Goal: Task Accomplishment & Management: Complete application form

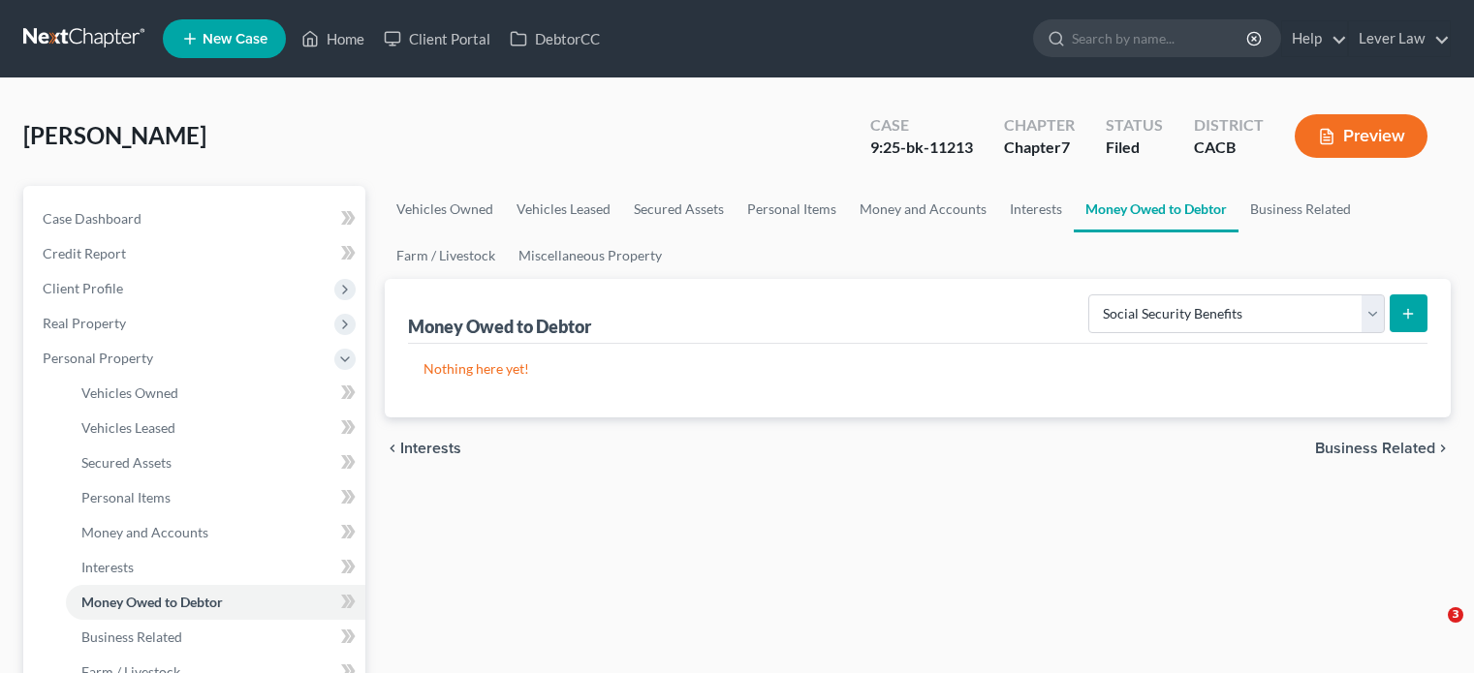
select select "social_security_benefits"
click at [89, 34] on link at bounding box center [85, 38] width 124 height 35
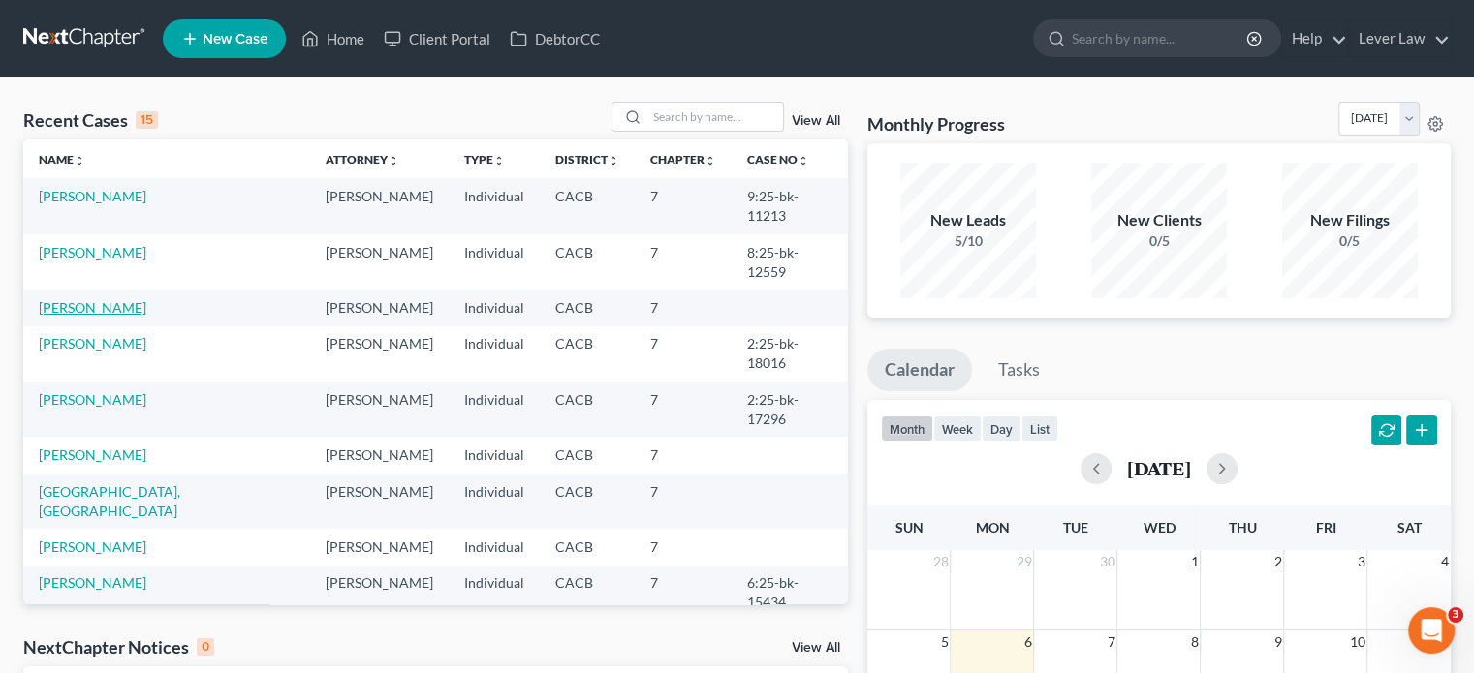
click at [105, 299] on link "Jacquot, Kenneth" at bounding box center [93, 307] width 108 height 16
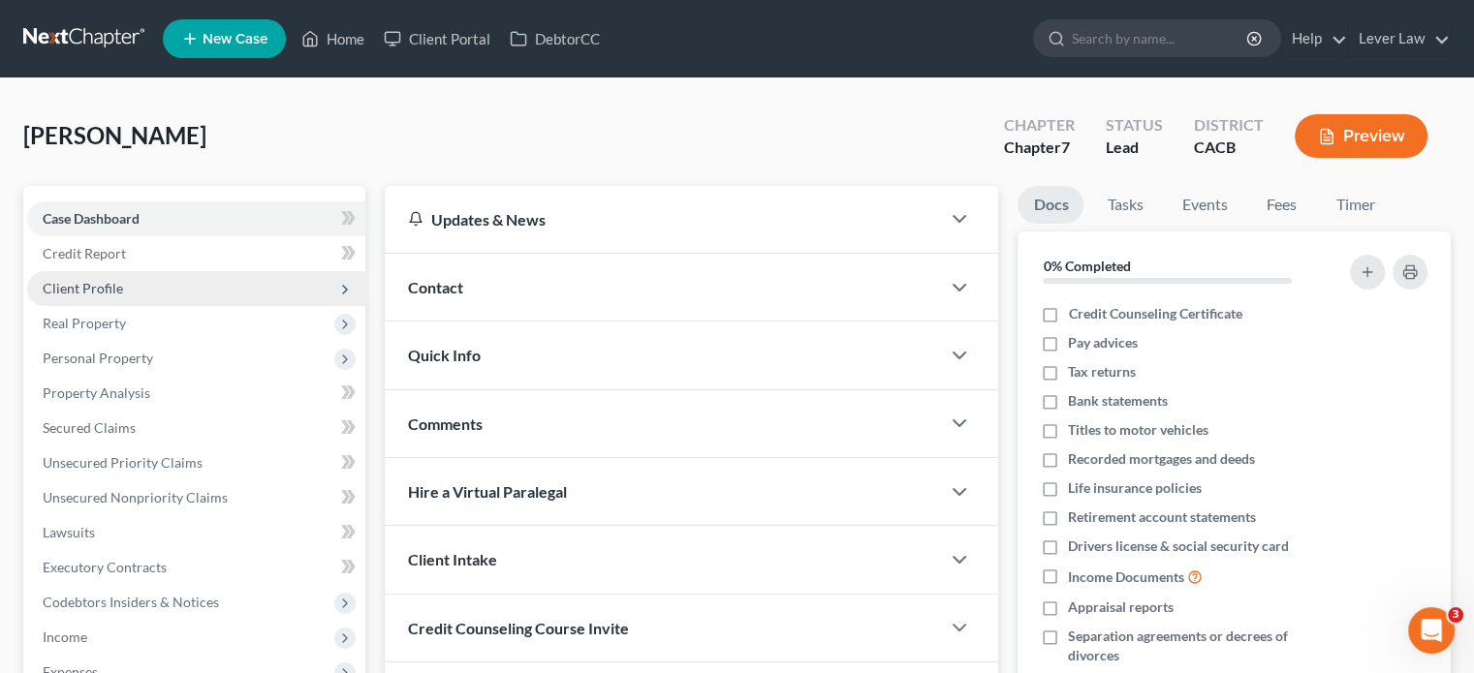
click at [116, 288] on span "Client Profile" at bounding box center [83, 288] width 80 height 16
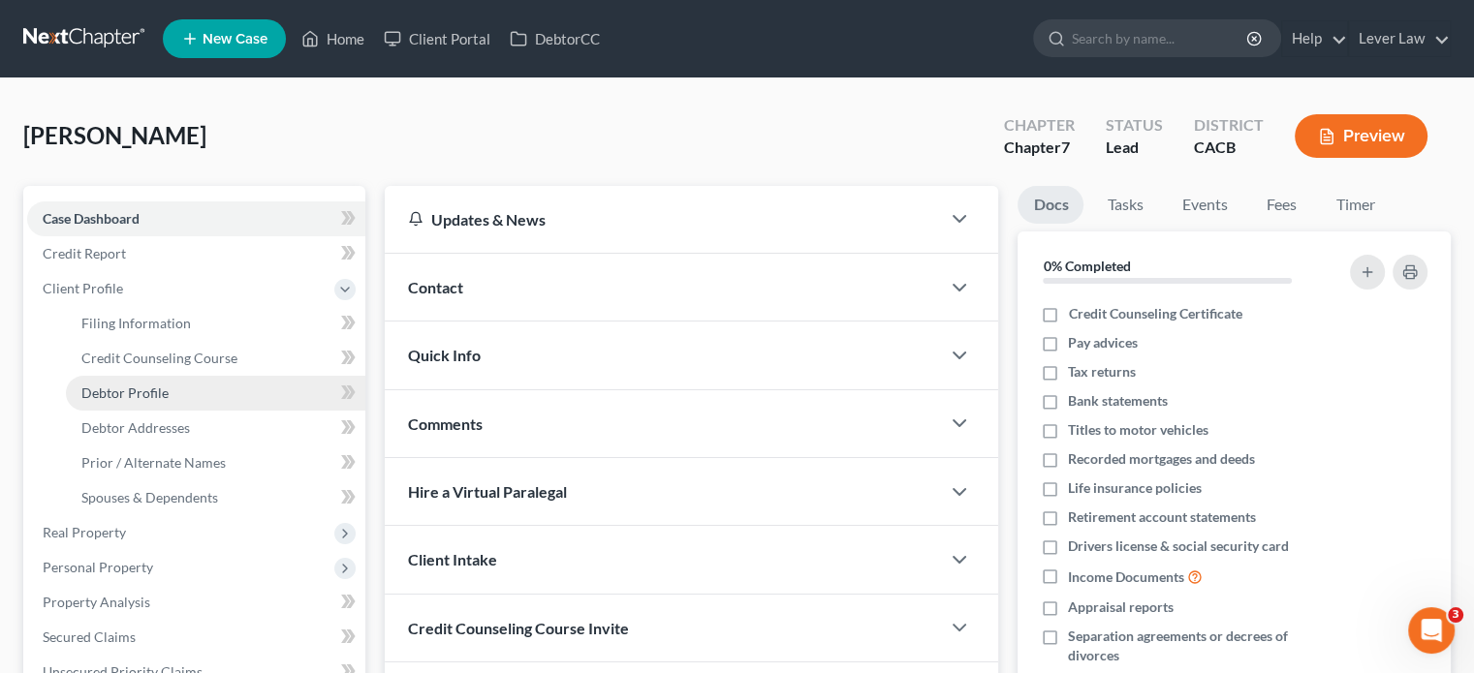
click at [182, 400] on link "Debtor Profile" at bounding box center [215, 393] width 299 height 35
select select "0"
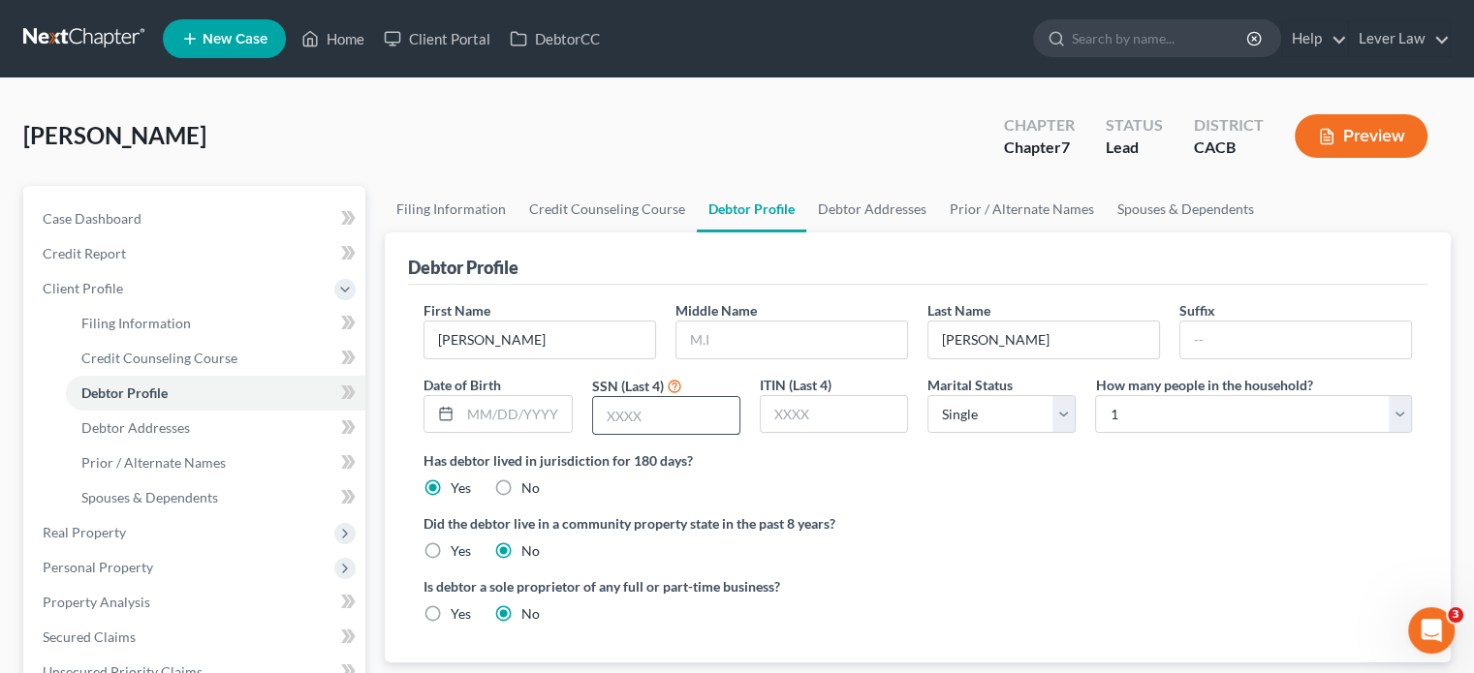
click at [593, 400] on input "text" at bounding box center [666, 415] width 146 height 37
type input "0761"
drag, startPoint x: 957, startPoint y: 436, endPoint x: 955, endPoint y: 456, distance: 20.4
click at [956, 440] on div "First Name Kenneth Middle Name Last Name Jacquot Suffix Date of Birth SSN (Last…" at bounding box center [918, 375] width 1008 height 150
click at [798, 351] on input "text" at bounding box center [791, 340] width 231 height 37
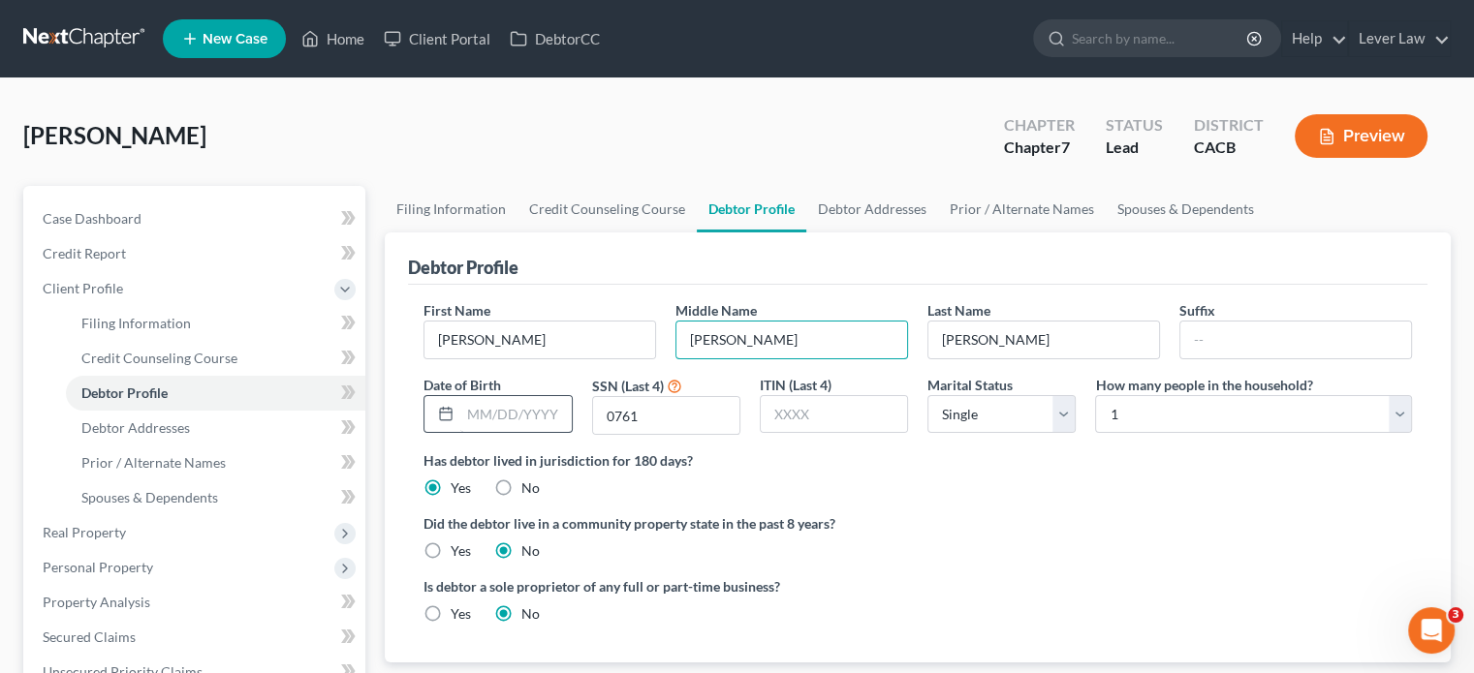
type input "Charles"
click at [501, 417] on input "text" at bounding box center [515, 414] width 110 height 37
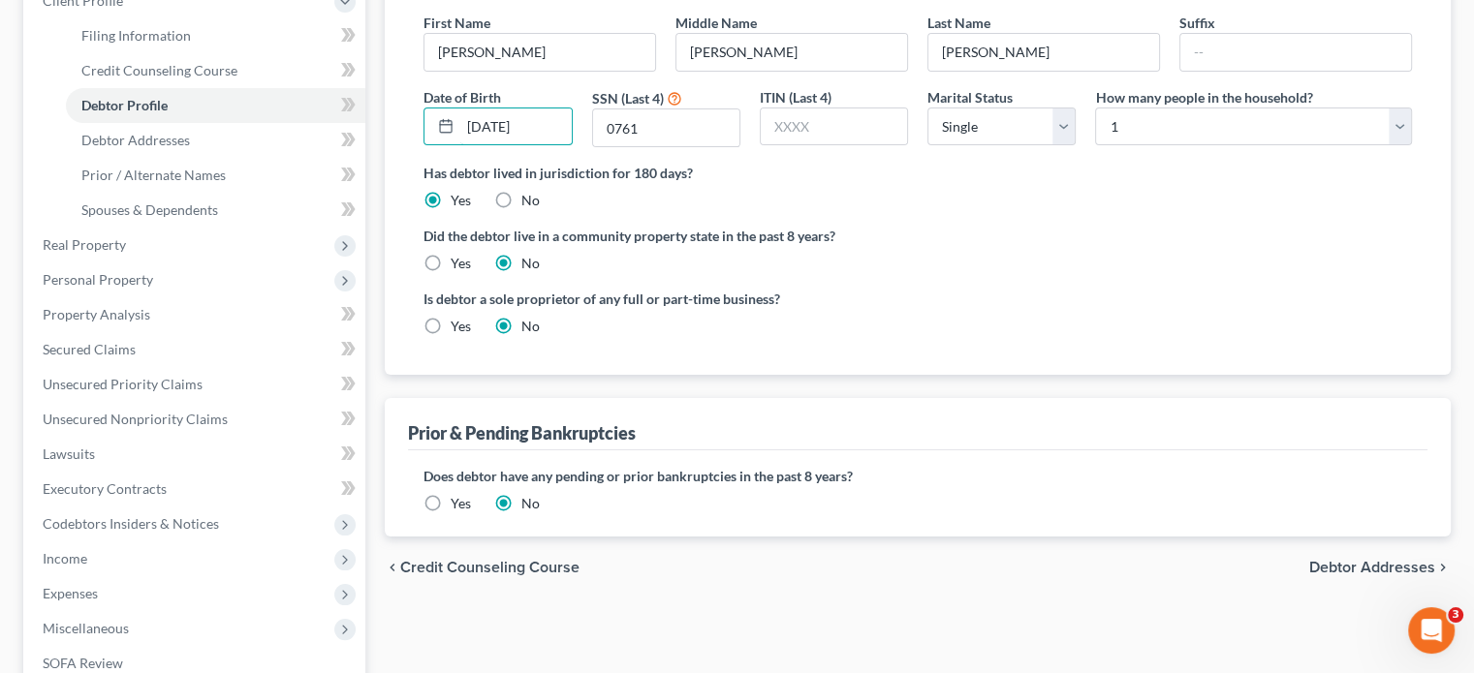
scroll to position [291, 0]
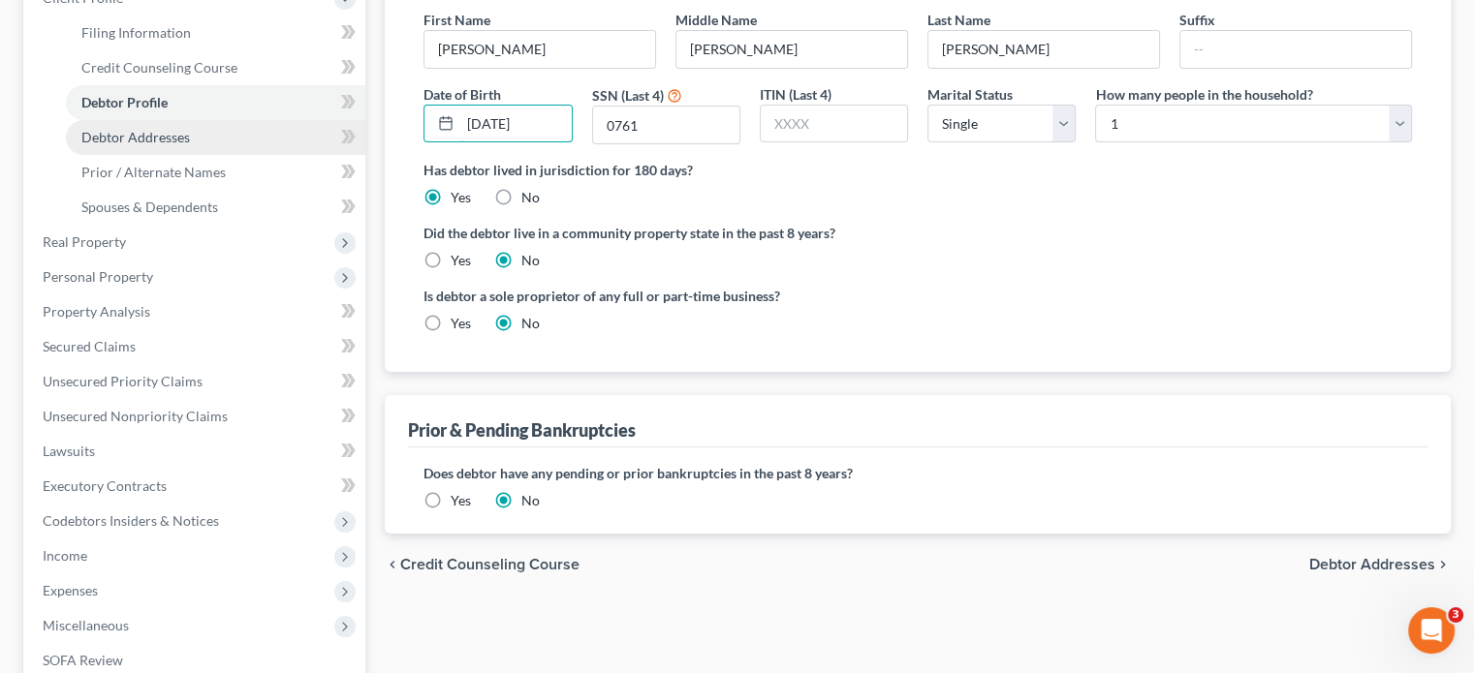
type input "7/21/1991"
click at [173, 143] on span "Debtor Addresses" at bounding box center [135, 137] width 109 height 16
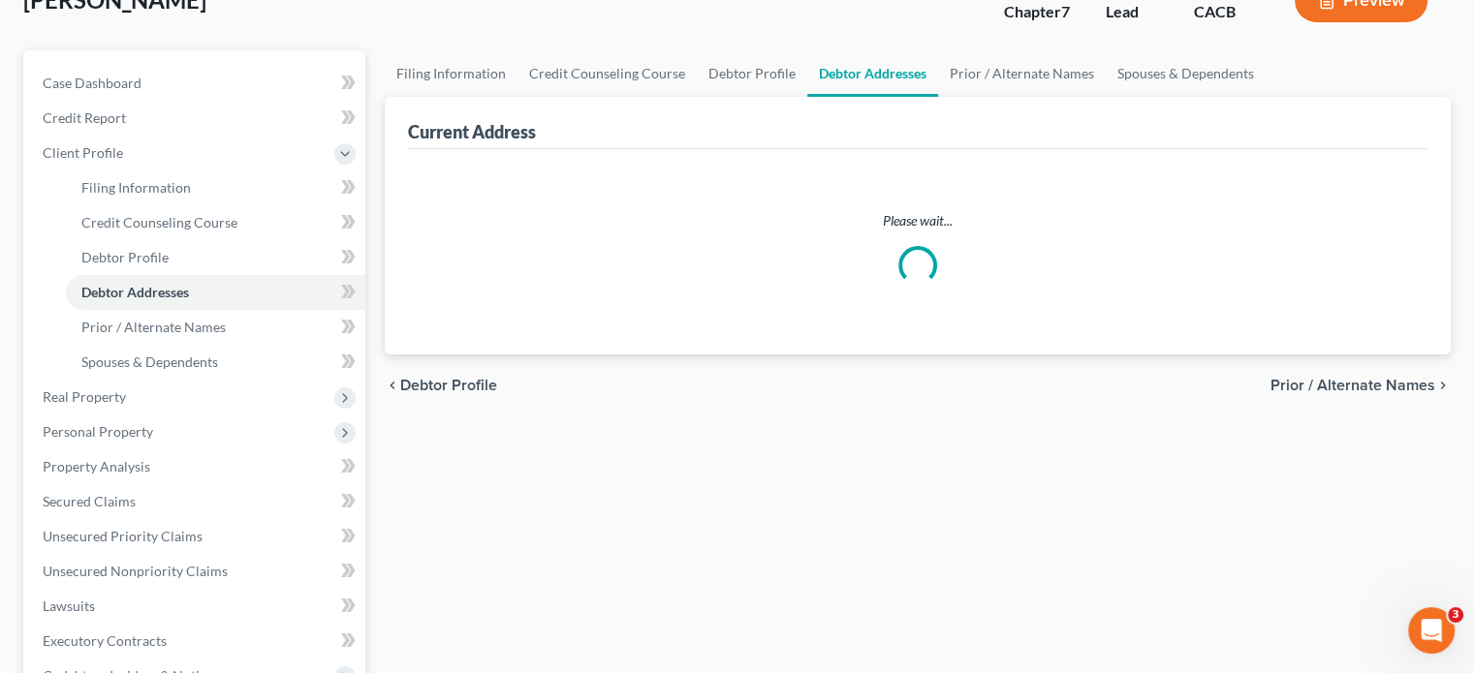
select select "0"
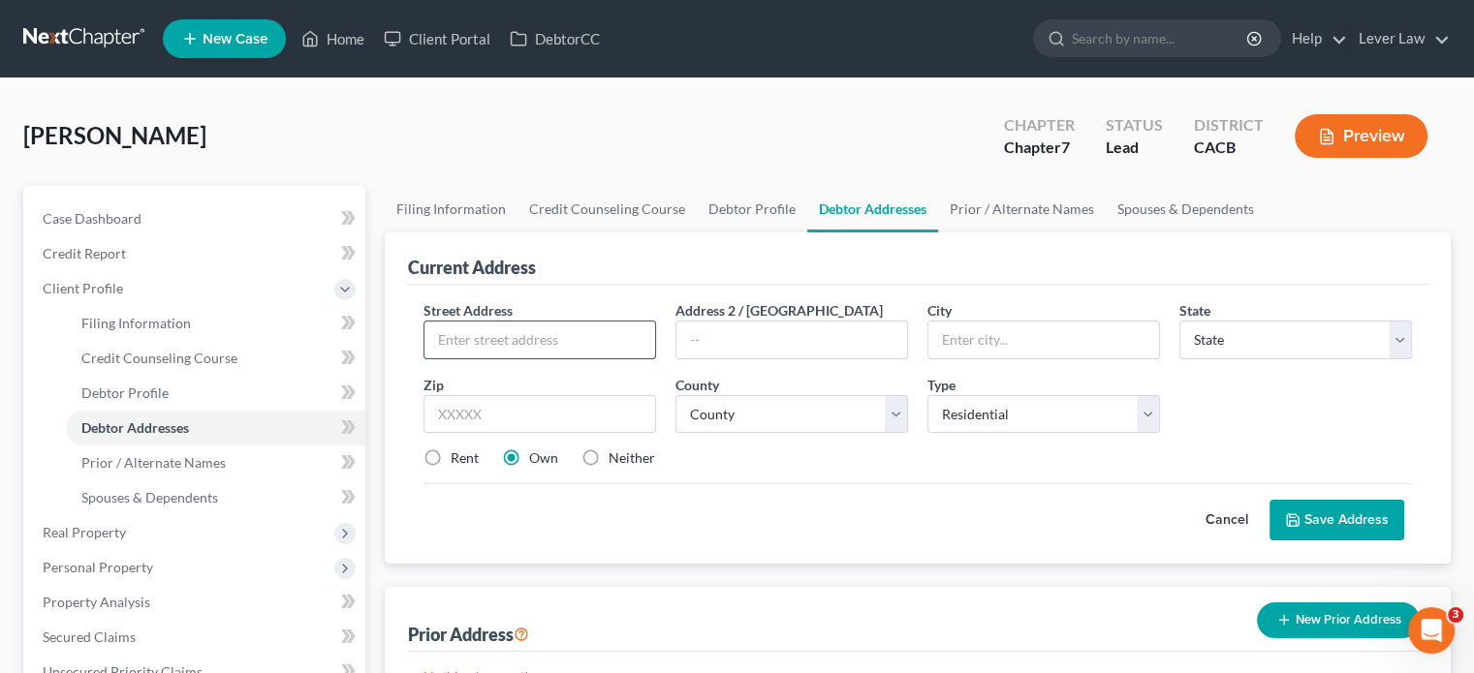
click at [516, 336] on input "text" at bounding box center [539, 340] width 231 height 37
type input "8392 Goldsport Circle"
click at [561, 421] on input "text" at bounding box center [539, 414] width 233 height 39
type input "92646"
type input "Huntington Beach"
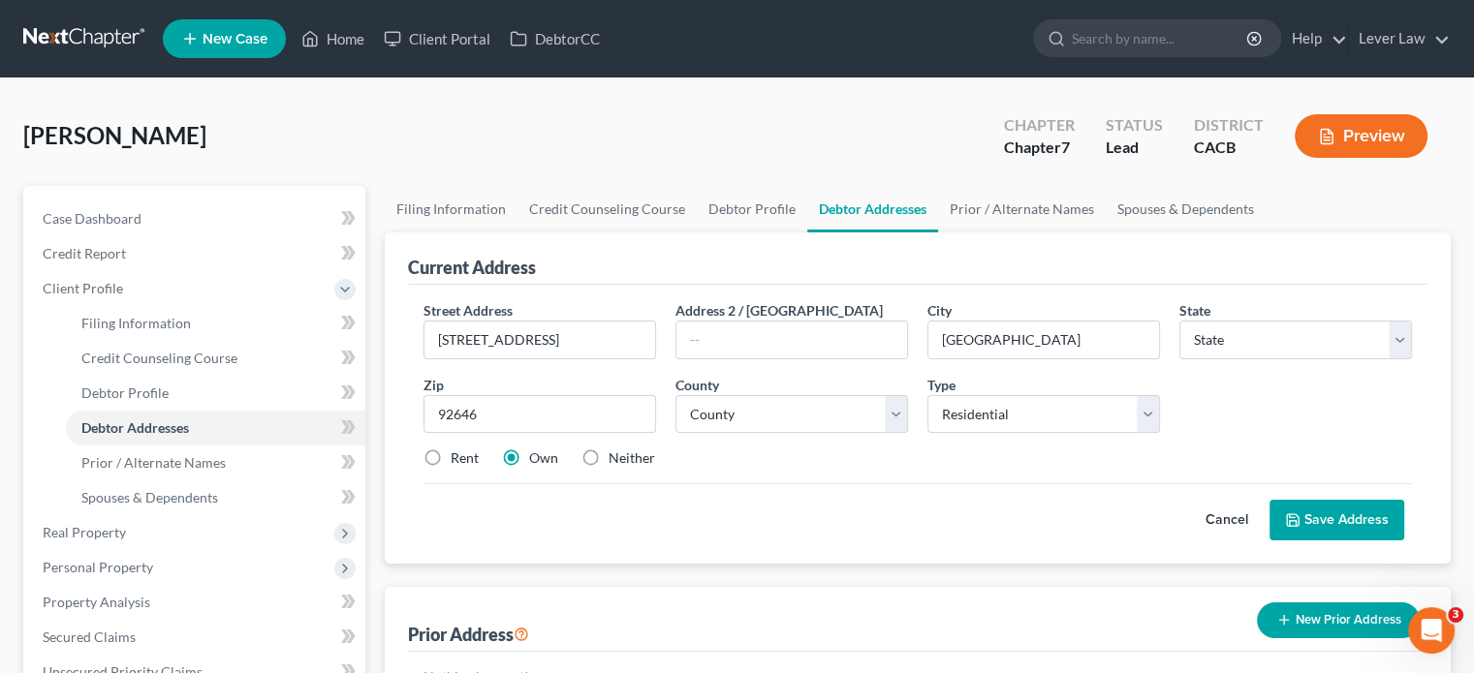
select select "4"
click at [453, 454] on label "Rent" at bounding box center [465, 458] width 28 height 19
click at [458, 454] on input "Rent" at bounding box center [464, 455] width 13 height 13
radio input "true"
click at [876, 414] on select "County" at bounding box center [791, 414] width 233 height 39
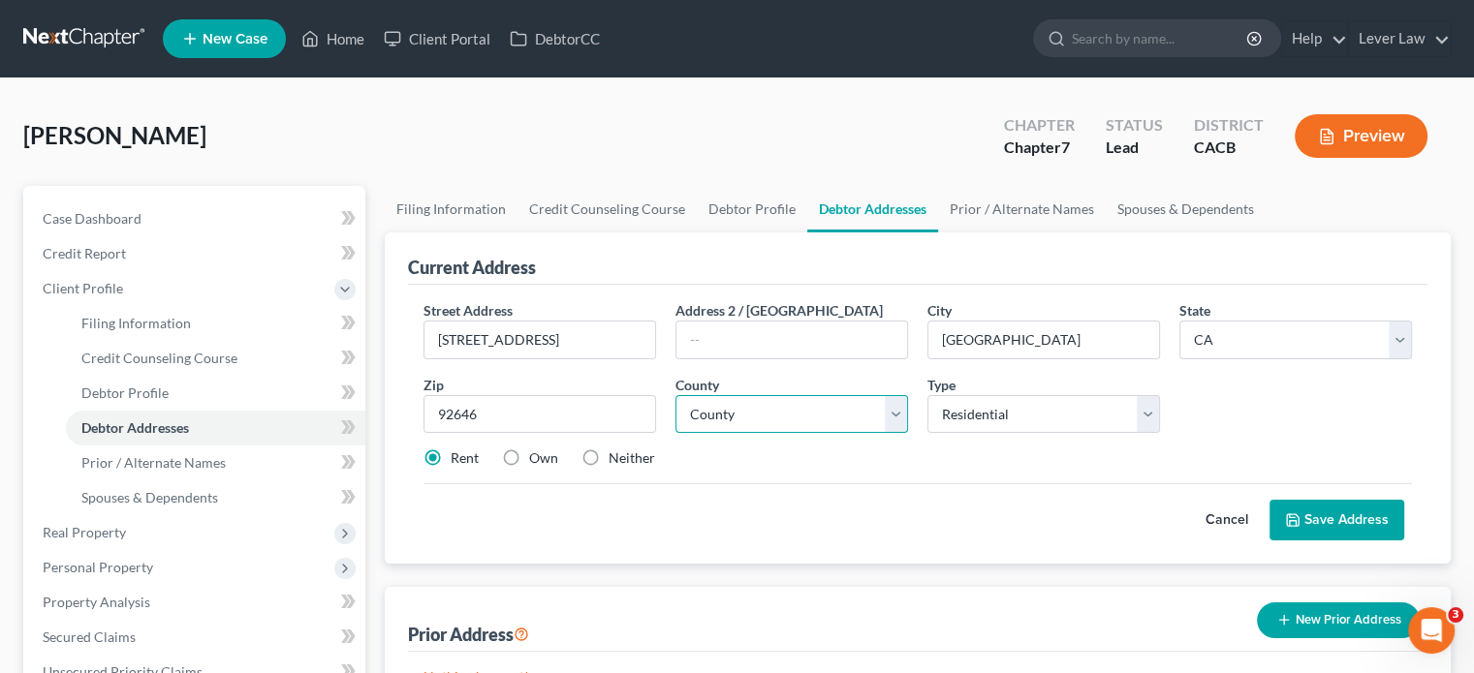
select select "29"
click at [675, 395] on select "County Alameda County Alpine County Amador County Butte County Calaveras County…" at bounding box center [791, 414] width 233 height 39
click at [1360, 518] on button "Save Address" at bounding box center [1336, 520] width 135 height 41
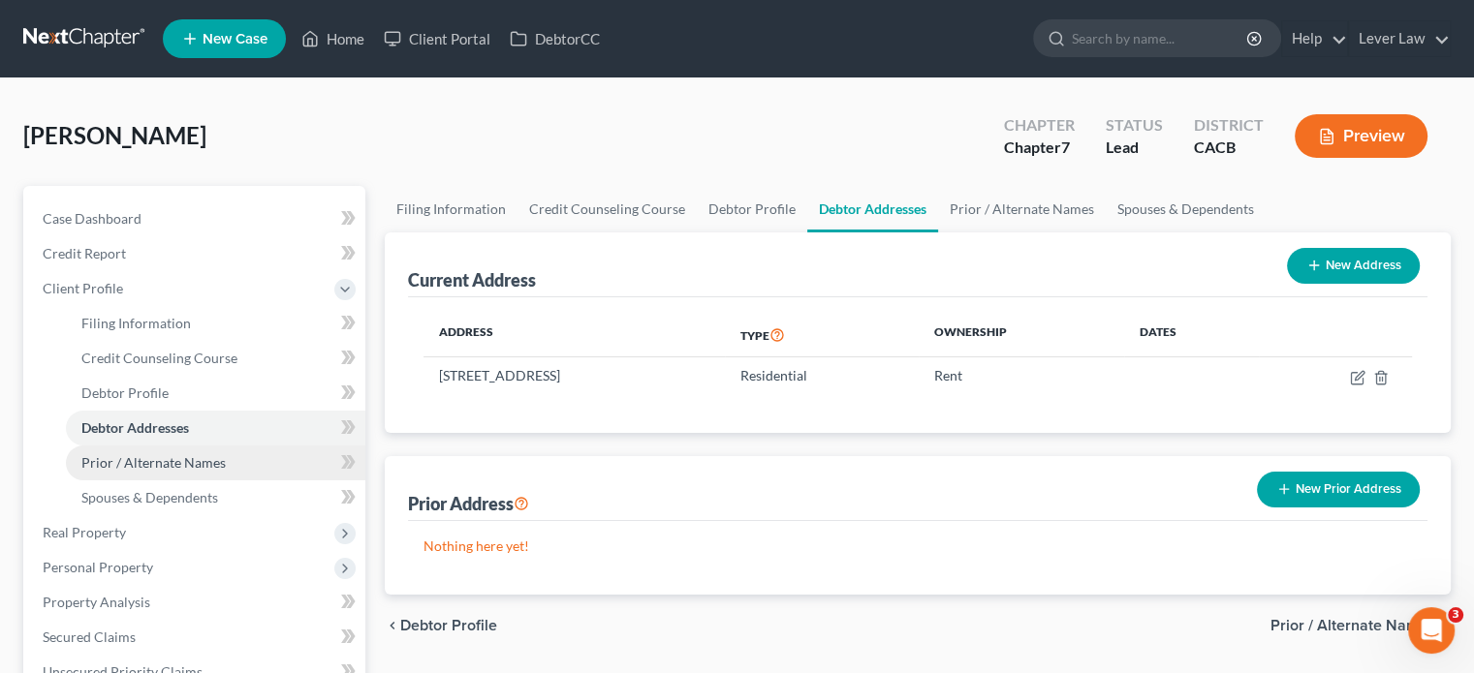
click at [181, 468] on span "Prior / Alternate Names" at bounding box center [153, 462] width 144 height 16
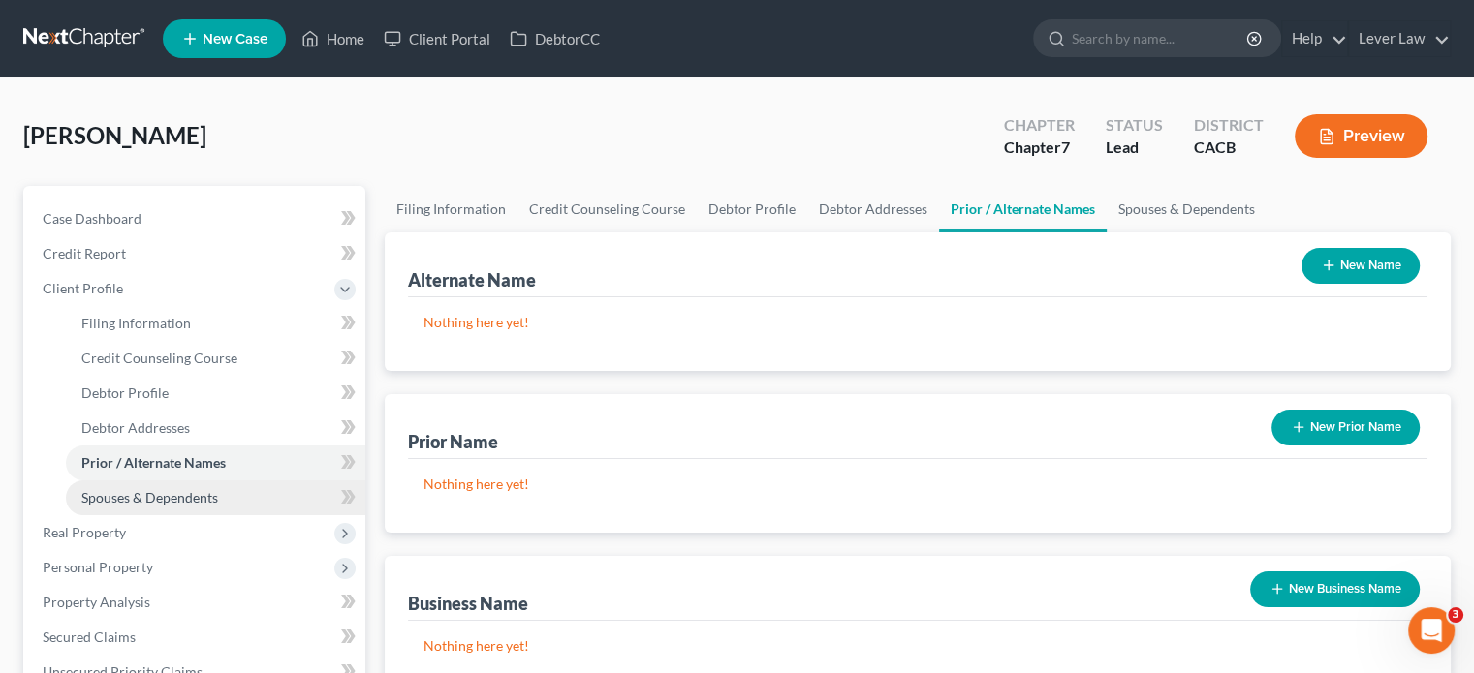
click at [173, 502] on span "Spouses & Dependents" at bounding box center [149, 497] width 137 height 16
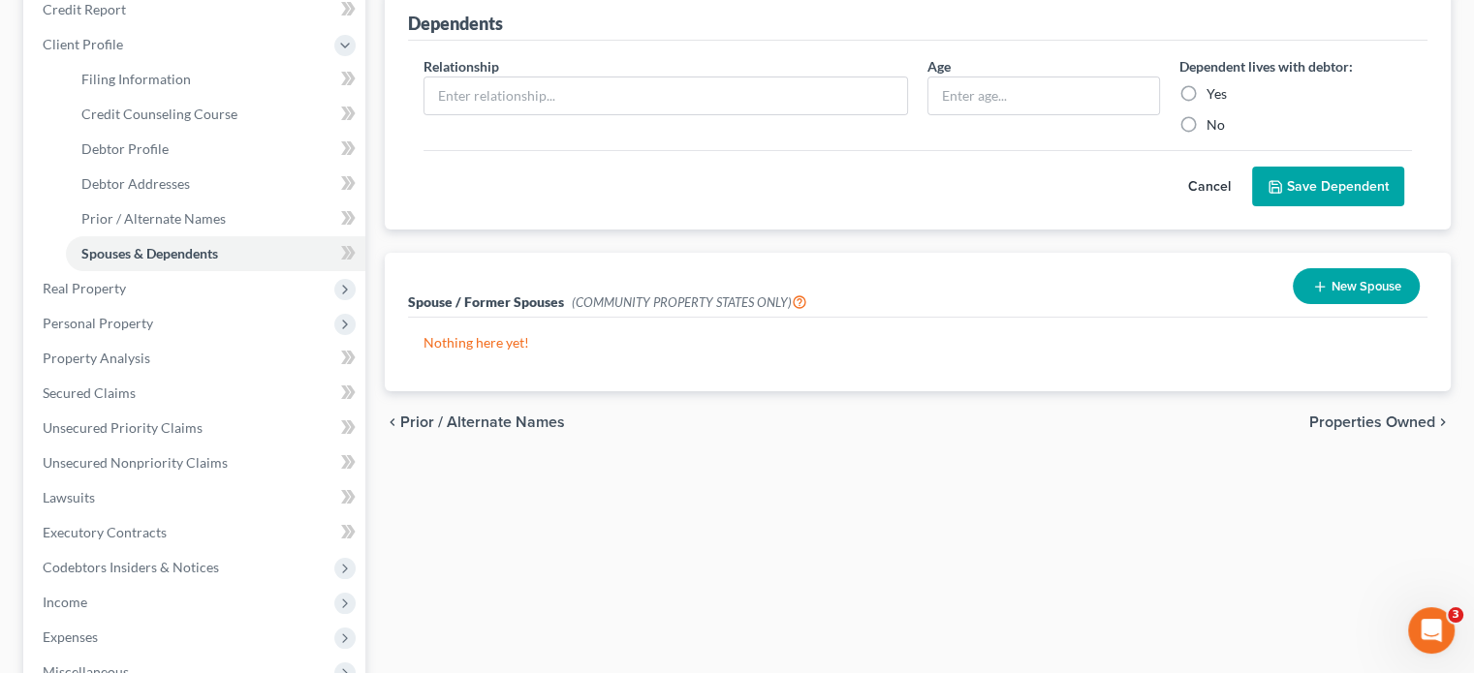
scroll to position [291, 0]
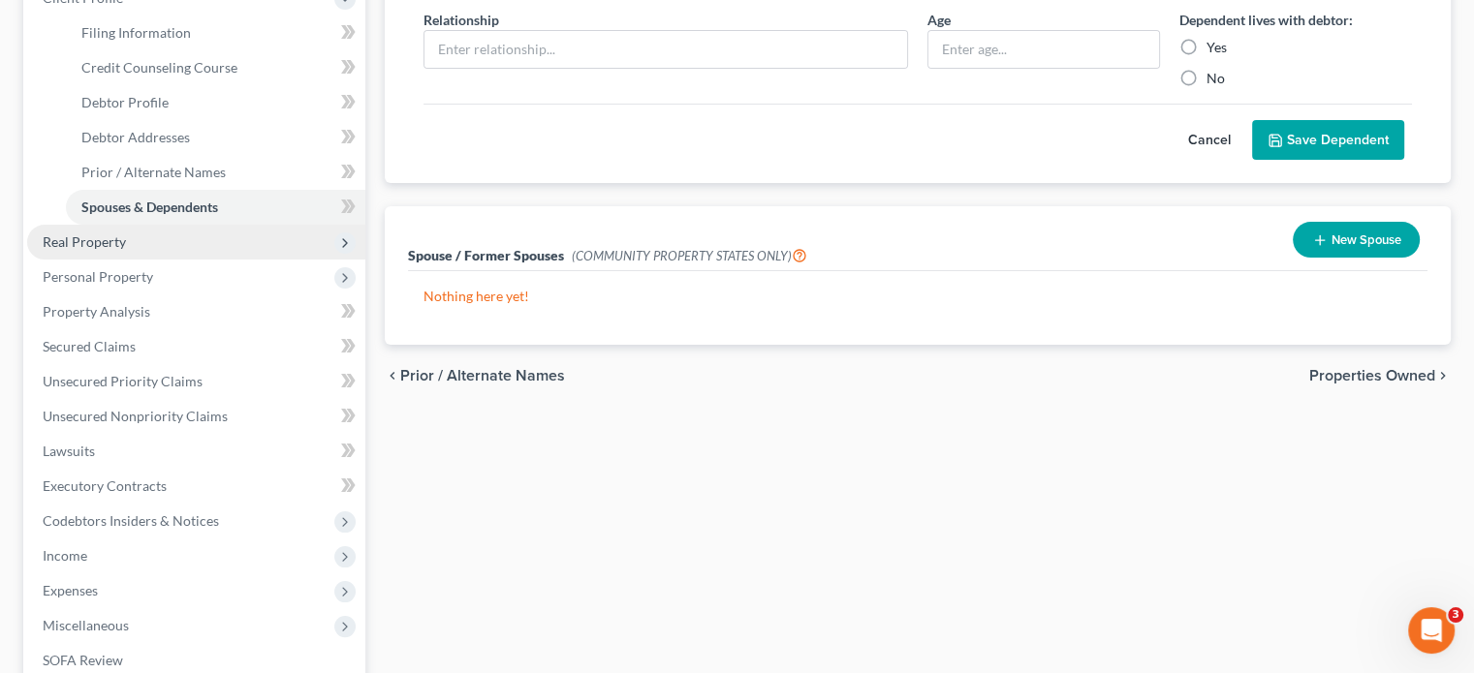
click at [81, 250] on span "Real Property" at bounding box center [196, 242] width 338 height 35
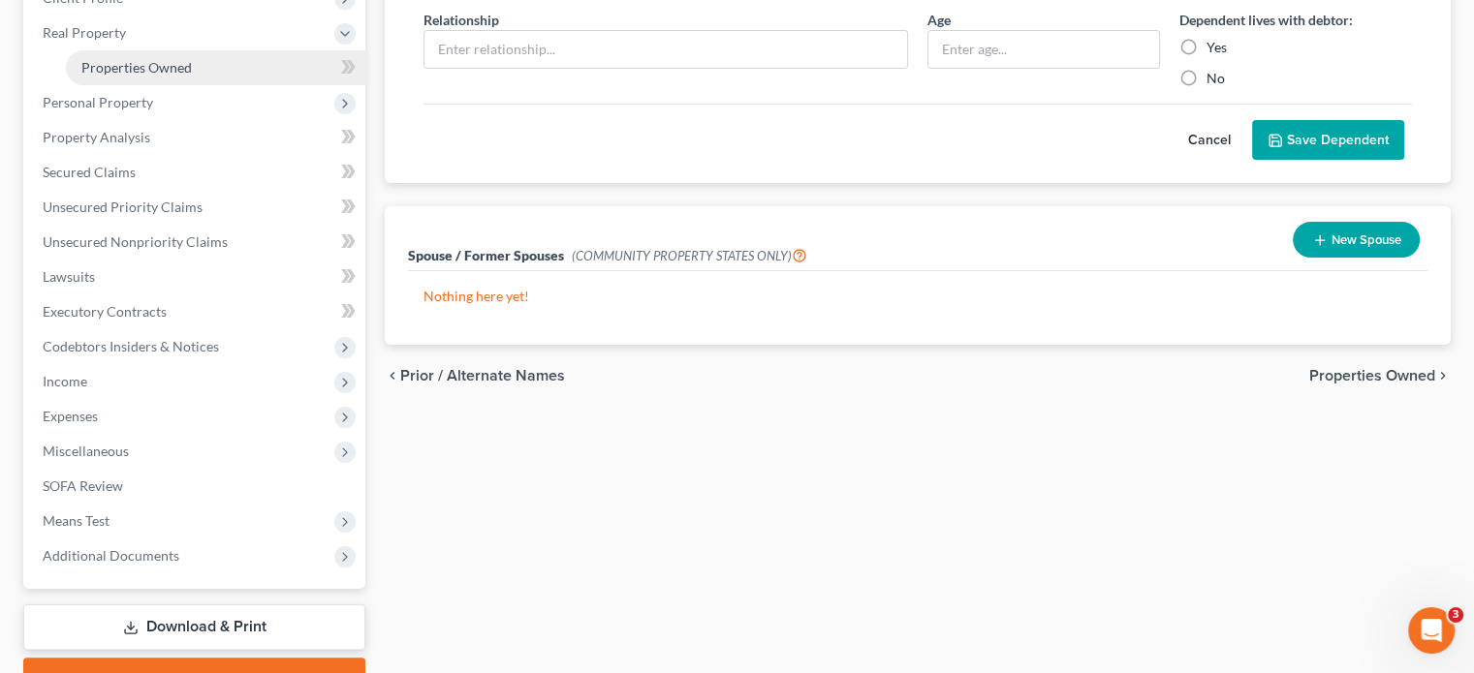
click at [225, 70] on link "Properties Owned" at bounding box center [215, 67] width 299 height 35
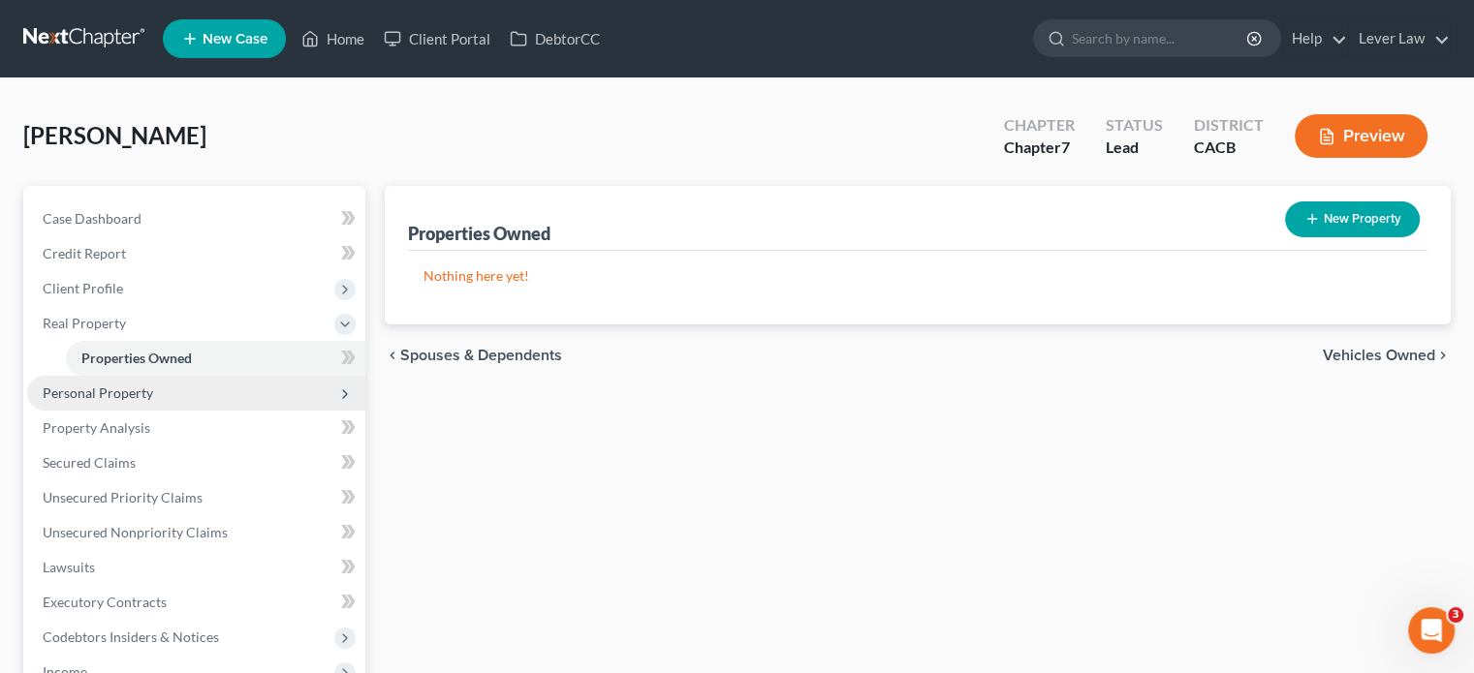
click at [153, 388] on span "Personal Property" at bounding box center [196, 393] width 338 height 35
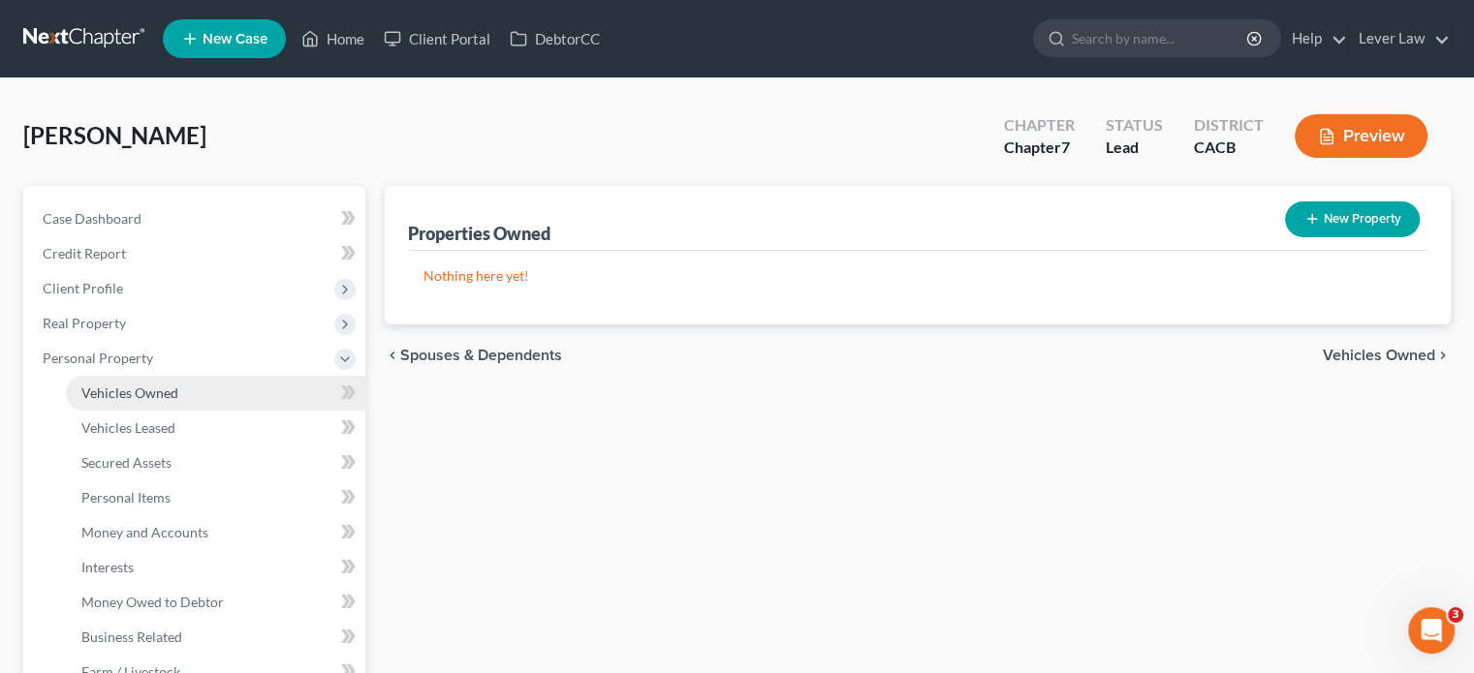
click at [151, 390] on span "Vehicles Owned" at bounding box center [129, 393] width 97 height 16
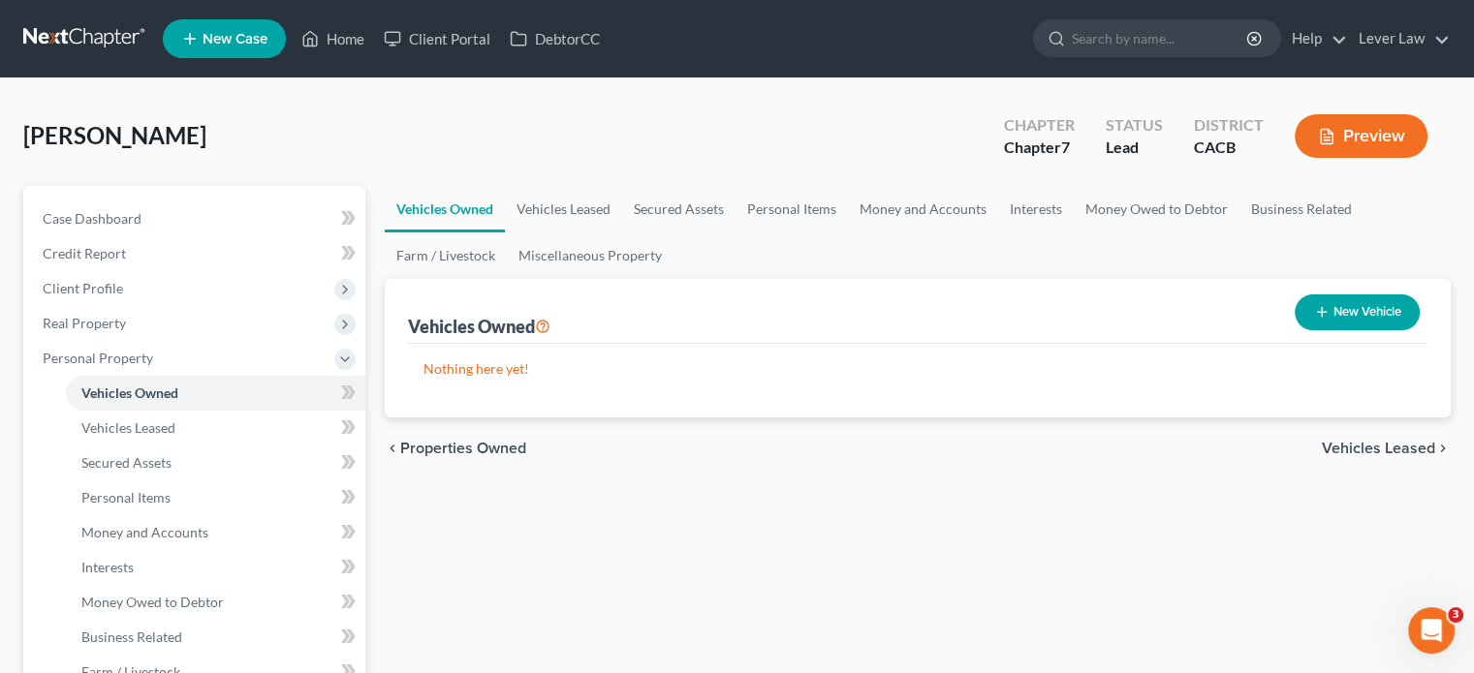
click at [1372, 315] on button "New Vehicle" at bounding box center [1357, 313] width 125 height 36
select select "0"
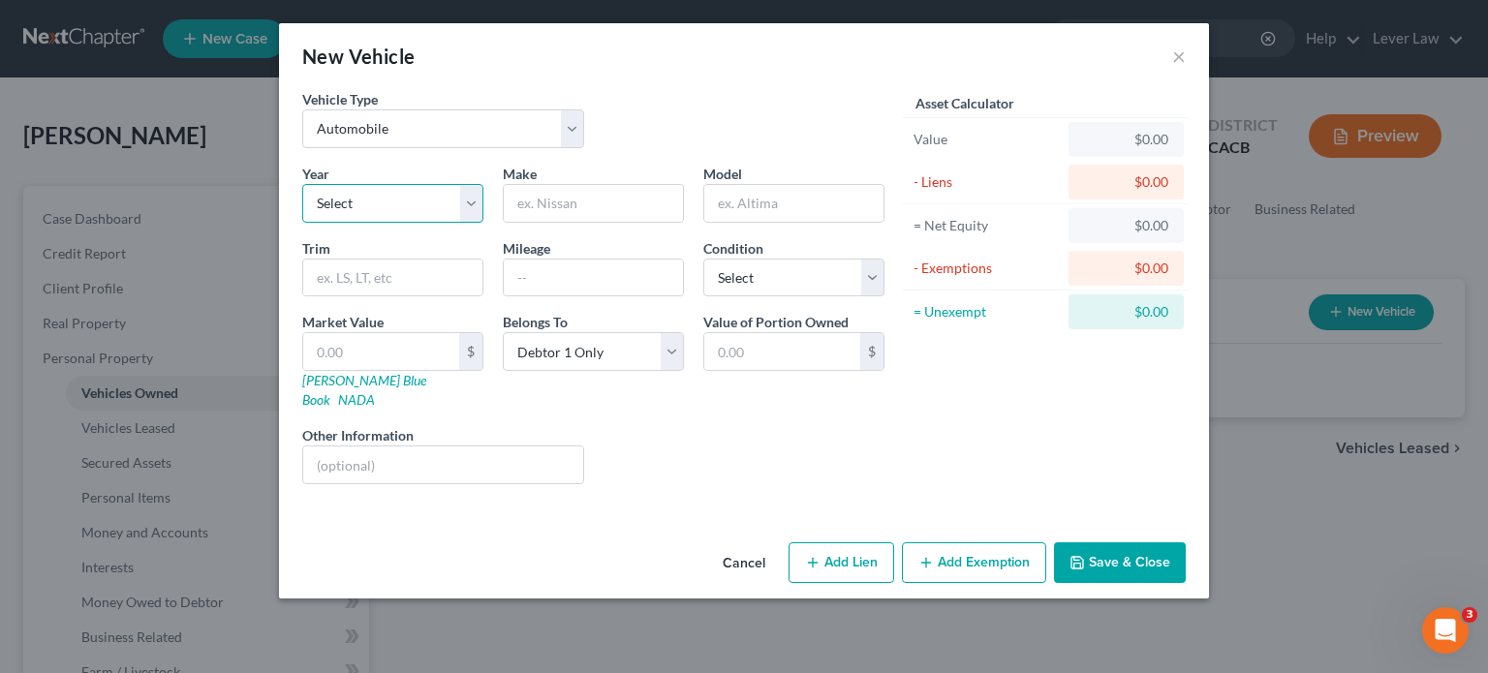
click at [384, 208] on select "Select 2026 2025 2024 2023 2022 2021 2020 2019 2018 2017 2016 2015 2014 2013 20…" at bounding box center [392, 203] width 181 height 39
click at [302, 184] on select "Select 2026 2025 2024 2023 2022 2021 2020 2019 2018 2017 2016 2015 2014 2013 20…" at bounding box center [392, 203] width 181 height 39
click at [581, 218] on input "text" at bounding box center [593, 203] width 179 height 37
click at [384, 201] on select "Select 2026 2025 2024 2023 2022 2021 2020 2019 2018 2017 2016 2015 2014 2013 20…" at bounding box center [392, 203] width 181 height 39
select select "31"
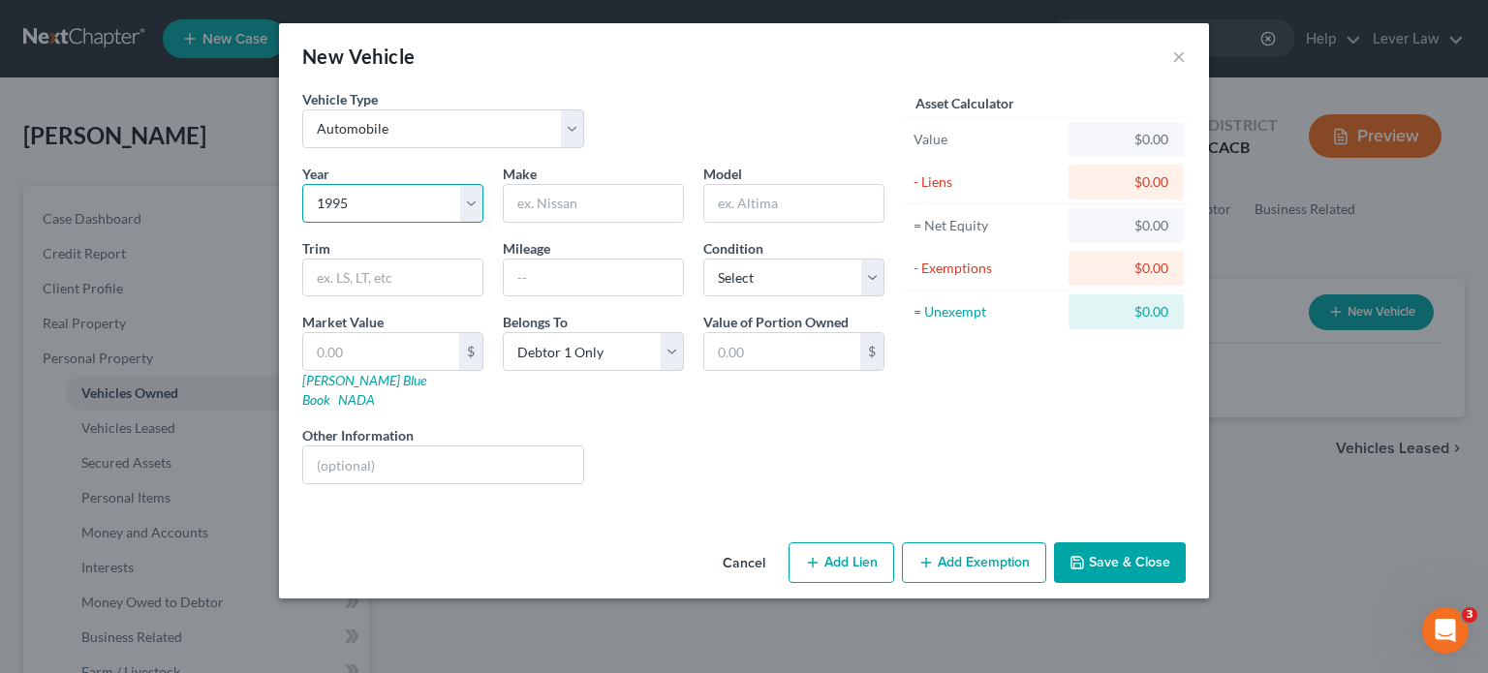
click at [302, 184] on select "Select 2026 2025 2024 2023 2022 2021 2020 2019 2018 2017 2016 2015 2014 2013 20…" at bounding box center [392, 203] width 181 height 39
click at [593, 204] on input "text" at bounding box center [593, 203] width 179 height 37
type input "GMC"
type input "Sierra"
click at [615, 271] on input "text" at bounding box center [593, 278] width 179 height 37
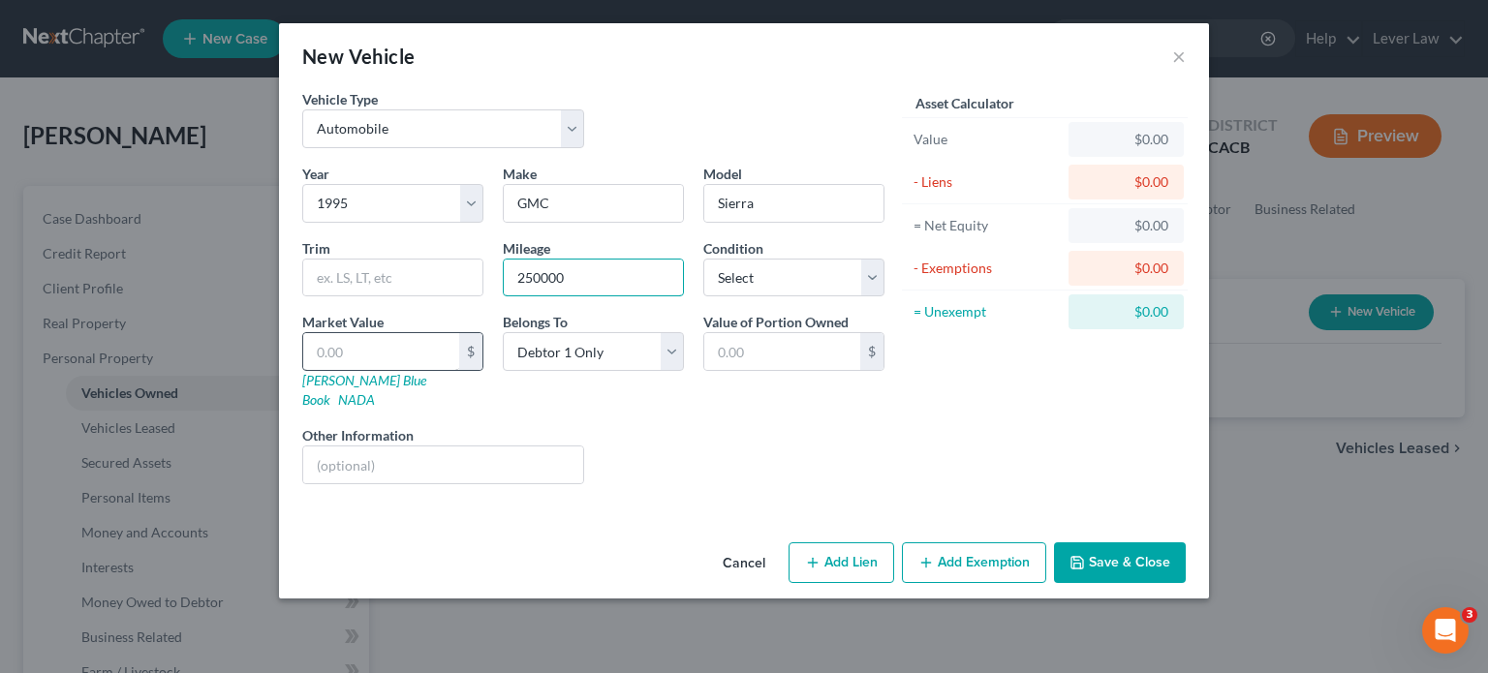
type input "250000"
click at [453, 351] on input "text" at bounding box center [381, 351] width 156 height 37
type input "3"
type input "3.00"
type input "30"
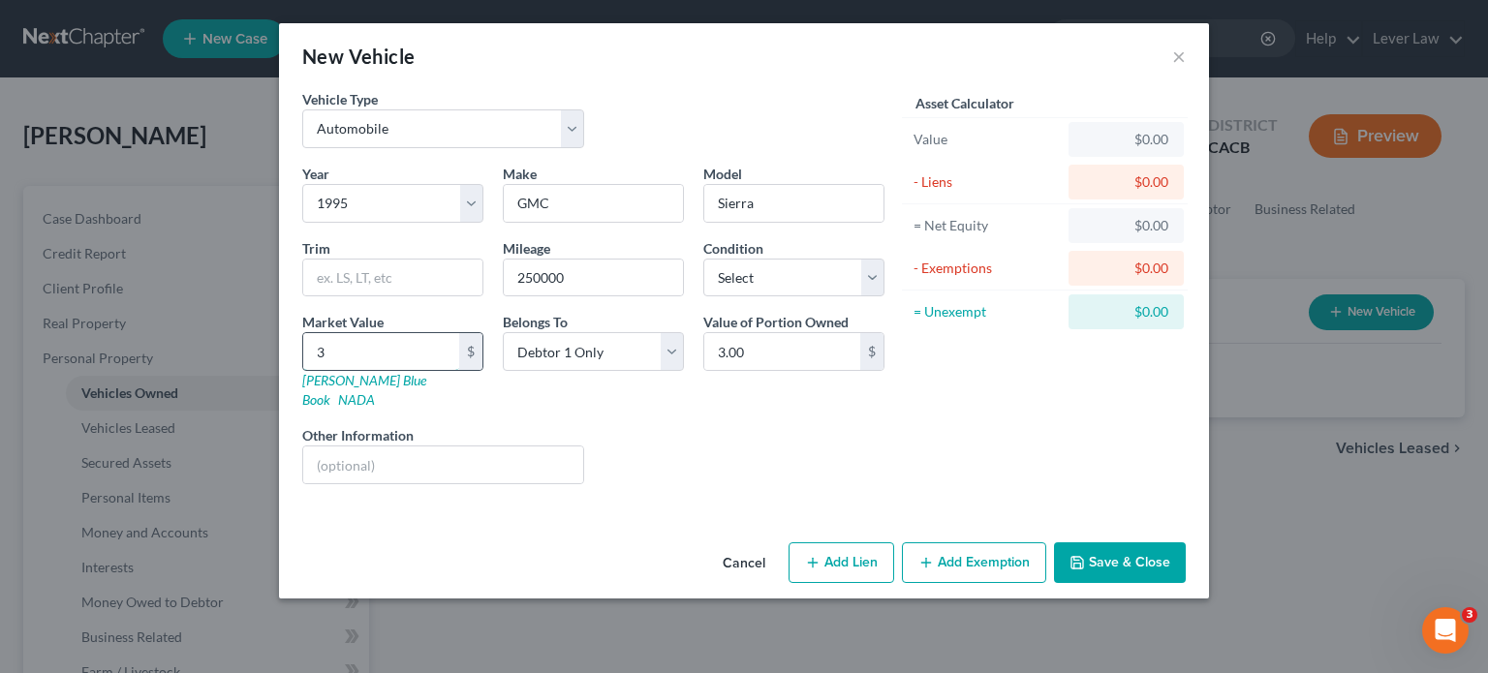
type input "30.00"
type input "300"
type input "300.00"
type input "3000"
type input "3,000.00"
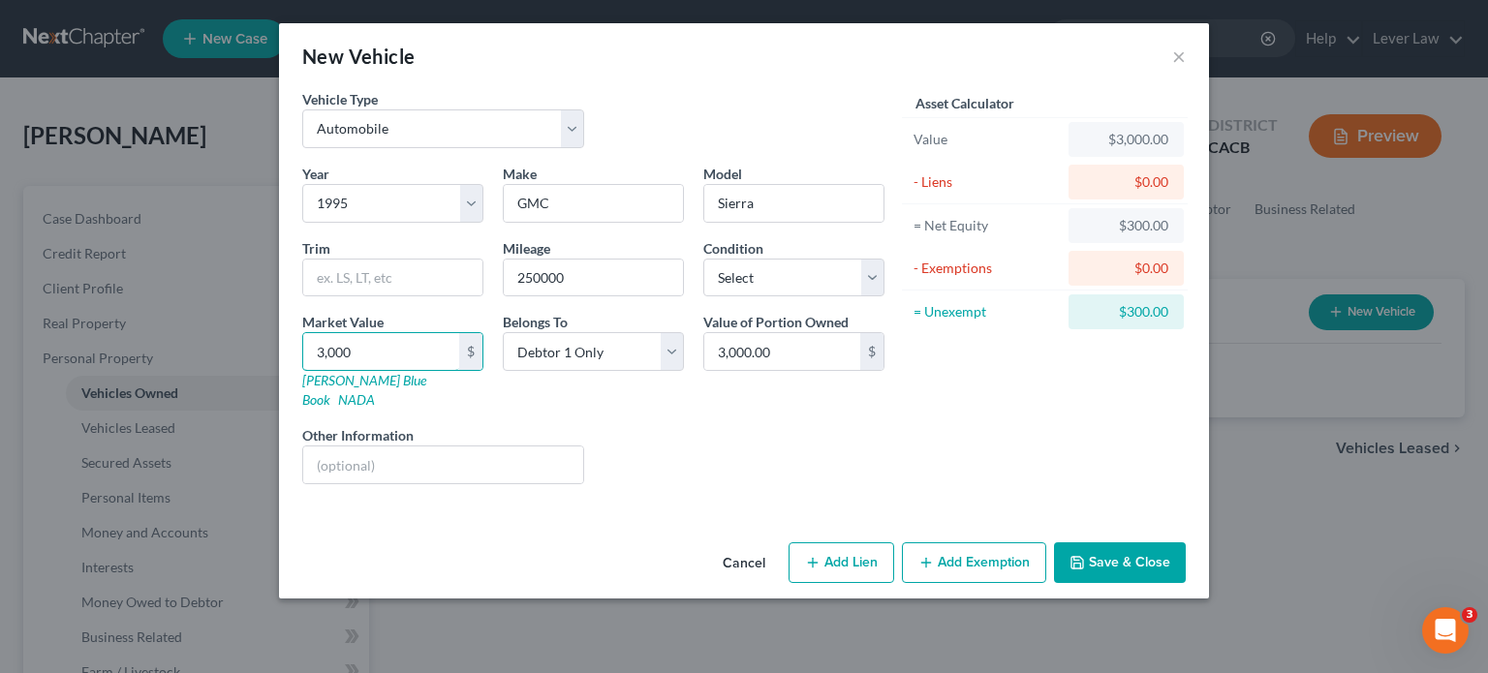
type input "3,000"
click at [983, 559] on button "Add Exemption" at bounding box center [974, 563] width 144 height 41
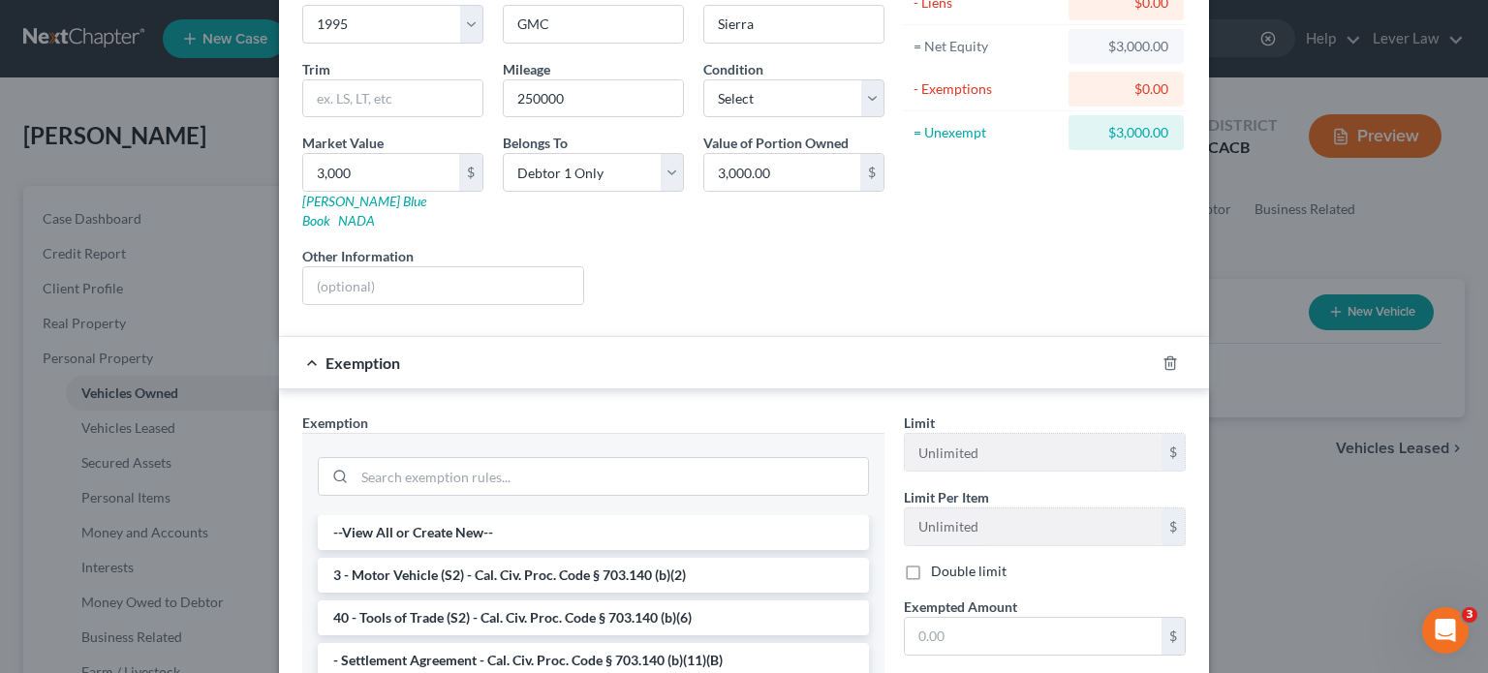
scroll to position [194, 0]
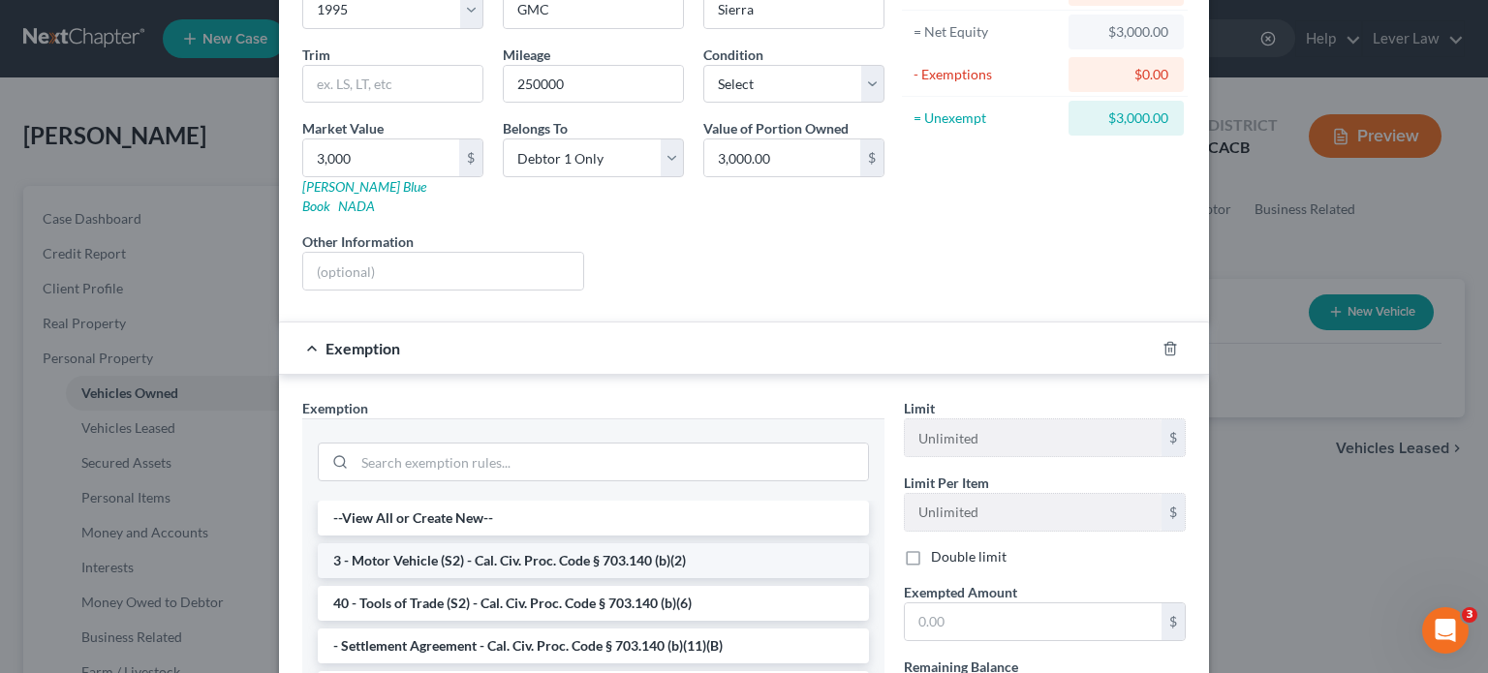
click at [442, 544] on li "3 - Motor Vehicle (S2) - Cal. Civ. Proc. Code § 703.140 (b)(2)" at bounding box center [593, 561] width 551 height 35
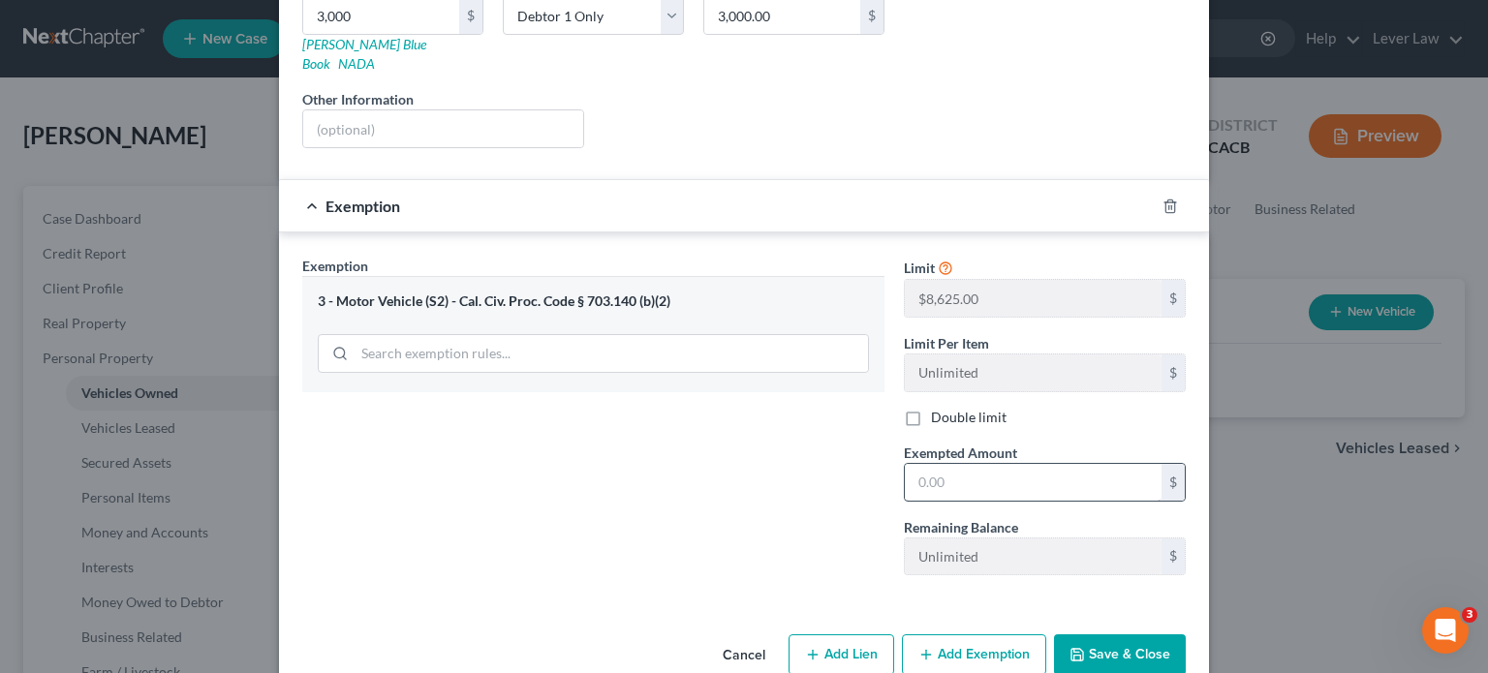
scroll to position [353, 0]
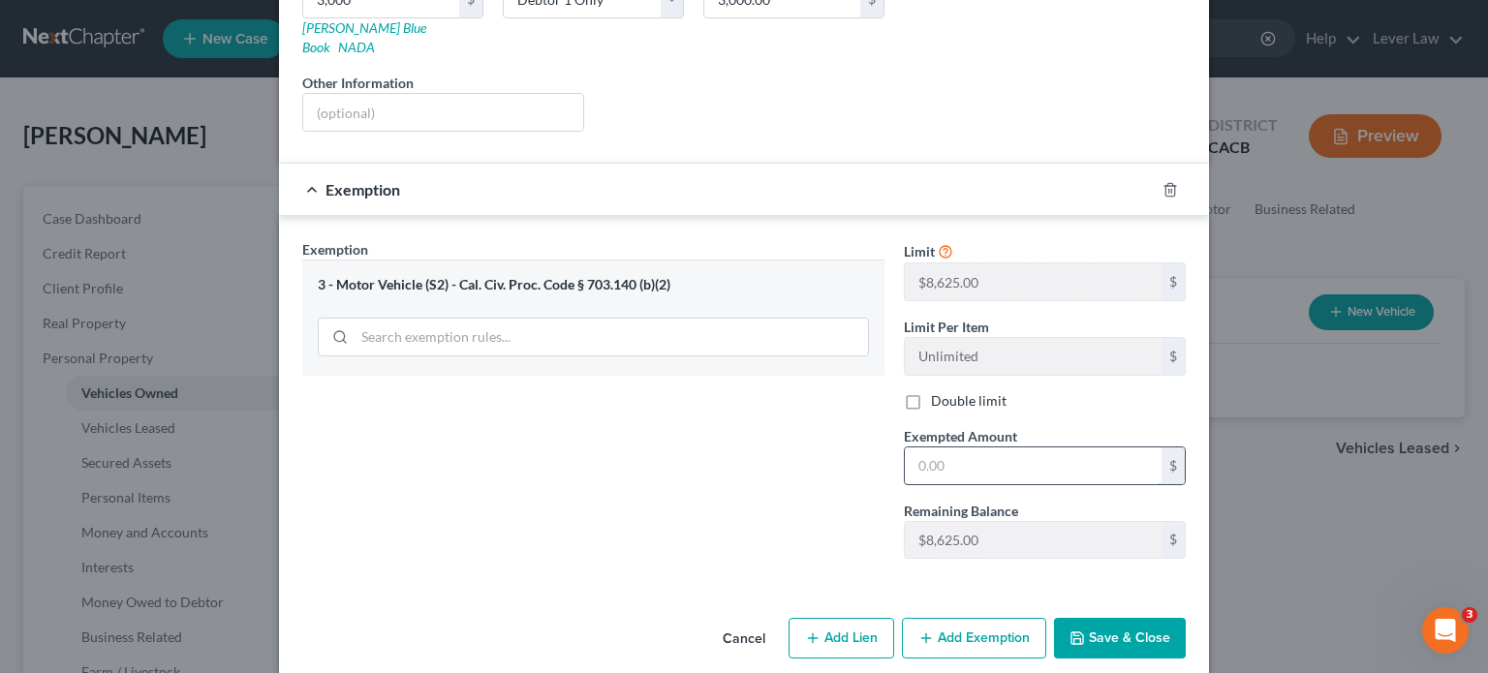
click at [1051, 448] on input "text" at bounding box center [1033, 466] width 257 height 37
type input "3,000"
click at [1120, 618] on button "Save & Close" at bounding box center [1120, 638] width 132 height 41
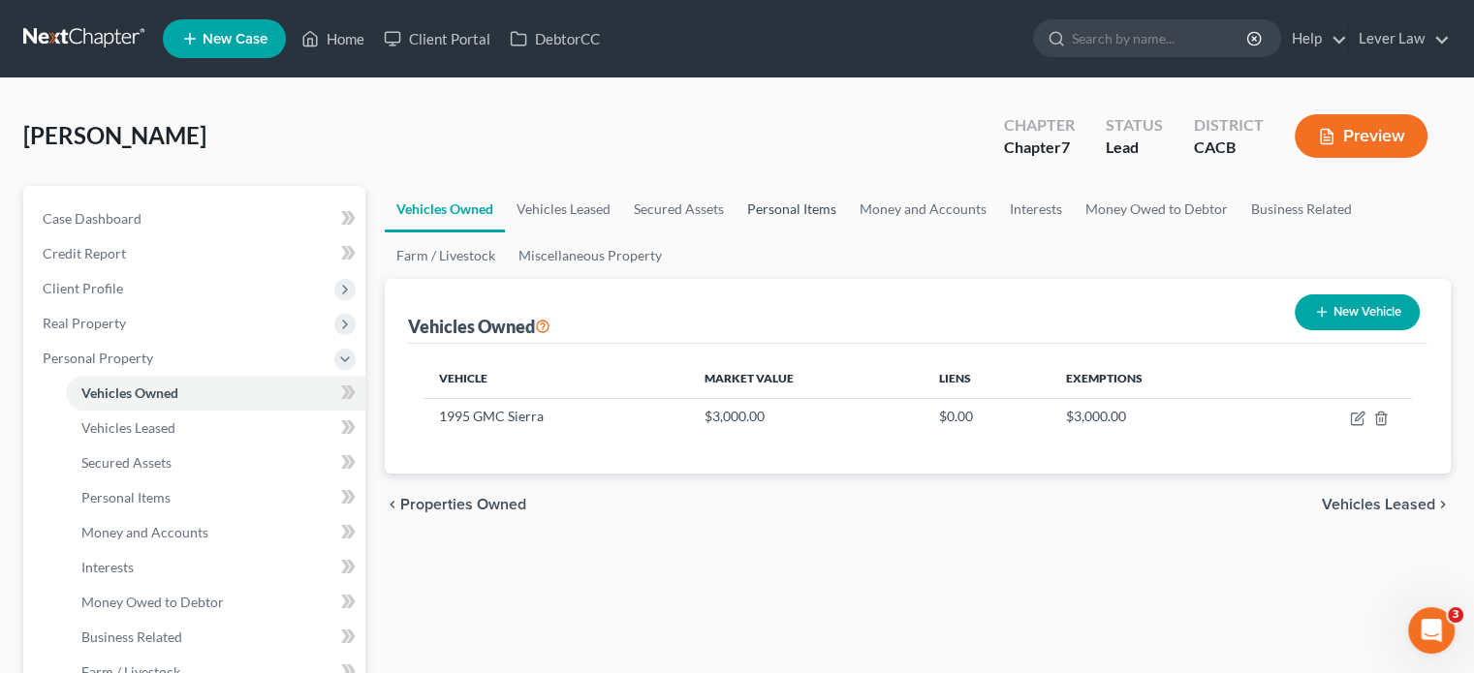
click at [826, 204] on link "Personal Items" at bounding box center [791, 209] width 112 height 47
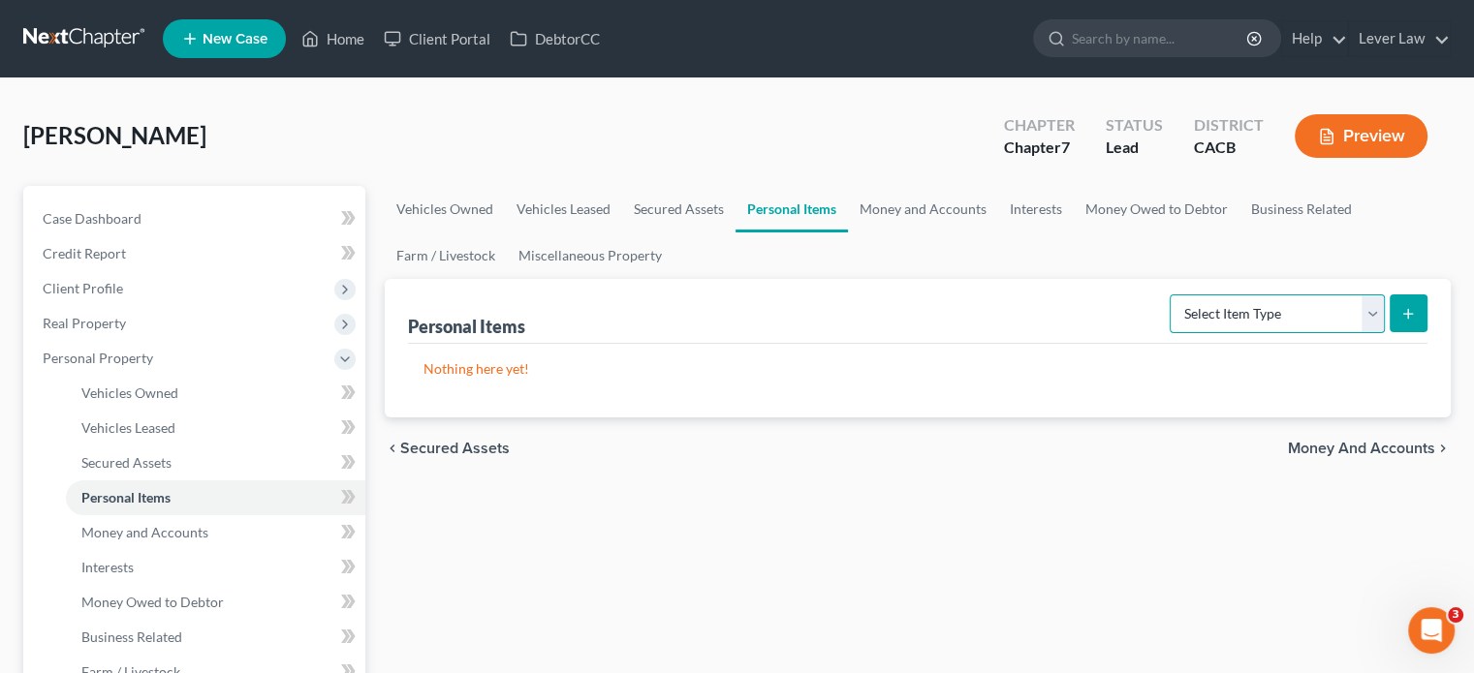
click at [1304, 322] on select "Select Item Type Clothing Collectibles Of Value Electronics Firearms Household …" at bounding box center [1277, 314] width 215 height 39
select select "clothing"
click at [1172, 295] on select "Select Item Type Clothing Collectibles Of Value Electronics Firearms Household …" at bounding box center [1277, 314] width 215 height 39
click at [1417, 312] on button "submit" at bounding box center [1409, 314] width 38 height 38
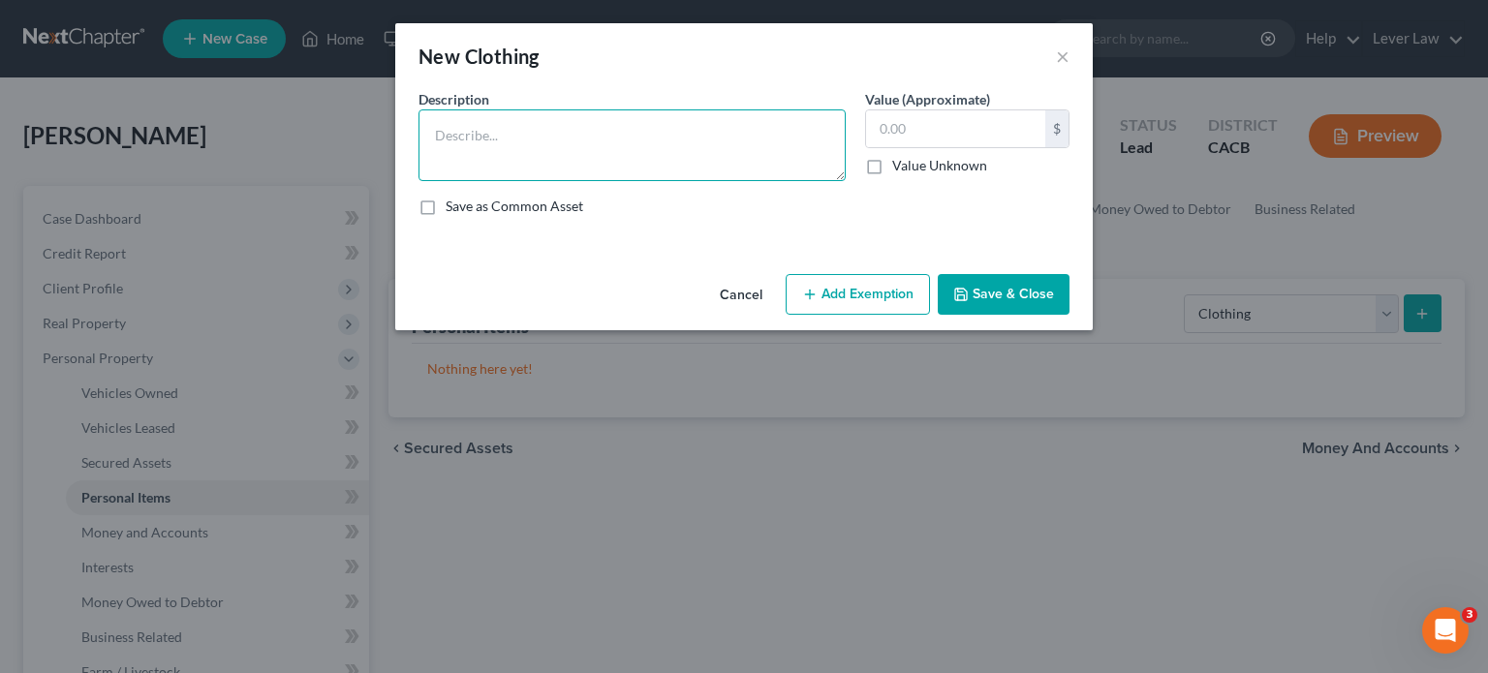
click at [640, 130] on textarea at bounding box center [632, 145] width 427 height 72
type textarea "Clothing"
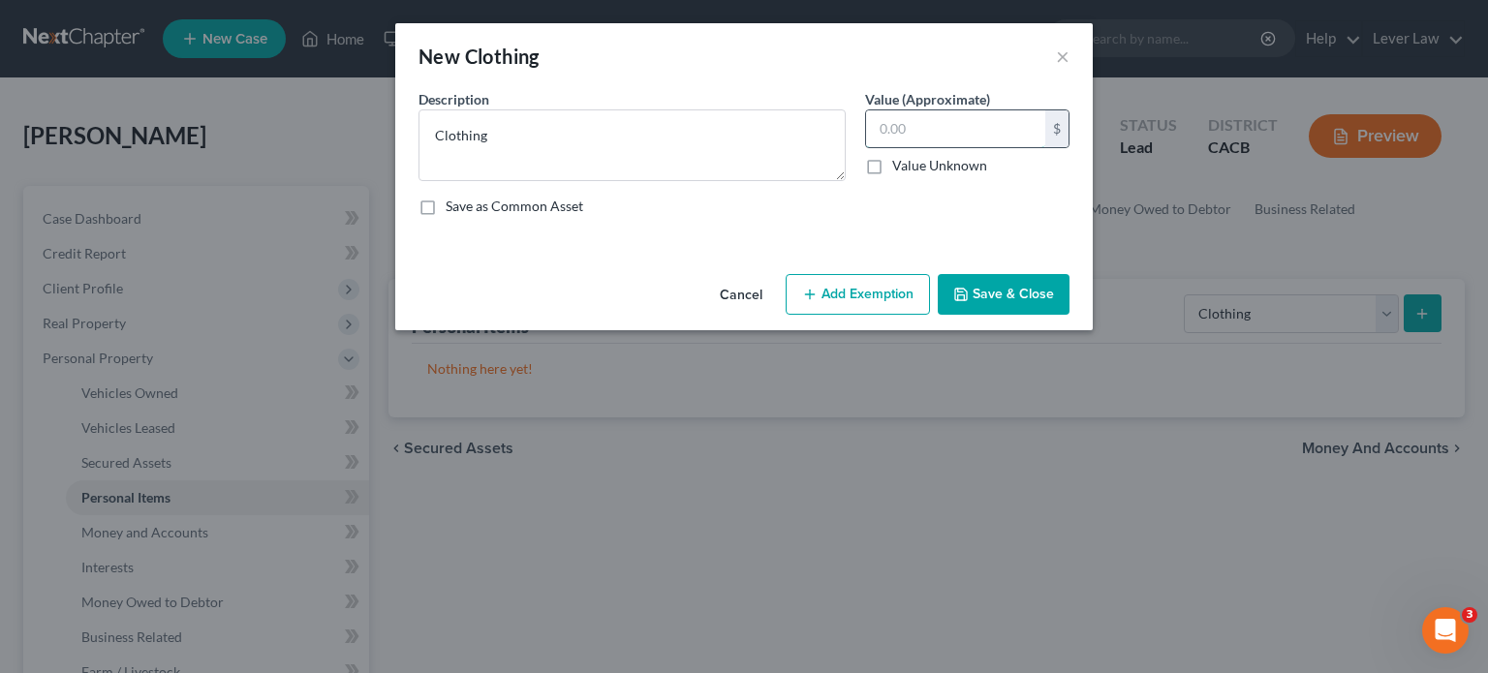
click at [965, 142] on input "text" at bounding box center [955, 128] width 179 height 37
type input "400"
click at [894, 311] on button "Add Exemption" at bounding box center [858, 294] width 144 height 41
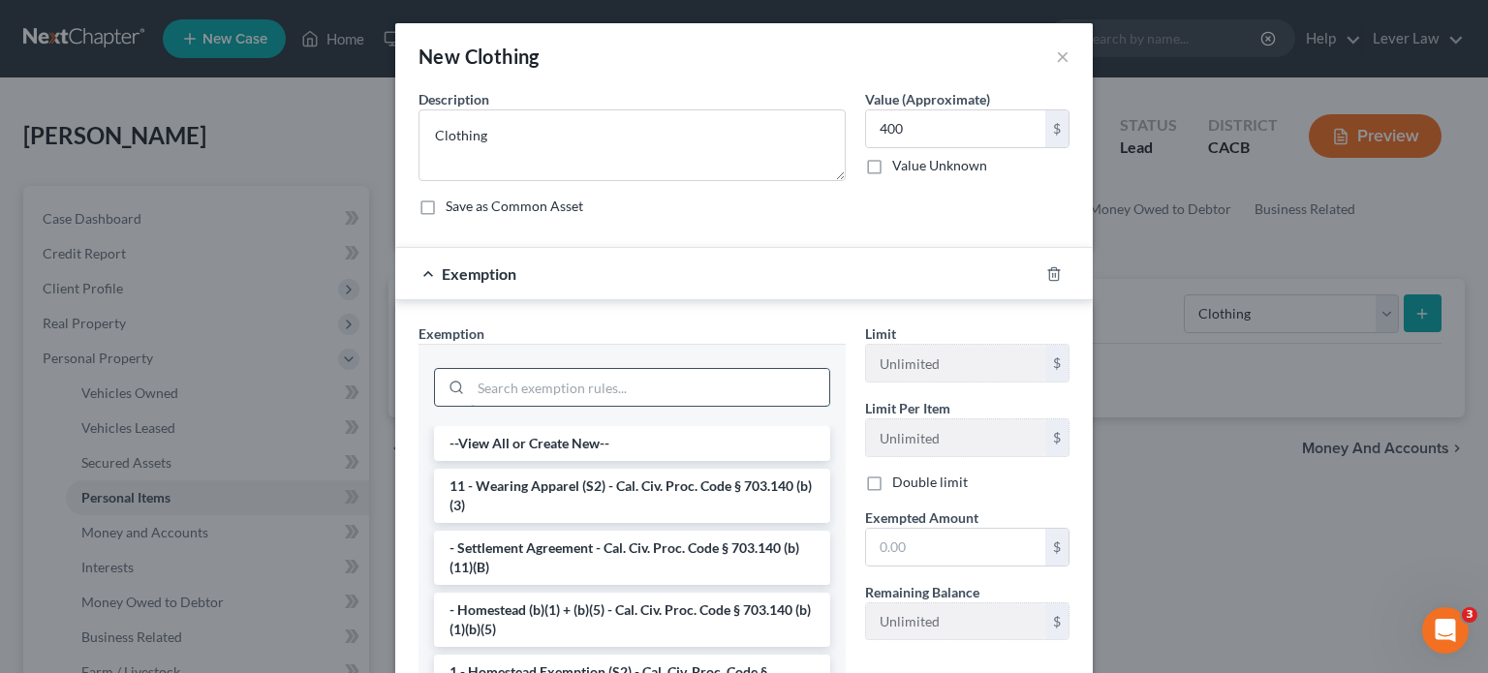
click at [528, 383] on input "search" at bounding box center [650, 387] width 359 height 37
click at [535, 480] on li "11 - Wearing Apparel (S2) - Cal. Civ. Proc. Code § 703.140 (b)(3)" at bounding box center [632, 496] width 396 height 54
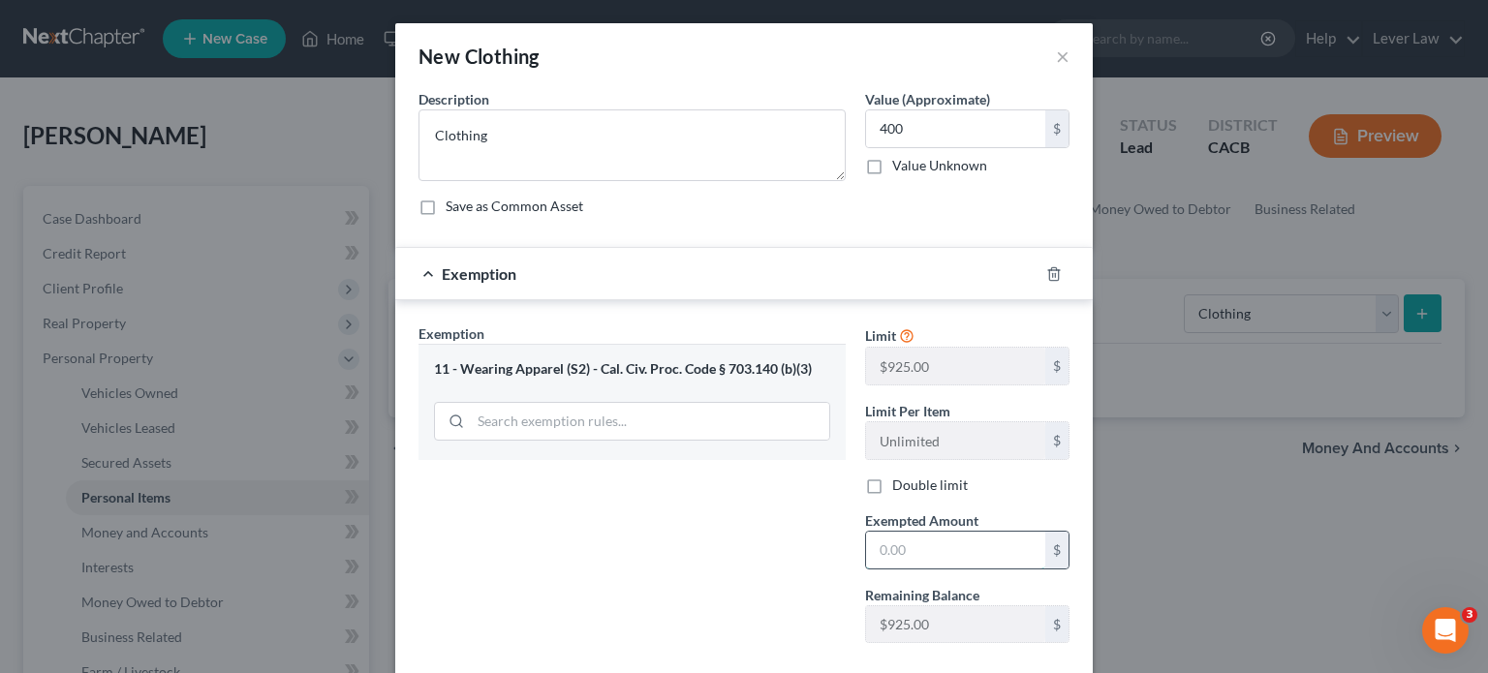
drag, startPoint x: 866, startPoint y: 542, endPoint x: 884, endPoint y: 545, distance: 17.7
click at [867, 542] on input "text" at bounding box center [955, 550] width 179 height 37
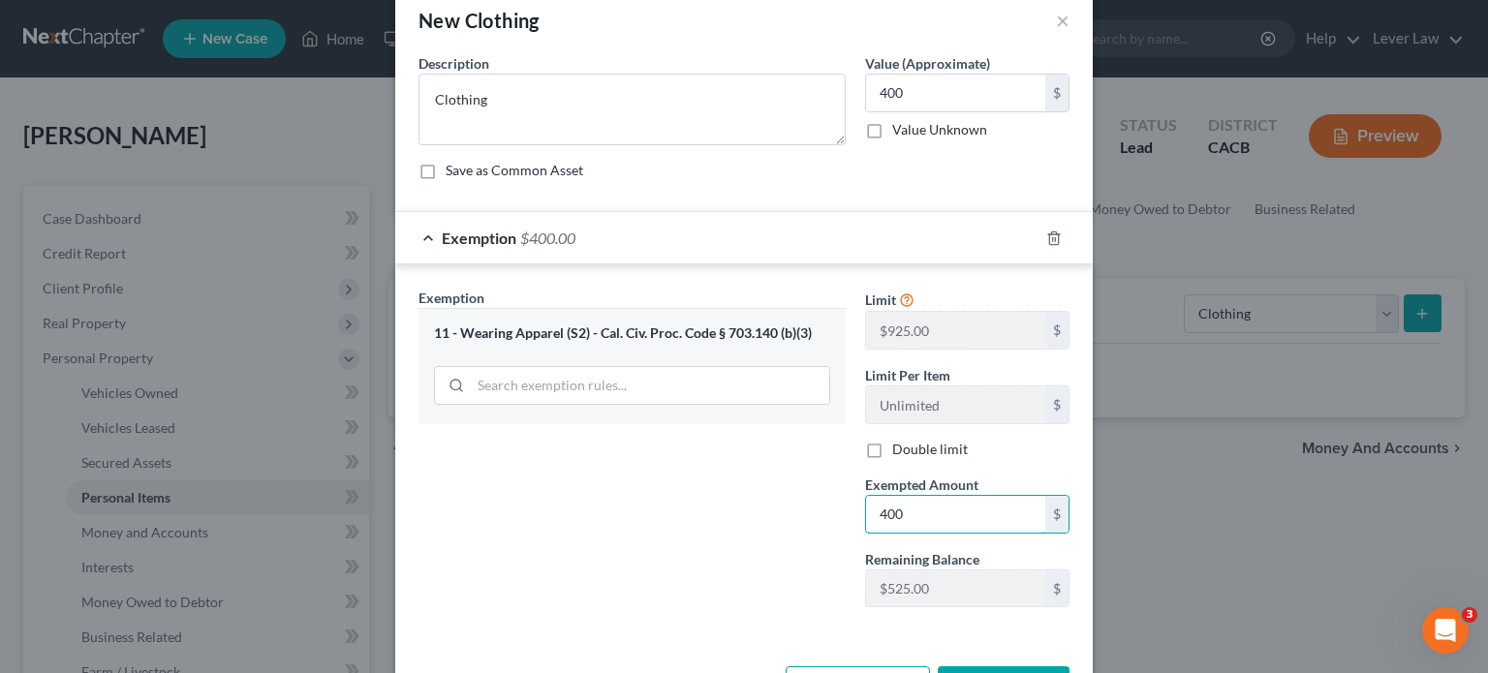
scroll to position [106, 0]
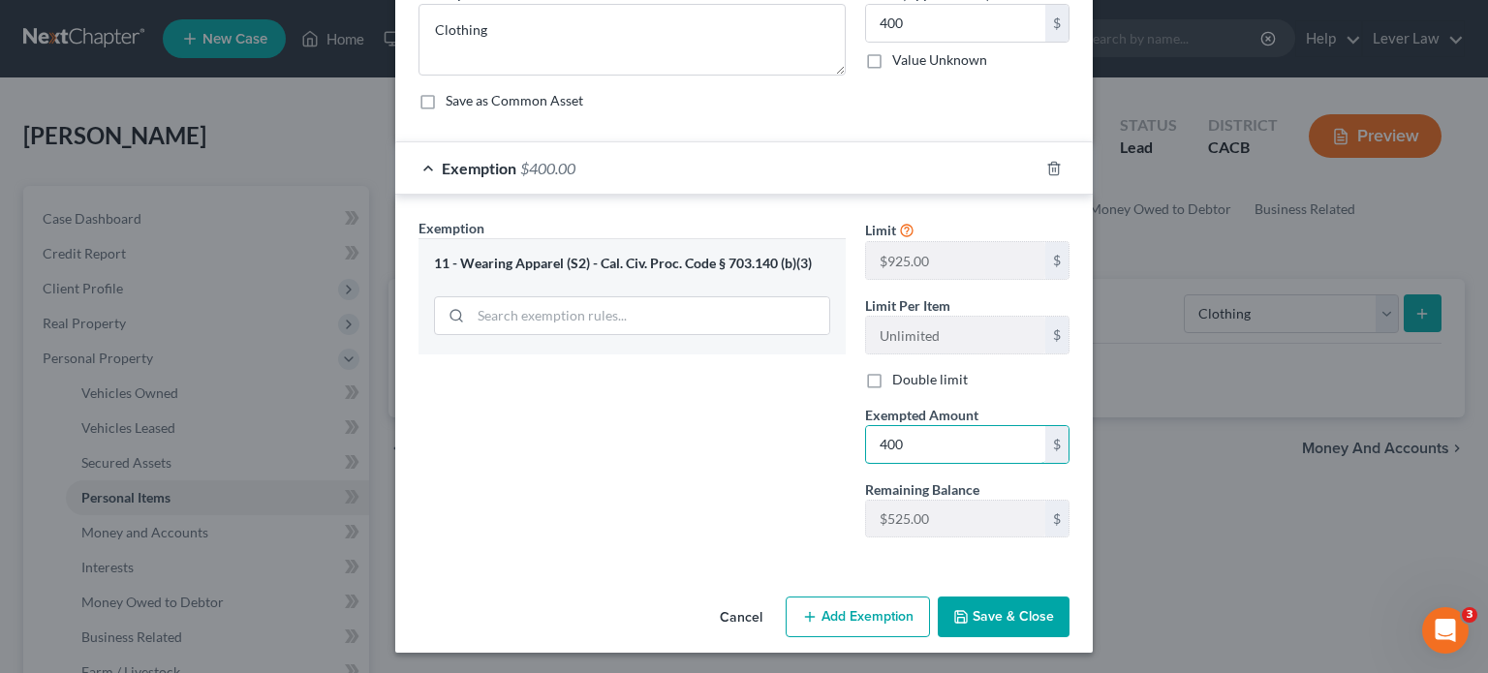
type input "400"
drag, startPoint x: 719, startPoint y: 536, endPoint x: 800, endPoint y: 536, distance: 81.4
click at [719, 532] on div "Exemption Set must be selected for CA. Exemption * 11 - Wearing Apparel (S2) - …" at bounding box center [632, 385] width 447 height 335
click at [946, 597] on button "Save & Close" at bounding box center [1004, 617] width 132 height 41
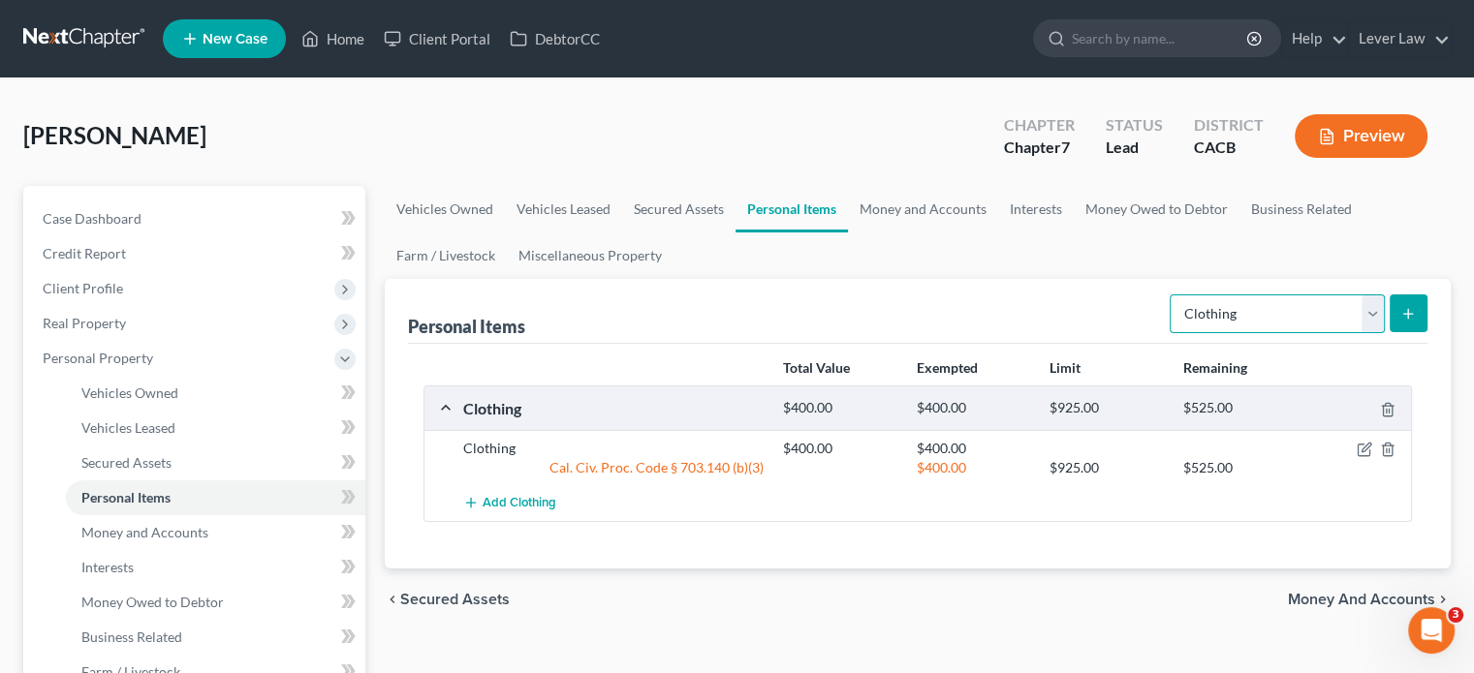
click at [1286, 309] on select "Select Item Type Clothing Collectibles Of Value Electronics Firearms Household …" at bounding box center [1277, 314] width 215 height 39
select select "household_goods"
click at [1172, 295] on select "Select Item Type Clothing Collectibles Of Value Electronics Firearms Household …" at bounding box center [1277, 314] width 215 height 39
click at [1415, 313] on icon "submit" at bounding box center [1408, 314] width 16 height 16
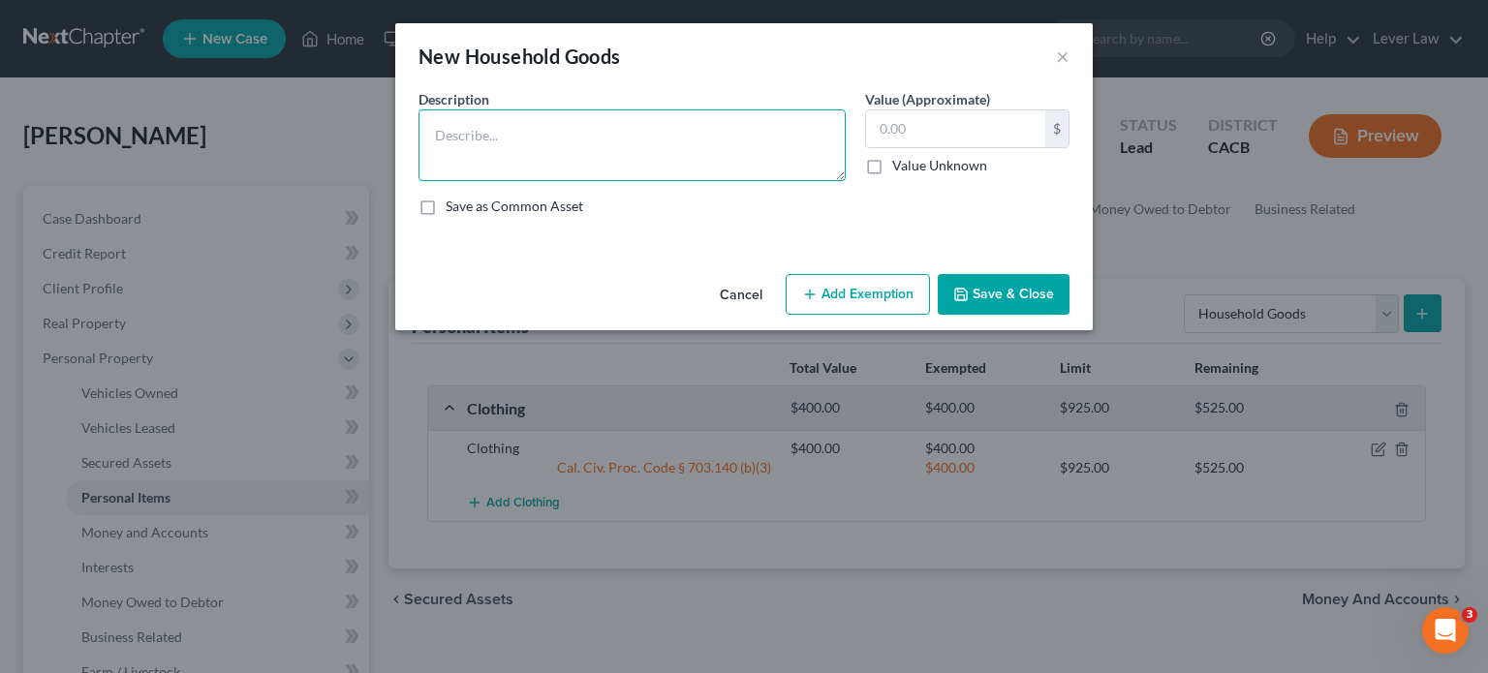
click at [650, 119] on textarea at bounding box center [632, 145] width 427 height 72
type textarea "Customary household goods"
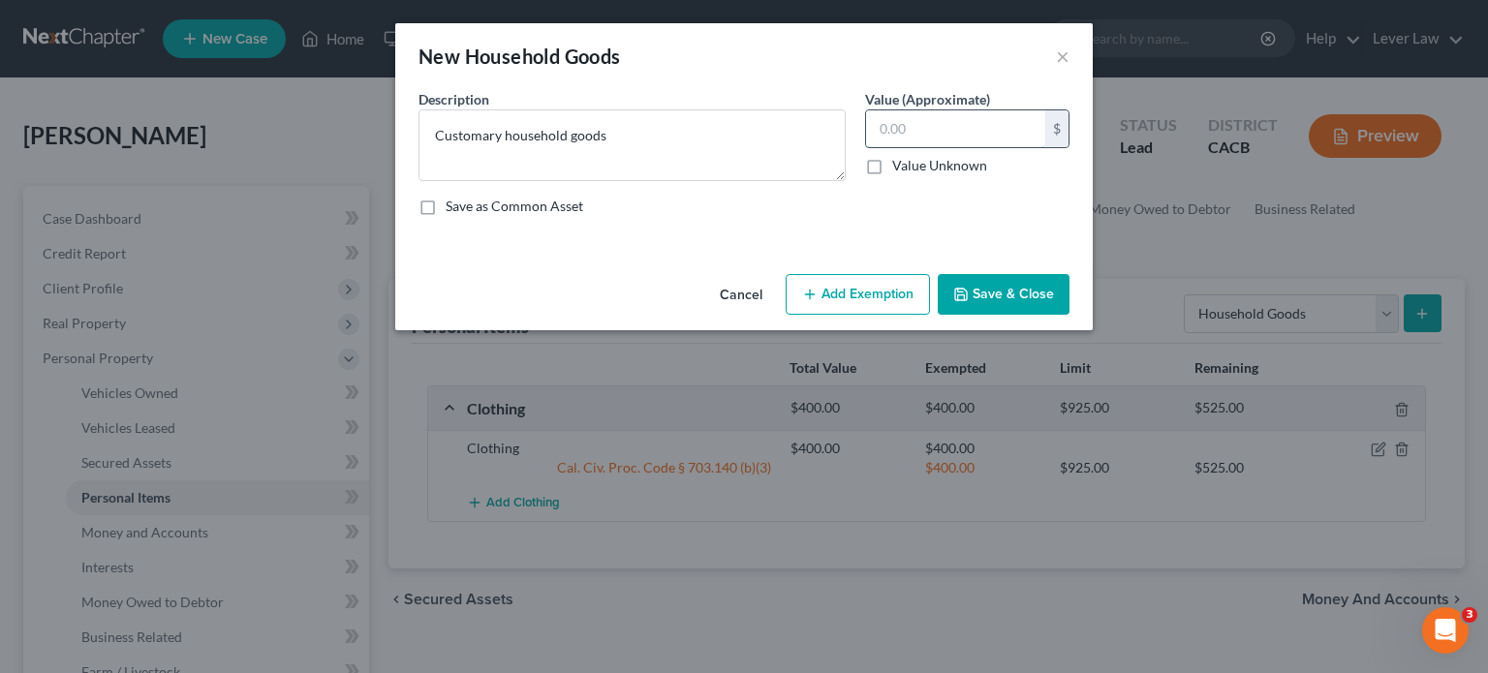
click at [938, 136] on input "text" at bounding box center [955, 128] width 179 height 37
type input "200"
click at [879, 292] on button "Add Exemption" at bounding box center [858, 294] width 144 height 41
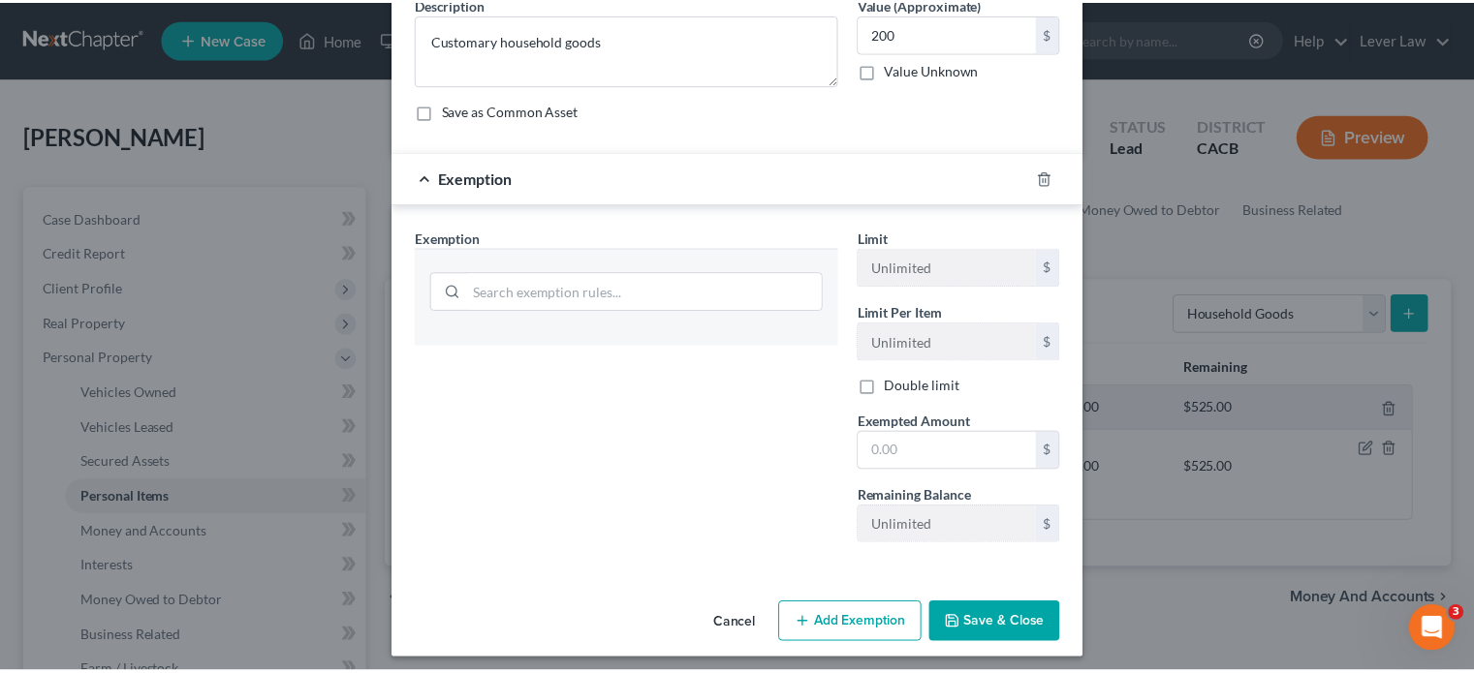
scroll to position [97, 0]
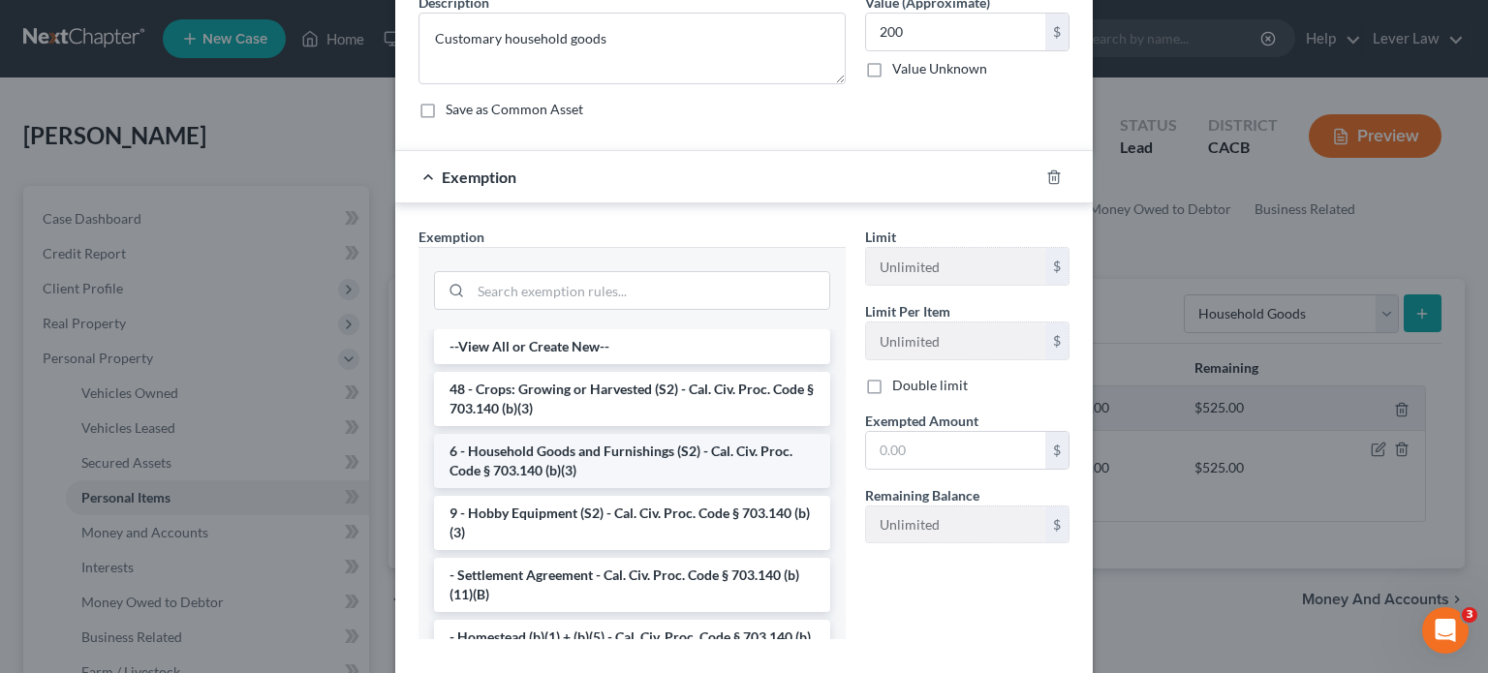
click at [548, 474] on li "6 - Household Goods and Furnishings (S2) - Cal. Civ. Proc. Code § 703.140 (b)(3)" at bounding box center [632, 461] width 396 height 54
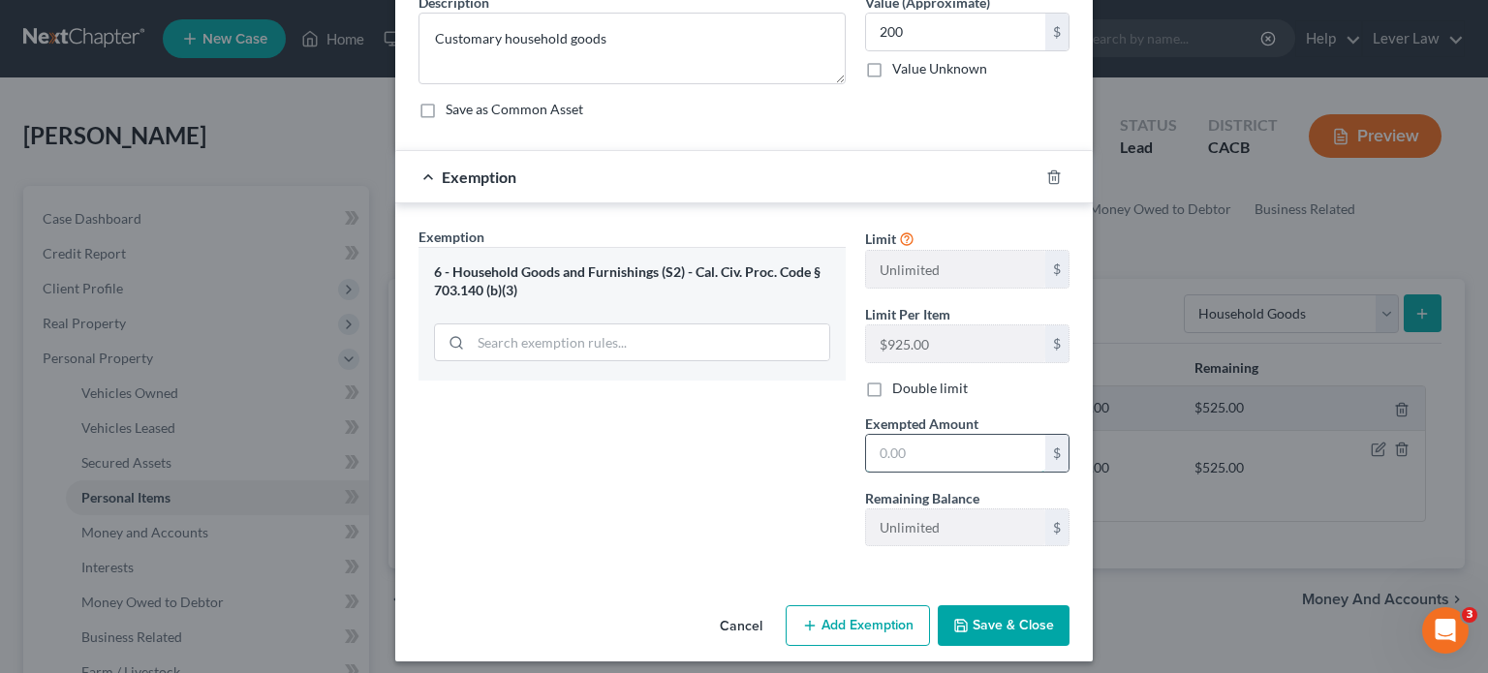
click at [979, 449] on input "text" at bounding box center [955, 453] width 179 height 37
type input "200"
click at [966, 612] on button "Save & Close" at bounding box center [1004, 626] width 132 height 41
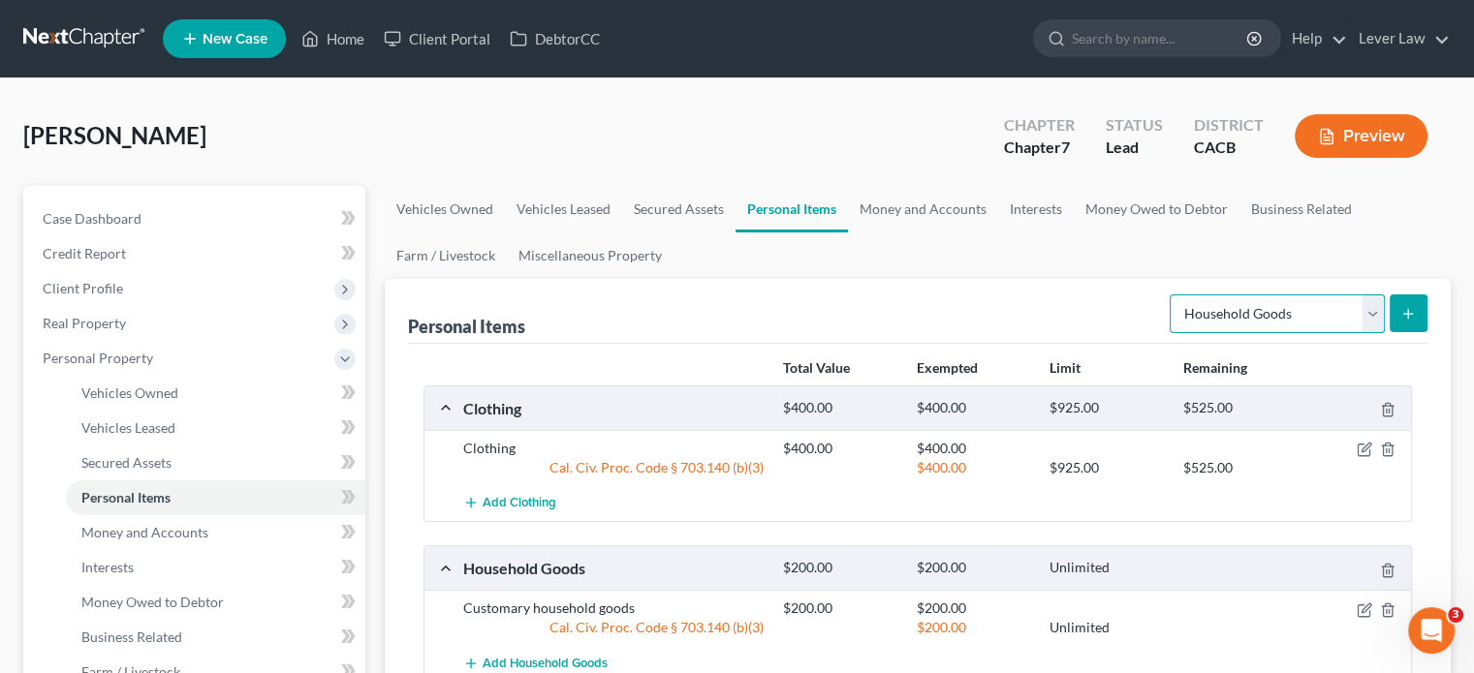
click at [1337, 325] on select "Select Item Type Clothing Collectibles Of Value Electronics Firearms Household …" at bounding box center [1277, 314] width 215 height 39
click at [926, 210] on link "Money and Accounts" at bounding box center [923, 209] width 150 height 47
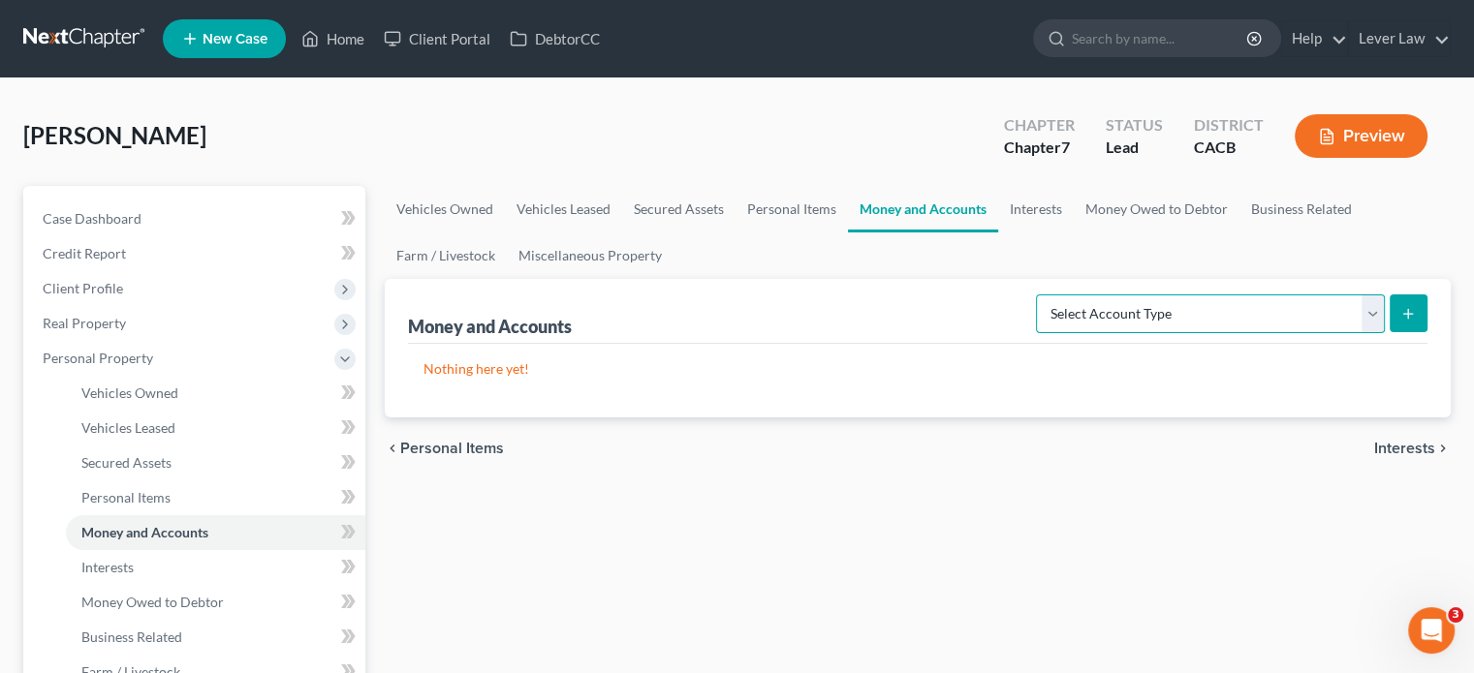
click at [1221, 325] on select "Select Account Type Brokerage Cash on Hand Certificates of Deposit Checking Acc…" at bounding box center [1210, 314] width 349 height 39
select select "checking"
click at [1040, 295] on select "Select Account Type Brokerage Cash on Hand Certificates of Deposit Checking Acc…" at bounding box center [1210, 314] width 349 height 39
click at [1407, 317] on icon "submit" at bounding box center [1408, 314] width 16 height 16
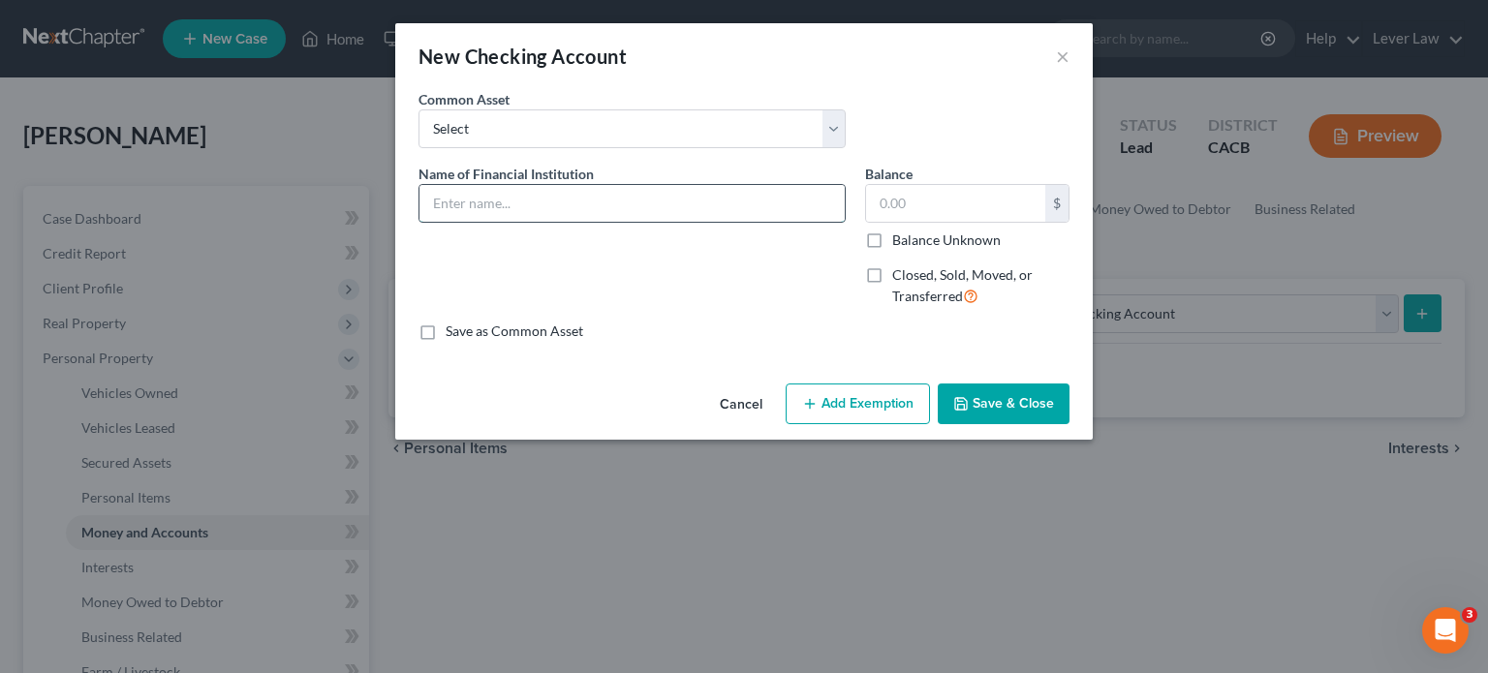
click at [585, 207] on input "text" at bounding box center [632, 203] width 425 height 37
click at [748, 394] on button "Cancel" at bounding box center [741, 405] width 74 height 39
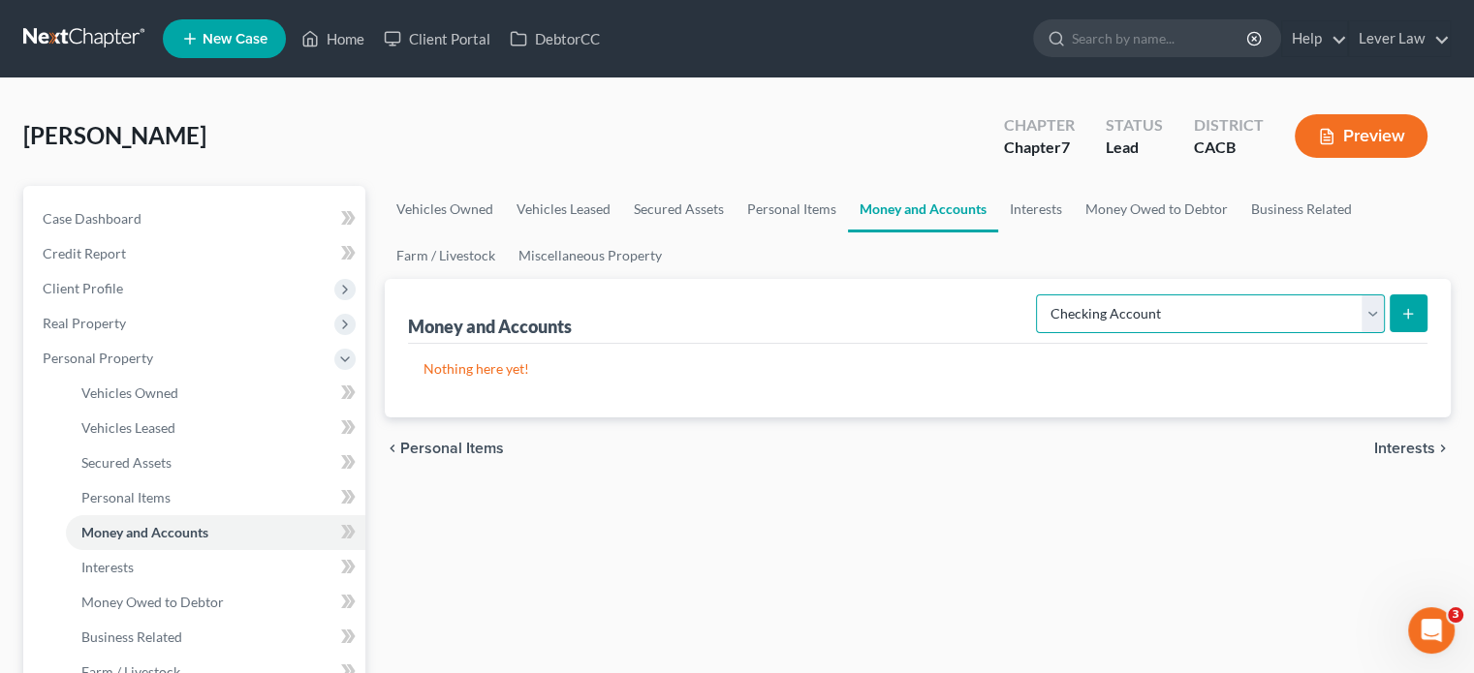
click at [1136, 315] on select "Select Account Type Brokerage Cash on Hand Certificates of Deposit Checking Acc…" at bounding box center [1210, 314] width 349 height 39
click at [1418, 313] on button "submit" at bounding box center [1409, 314] width 38 height 38
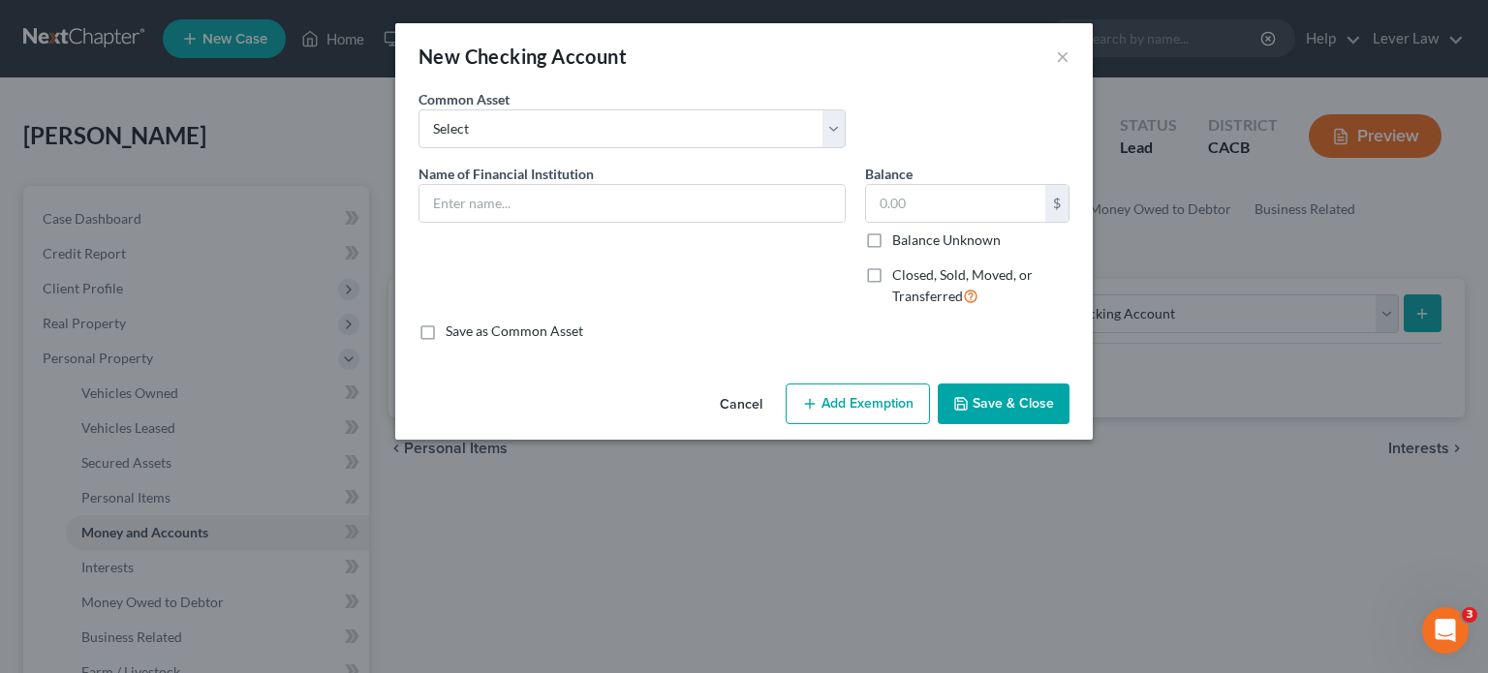
click at [583, 181] on span "Name of Financial Institution" at bounding box center [506, 174] width 175 height 16
click at [583, 189] on input "text" at bounding box center [632, 203] width 425 height 37
type input "Venmo"
click at [1035, 406] on button "Save & Close" at bounding box center [1004, 404] width 132 height 41
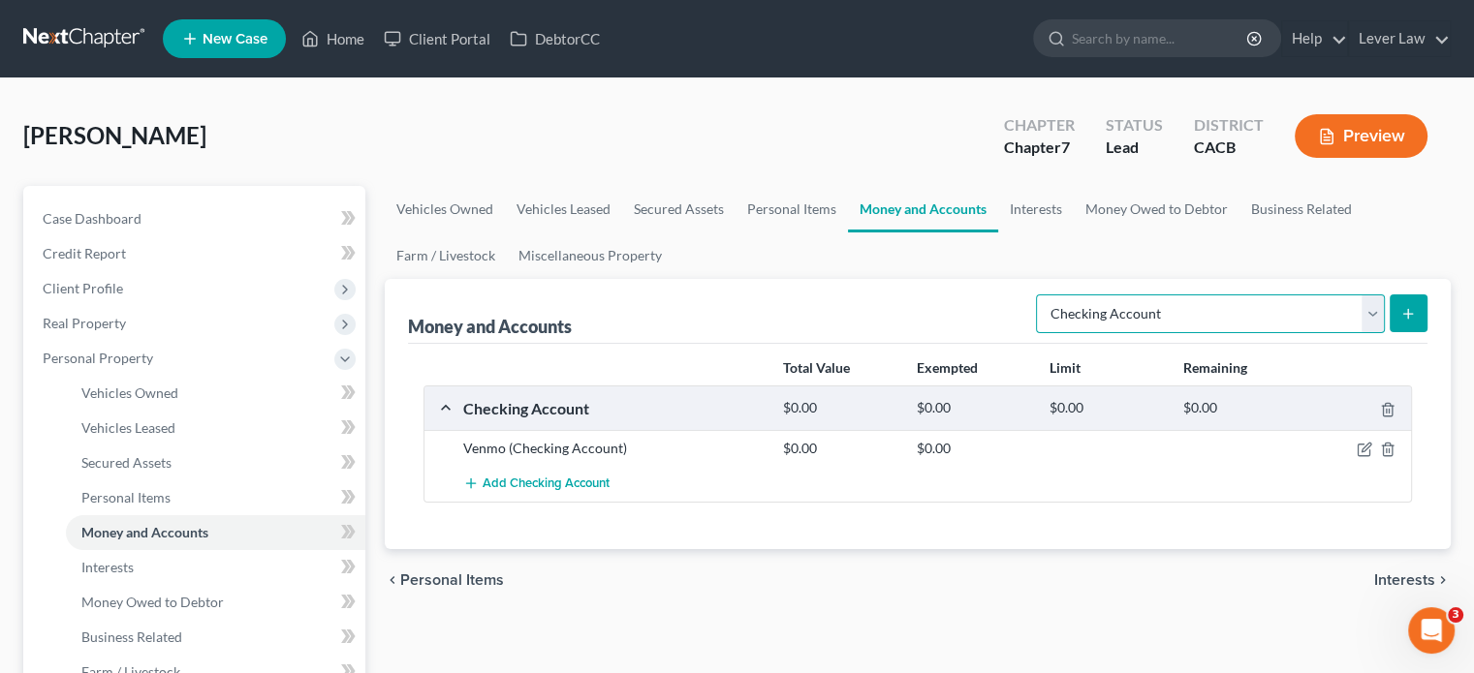
click at [1126, 320] on select "Select Account Type Brokerage Cash on Hand Certificates of Deposit Checking Acc…" at bounding box center [1210, 314] width 349 height 39
click at [1041, 222] on link "Interests" at bounding box center [1036, 209] width 76 height 47
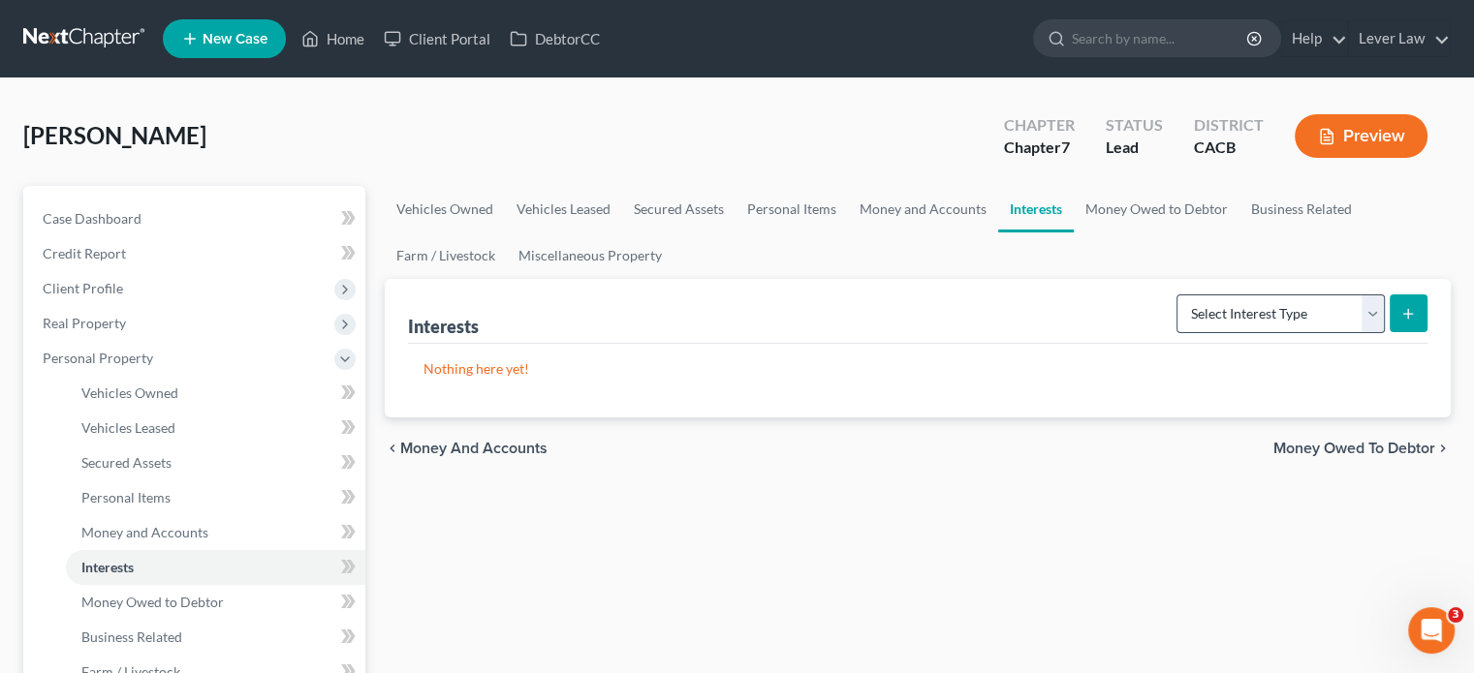
click at [1282, 332] on form "Select Interest Type 401K Annuity Bond Education IRA Government Bond Government…" at bounding box center [1301, 315] width 251 height 40
click at [1283, 324] on select "Select Interest Type 401K Annuity Bond Education IRA Government Bond Government…" at bounding box center [1280, 314] width 208 height 39
drag, startPoint x: 1080, startPoint y: 303, endPoint x: 1101, endPoint y: 282, distance: 29.5
click at [1080, 303] on div "Interests Select Interest Type 401K Annuity Bond Education IRA Government Bond …" at bounding box center [917, 311] width 1019 height 65
click at [1183, 213] on link "Money Owed to Debtor" at bounding box center [1157, 209] width 166 height 47
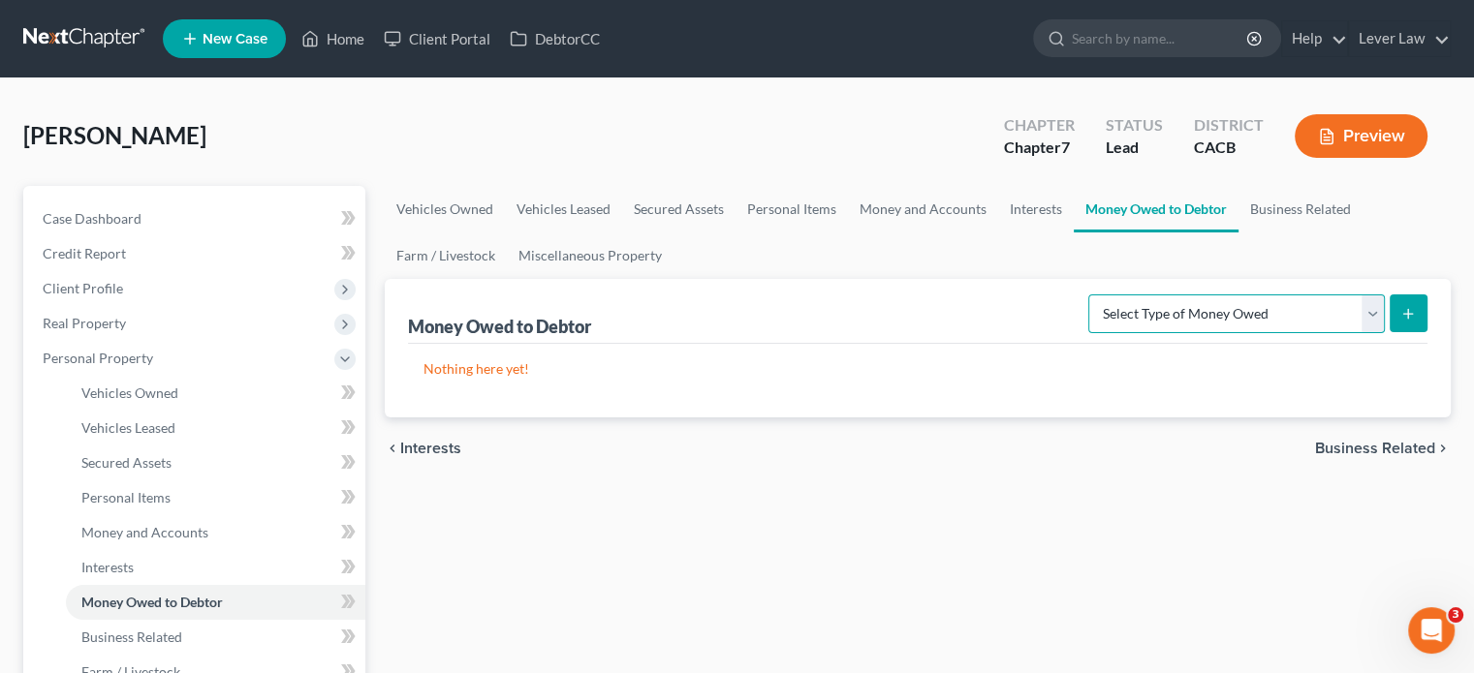
click at [1255, 313] on select "Select Type of Money Owed Accounts Receivable Alimony Child Support Claims Agai…" at bounding box center [1236, 314] width 297 height 39
click at [1049, 290] on div "Money Owed to Debtor Select Type of Money Owed Accounts Receivable Alimony Chil…" at bounding box center [917, 311] width 1019 height 65
click at [1217, 326] on select "Select Type of Money Owed Accounts Receivable Alimony Child Support Claims Agai…" at bounding box center [1236, 314] width 297 height 39
click at [984, 353] on div "Nothing here yet!" at bounding box center [917, 381] width 1019 height 74
click at [1309, 211] on link "Business Related" at bounding box center [1300, 209] width 124 height 47
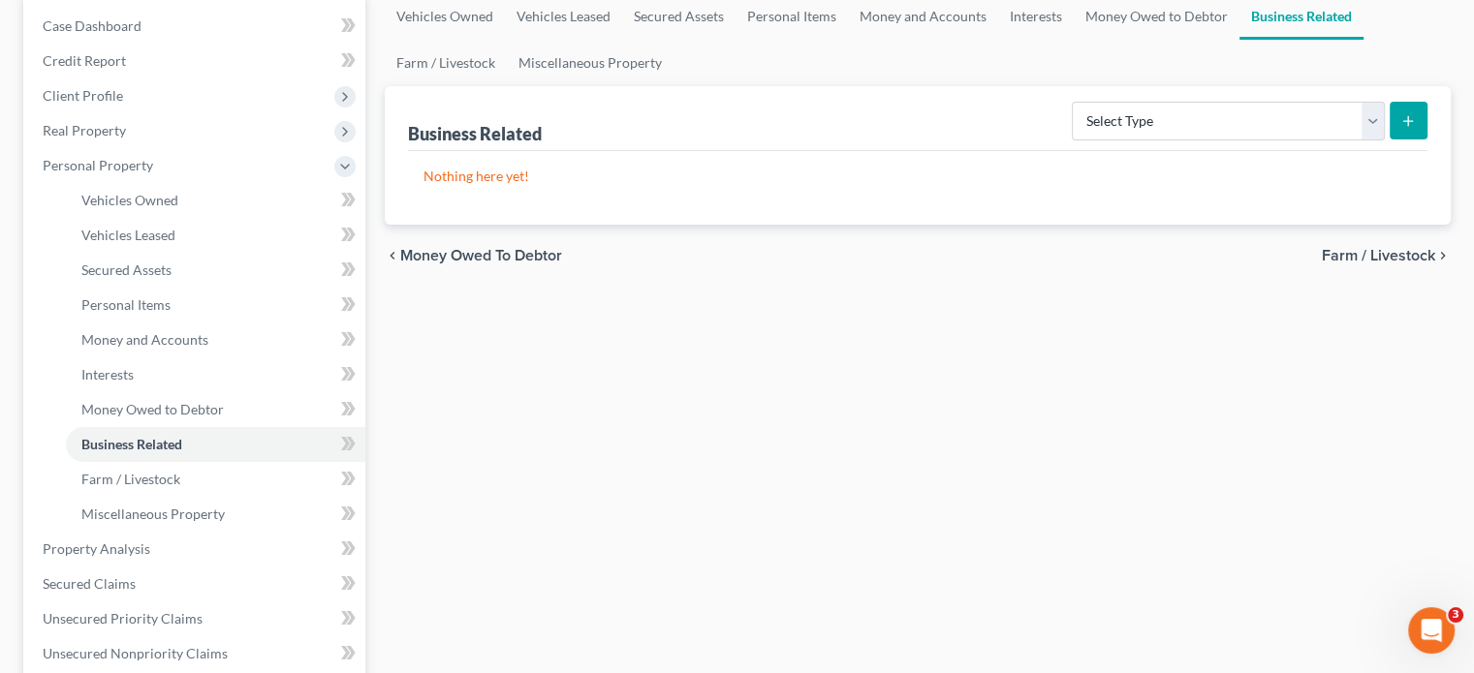
scroll to position [194, 0]
click at [110, 585] on span "Secured Claims" at bounding box center [89, 583] width 93 height 16
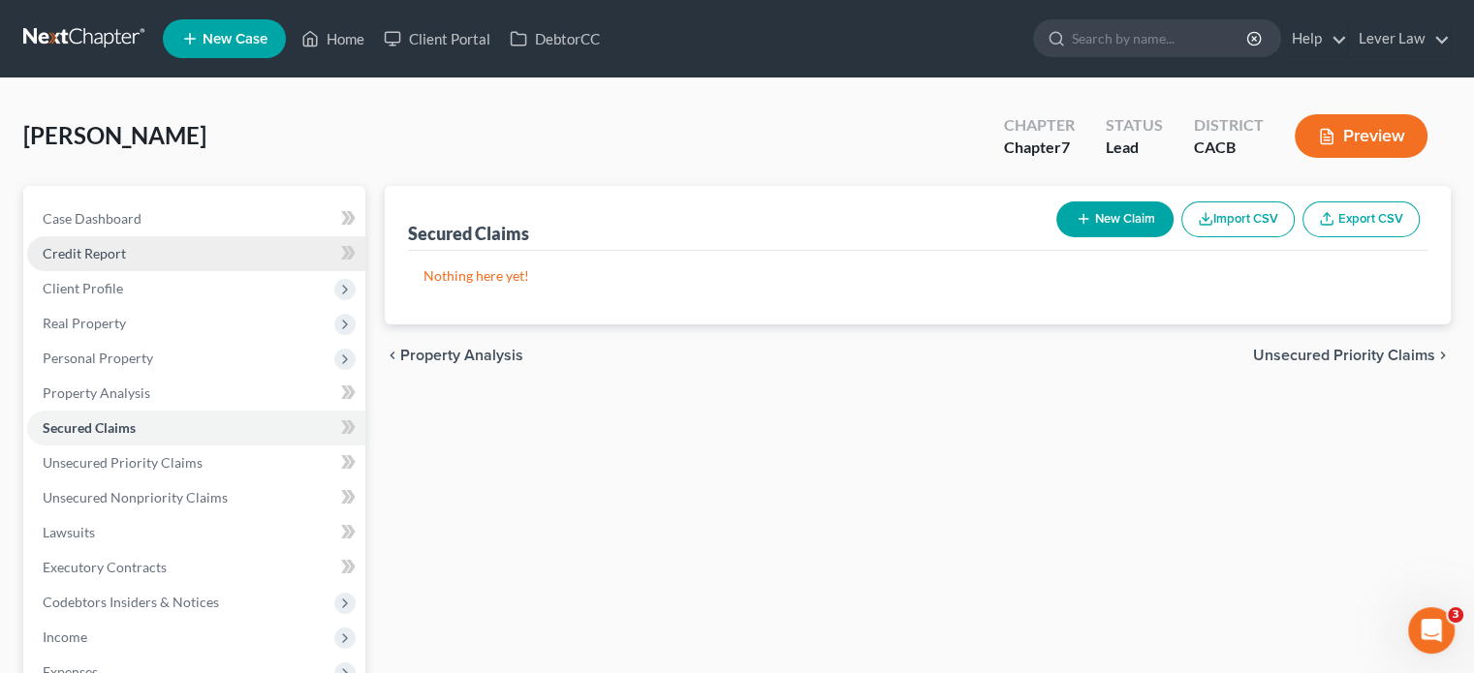
click at [107, 250] on span "Credit Report" at bounding box center [84, 253] width 83 height 16
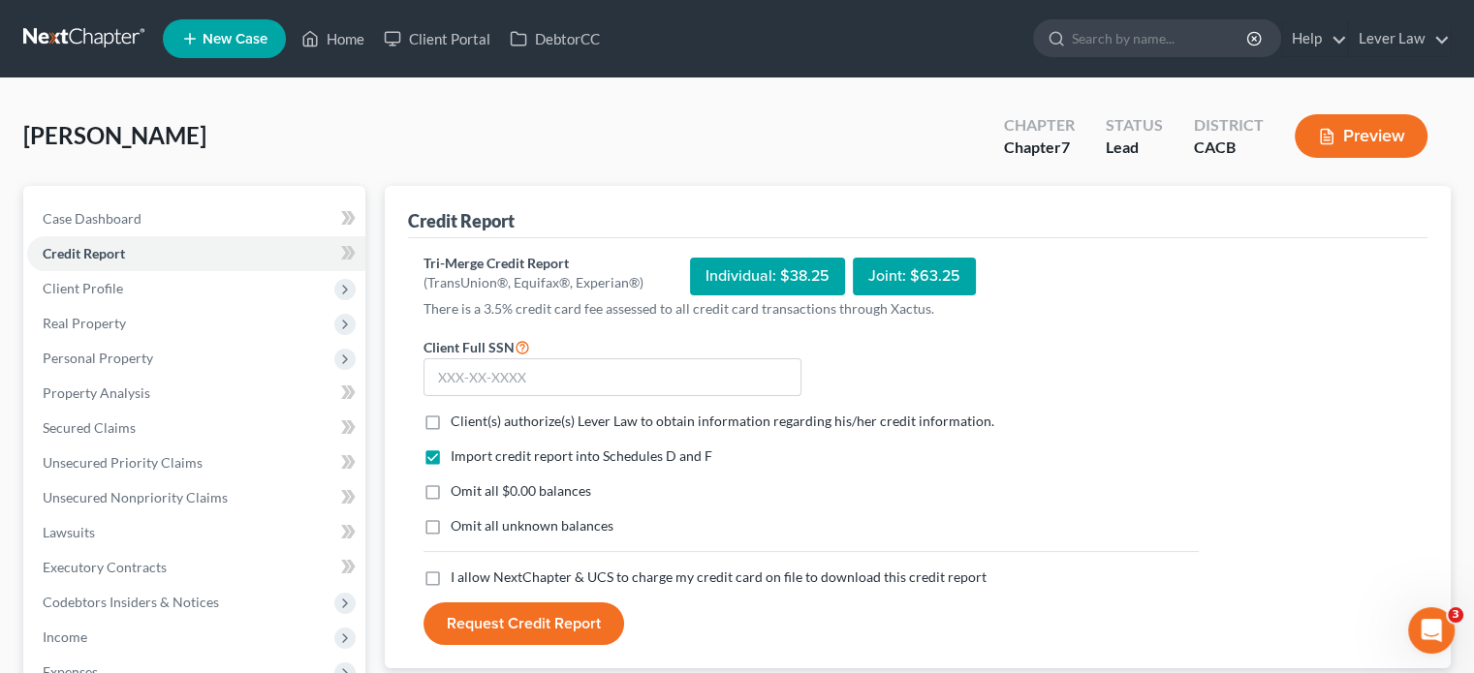
click at [451, 419] on span "Client(s) authorize(s) Lever Law to obtain information regarding his/her credit…" at bounding box center [723, 421] width 544 height 16
click at [458, 419] on input "Client(s) authorize(s) Lever Law to obtain information regarding his/her credit…" at bounding box center [464, 418] width 13 height 13
checkbox input "true"
click at [467, 484] on span "Omit all $0.00 balances" at bounding box center [521, 491] width 141 height 16
click at [474, 530] on span "Omit all unknown balances" at bounding box center [532, 525] width 163 height 16
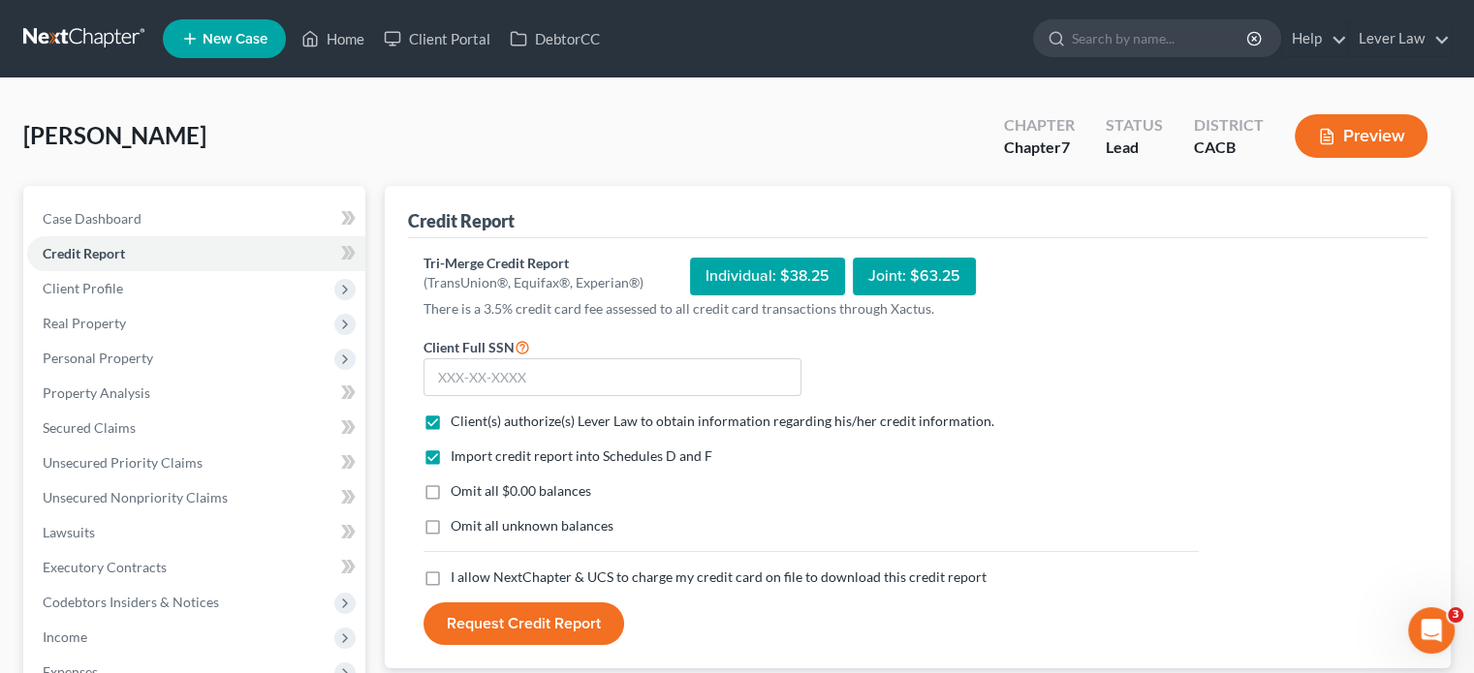
click at [471, 529] on input "Omit all unknown balances" at bounding box center [464, 522] width 13 height 13
checkbox input "true"
click at [459, 494] on span "Omit all $0.00 balances" at bounding box center [521, 491] width 141 height 16
click at [459, 494] on input "Omit all $0.00 balances" at bounding box center [464, 488] width 13 height 13
checkbox input "true"
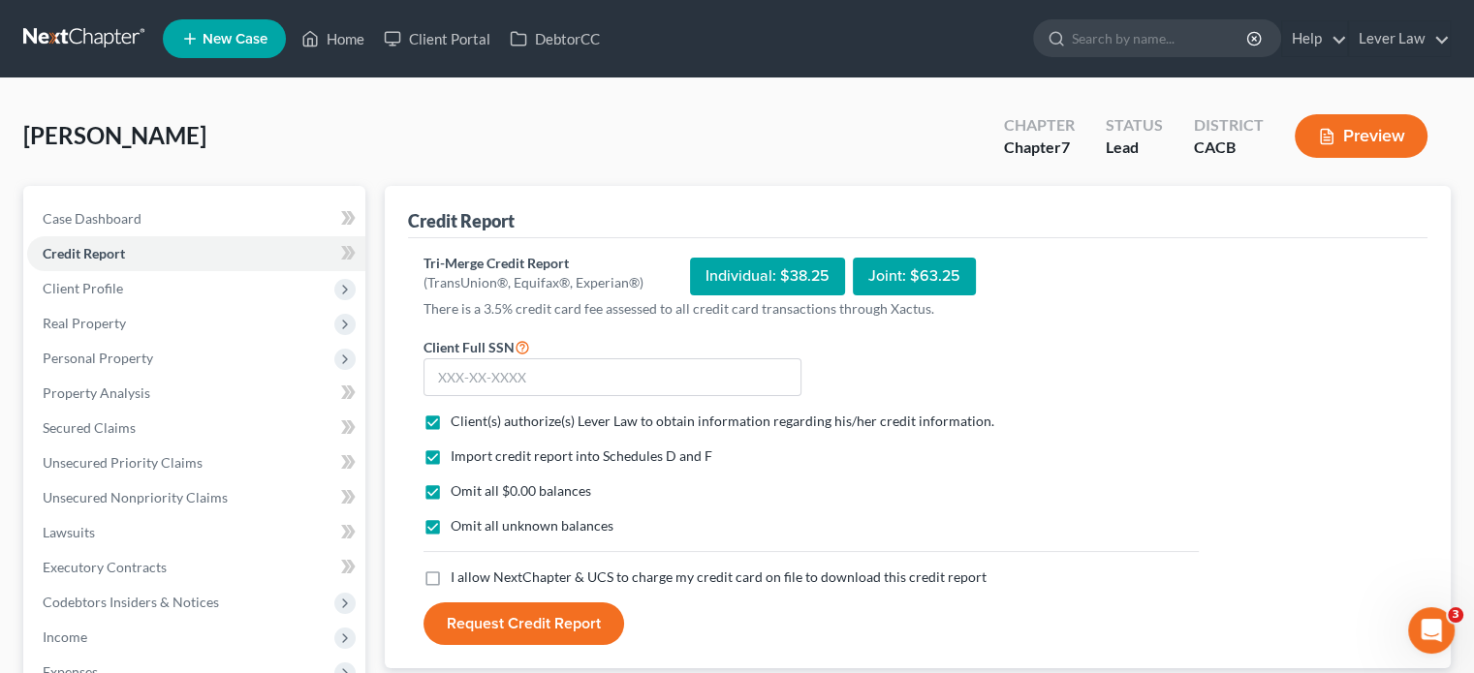
click at [451, 575] on label "I allow NextChapter & UCS to charge my credit card on file to download this cre…" at bounding box center [719, 577] width 536 height 19
click at [458, 575] on input "I allow NextChapter & UCS to charge my credit card on file to download this cre…" at bounding box center [464, 574] width 13 height 13
checkbox input "true"
click at [528, 372] on input "text" at bounding box center [612, 378] width 378 height 39
type input "619-96-0761"
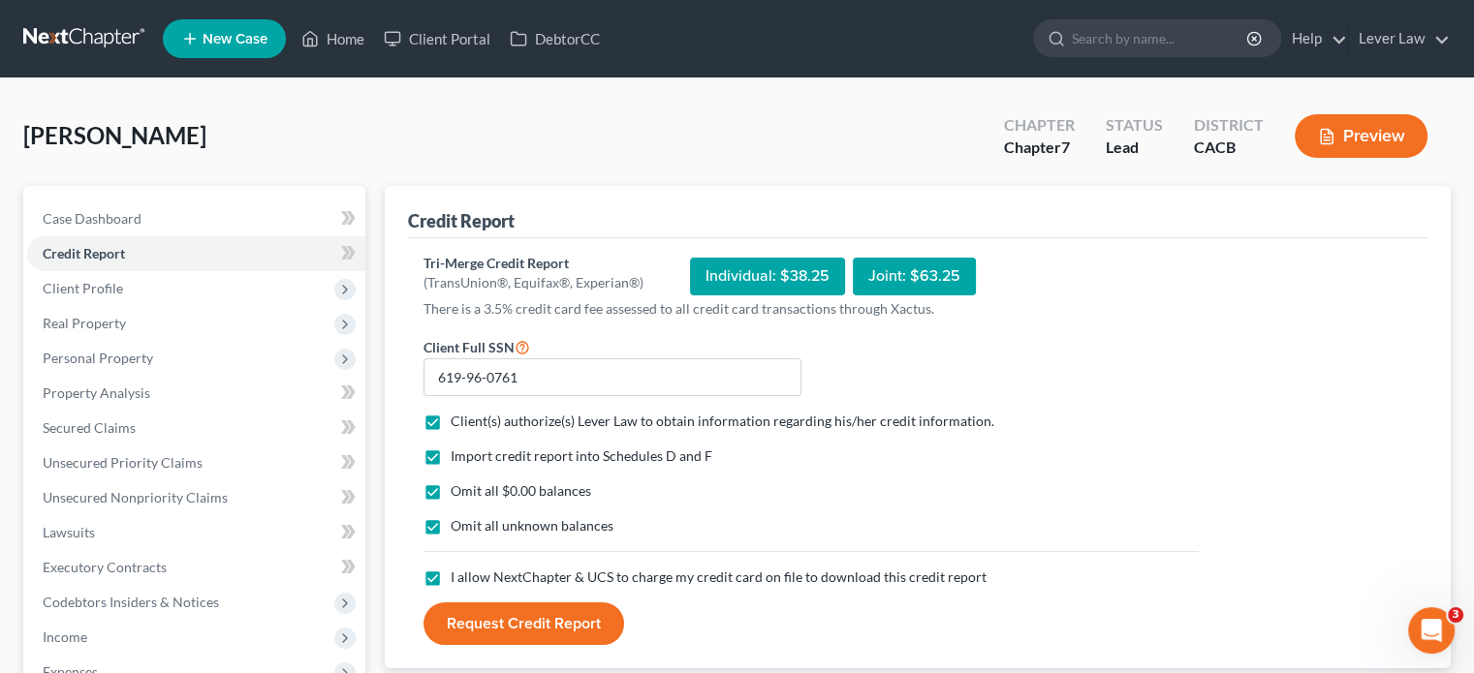
click at [512, 625] on button "Request Credit Report" at bounding box center [523, 624] width 201 height 43
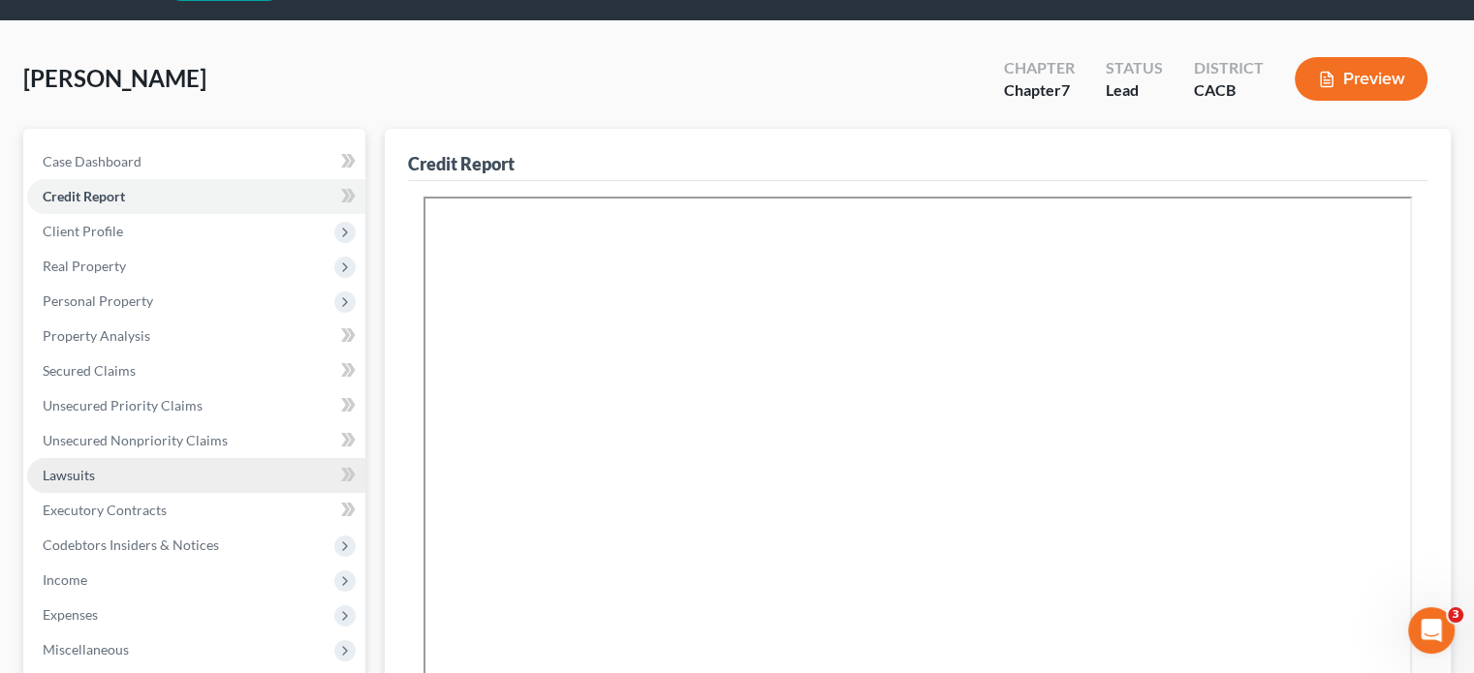
scroll to position [97, 0]
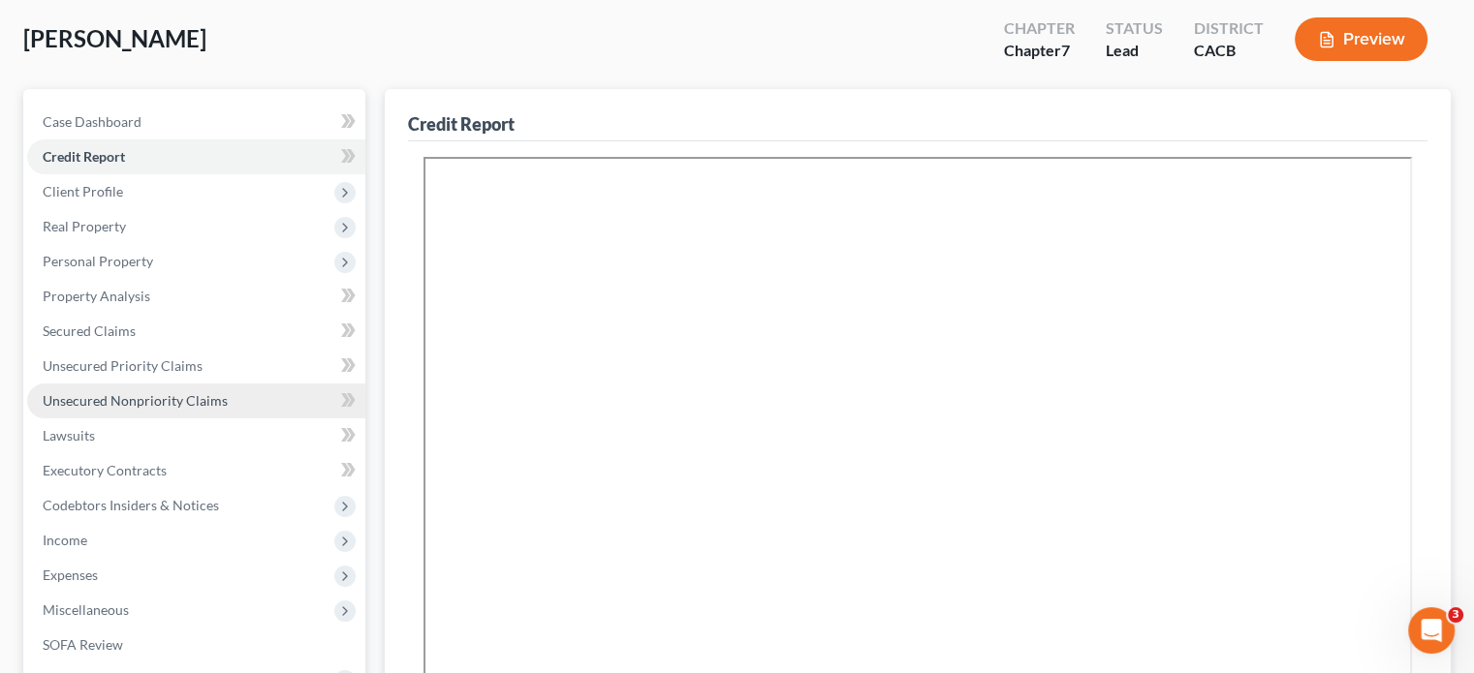
click at [159, 393] on span "Unsecured Nonpriority Claims" at bounding box center [135, 400] width 185 height 16
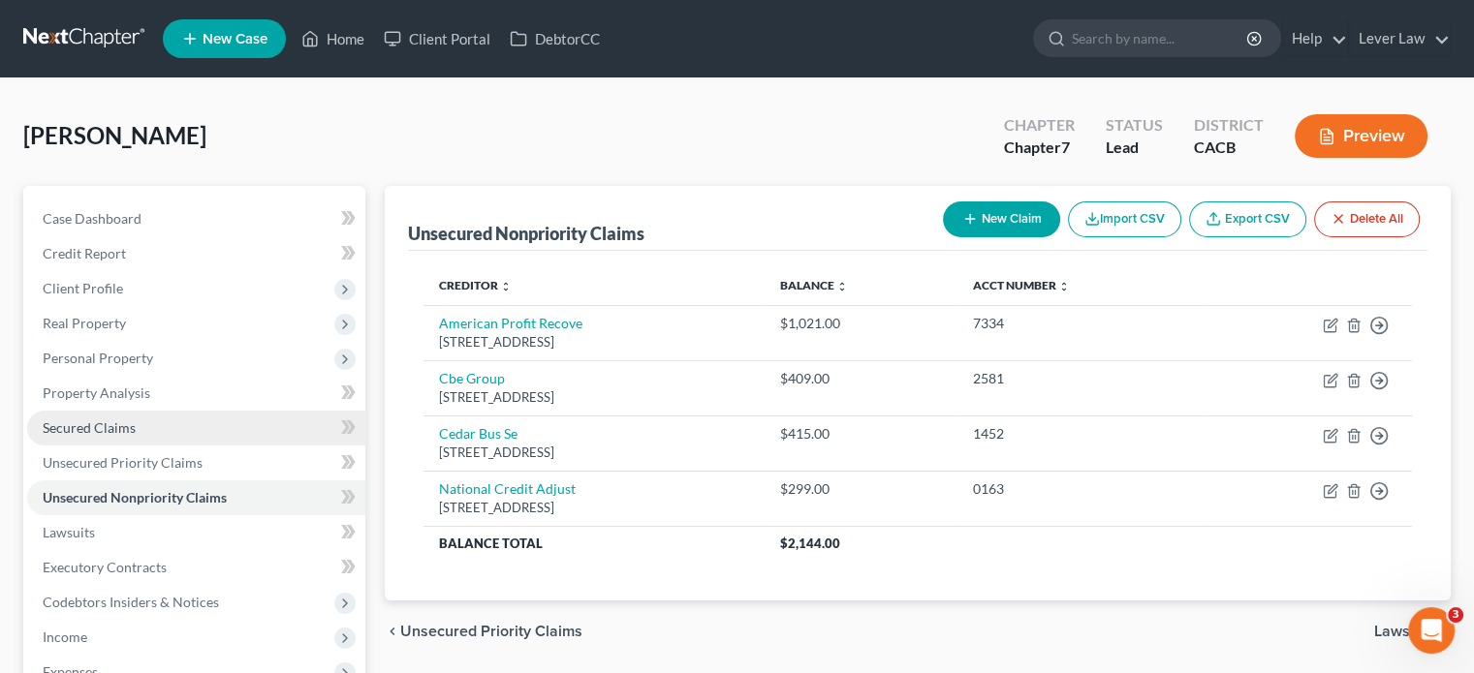
drag, startPoint x: 116, startPoint y: 414, endPoint x: 133, endPoint y: 418, distance: 16.9
click at [116, 414] on link "Secured Claims" at bounding box center [196, 428] width 338 height 35
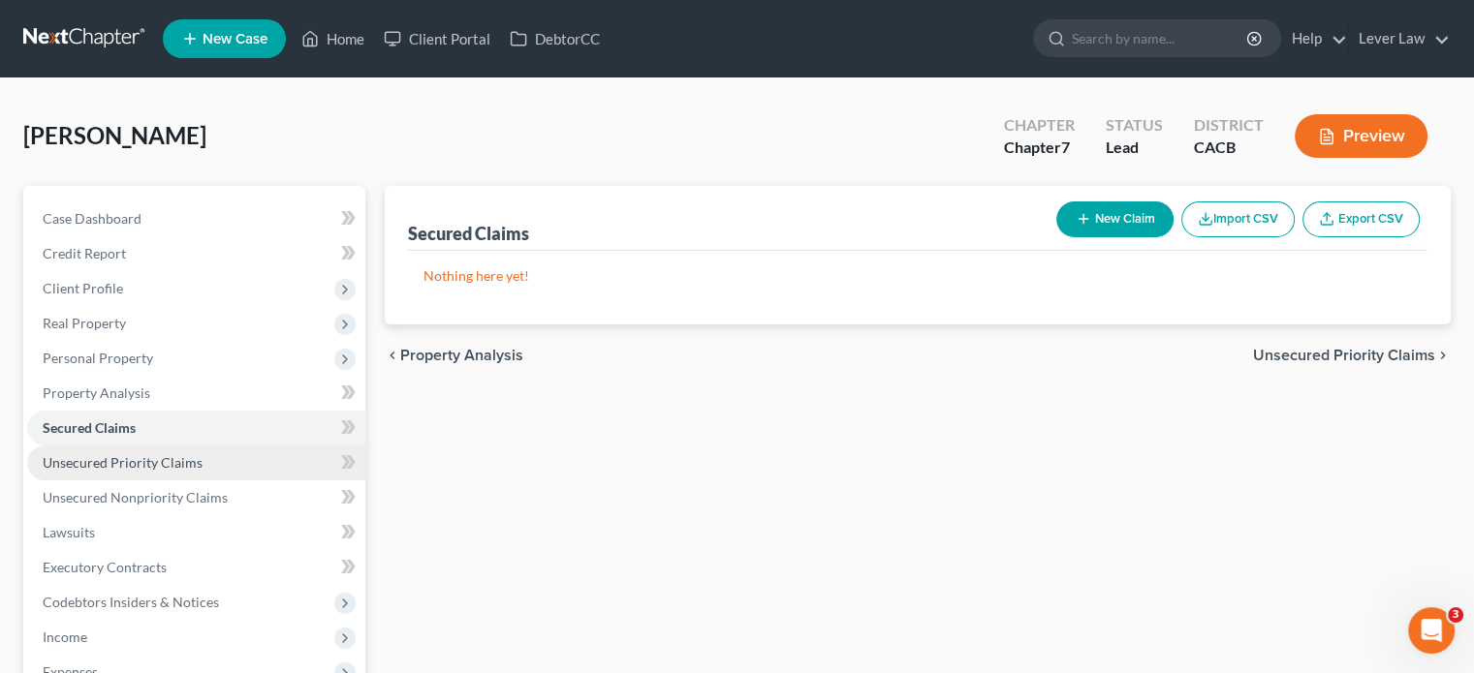
click at [144, 464] on span "Unsecured Priority Claims" at bounding box center [123, 462] width 160 height 16
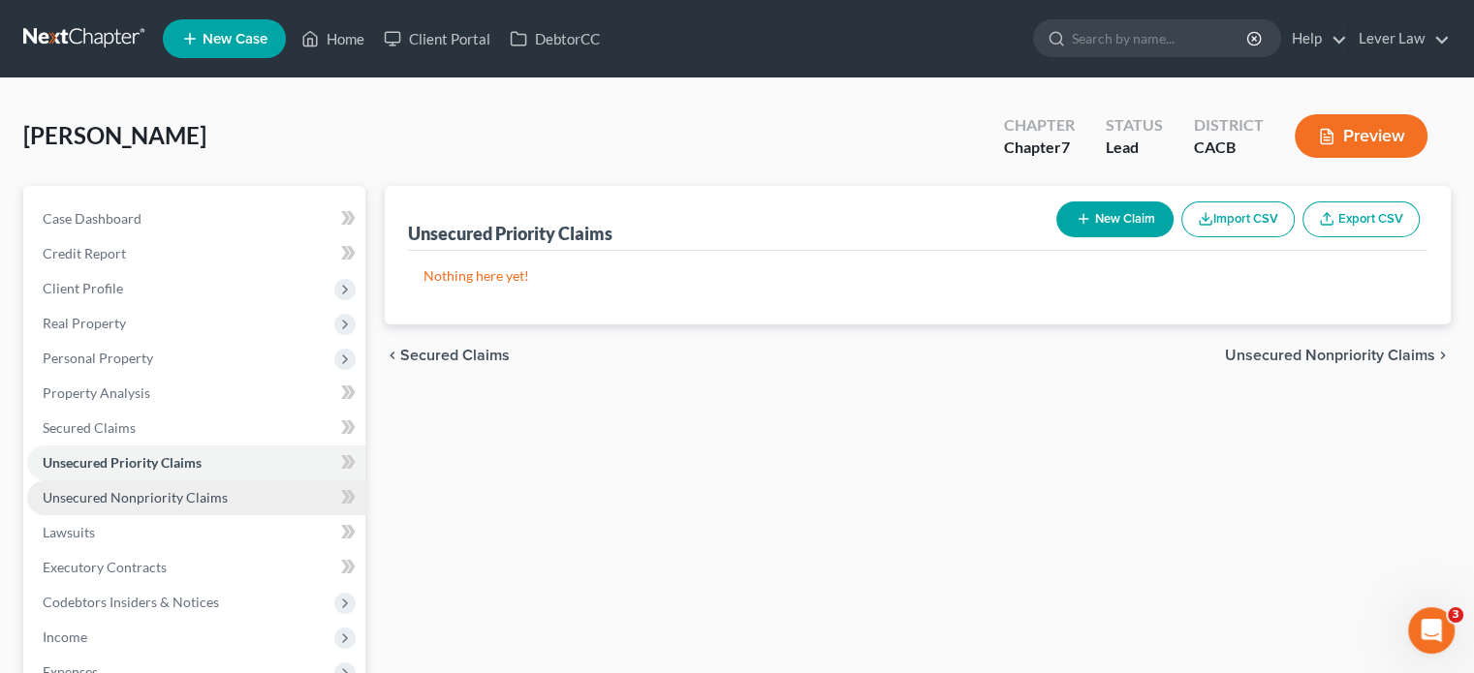
click at [121, 493] on span "Unsecured Nonpriority Claims" at bounding box center [135, 497] width 185 height 16
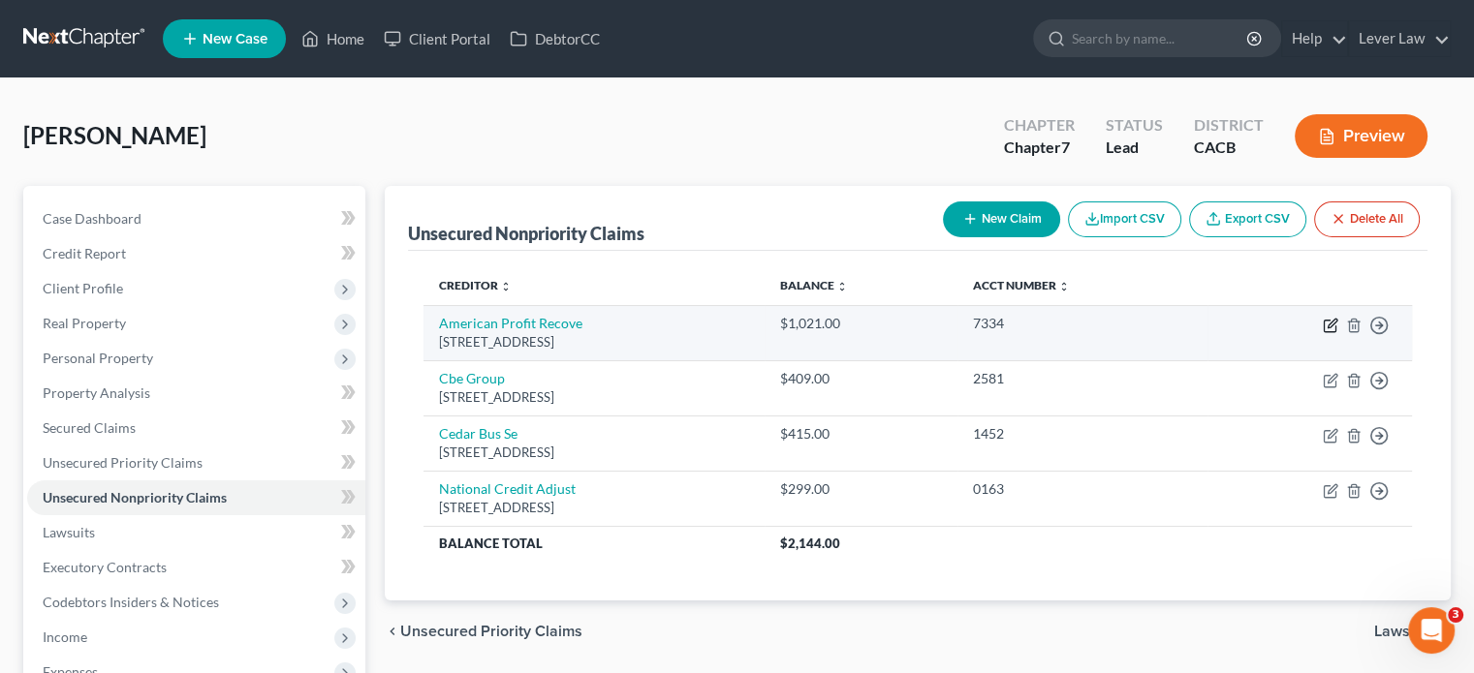
click at [1333, 323] on icon "button" at bounding box center [1332, 323] width 9 height 9
select select "23"
select select "1"
select select "0"
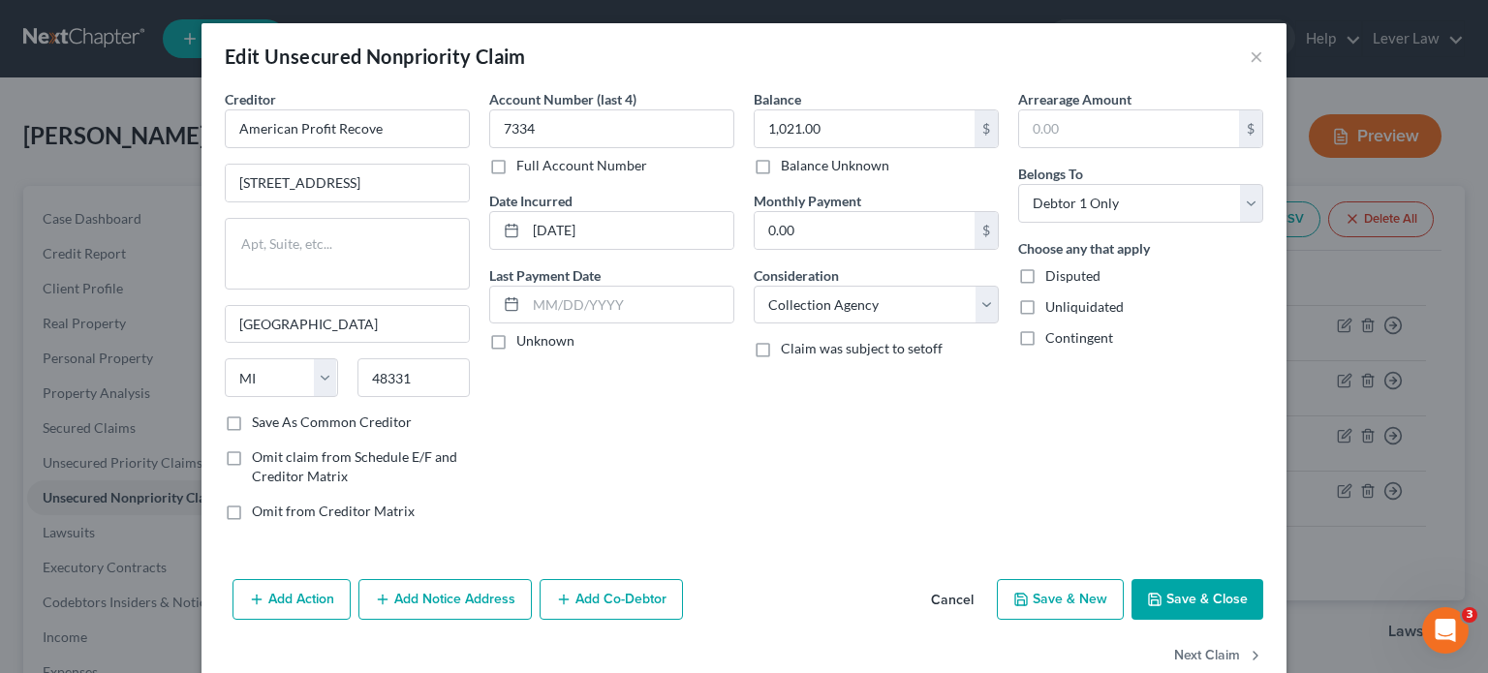
click at [1207, 600] on button "Save & Close" at bounding box center [1198, 599] width 132 height 41
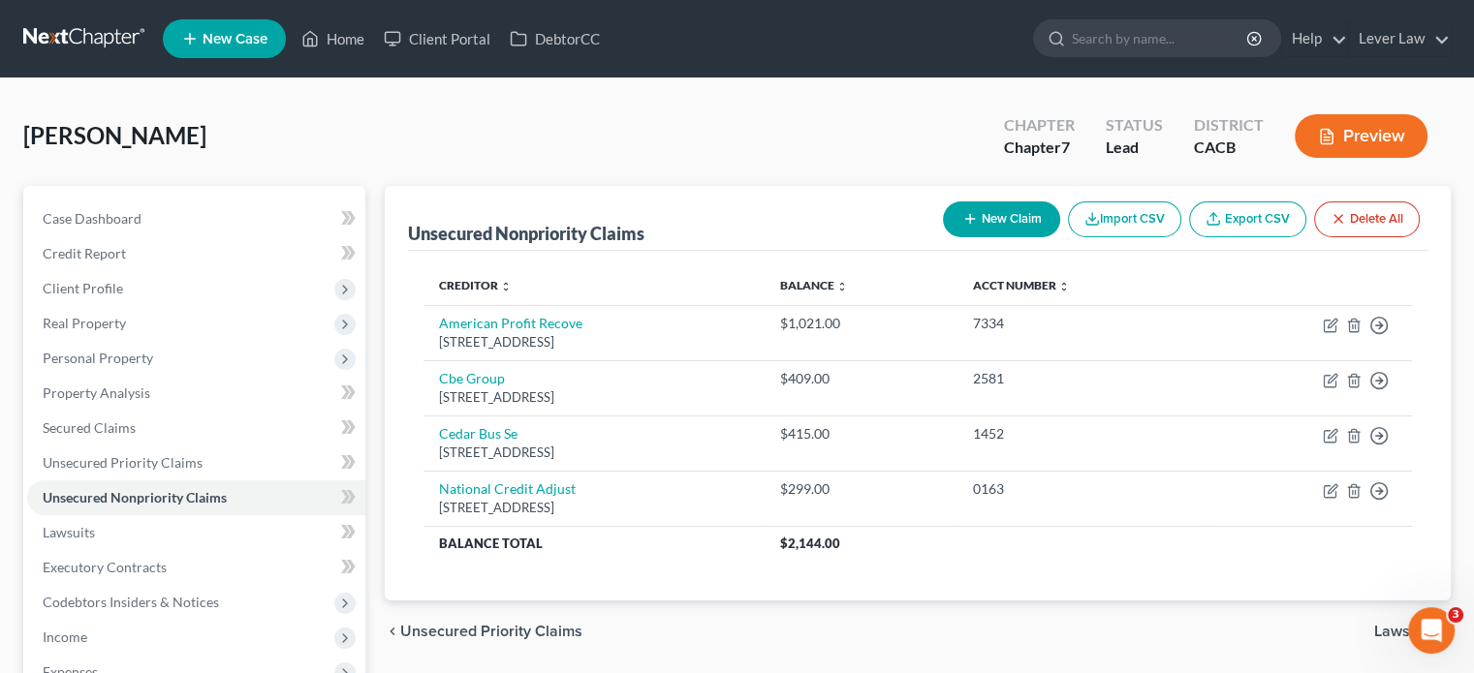
click at [971, 224] on icon "button" at bounding box center [970, 219] width 16 height 16
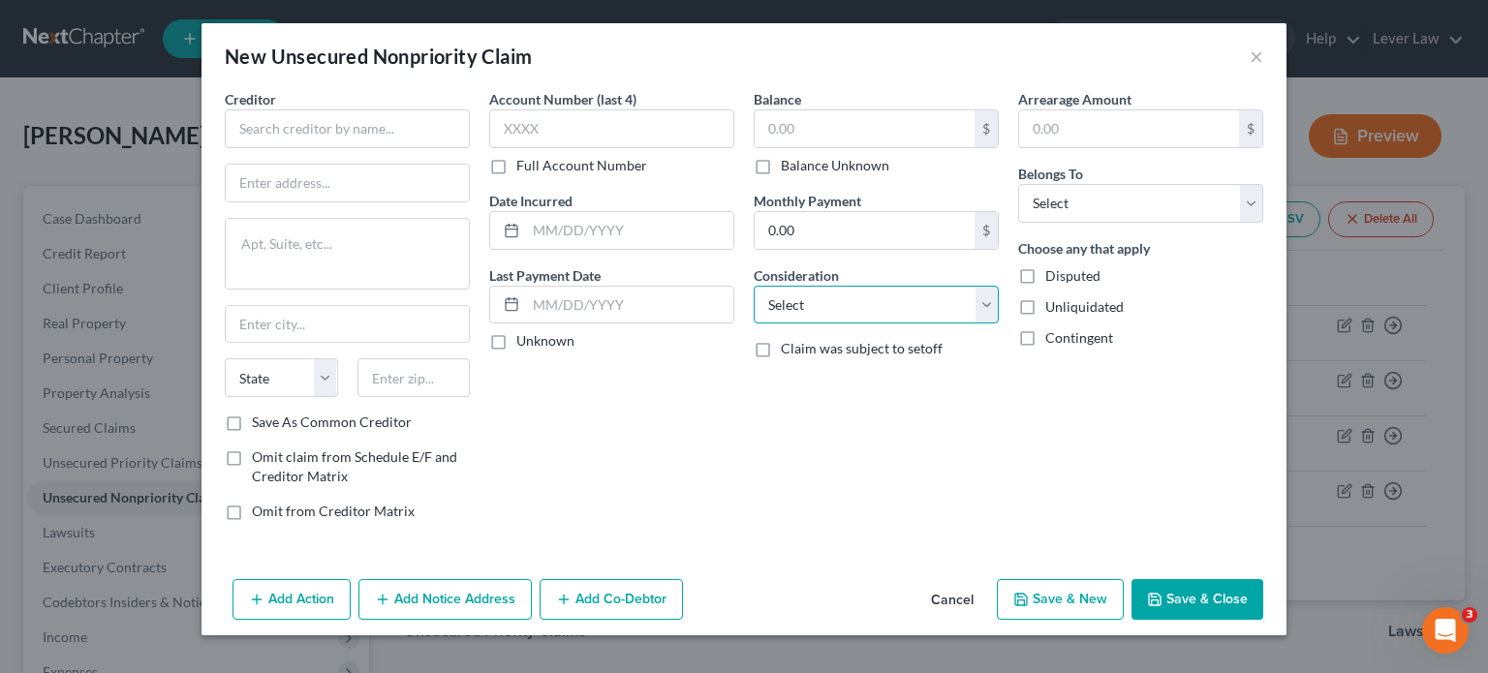
drag, startPoint x: 821, startPoint y: 288, endPoint x: 840, endPoint y: 303, distance: 24.8
click at [821, 288] on select "Select Cable / Satellite Services Collection Agency Credit Card Debt Debt Couns…" at bounding box center [876, 305] width 245 height 39
select select "3"
click at [754, 286] on select "Select Cable / Satellite Services Collection Agency Credit Card Debt Debt Couns…" at bounding box center [876, 305] width 245 height 39
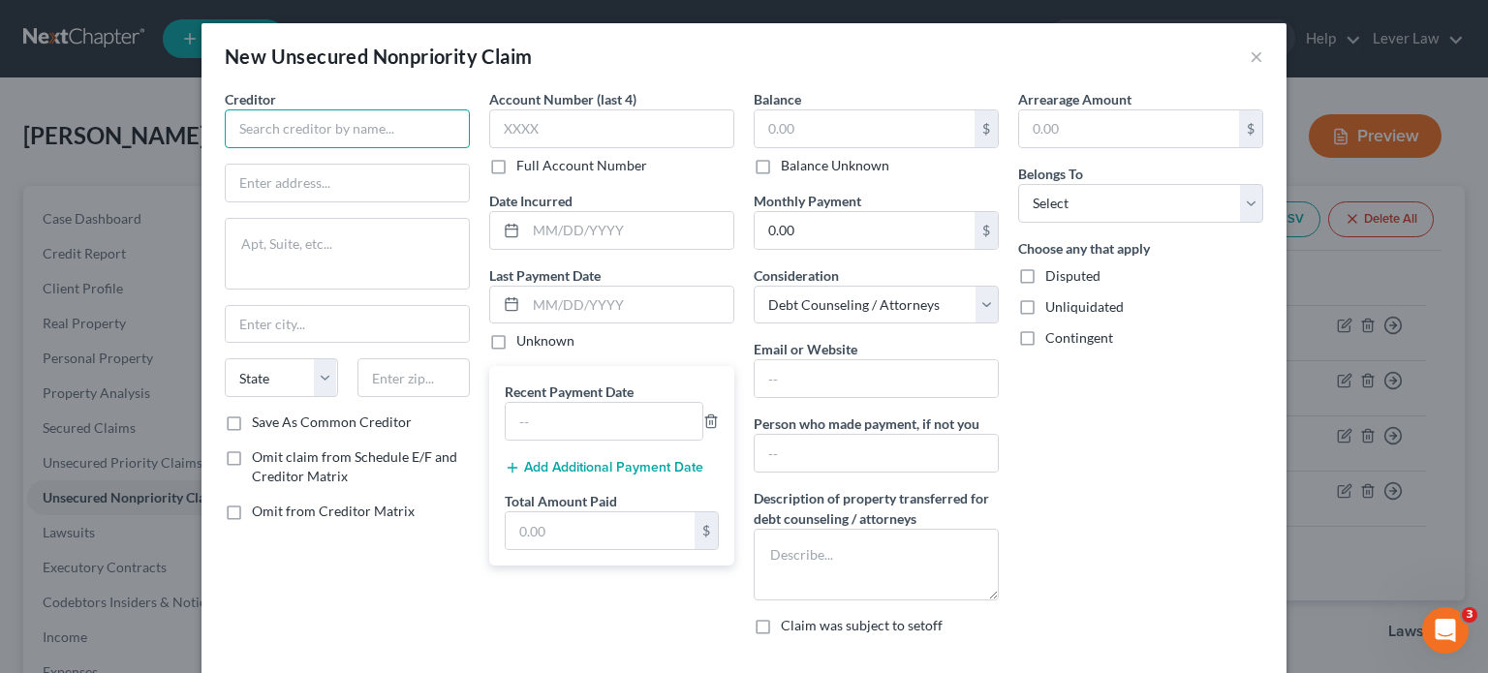
click at [349, 137] on input "text" at bounding box center [347, 128] width 245 height 39
click at [1112, 205] on select "Select Debtor 1 Only Debtor 2 Only Debtor 1 And Debtor 2 Only At Least One Of T…" at bounding box center [1140, 203] width 245 height 39
select select "0"
click at [1018, 184] on select "Select Debtor 1 Only Debtor 2 Only Debtor 1 And Debtor 2 Only At Least One Of T…" at bounding box center [1140, 203] width 245 height 39
click at [381, 124] on input "text" at bounding box center [347, 128] width 245 height 39
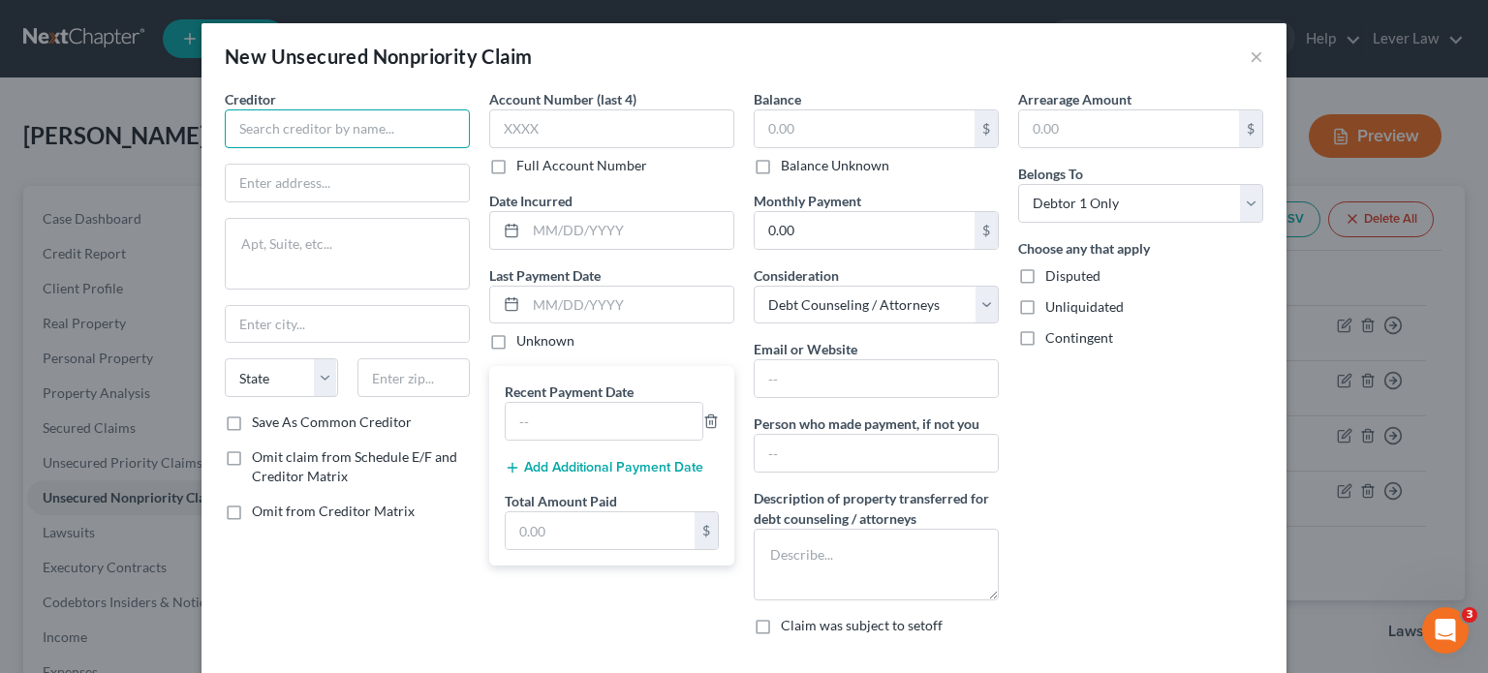
click at [382, 119] on input "text" at bounding box center [347, 128] width 245 height 39
click at [389, 78] on div "New Unsecured Nonpriority Claim ×" at bounding box center [744, 56] width 1085 height 66
click at [443, 137] on input "text" at bounding box center [347, 128] width 245 height 39
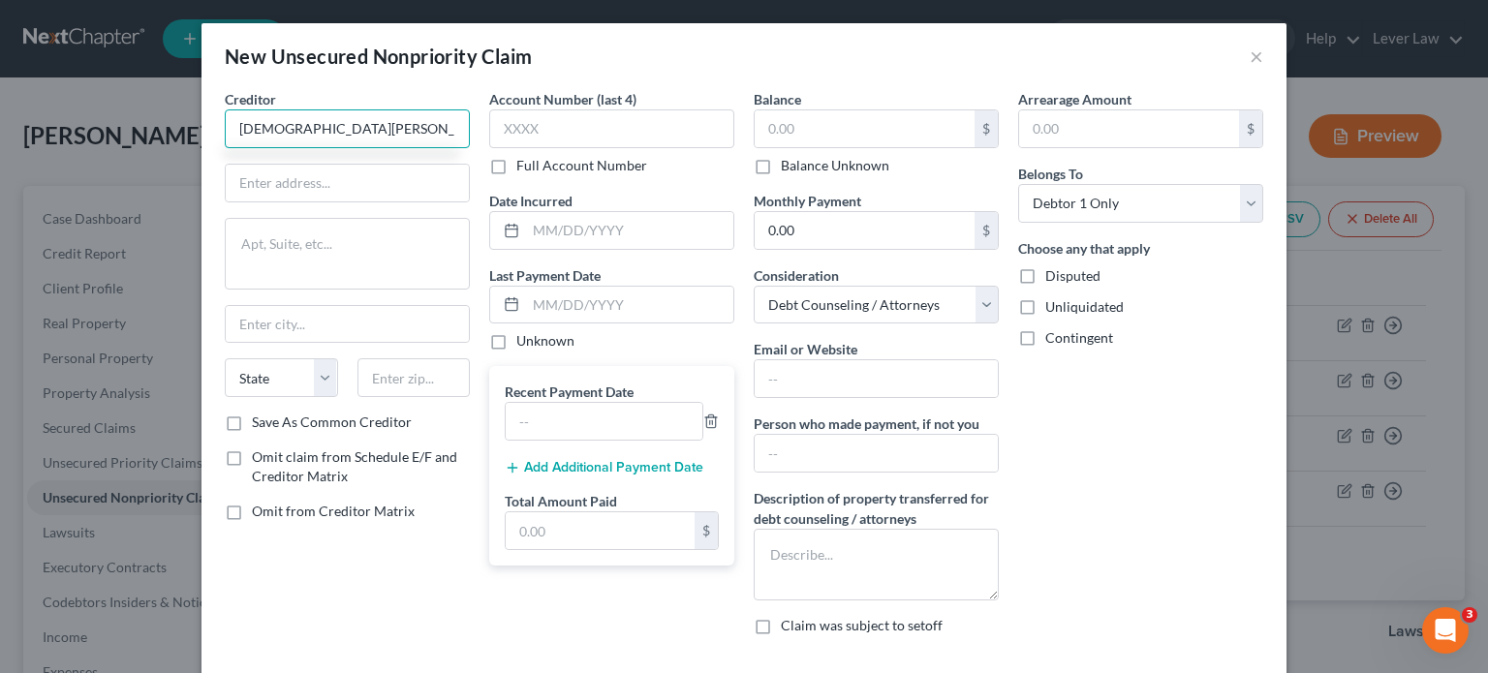
type input "Christian Conrad"
drag, startPoint x: 448, startPoint y: 453, endPoint x: 655, endPoint y: 344, distance: 234.5
click at [449, 453] on label "Omit claim from Schedule E/F and Creditor Matrix" at bounding box center [361, 467] width 218 height 39
click at [272, 453] on input "Omit claim from Schedule E/F and Creditor Matrix" at bounding box center [266, 454] width 13 height 13
checkbox input "true"
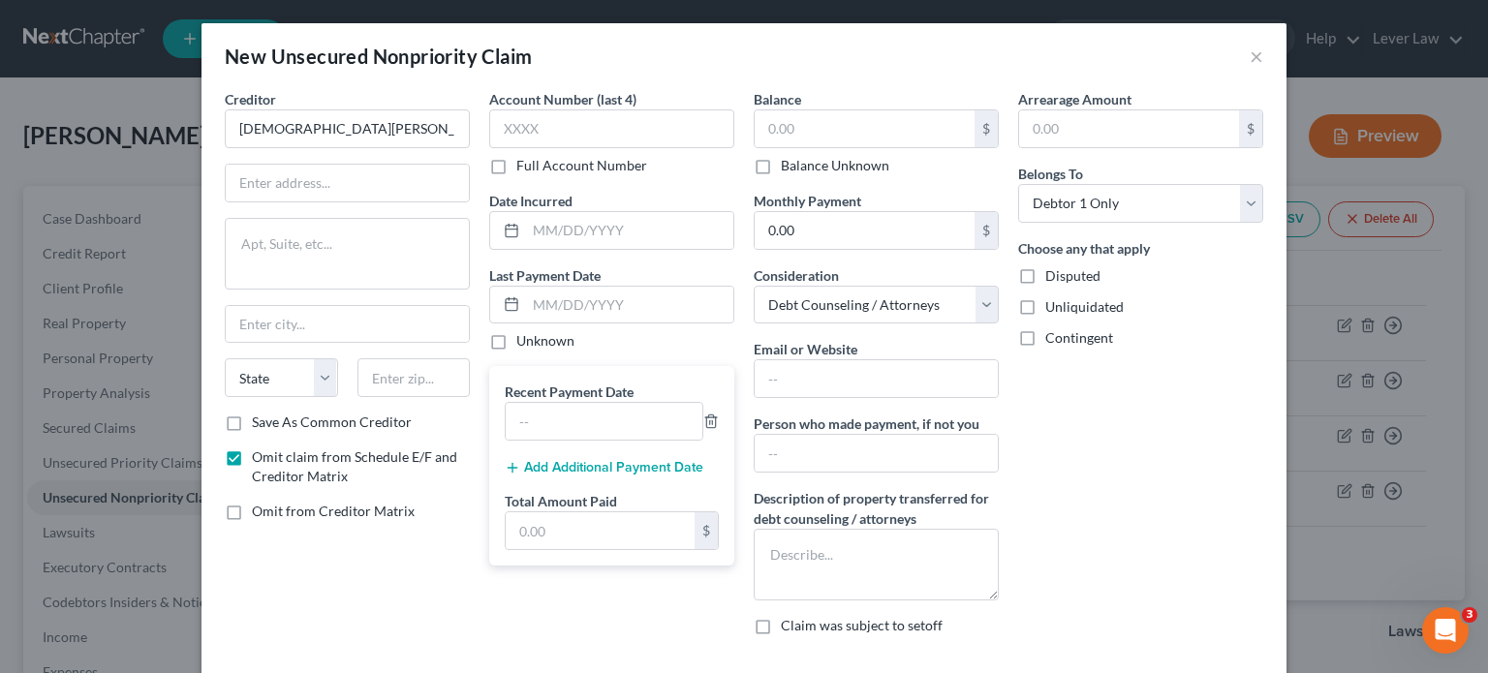
type input "Christian Conrad"
click at [903, 132] on input "text" at bounding box center [865, 128] width 220 height 37
click at [1250, 53] on button "×" at bounding box center [1257, 56] width 14 height 23
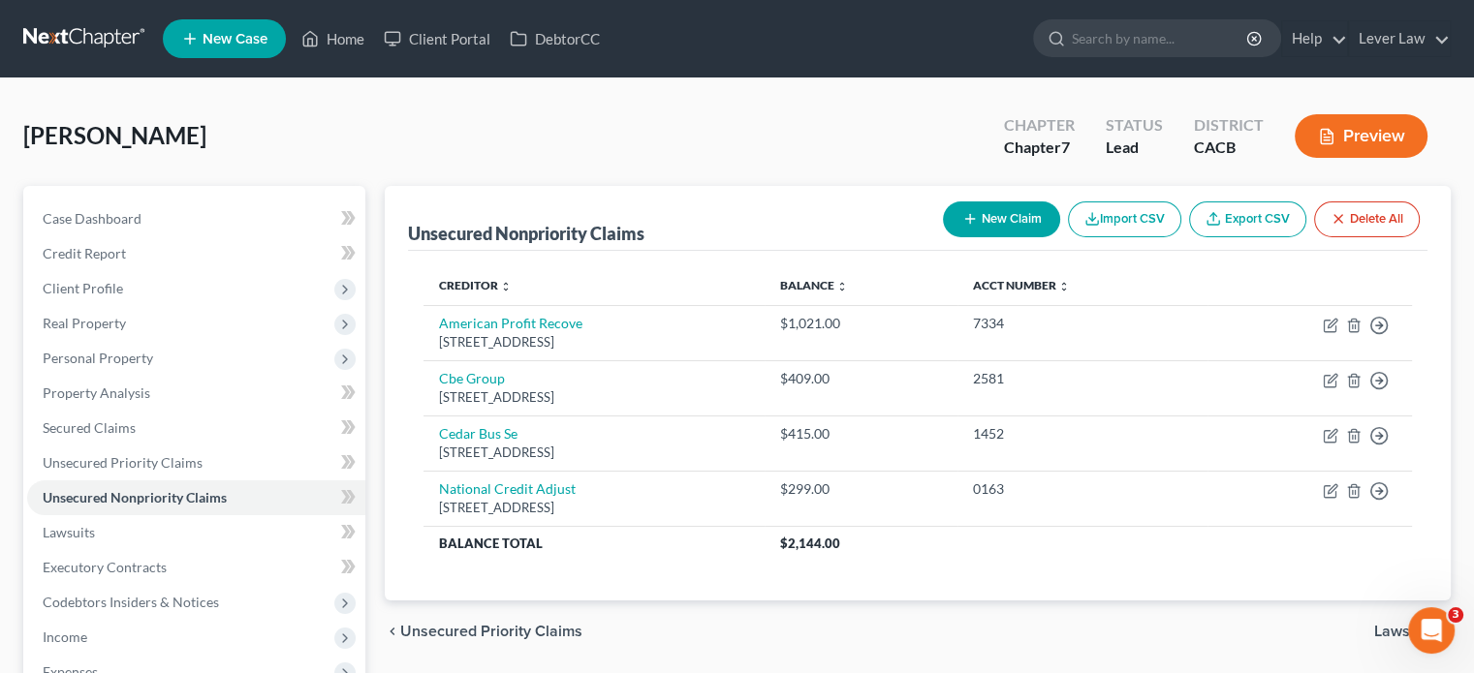
click at [839, 189] on div "Unsecured Nonpriority Claims New Claim Import CSV Export CSV Delete All" at bounding box center [917, 218] width 1019 height 65
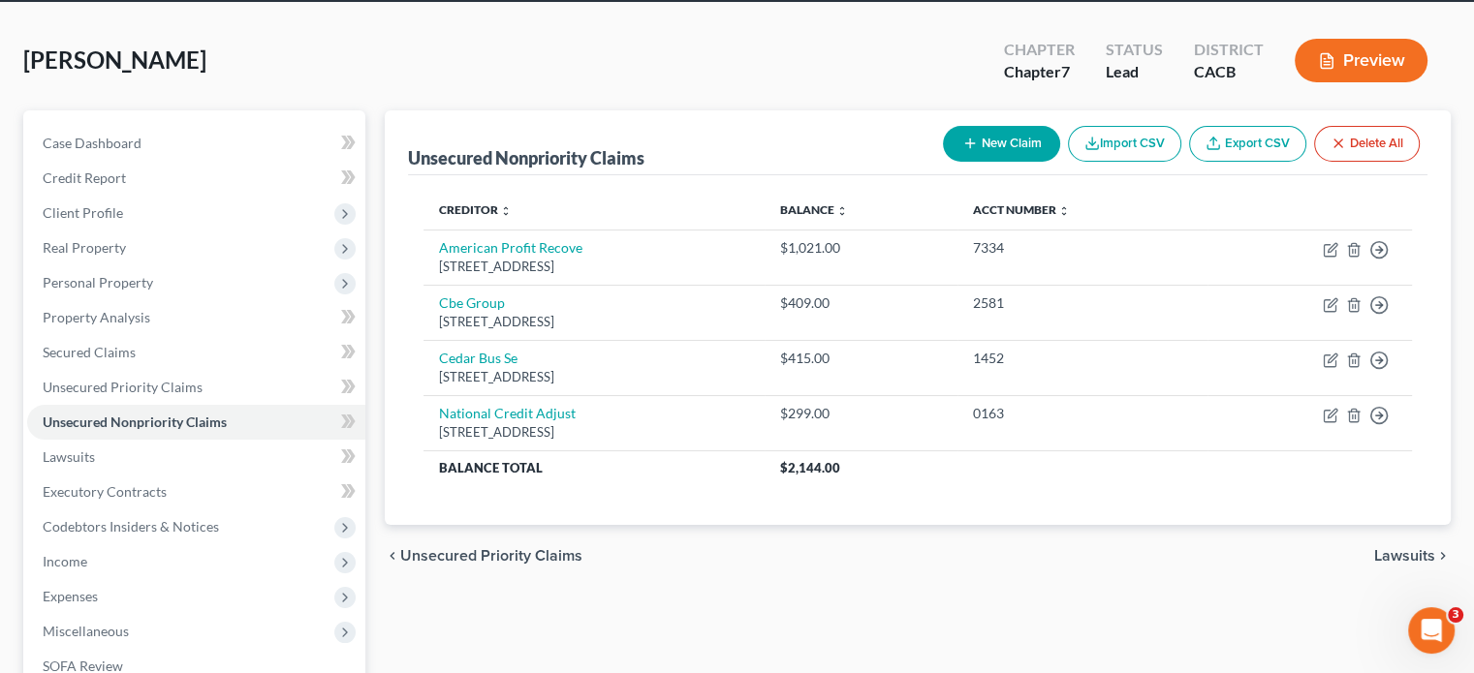
scroll to position [64, 0]
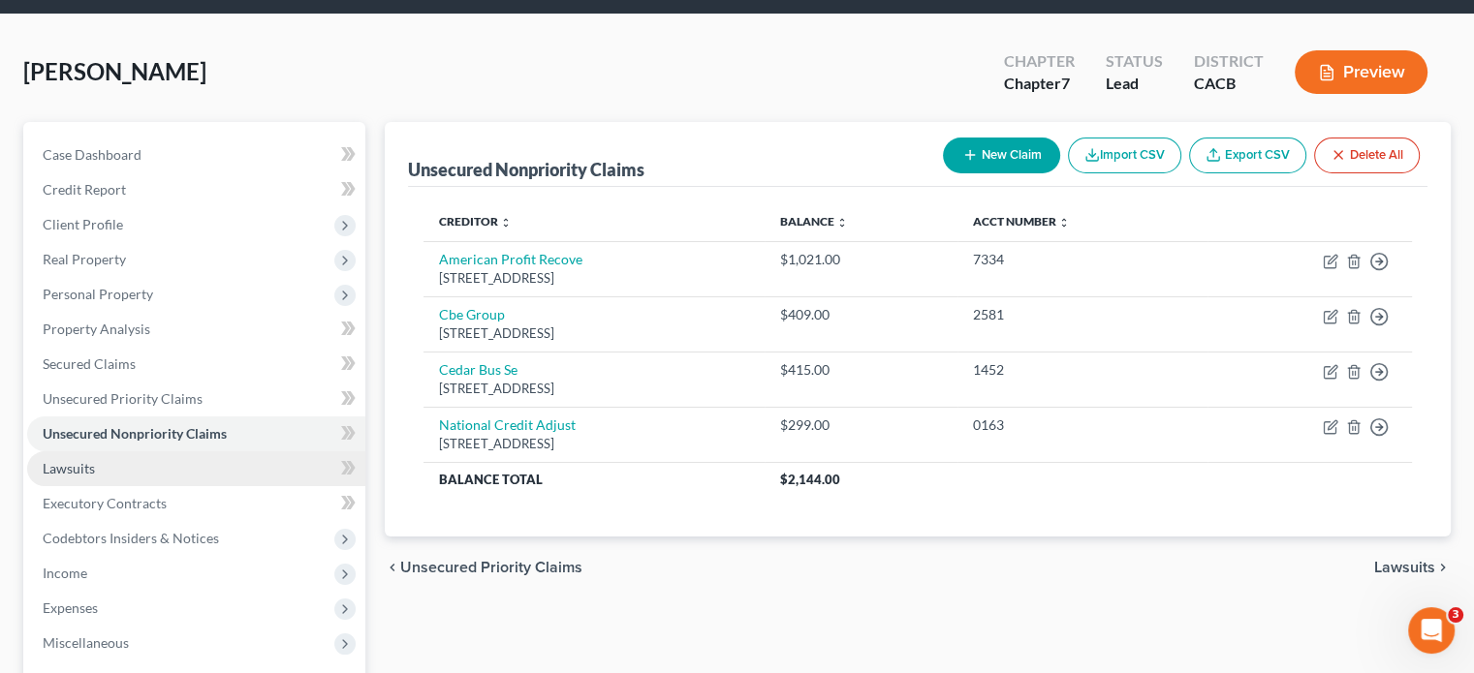
click at [73, 476] on span "Lawsuits" at bounding box center [69, 468] width 52 height 16
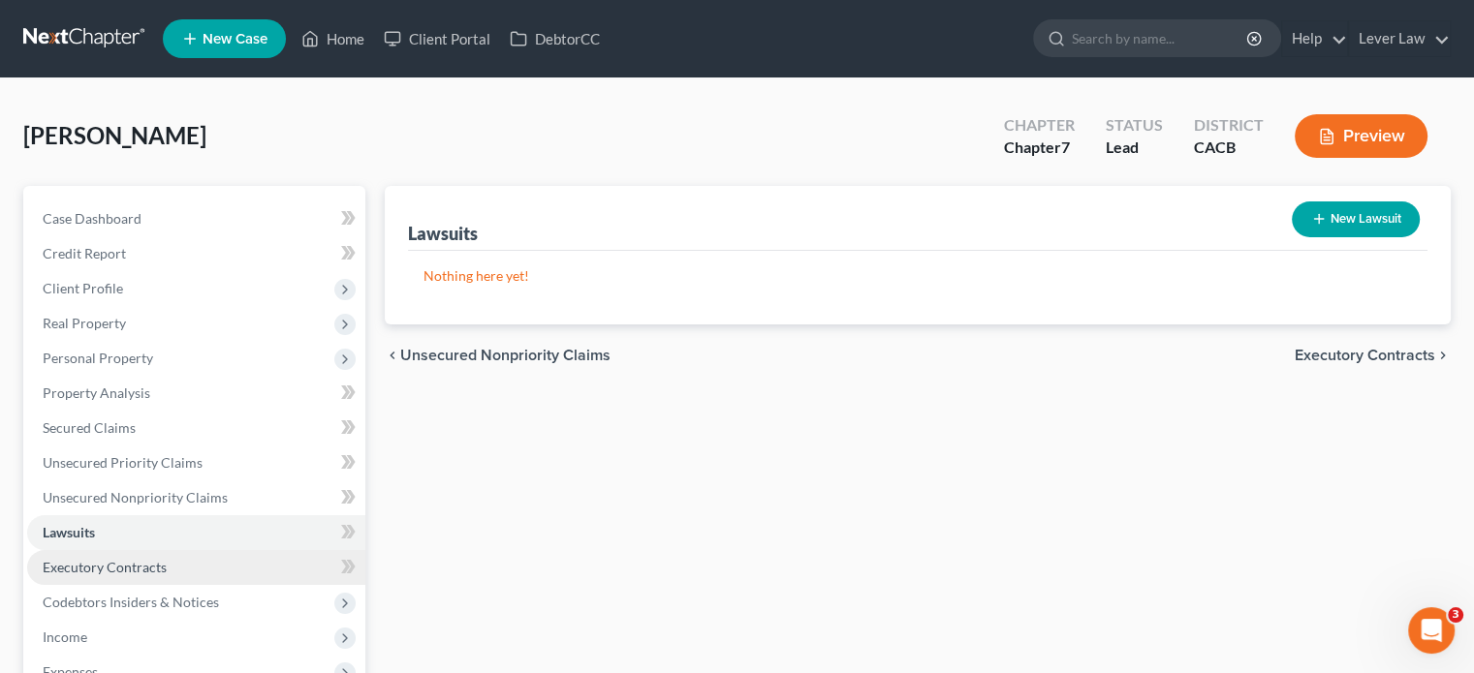
click at [116, 573] on span "Executory Contracts" at bounding box center [105, 567] width 124 height 16
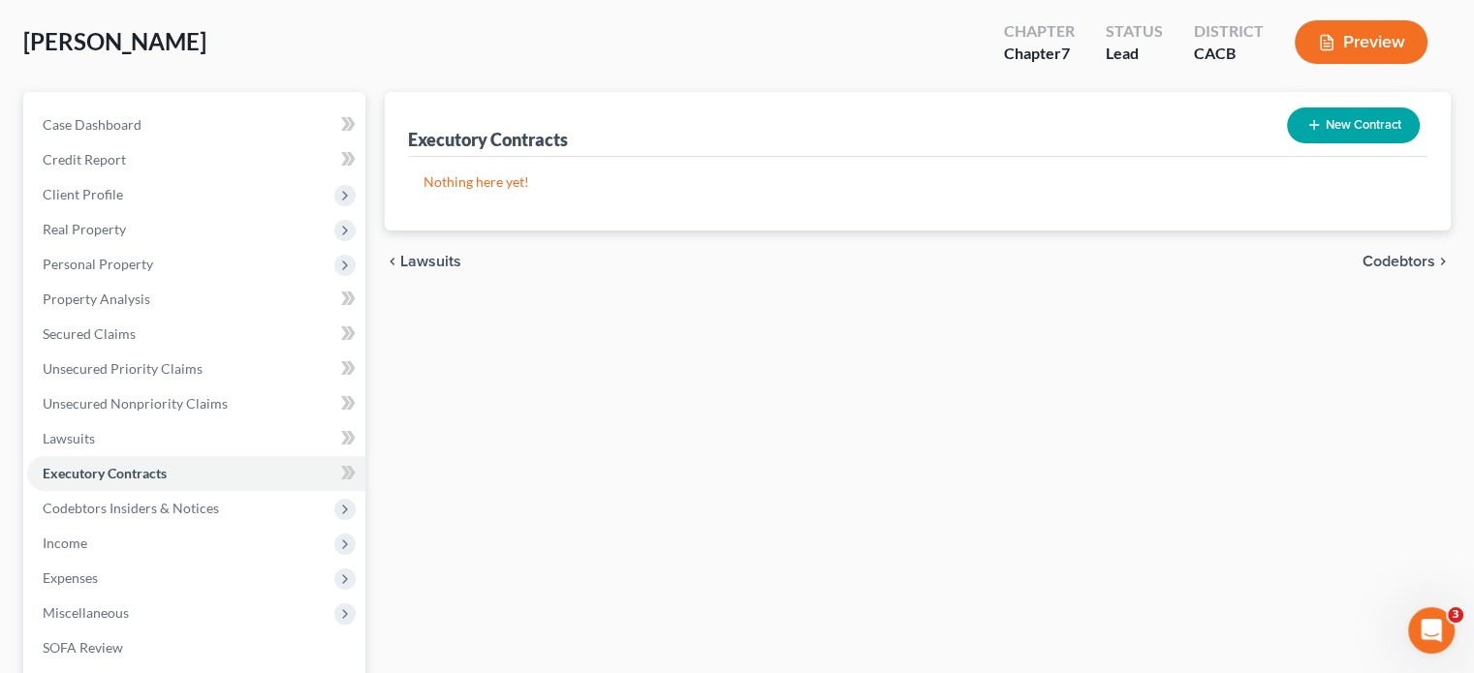
scroll to position [97, 0]
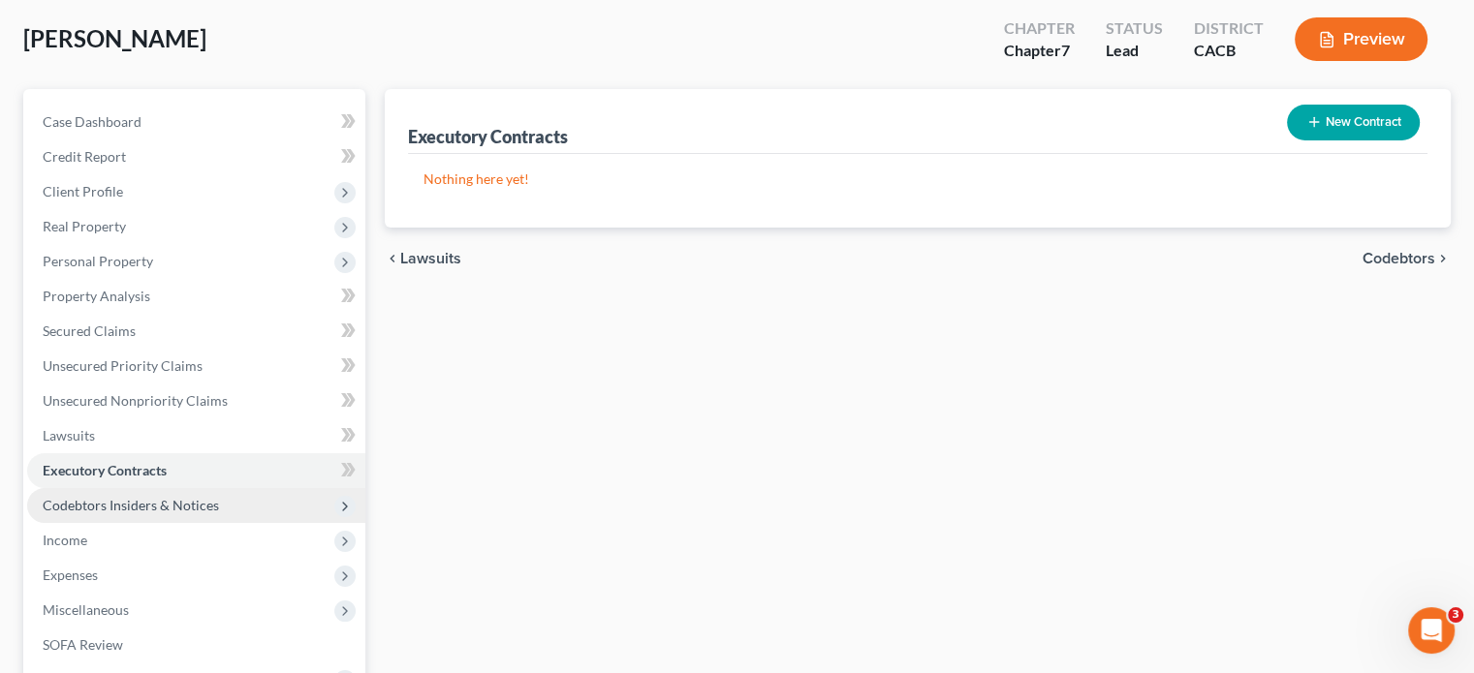
click at [130, 499] on span "Codebtors Insiders & Notices" at bounding box center [131, 505] width 176 height 16
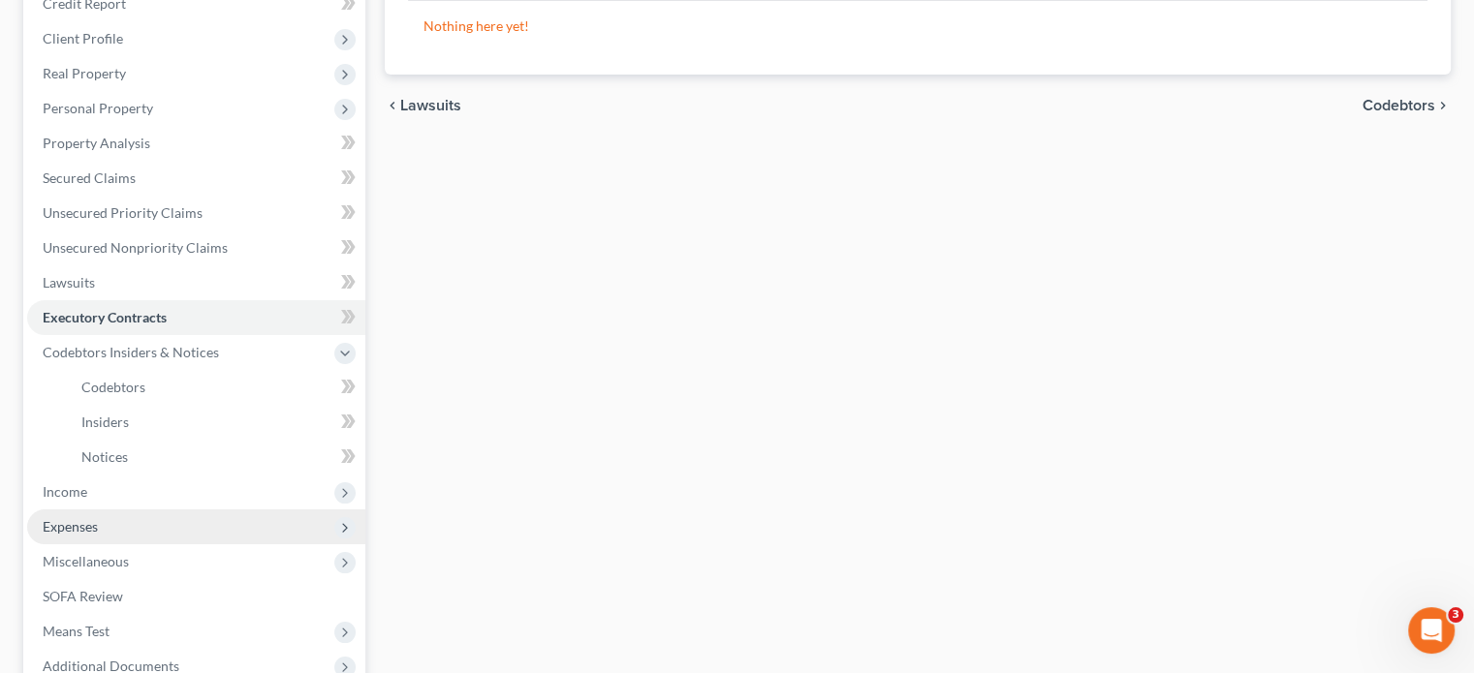
scroll to position [291, 0]
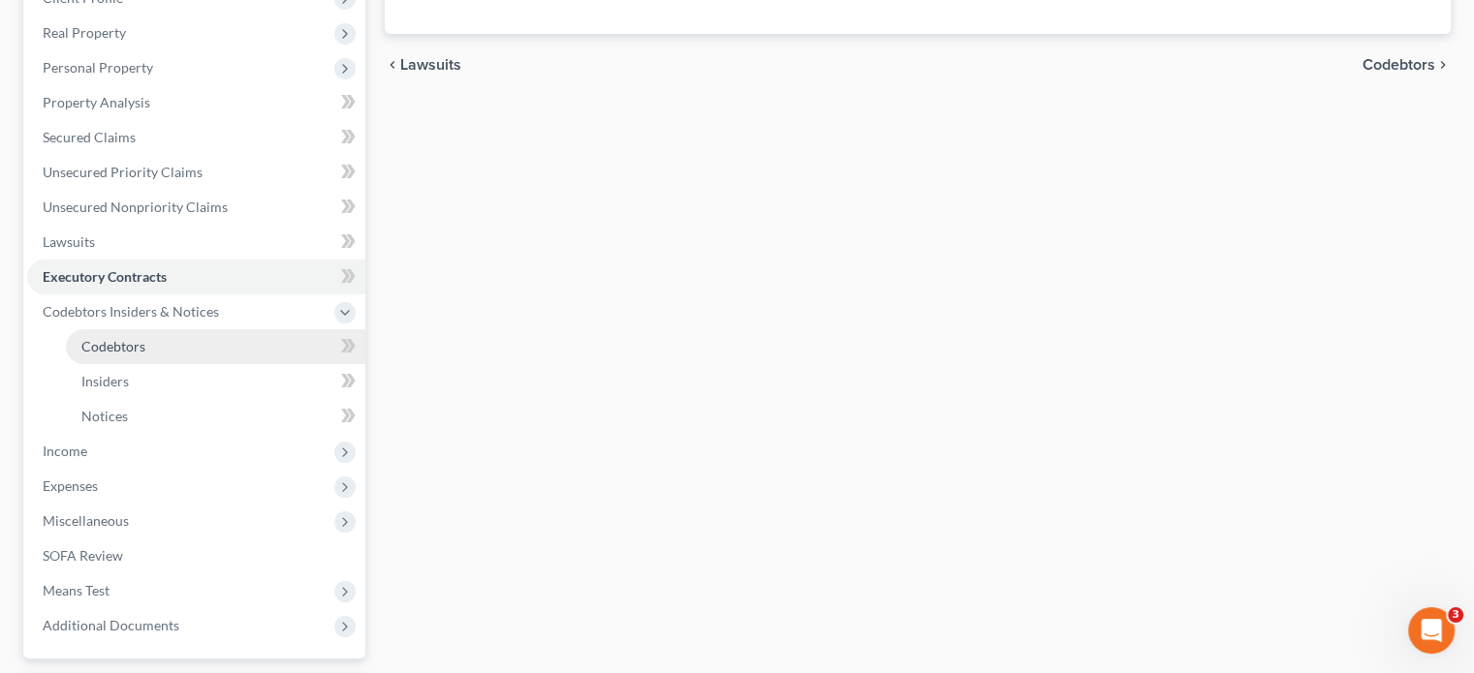
click at [110, 354] on span "Codebtors" at bounding box center [113, 346] width 64 height 16
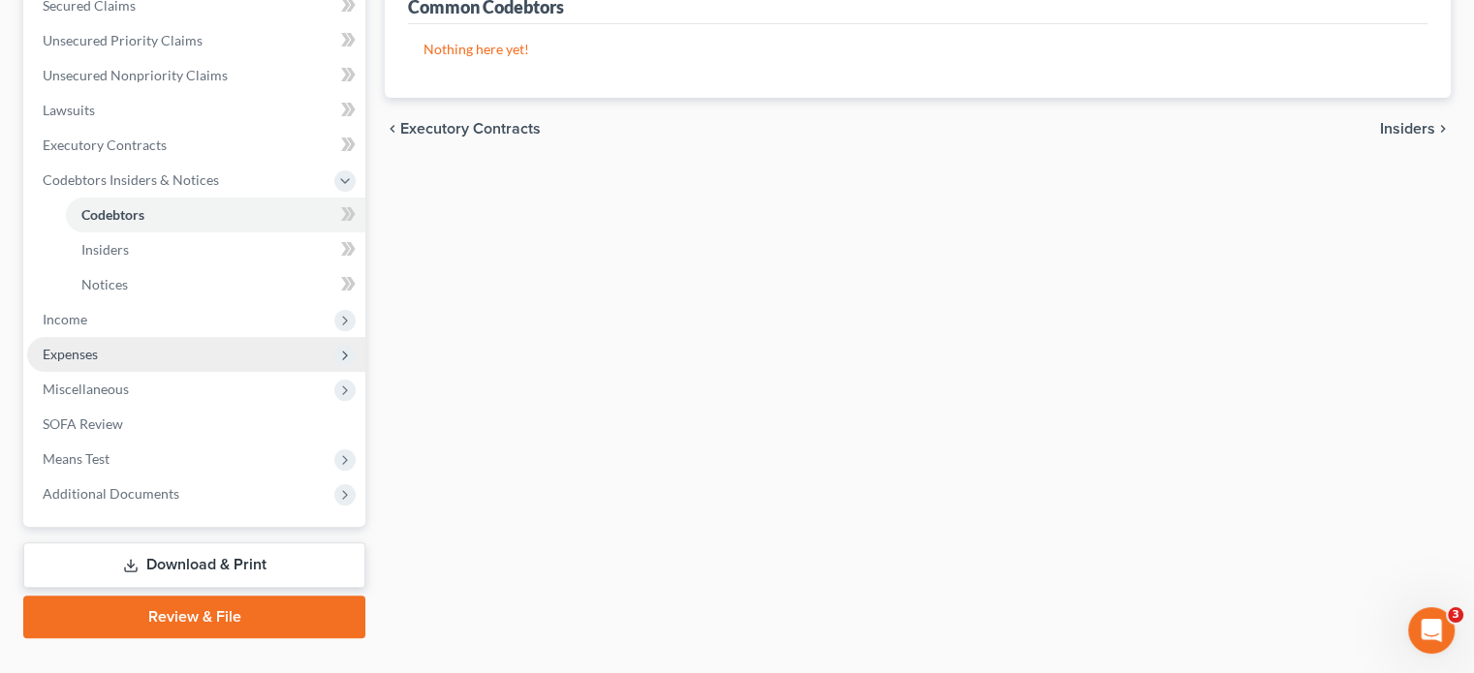
scroll to position [459, 0]
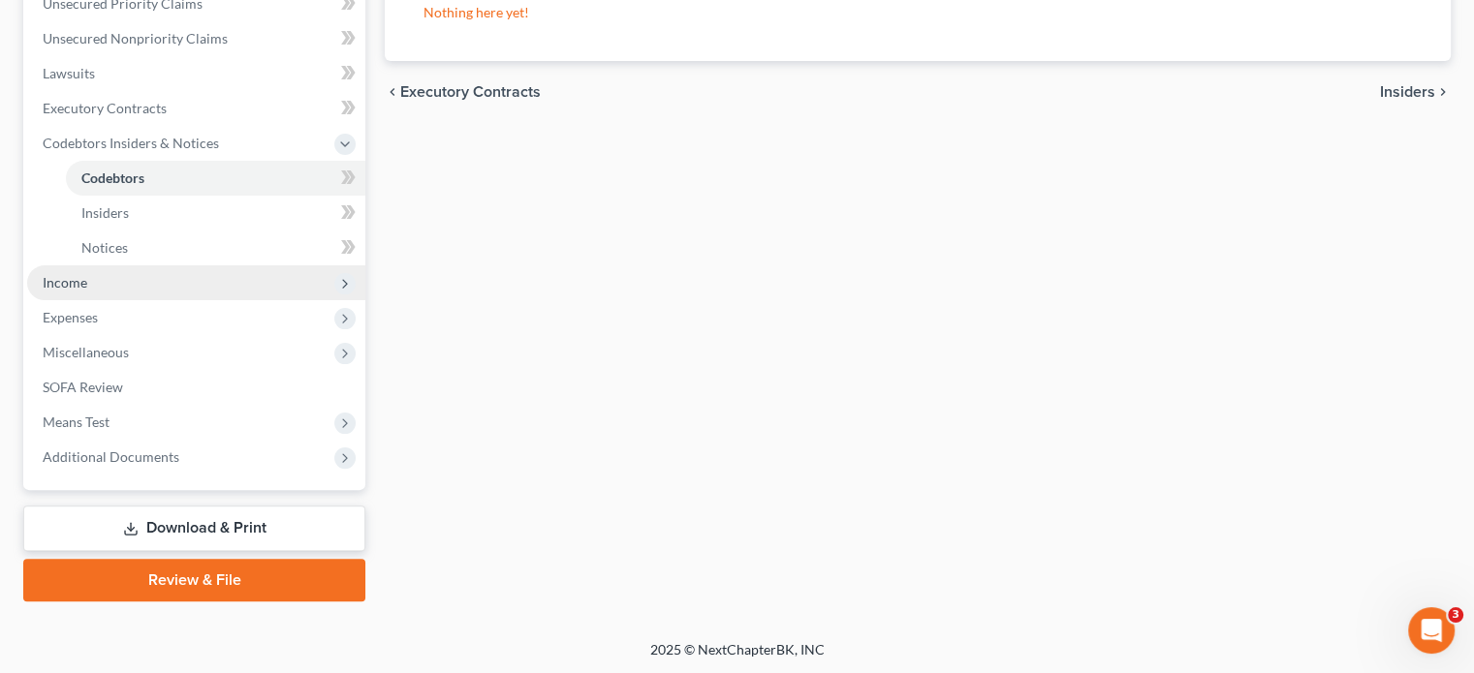
click at [84, 297] on span "Income" at bounding box center [196, 283] width 338 height 35
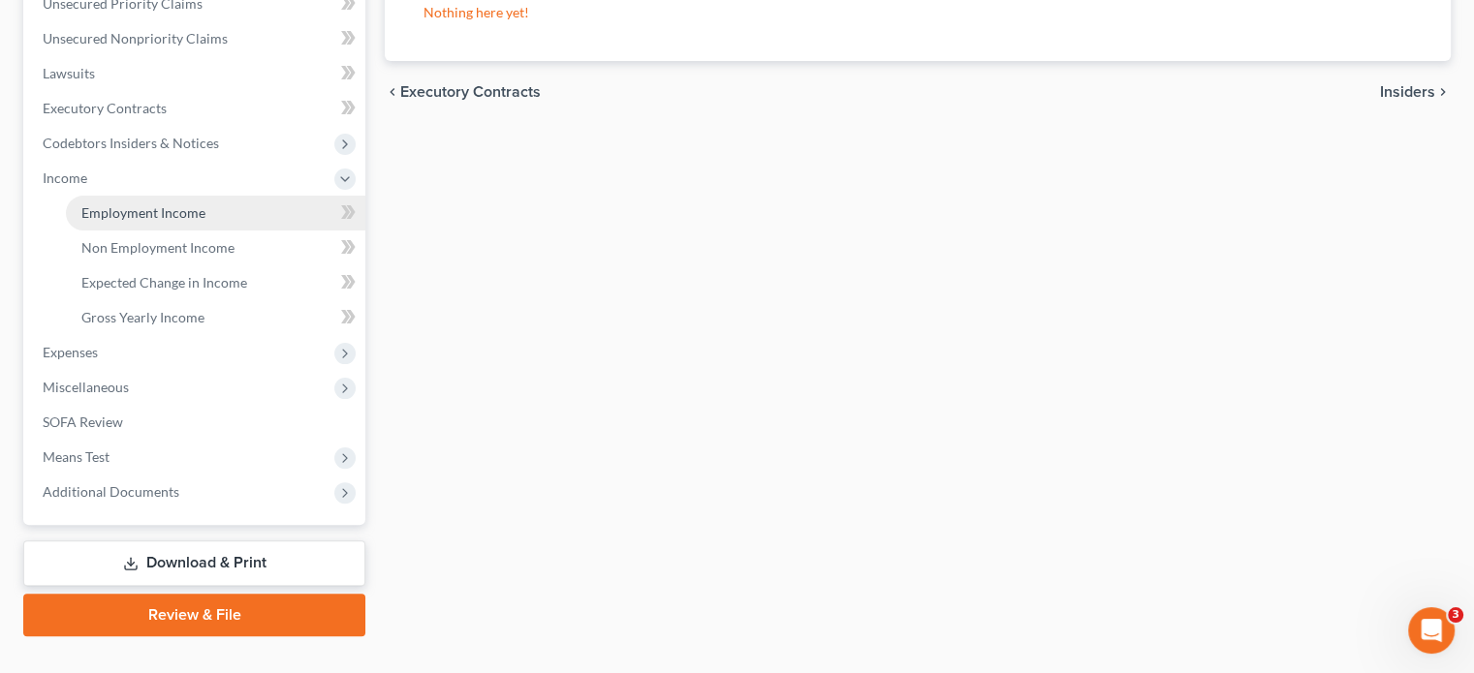
click at [151, 224] on link "Employment Income" at bounding box center [215, 213] width 299 height 35
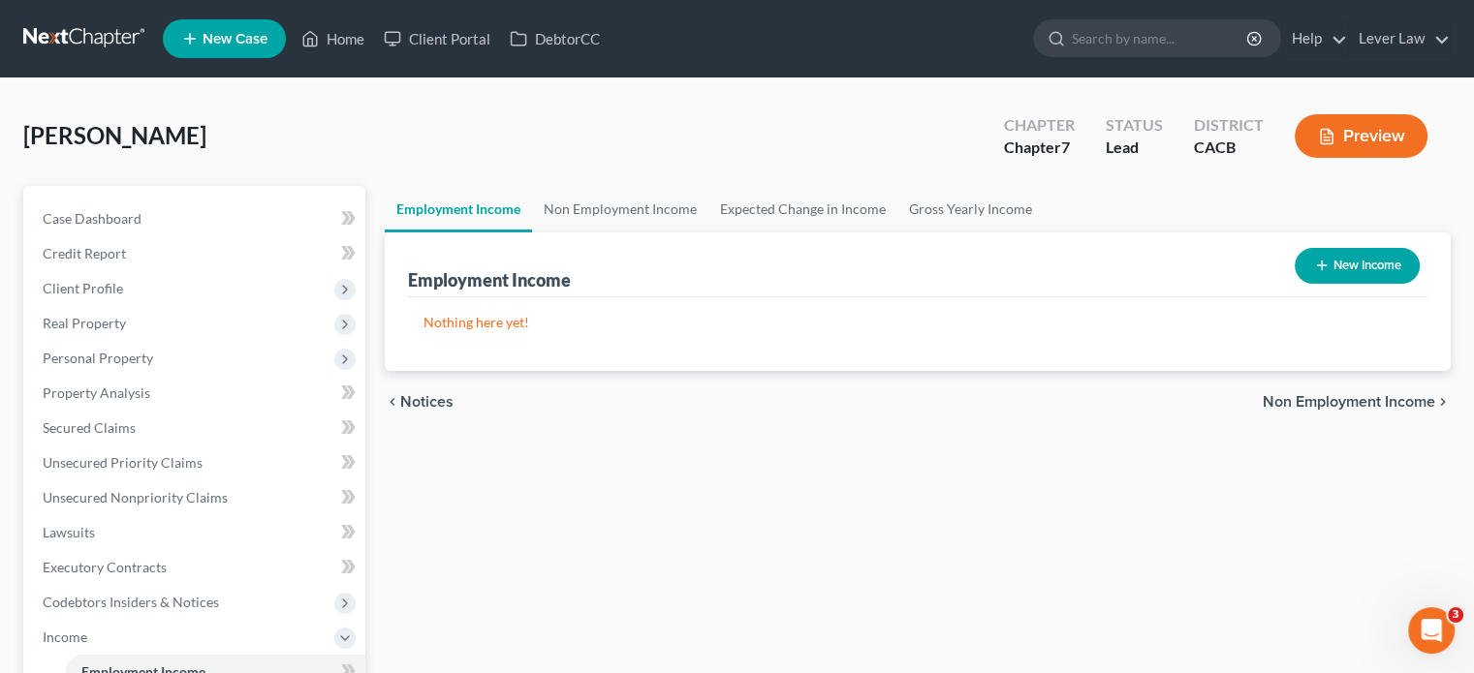
click at [1376, 273] on button "New Income" at bounding box center [1357, 266] width 125 height 36
select select "0"
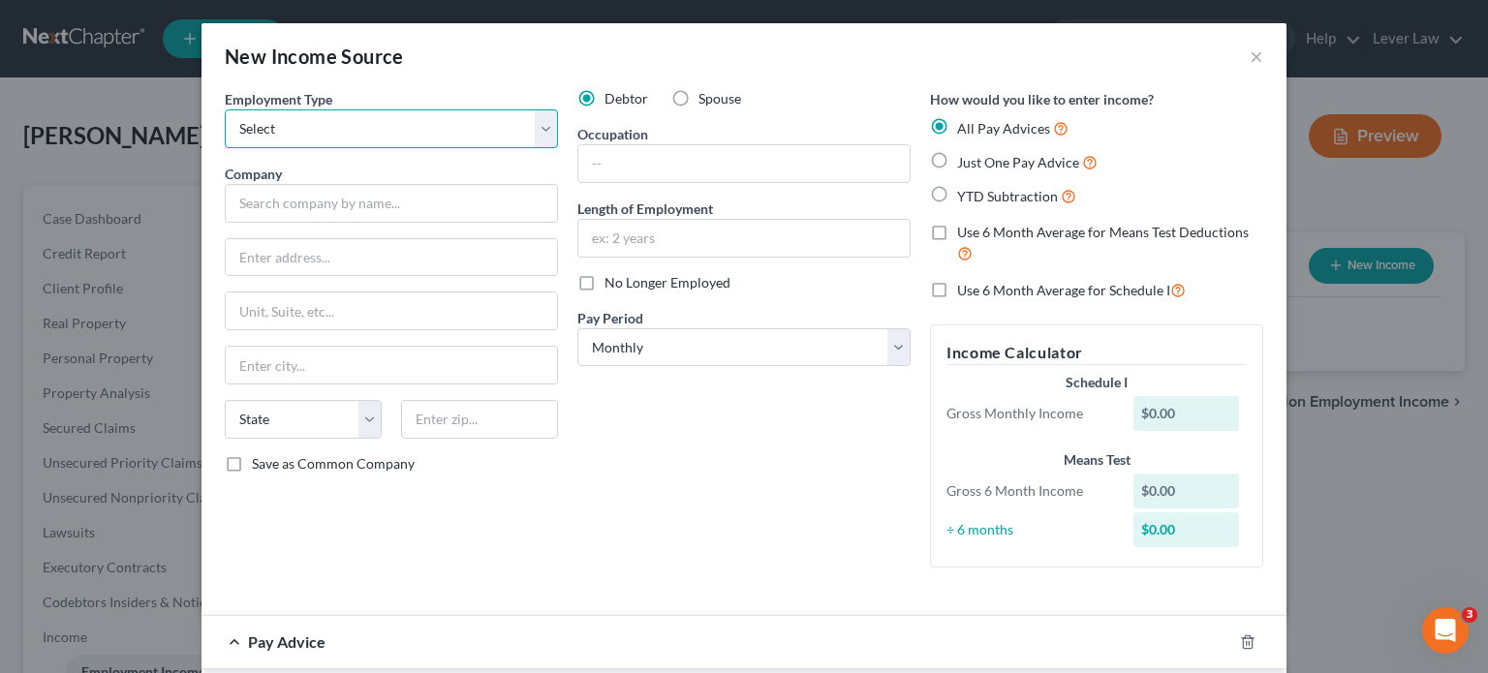
click at [389, 138] on select "Select Full or Part Time Employment Self Employment" at bounding box center [391, 128] width 333 height 39
click at [225, 109] on select "Select Full or Part Time Employment Self Employment" at bounding box center [391, 128] width 333 height 39
click at [372, 125] on select "Select Full or Part Time Employment Self Employment" at bounding box center [391, 128] width 333 height 39
select select "0"
click at [225, 109] on select "Select Full or Part Time Employment Self Employment" at bounding box center [391, 128] width 333 height 39
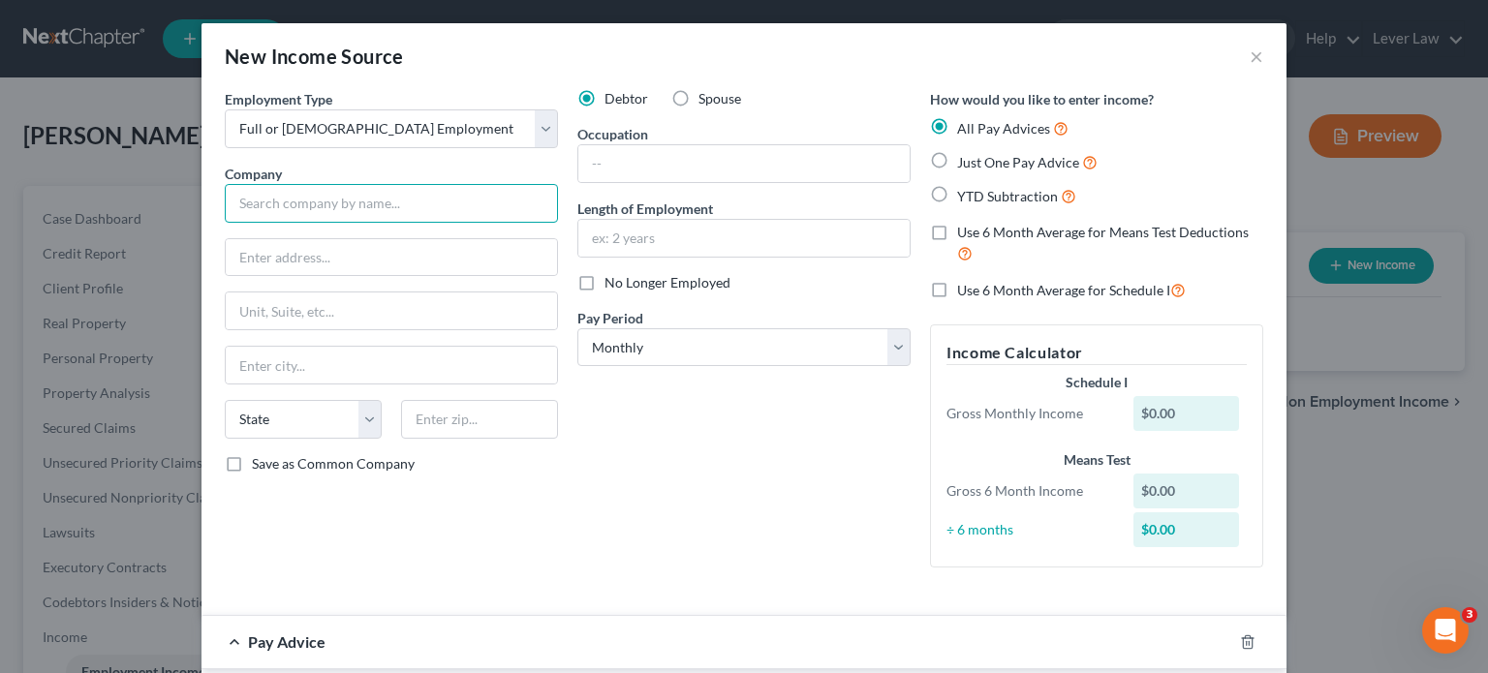
click at [354, 203] on input "text" at bounding box center [391, 203] width 333 height 39
type input "{"
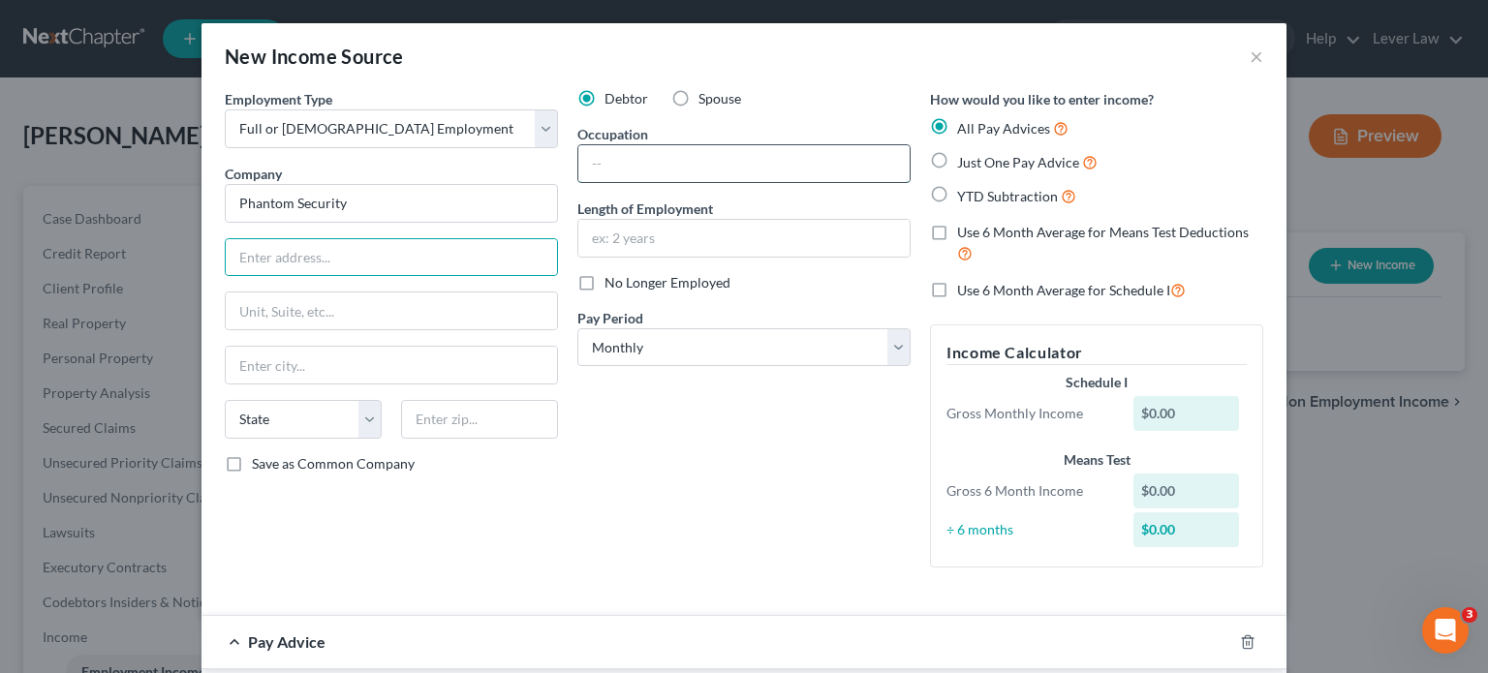
click at [746, 162] on input "text" at bounding box center [743, 163] width 331 height 37
click at [412, 251] on input "text" at bounding box center [391, 257] width 331 height 37
drag, startPoint x: 796, startPoint y: 470, endPoint x: 1256, endPoint y: 317, distance: 485.1
click at [796, 469] on div "Debtor Spouse Occupation Length of Employment No Longer Employed Pay Period * S…" at bounding box center [744, 336] width 353 height 494
click at [446, 197] on input "Phantom Security" at bounding box center [391, 203] width 333 height 39
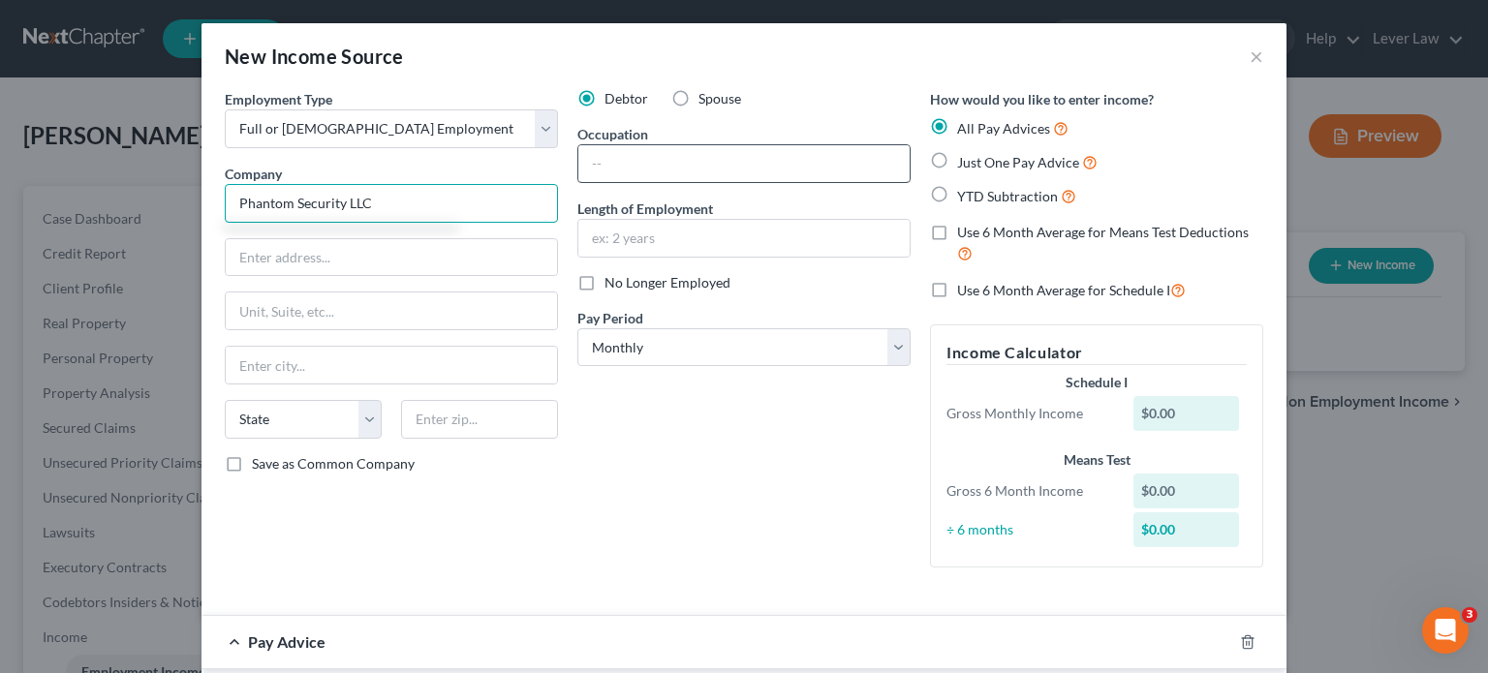
type input "Phantom Security LLC"
click at [624, 156] on input "text" at bounding box center [743, 163] width 331 height 37
type input "Security"
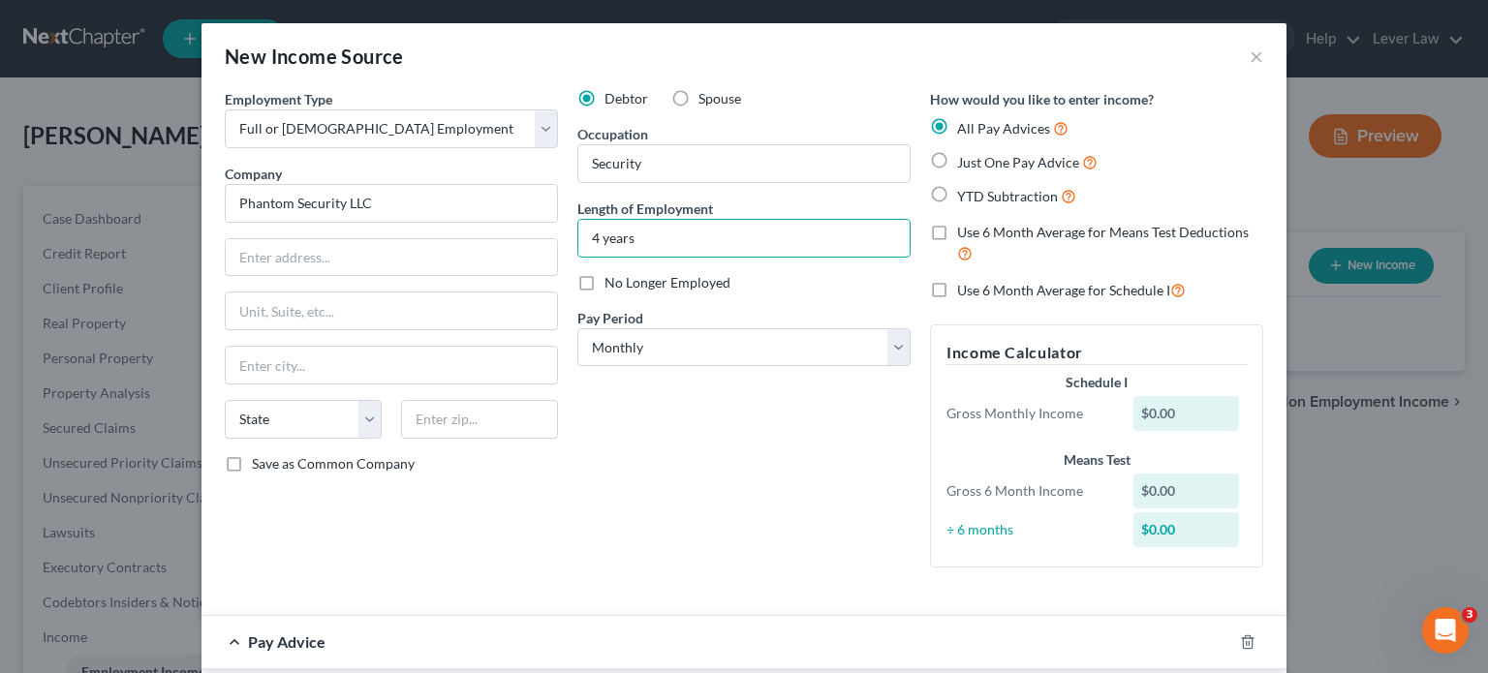
type input "4 years"
drag, startPoint x: 729, startPoint y: 402, endPoint x: 741, endPoint y: 389, distance: 18.5
click at [729, 402] on div "Debtor Spouse Occupation Security Length of Employment 4 years No Longer Employ…" at bounding box center [744, 336] width 353 height 494
click at [759, 359] on select "Select Monthly Twice Monthly Every Other Week Weekly" at bounding box center [744, 347] width 333 height 39
select select "3"
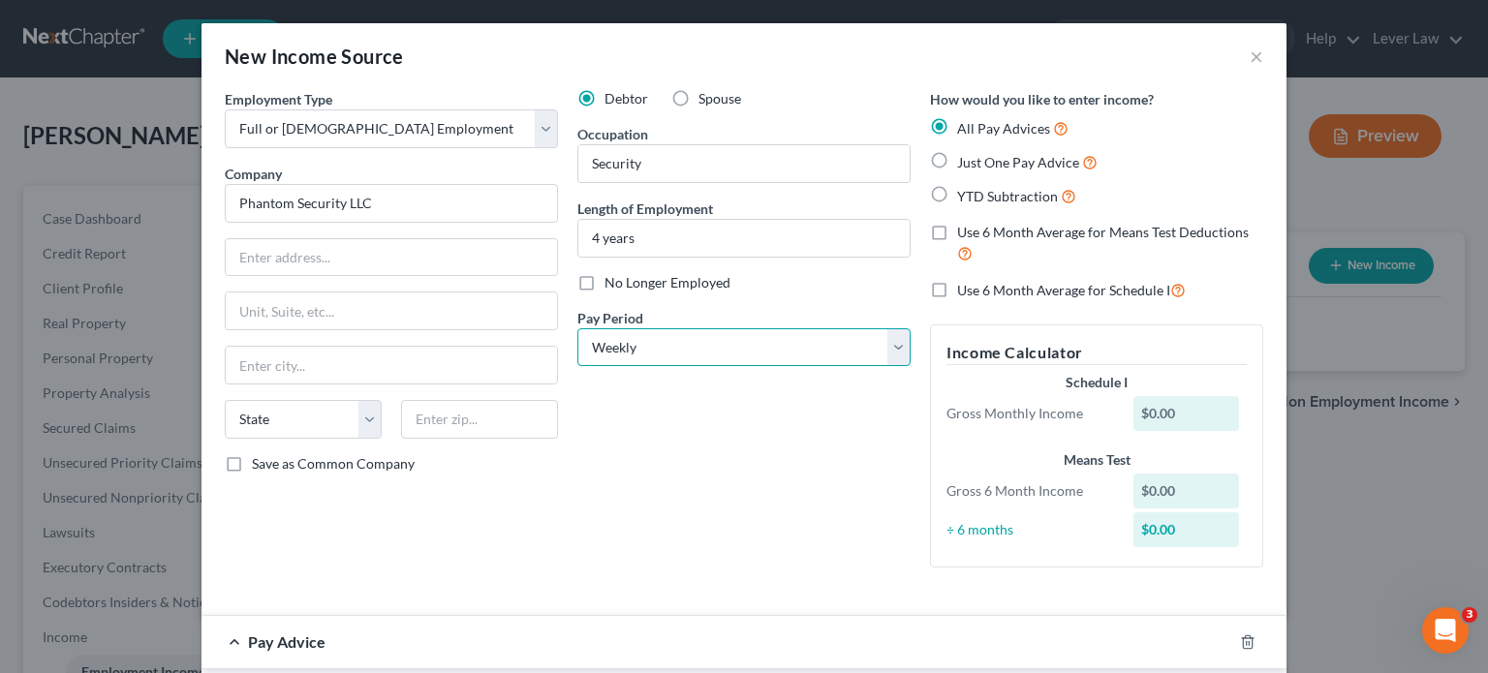
click at [578, 328] on select "Select Monthly Twice Monthly Every Other Week Weekly" at bounding box center [744, 347] width 333 height 39
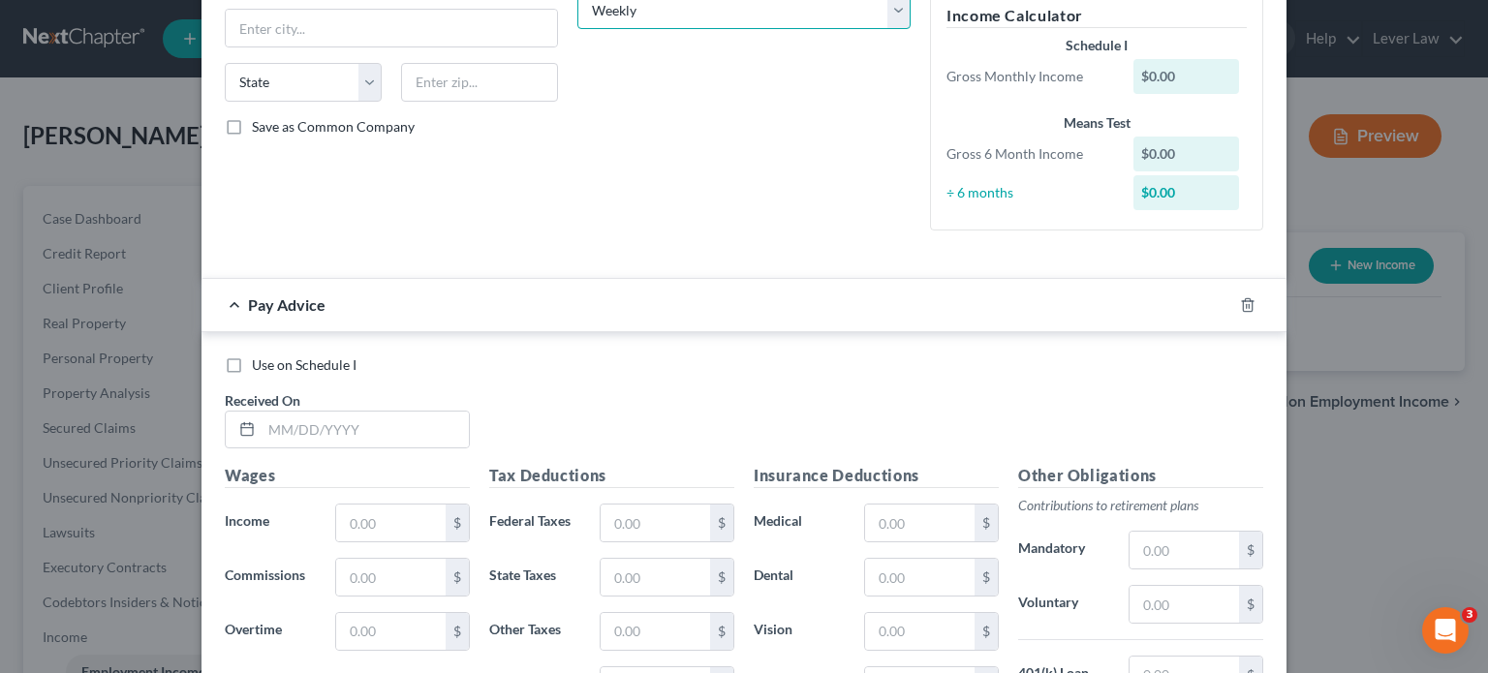
scroll to position [484, 0]
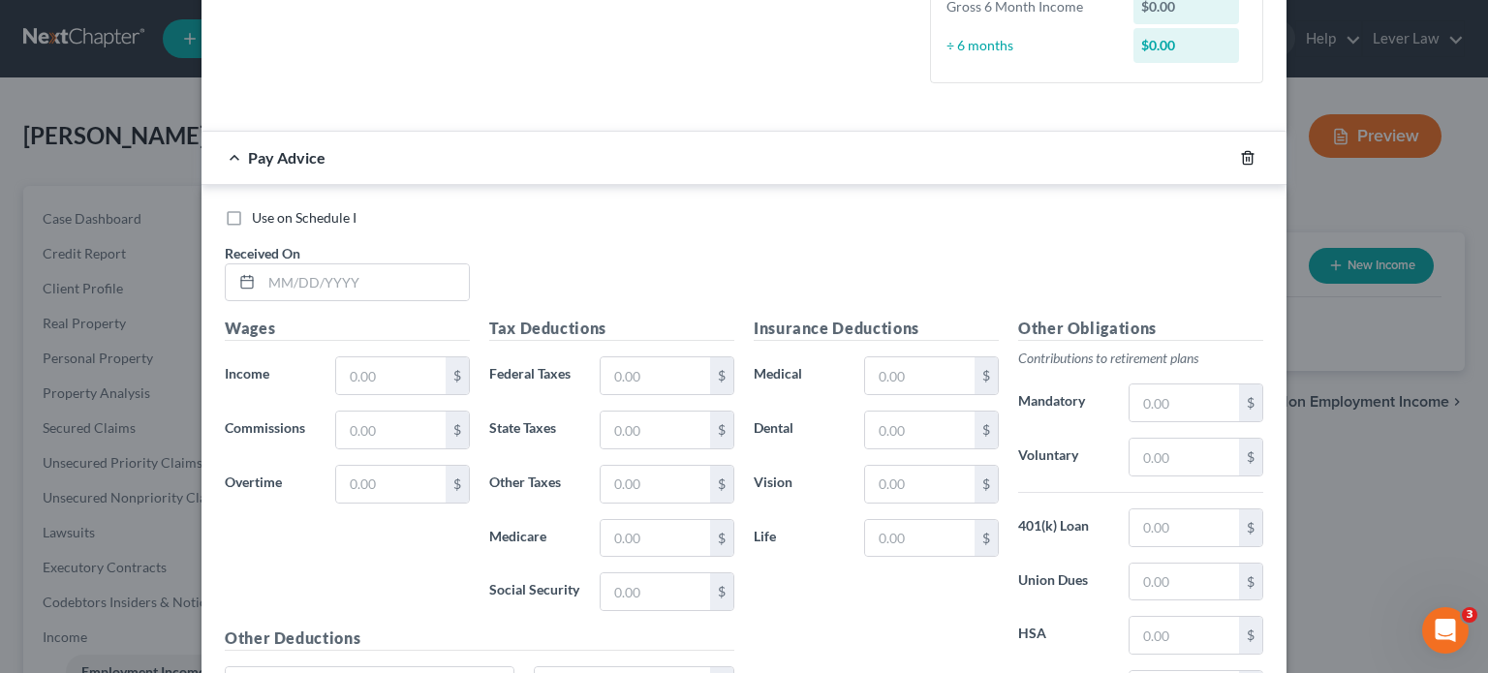
click at [1242, 162] on icon "button" at bounding box center [1248, 158] width 16 height 16
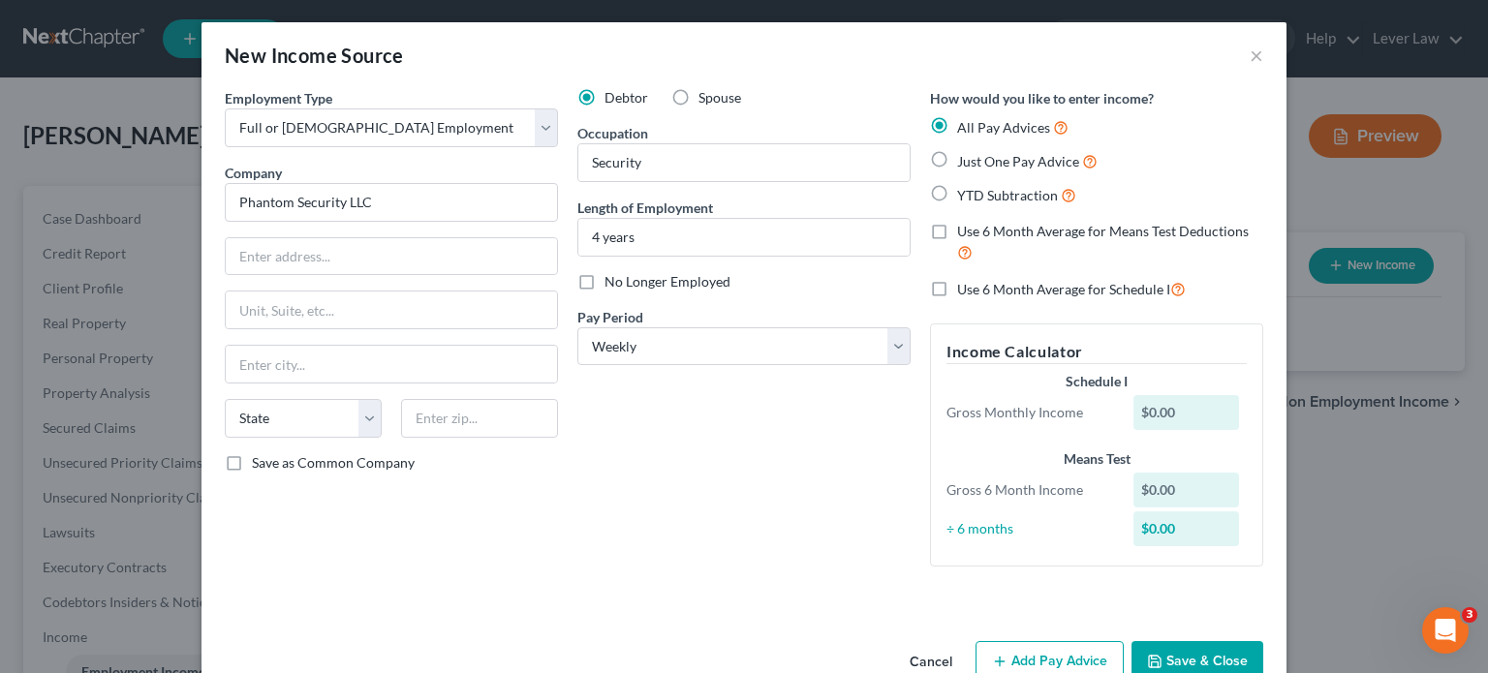
scroll to position [0, 0]
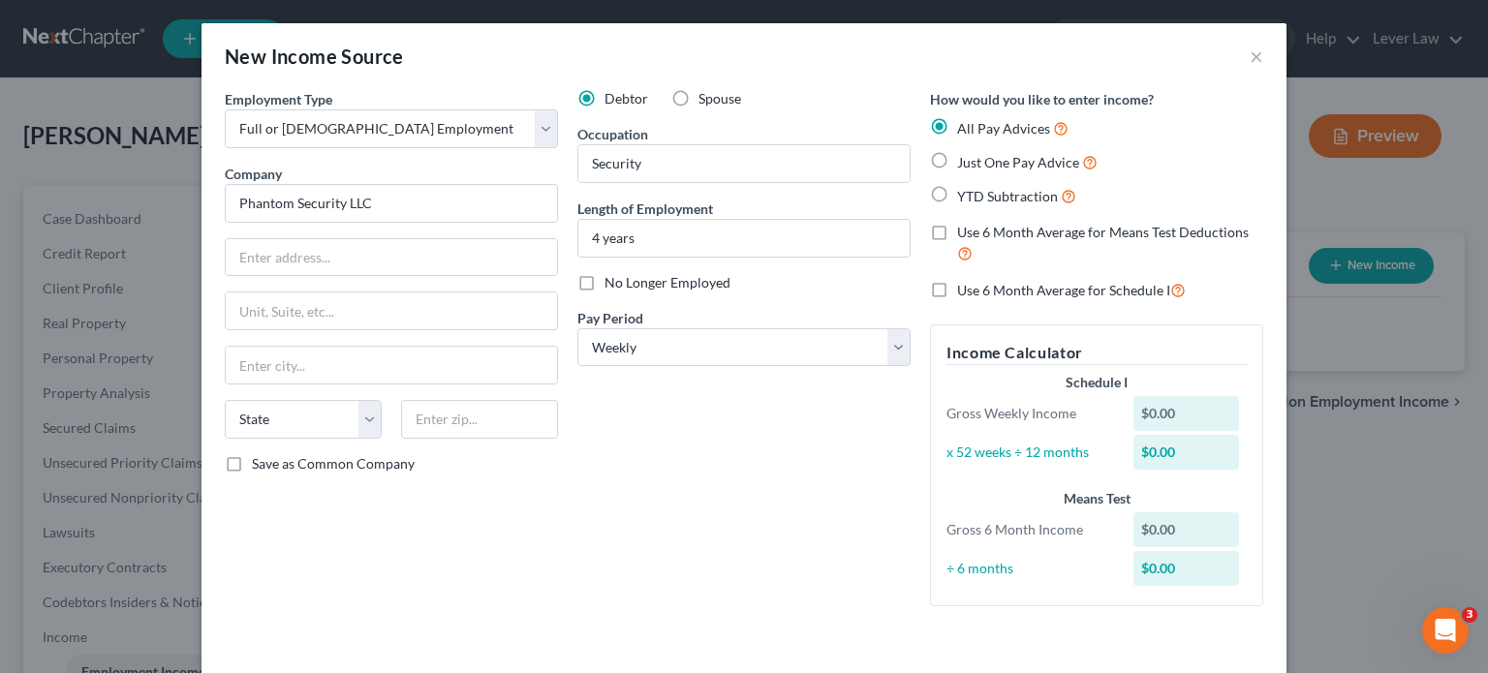
click at [651, 631] on div "Employment Type * Select Full or Part Time Employment Self Employment Company *…" at bounding box center [744, 363] width 1058 height 549
drag, startPoint x: 301, startPoint y: 52, endPoint x: 672, endPoint y: 177, distance: 391.6
click at [301, 52] on div "New Income Source" at bounding box center [314, 56] width 179 height 27
click at [1250, 60] on button "×" at bounding box center [1257, 56] width 14 height 23
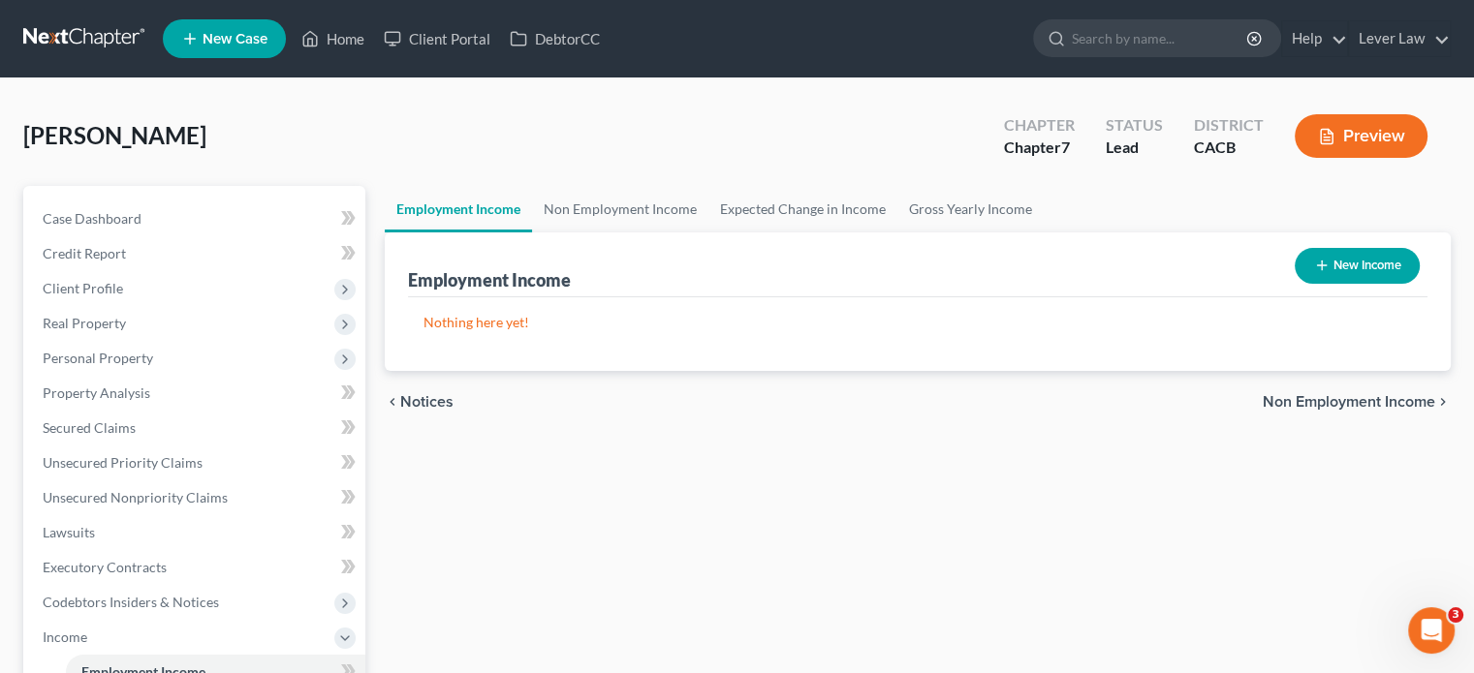
click at [474, 214] on link "Employment Income" at bounding box center [458, 209] width 147 height 47
click at [1357, 266] on button "New Income" at bounding box center [1357, 266] width 125 height 36
select select "0"
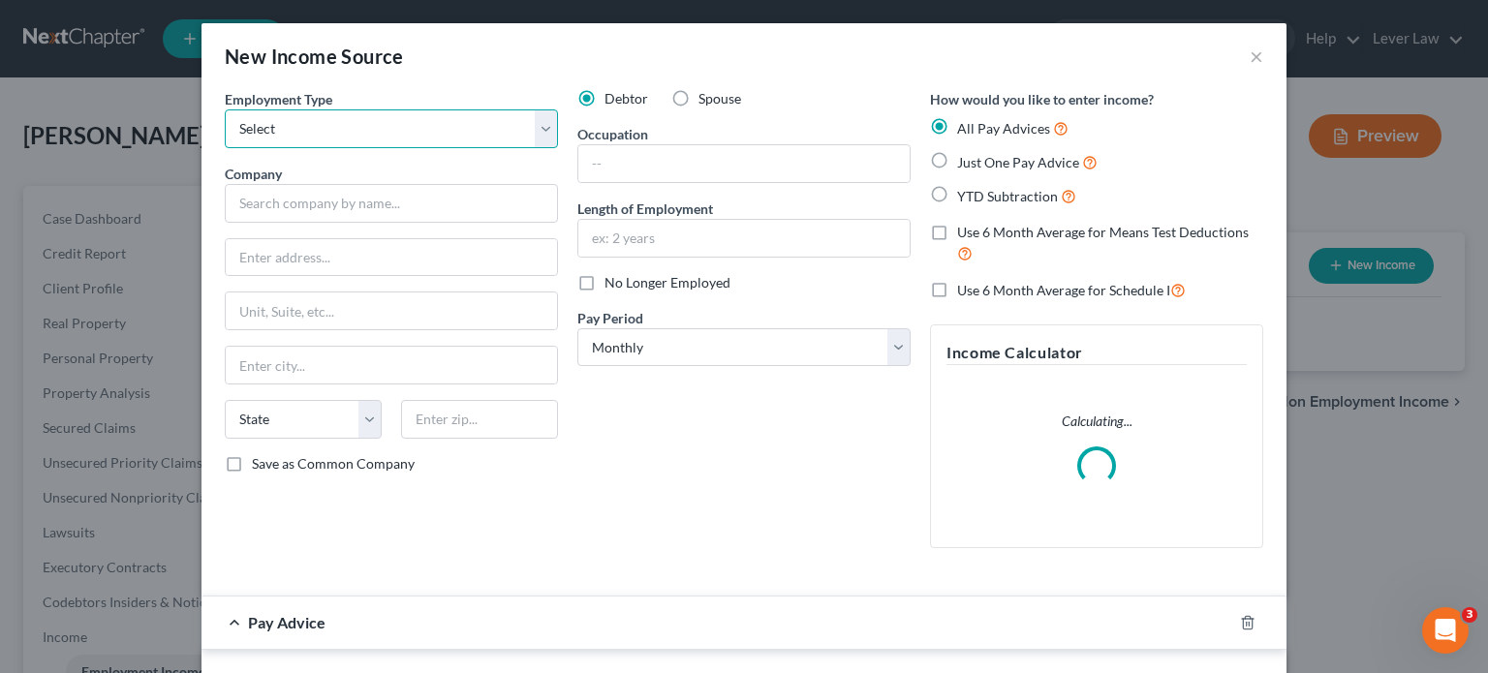
drag, startPoint x: 357, startPoint y: 129, endPoint x: 346, endPoint y: 144, distance: 18.8
click at [357, 129] on select "Select Full or Part Time Employment Self Employment" at bounding box center [391, 128] width 333 height 39
select select "0"
click at [225, 109] on select "Select Full or Part Time Employment Self Employment" at bounding box center [391, 128] width 333 height 39
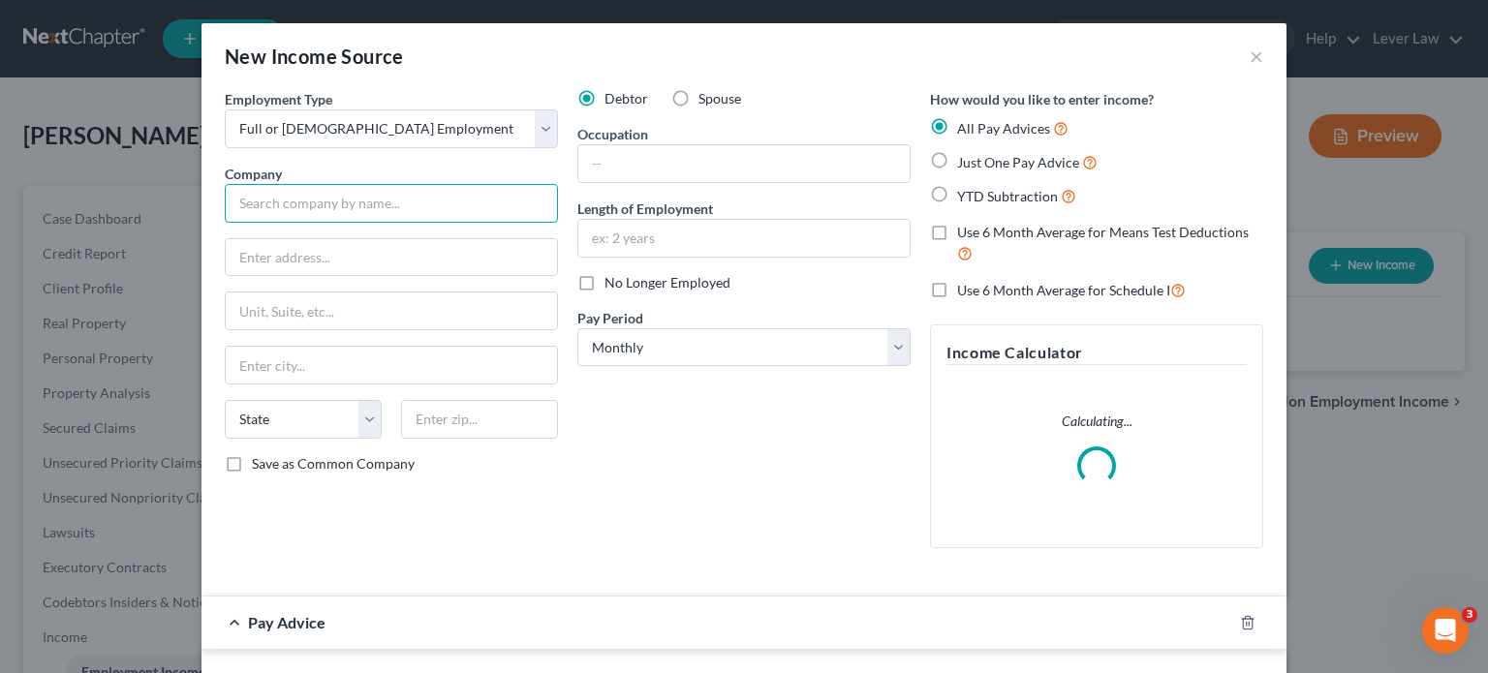
click at [329, 193] on input "text" at bounding box center [391, 203] width 333 height 39
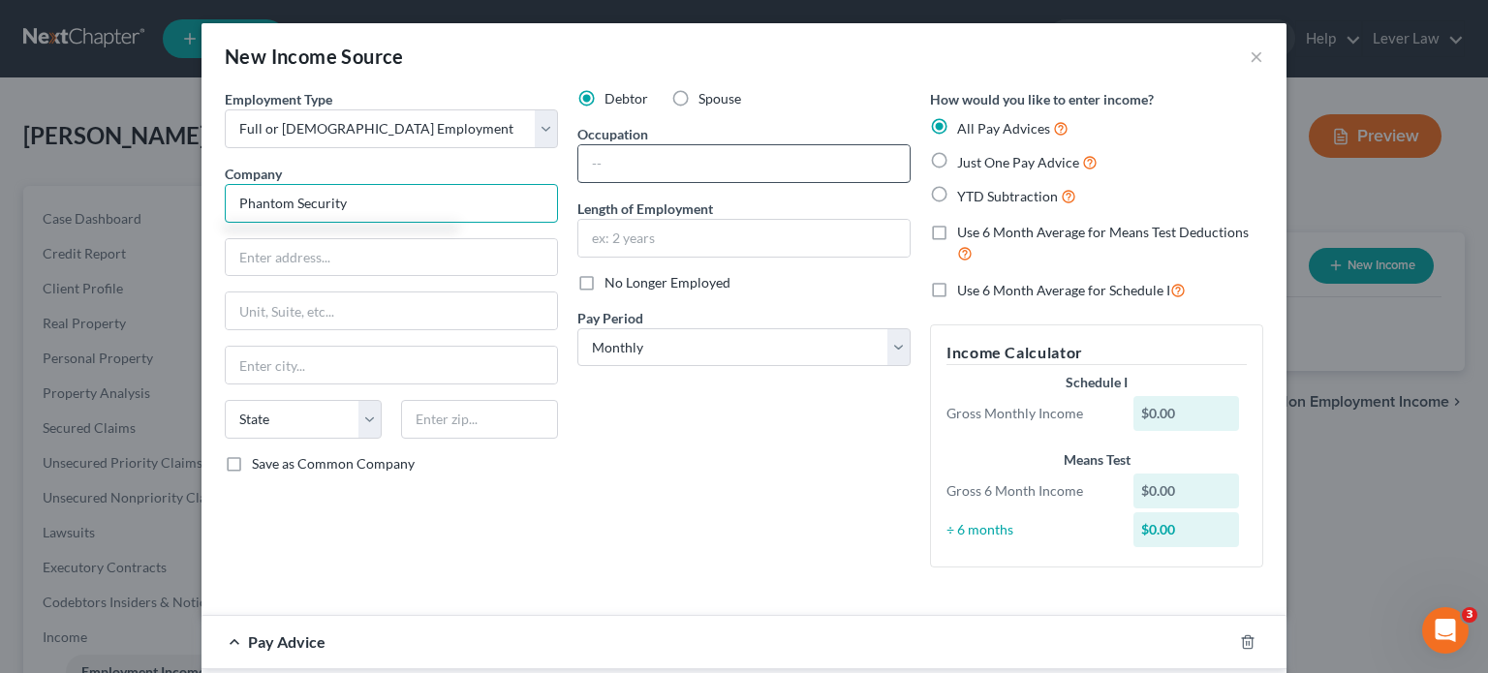
type input "Phantom Security"
drag, startPoint x: 609, startPoint y: 180, endPoint x: 599, endPoint y: 186, distance: 11.3
click at [608, 180] on input "text" at bounding box center [743, 163] width 331 height 37
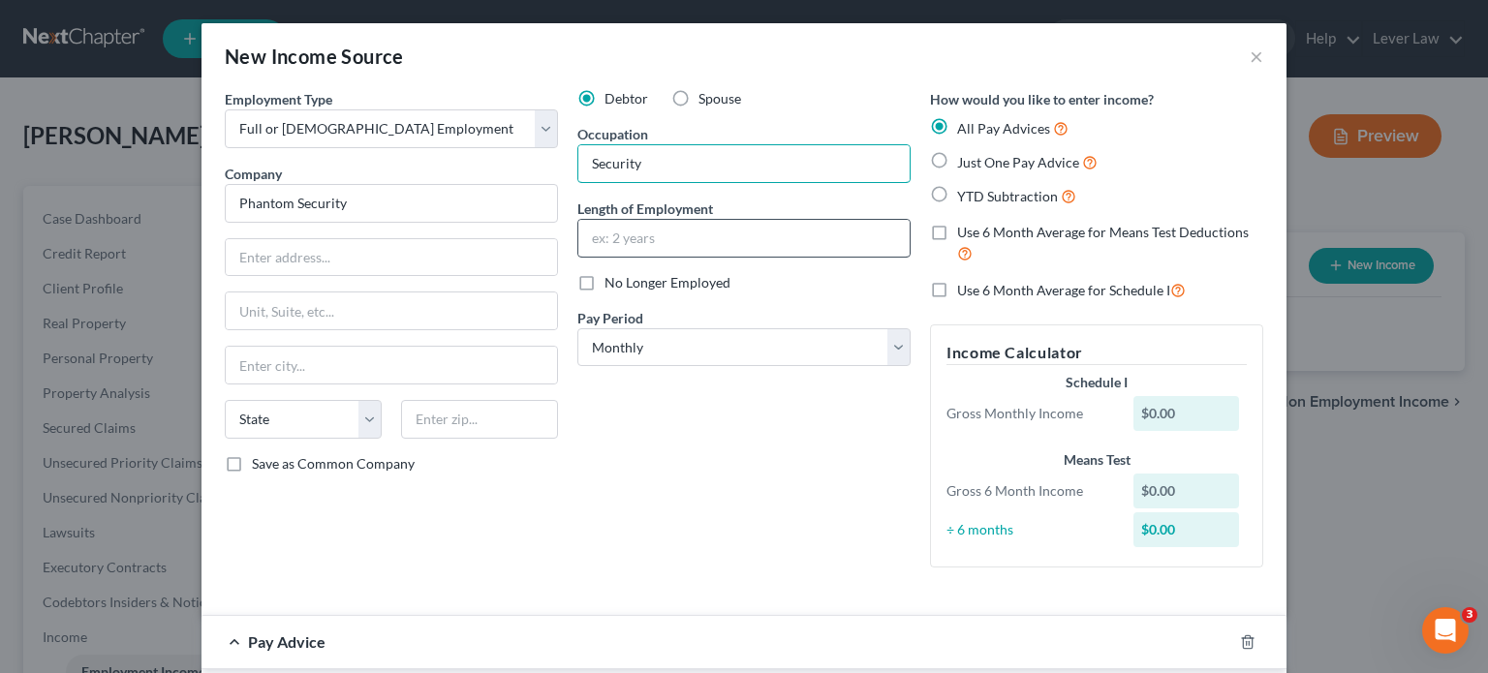
type input "Security"
drag, startPoint x: 600, startPoint y: 239, endPoint x: 611, endPoint y: 235, distance: 12.3
click at [600, 239] on input "text" at bounding box center [743, 238] width 331 height 37
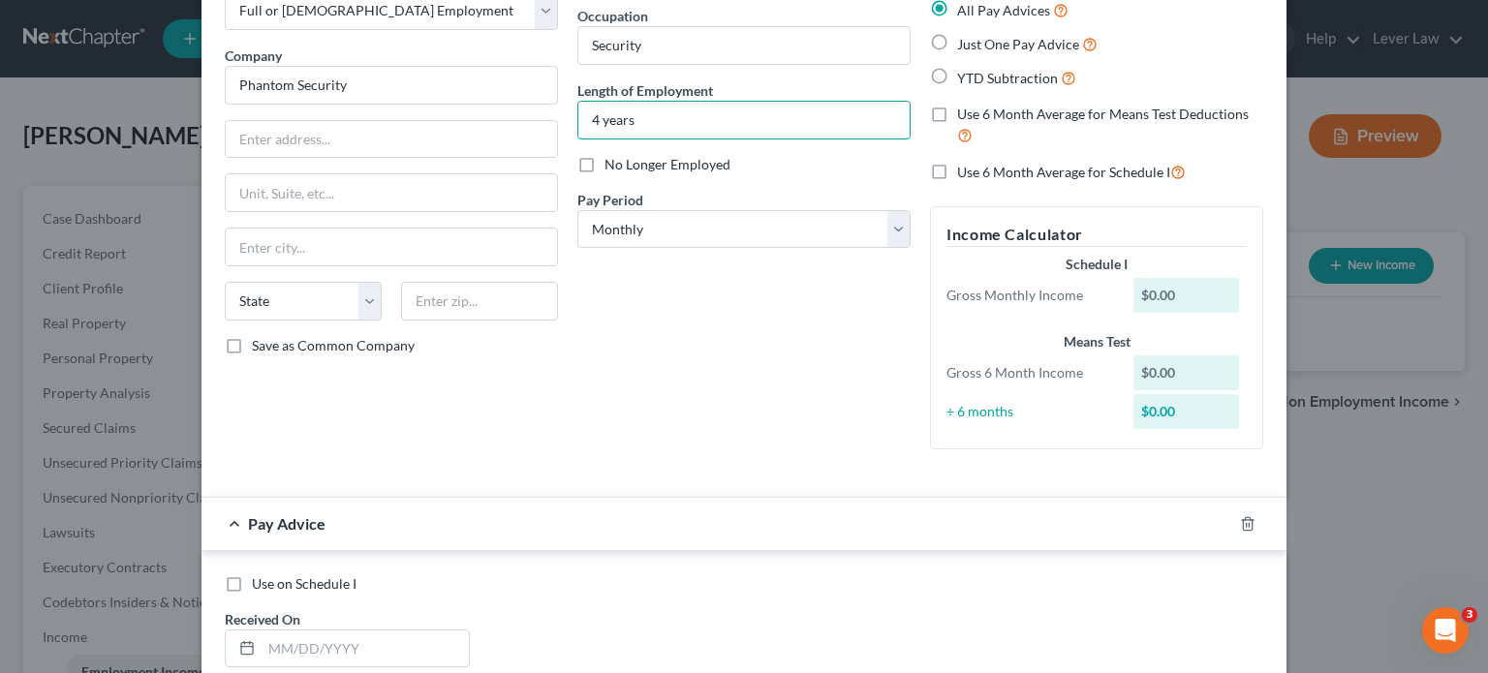
scroll to position [194, 0]
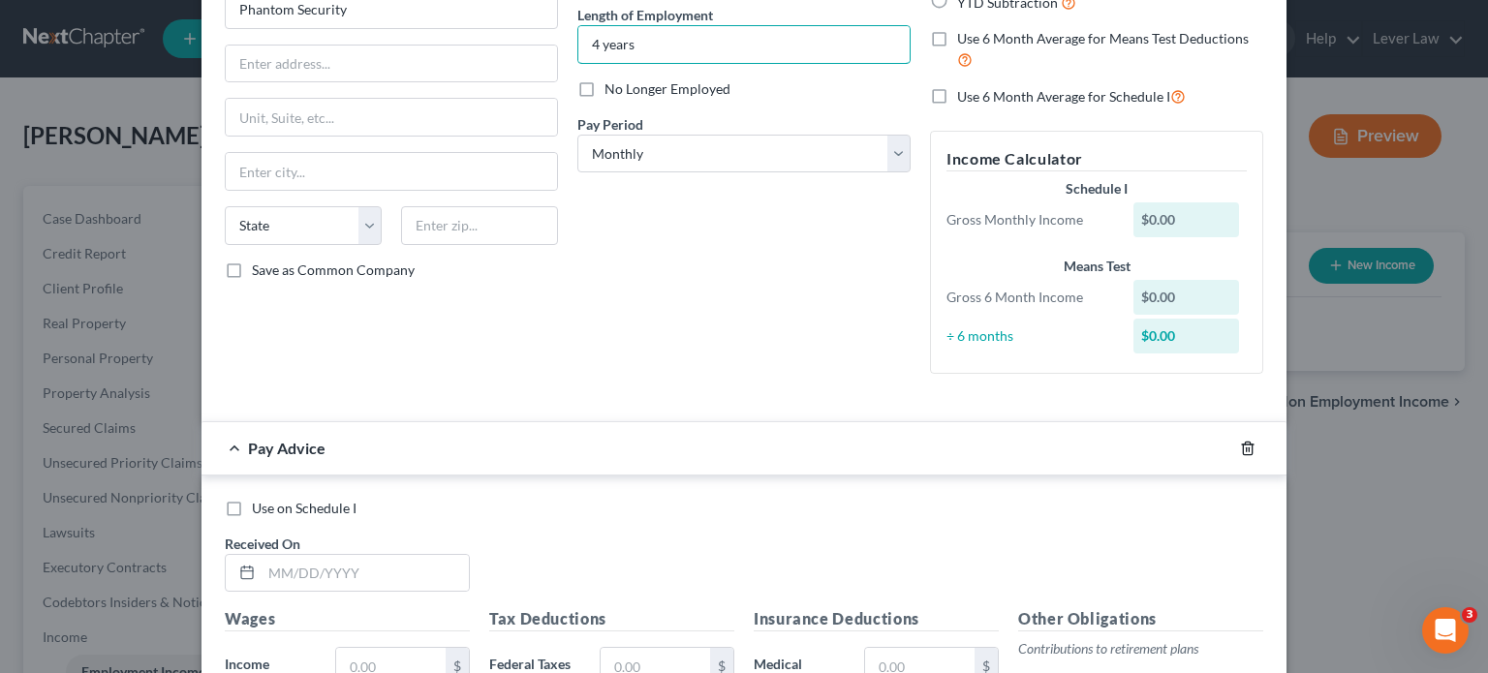
type input "4 years"
click at [1243, 450] on icon "button" at bounding box center [1247, 448] width 9 height 13
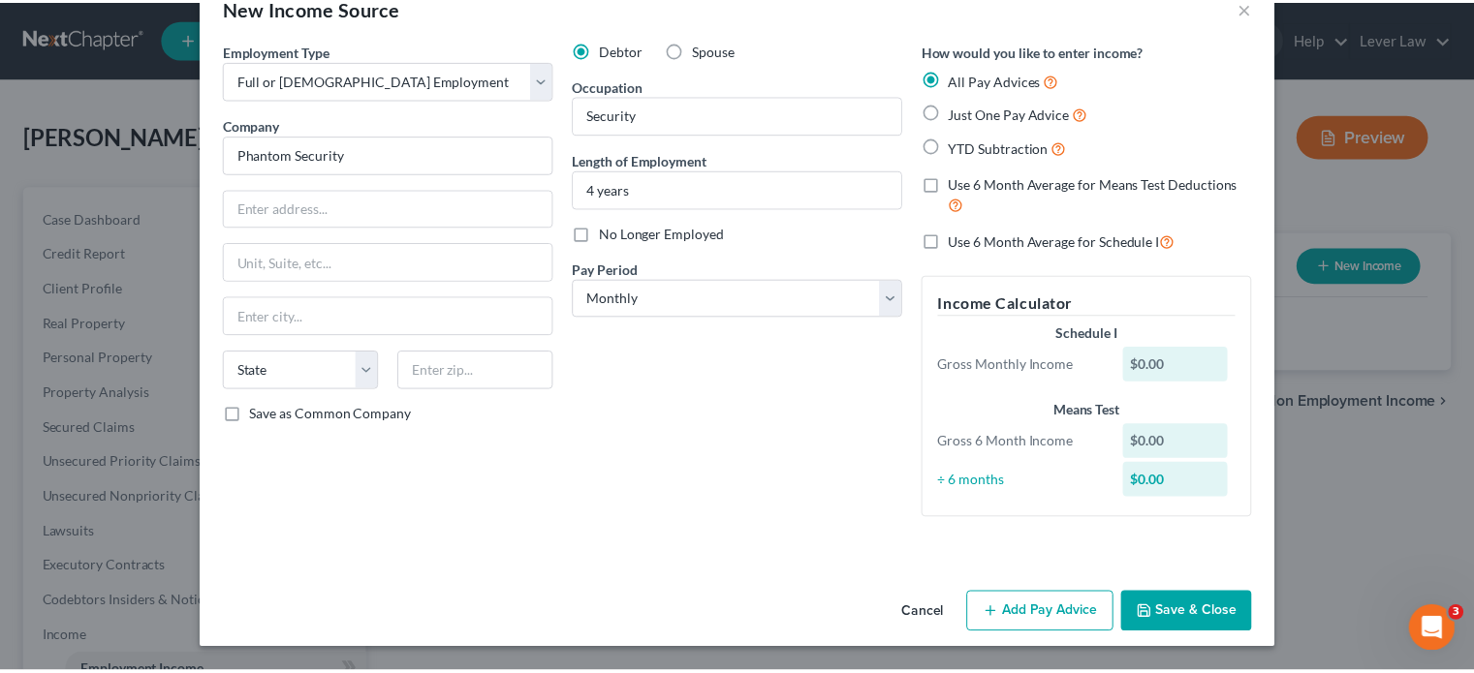
scroll to position [47, 0]
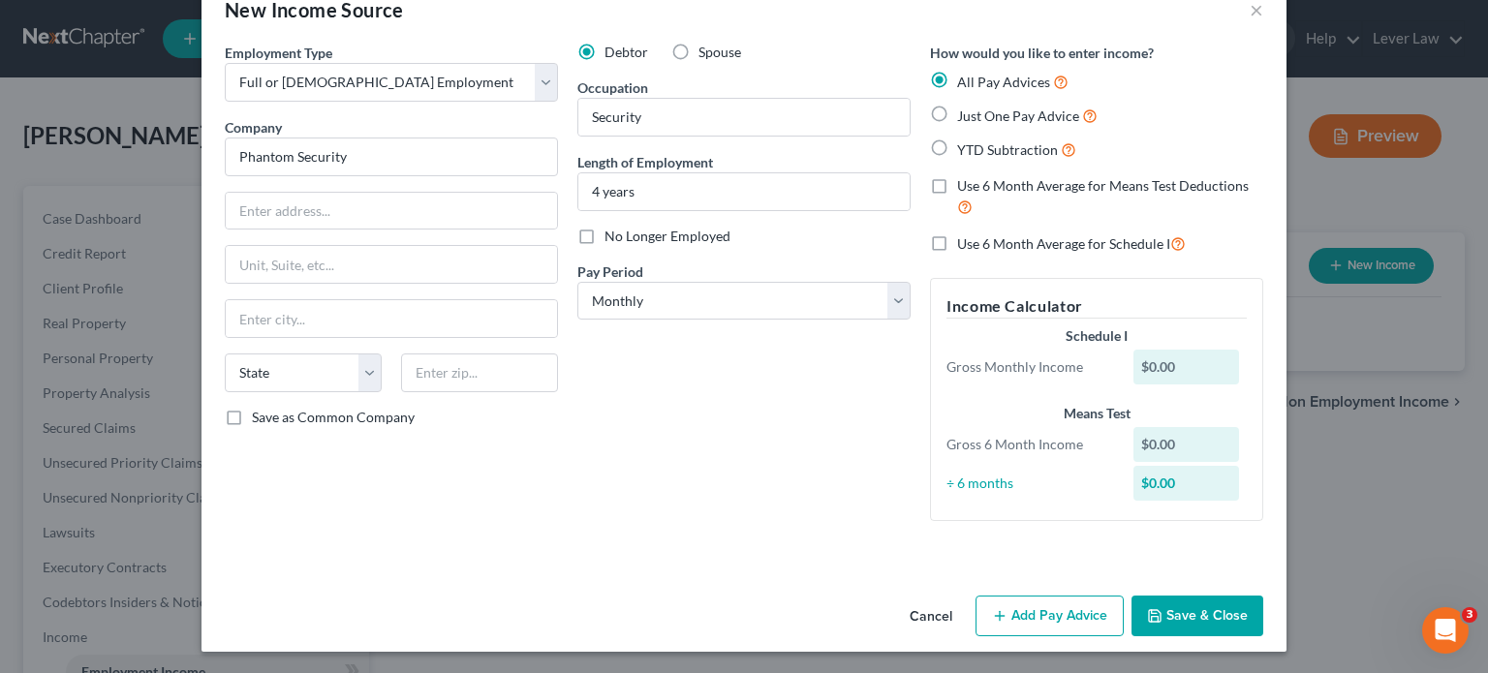
click at [1141, 606] on button "Save & Close" at bounding box center [1198, 616] width 132 height 41
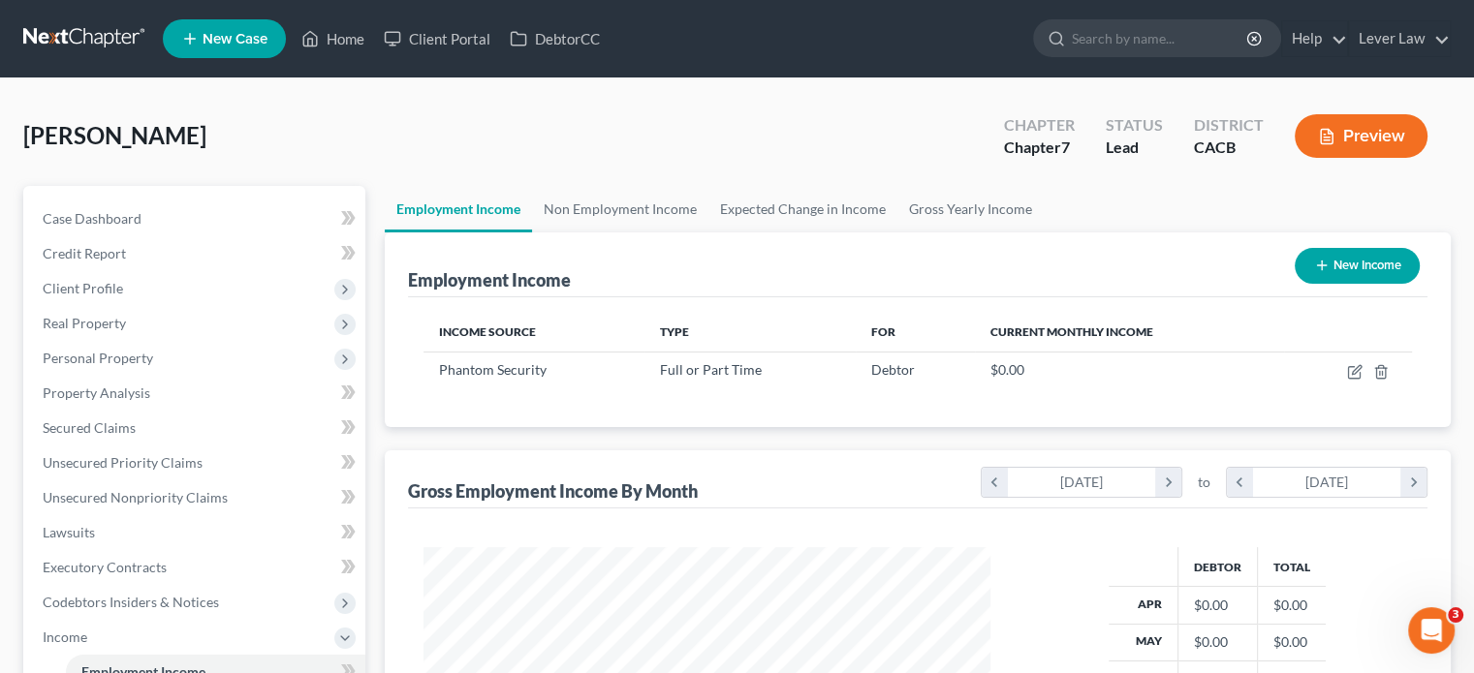
scroll to position [345, 598]
click at [1318, 266] on icon "button" at bounding box center [1322, 266] width 16 height 16
select select "0"
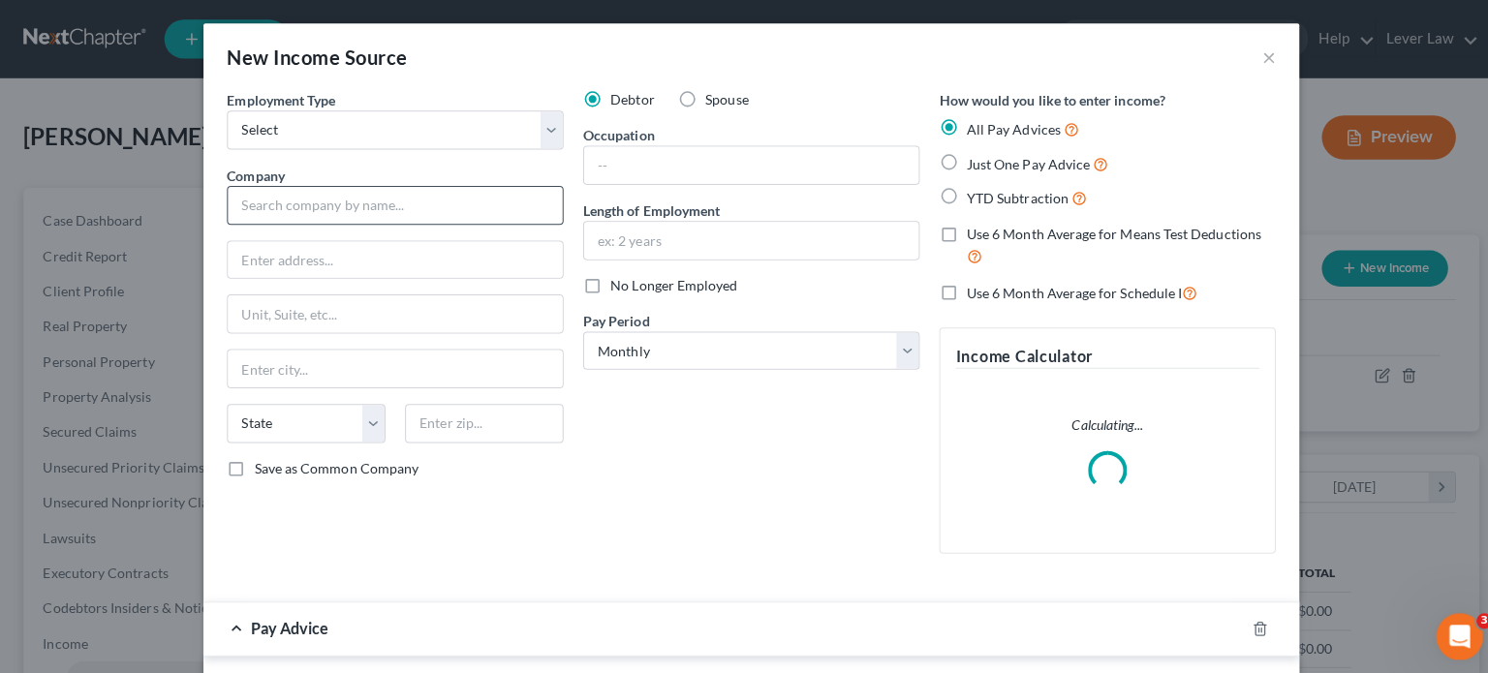
scroll to position [345, 605]
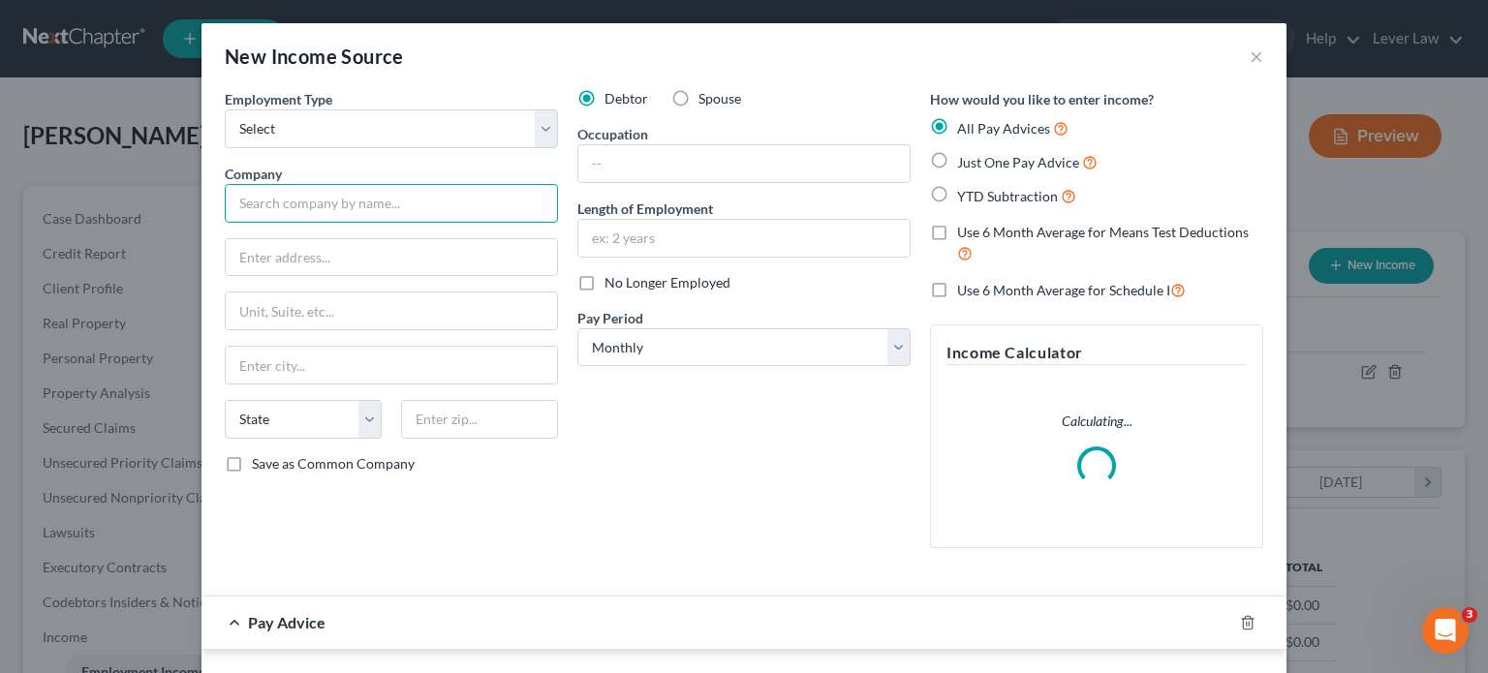
click at [403, 200] on input "text" at bounding box center [391, 203] width 333 height 39
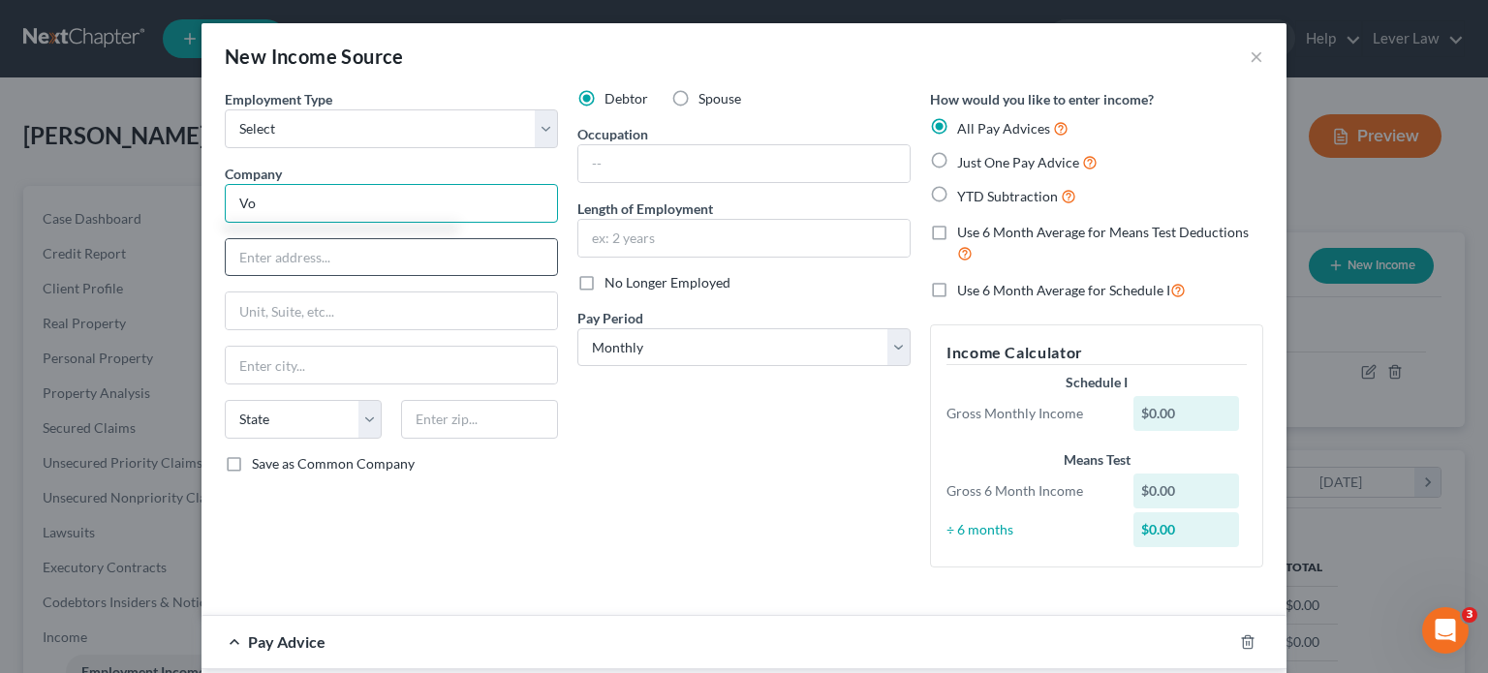
type input "V"
type input "Vaca Chips"
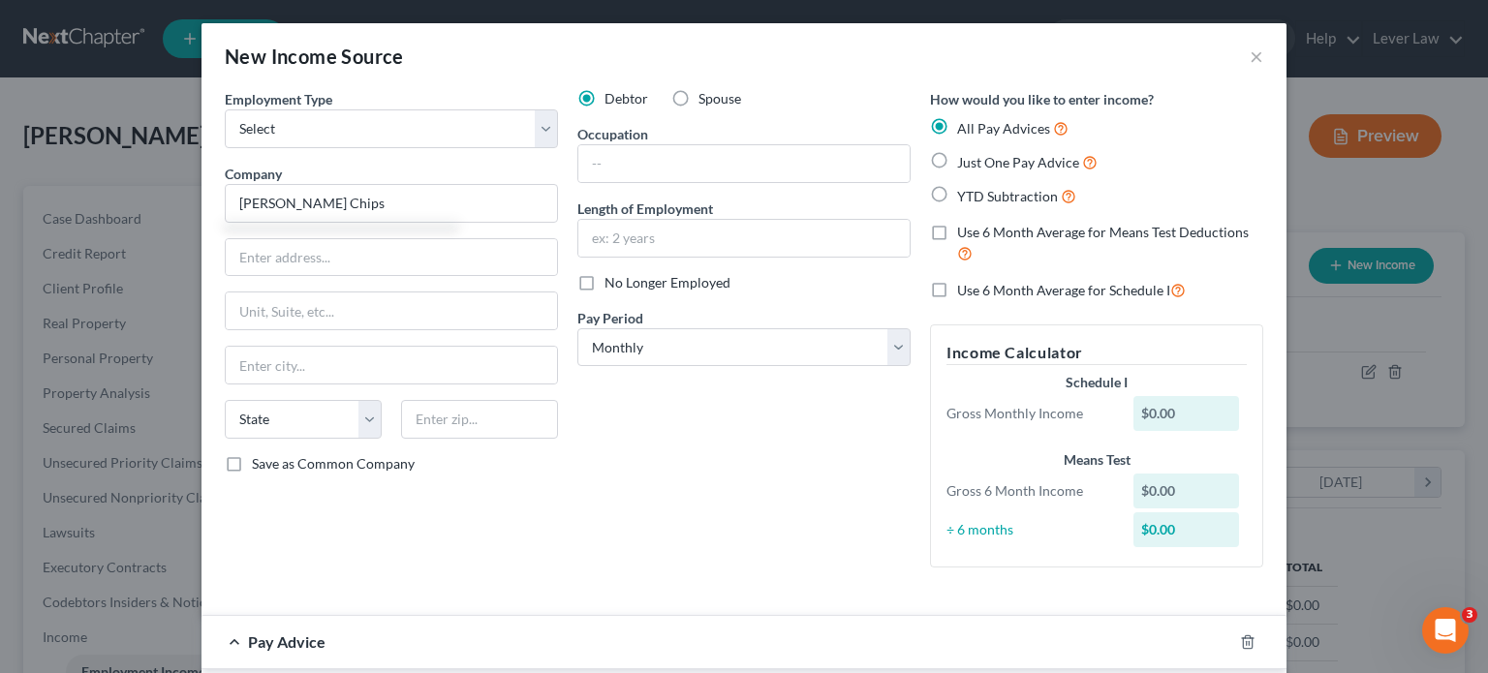
click at [427, 277] on div "Employment Type * Select Full or Part Time Employment Self Employment Company *…" at bounding box center [391, 336] width 353 height 494
click at [447, 251] on input "text" at bounding box center [391, 257] width 331 height 37
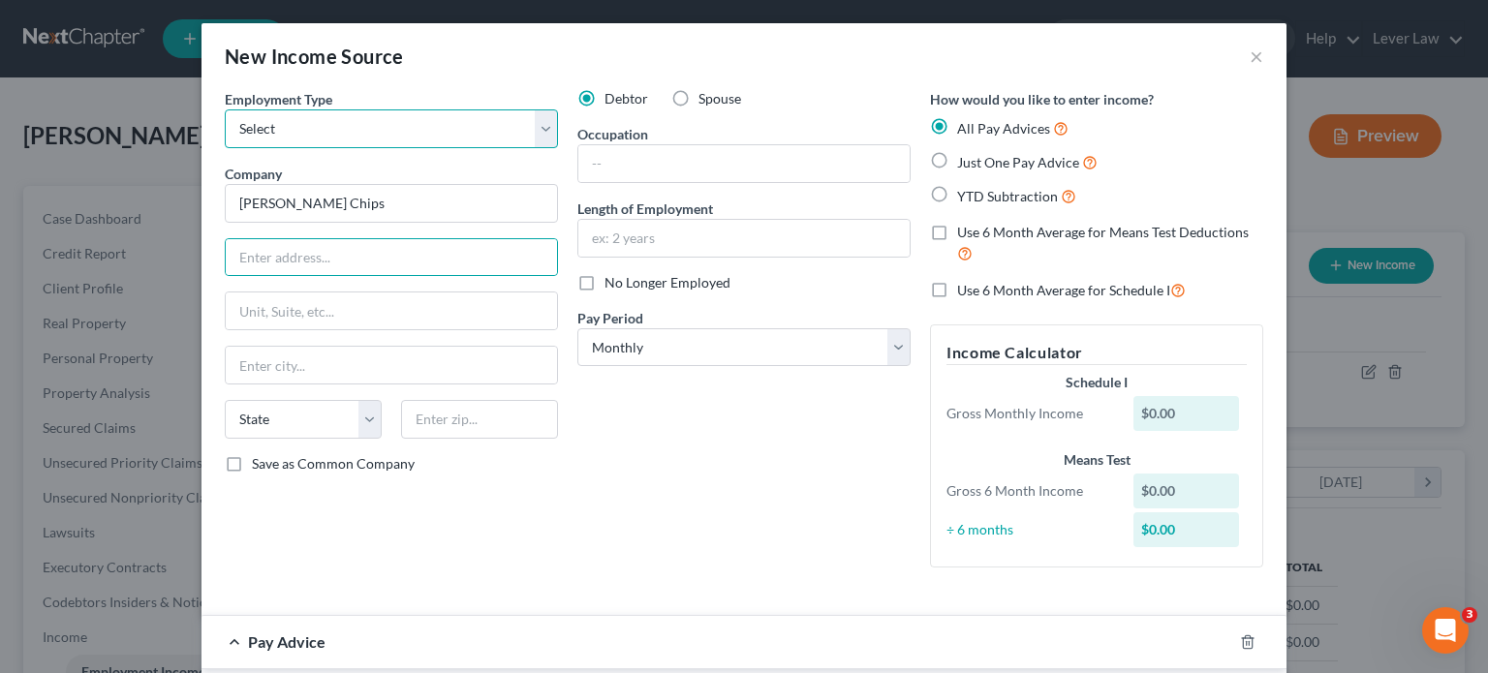
click at [465, 139] on select "Select Full or Part Time Employment Self Employment" at bounding box center [391, 128] width 333 height 39
select select "0"
click at [225, 109] on select "Select Full or Part Time Employment Self Employment" at bounding box center [391, 128] width 333 height 39
click at [366, 263] on input "text" at bounding box center [391, 257] width 331 height 37
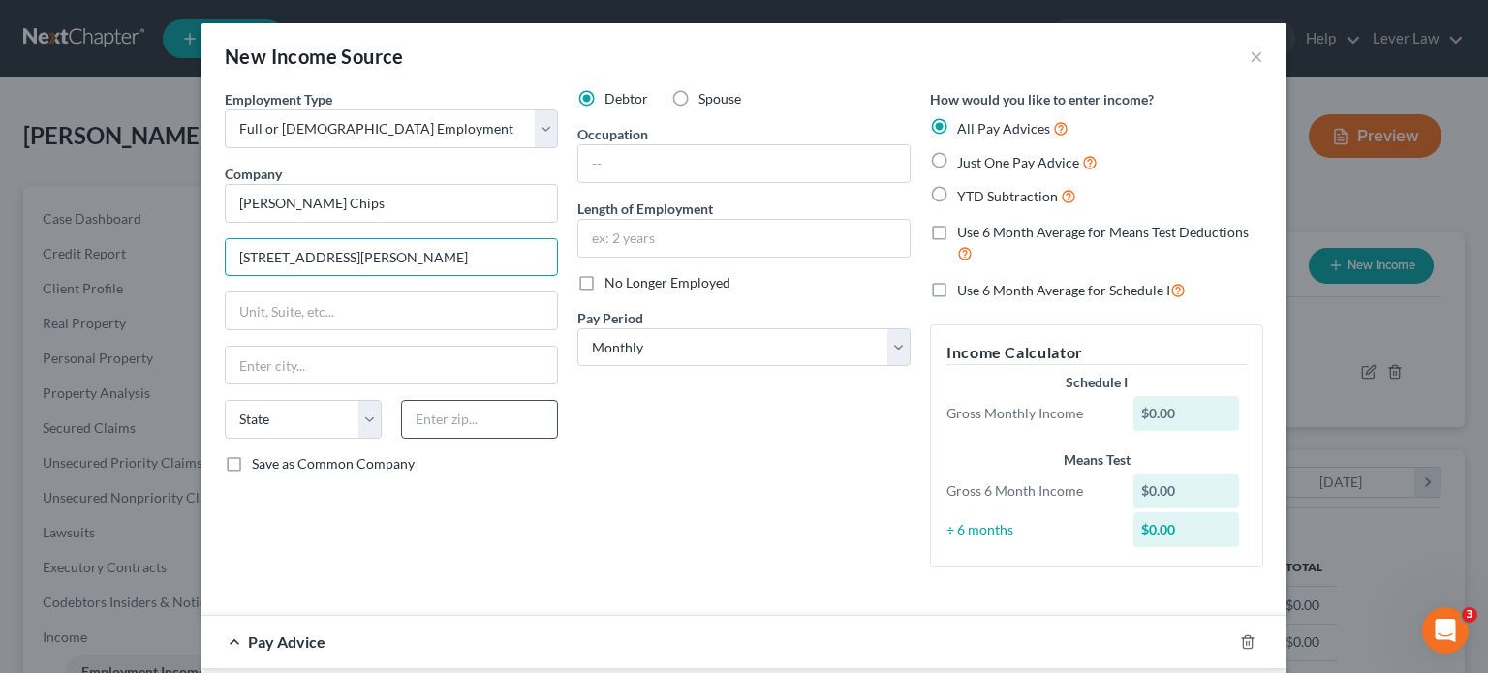
type input "10661 Ellis Avenue"
click at [455, 422] on input "text" at bounding box center [479, 419] width 157 height 39
type input "92708"
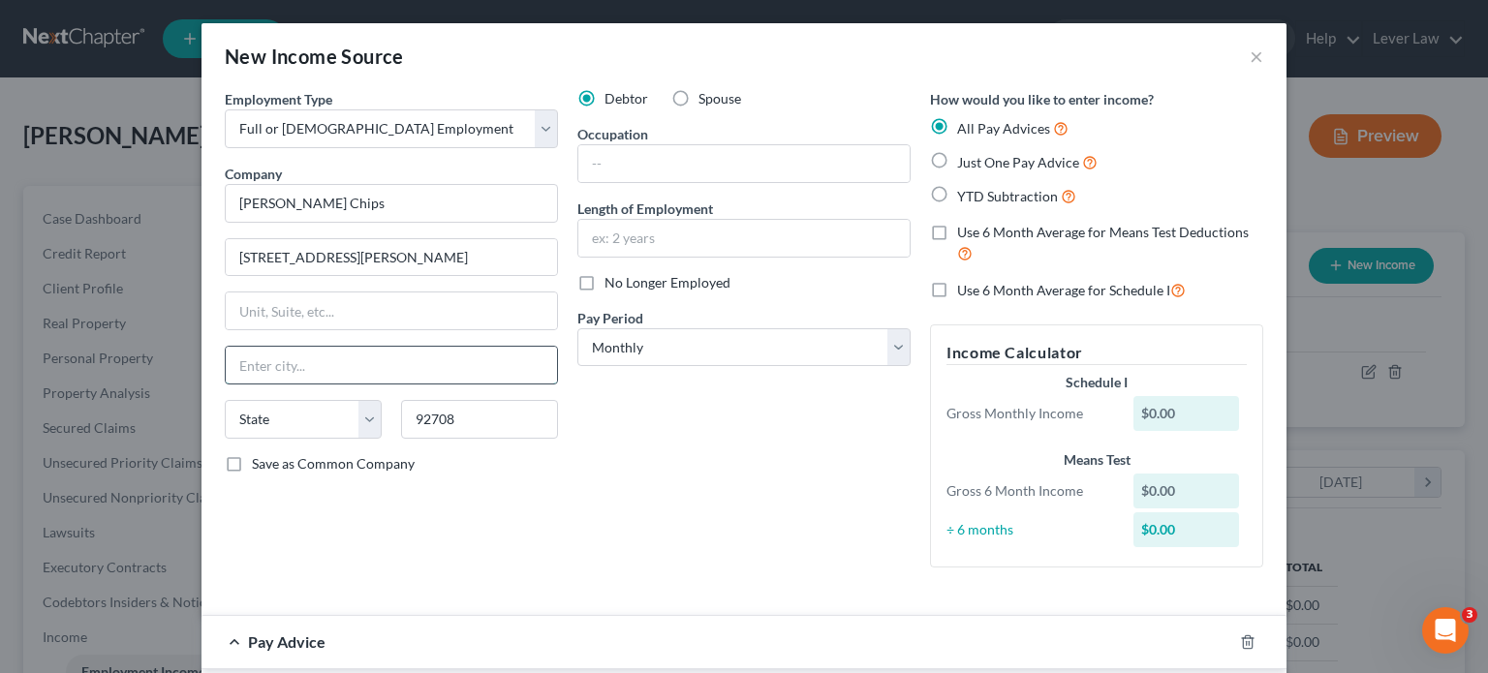
click at [446, 376] on input "text" at bounding box center [391, 365] width 331 height 37
type input "Fountain Valley"
select select "4"
drag, startPoint x: 667, startPoint y: 516, endPoint x: 672, endPoint y: 334, distance: 182.3
click at [667, 516] on div "Debtor Spouse Occupation Length of Employment No Longer Employed Pay Period * S…" at bounding box center [744, 336] width 353 height 494
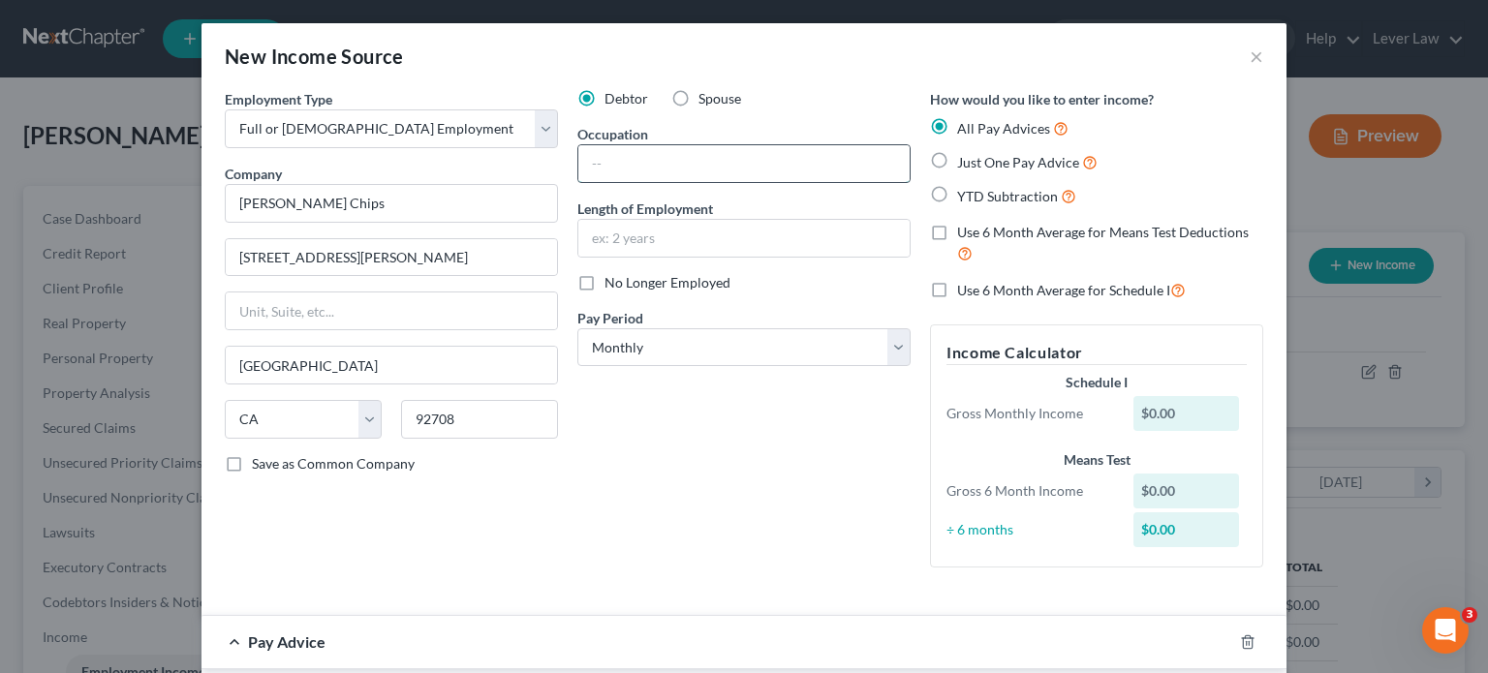
click at [684, 157] on input "text" at bounding box center [743, 163] width 331 height 37
type input "C"
type input "Cook"
click at [598, 247] on input "text" at bounding box center [743, 238] width 331 height 37
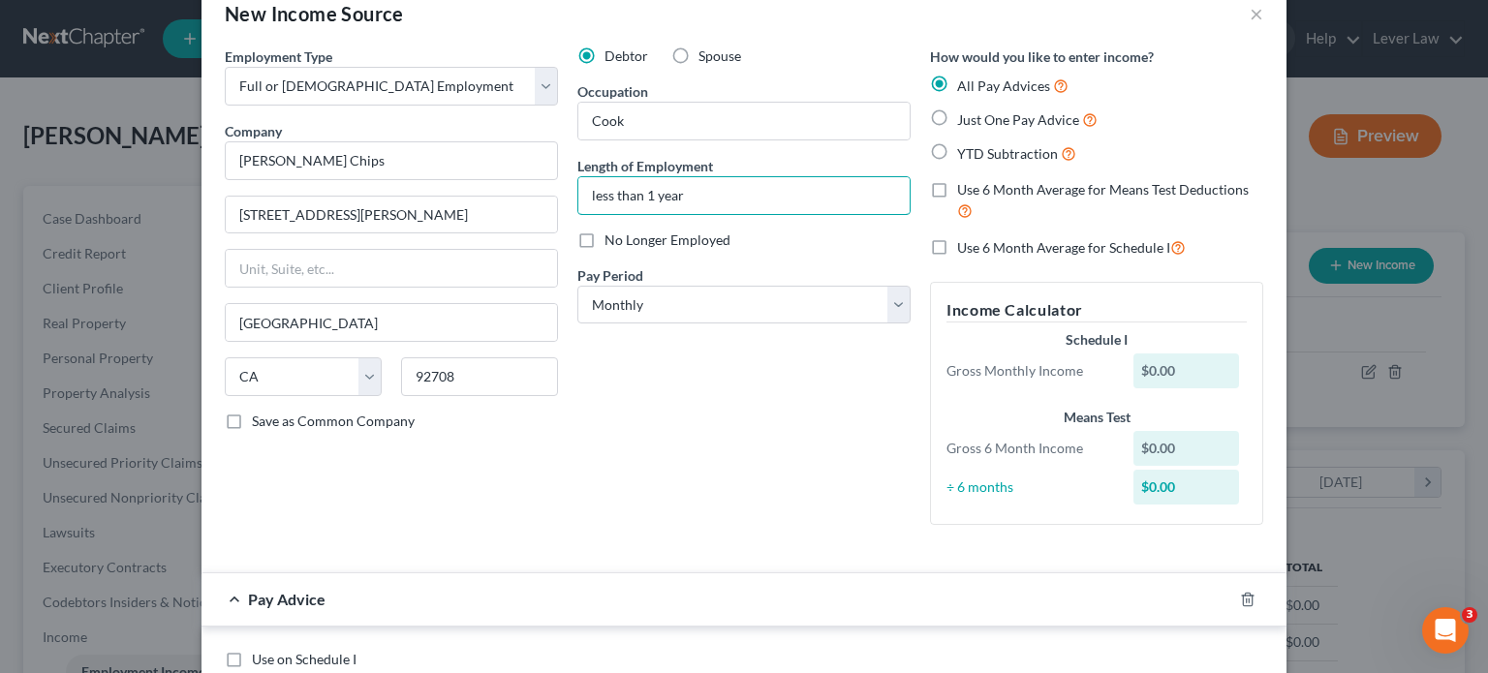
scroll to position [97, 0]
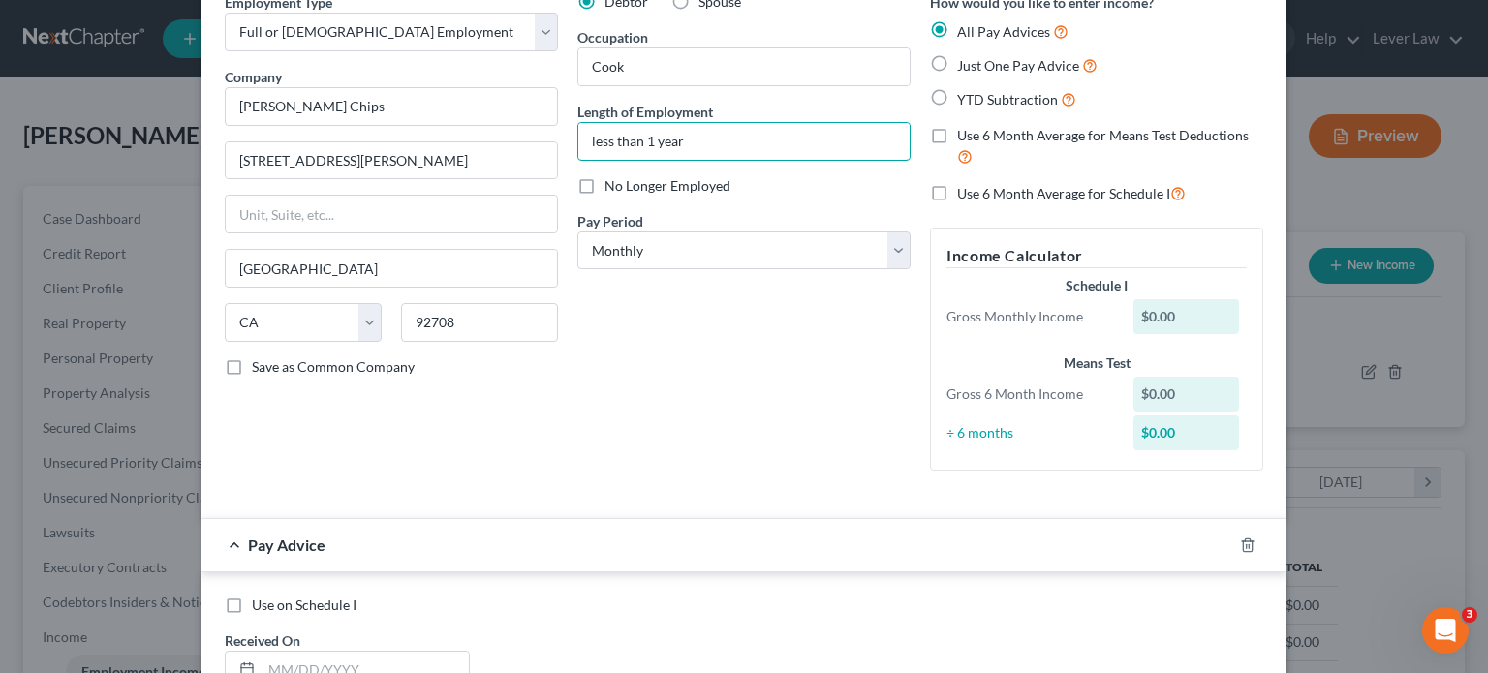
type input "less than 1 year"
click at [1240, 550] on icon "button" at bounding box center [1248, 546] width 16 height 16
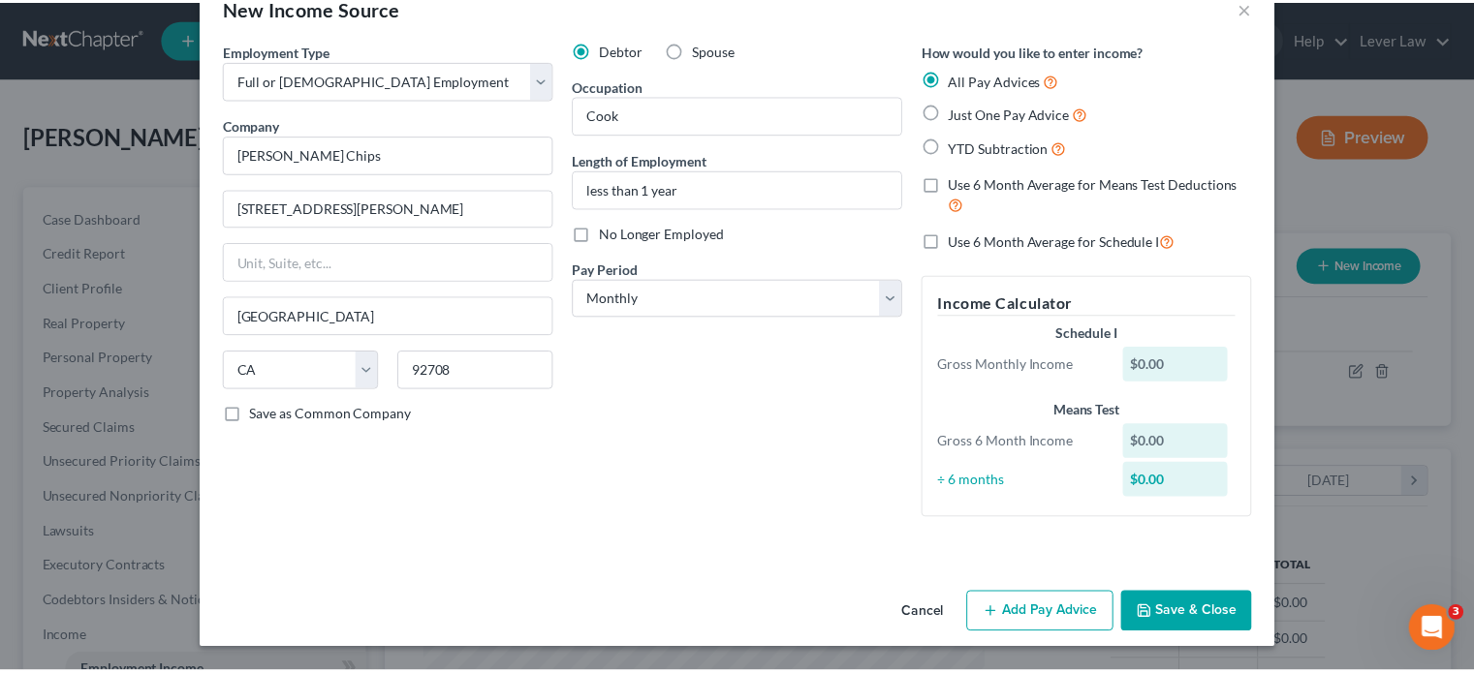
scroll to position [47, 0]
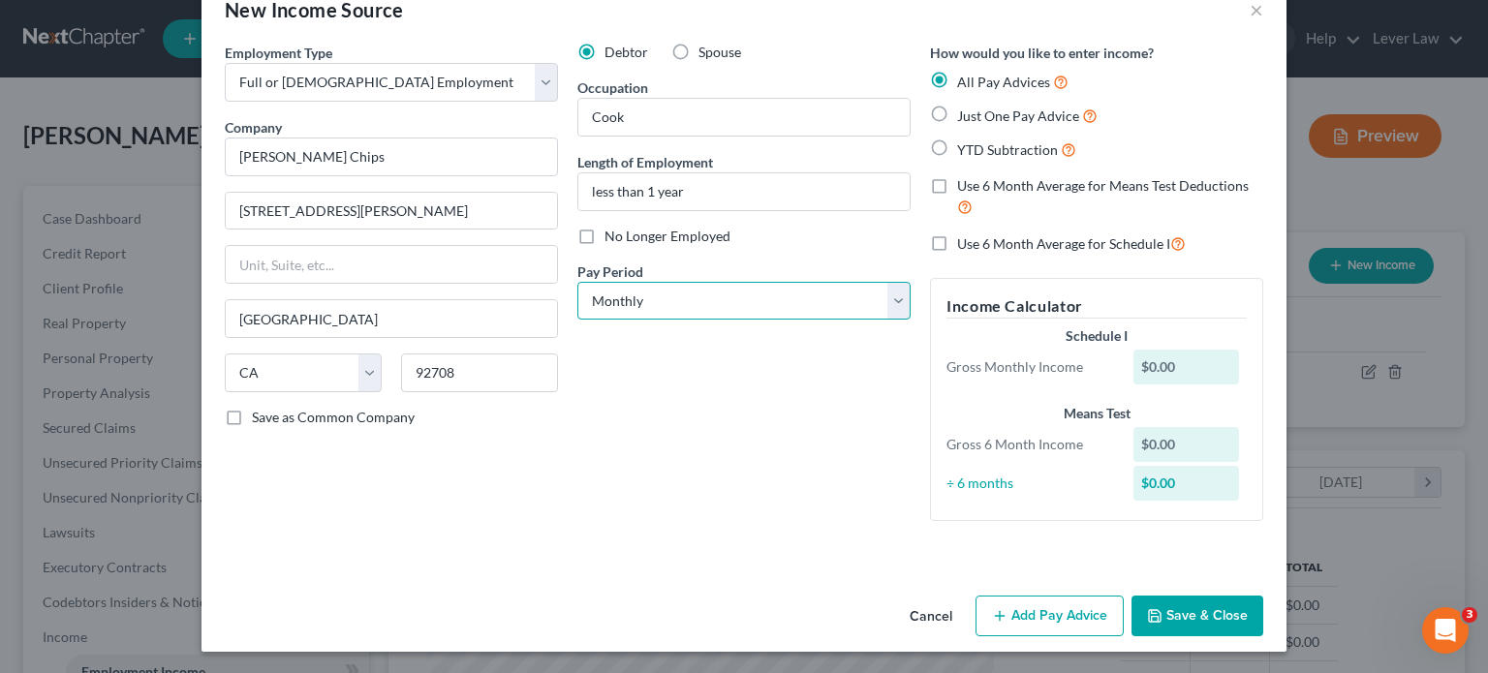
click at [753, 288] on select "Select Monthly Twice Monthly Every Other Week Weekly" at bounding box center [744, 301] width 333 height 39
select select "2"
click at [578, 282] on select "Select Monthly Twice Monthly Every Other Week Weekly" at bounding box center [744, 301] width 333 height 39
click at [1214, 636] on div "Cancel Add Pay Advice Save & Close" at bounding box center [744, 620] width 1085 height 64
click at [1224, 609] on button "Save & Close" at bounding box center [1198, 616] width 132 height 41
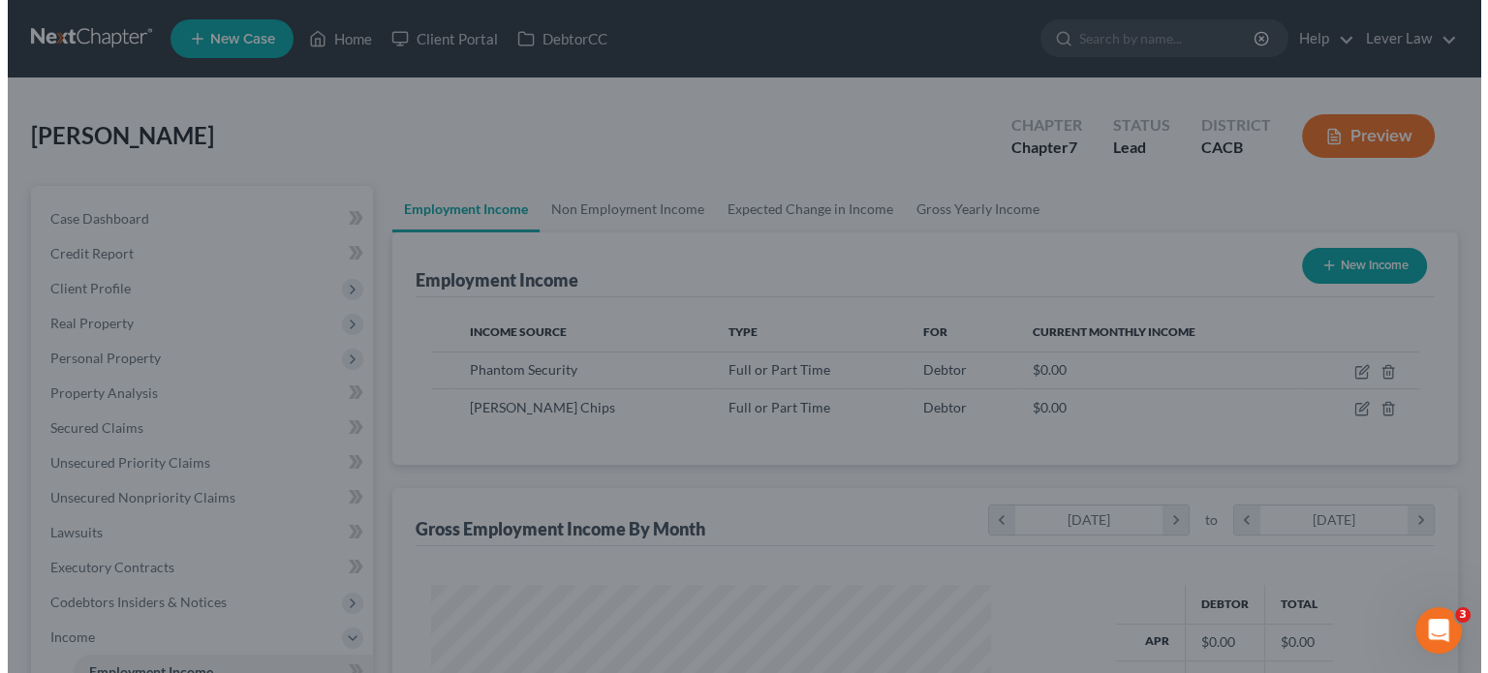
scroll to position [968642, 968388]
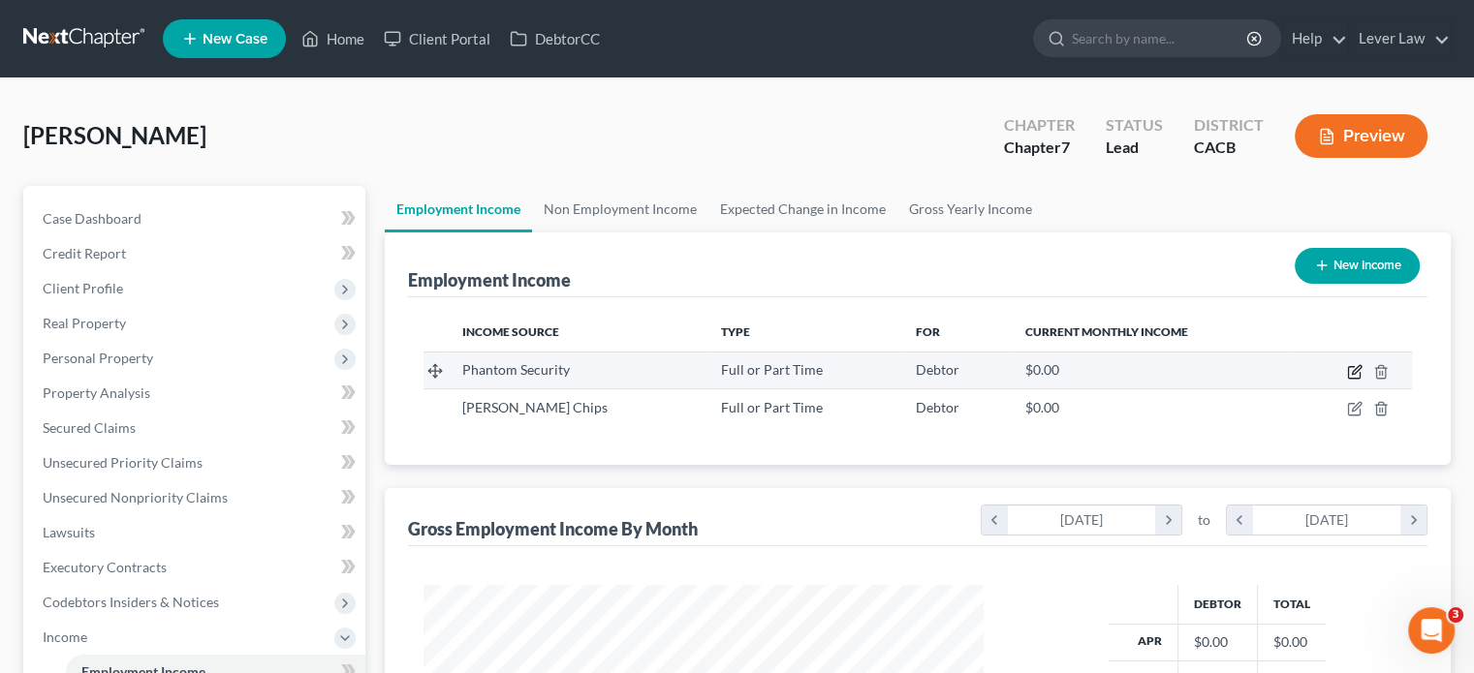
click at [1354, 372] on icon "button" at bounding box center [1356, 369] width 9 height 9
select select "0"
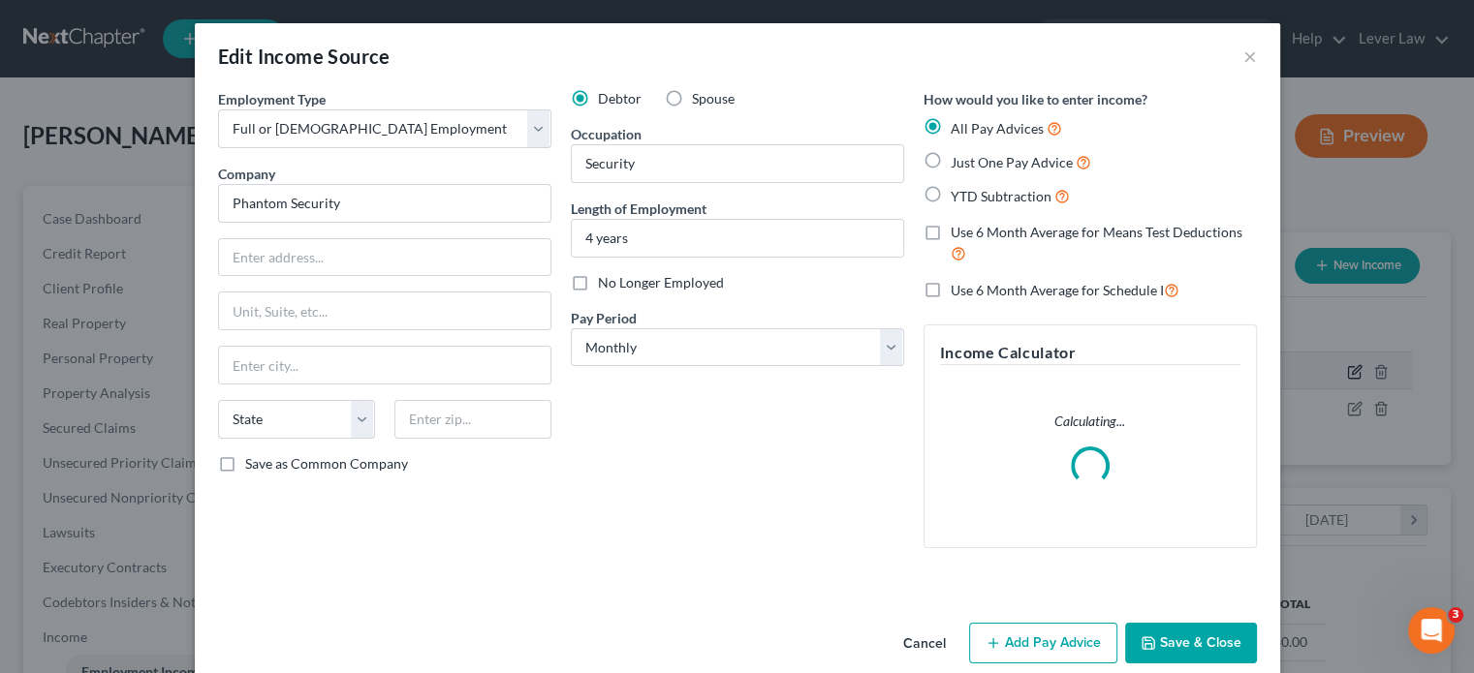
scroll to position [345, 605]
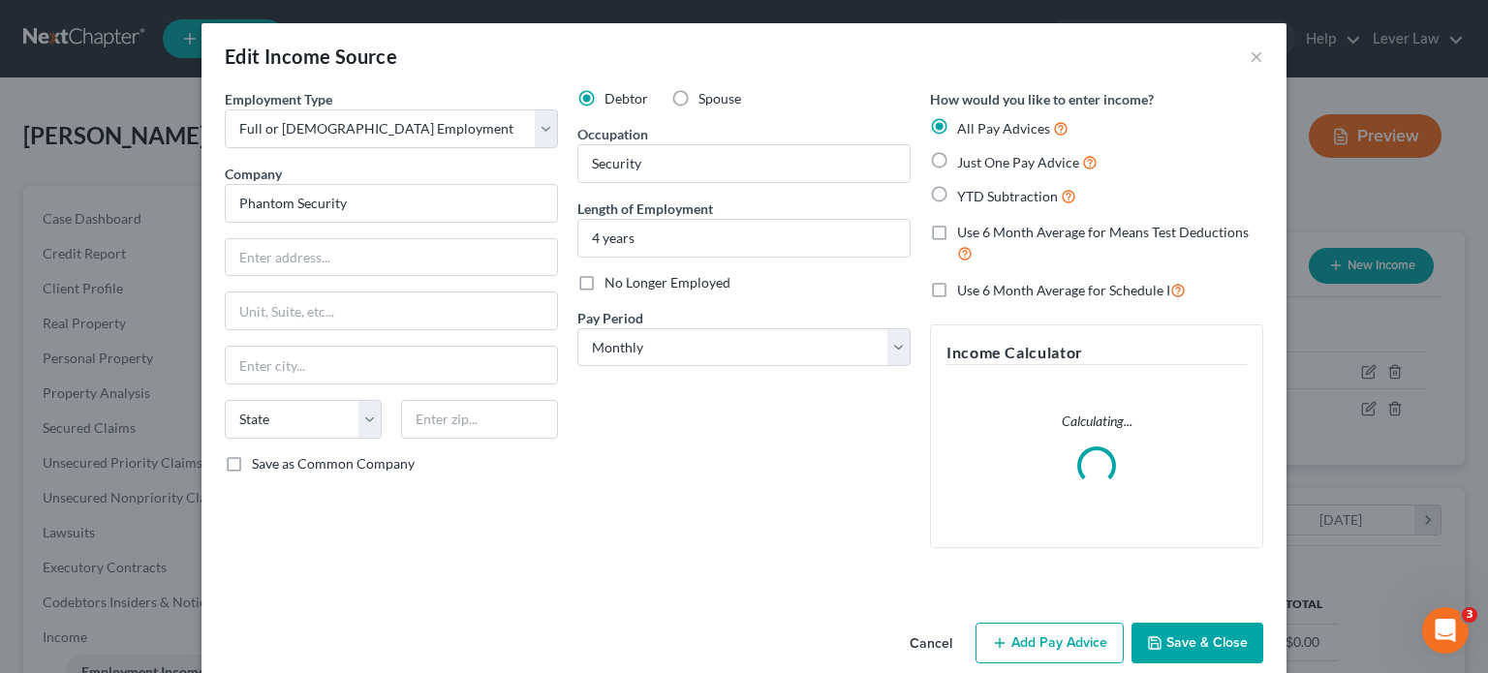
click at [1148, 641] on icon "button" at bounding box center [1155, 644] width 16 height 16
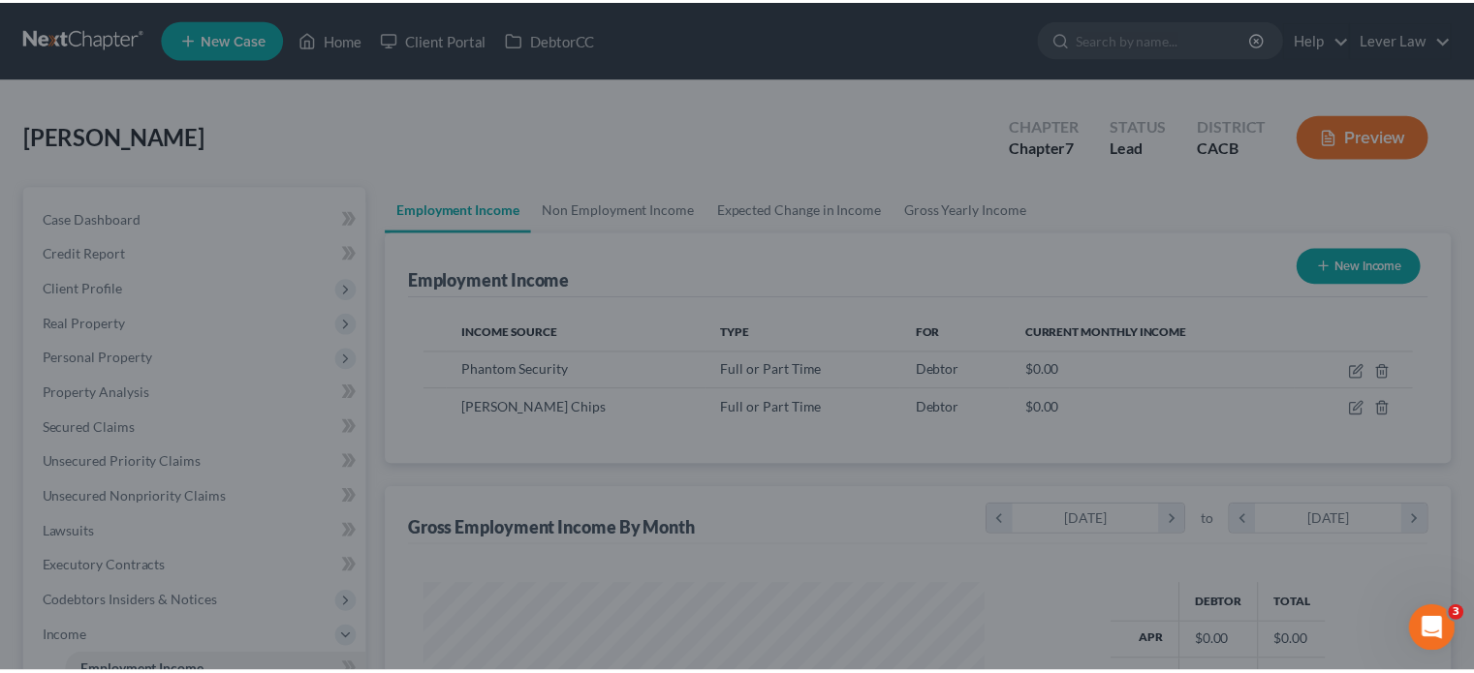
scroll to position [968642, 968388]
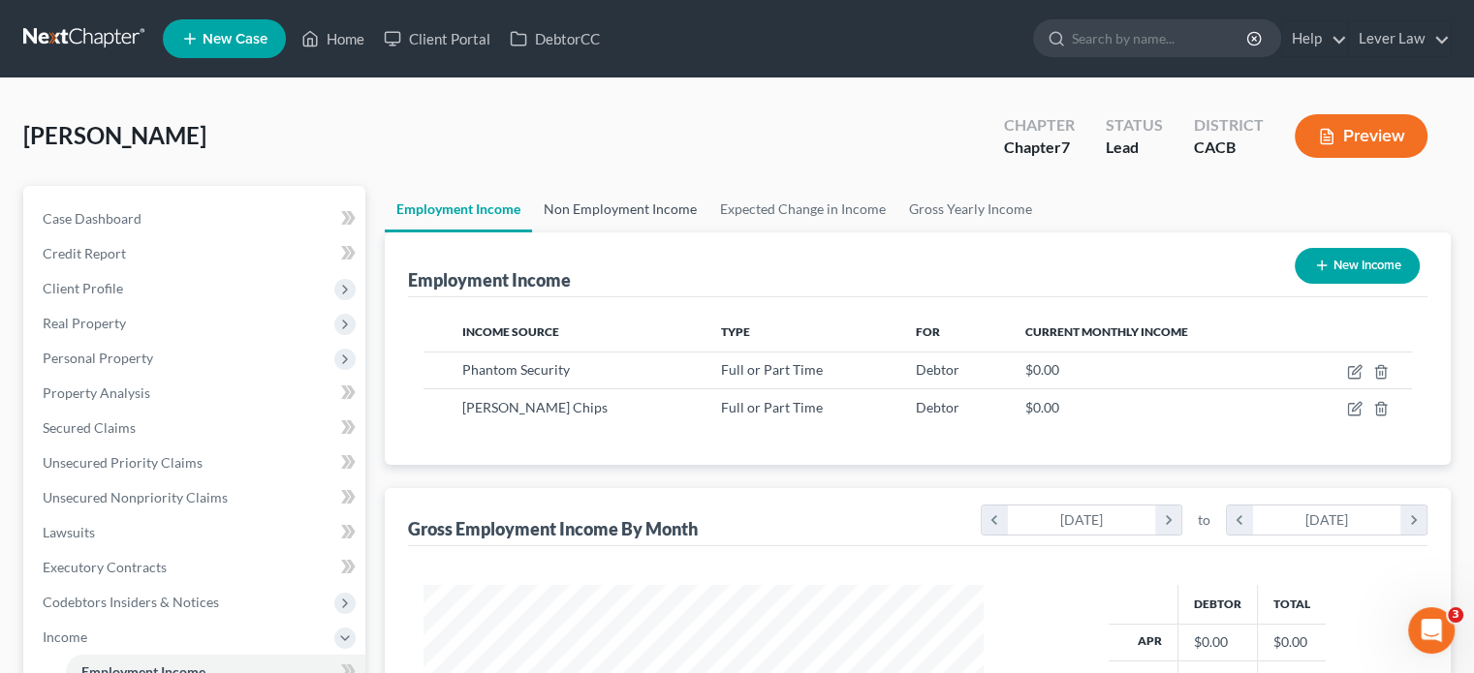
click at [683, 205] on link "Non Employment Income" at bounding box center [620, 209] width 176 height 47
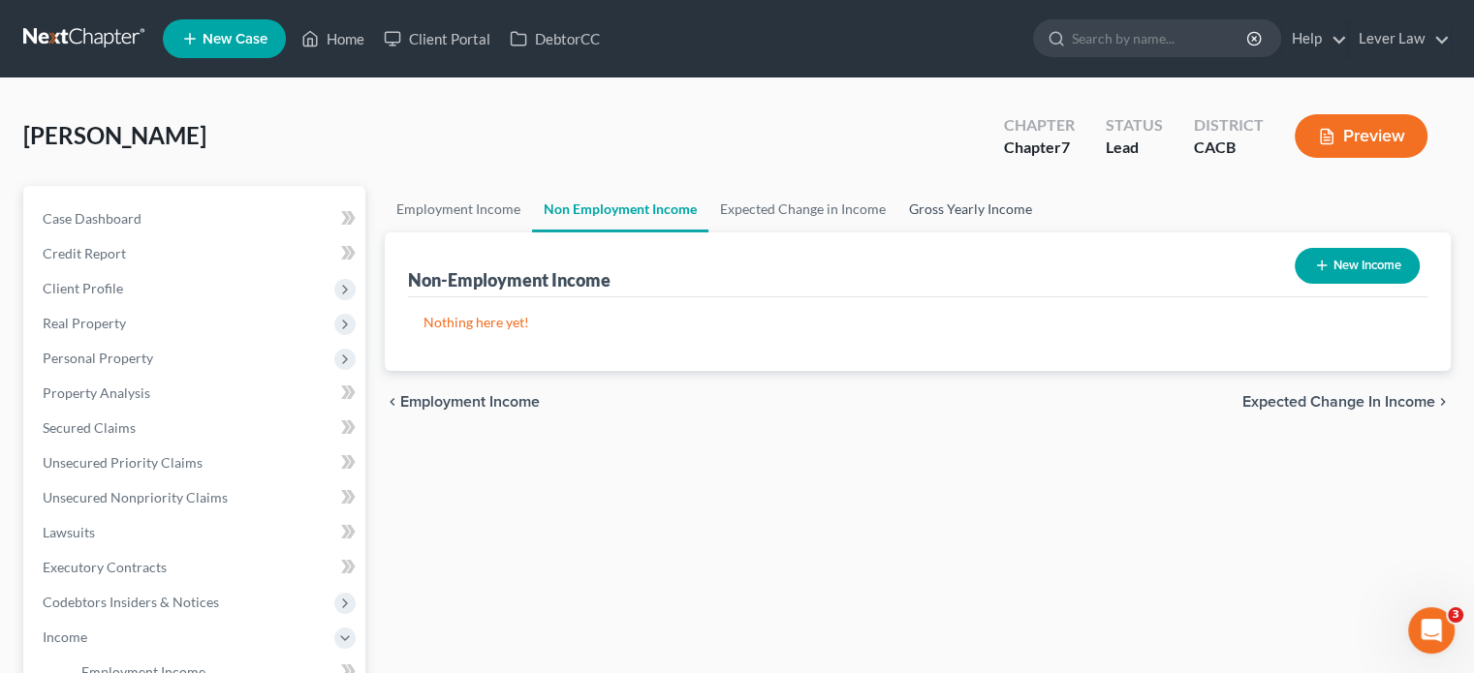
click at [996, 208] on link "Gross Yearly Income" at bounding box center [970, 209] width 146 height 47
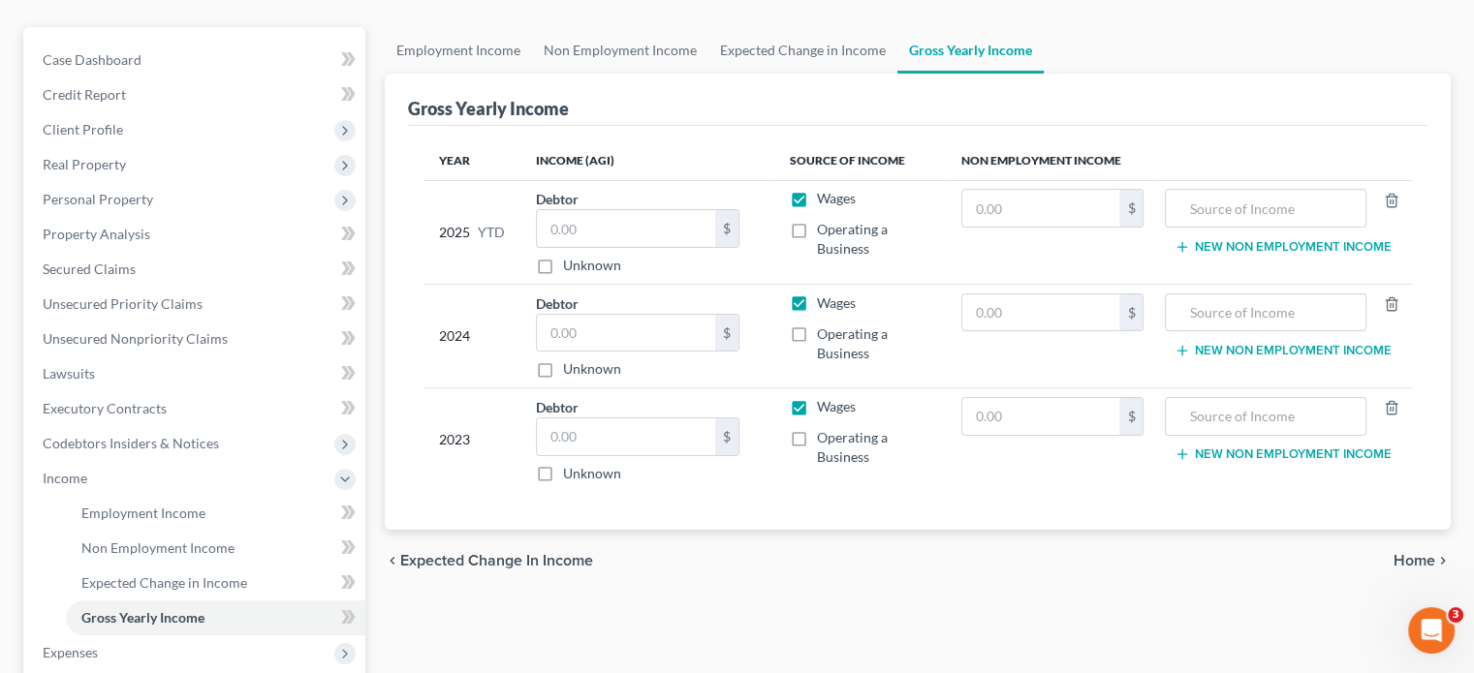
scroll to position [194, 0]
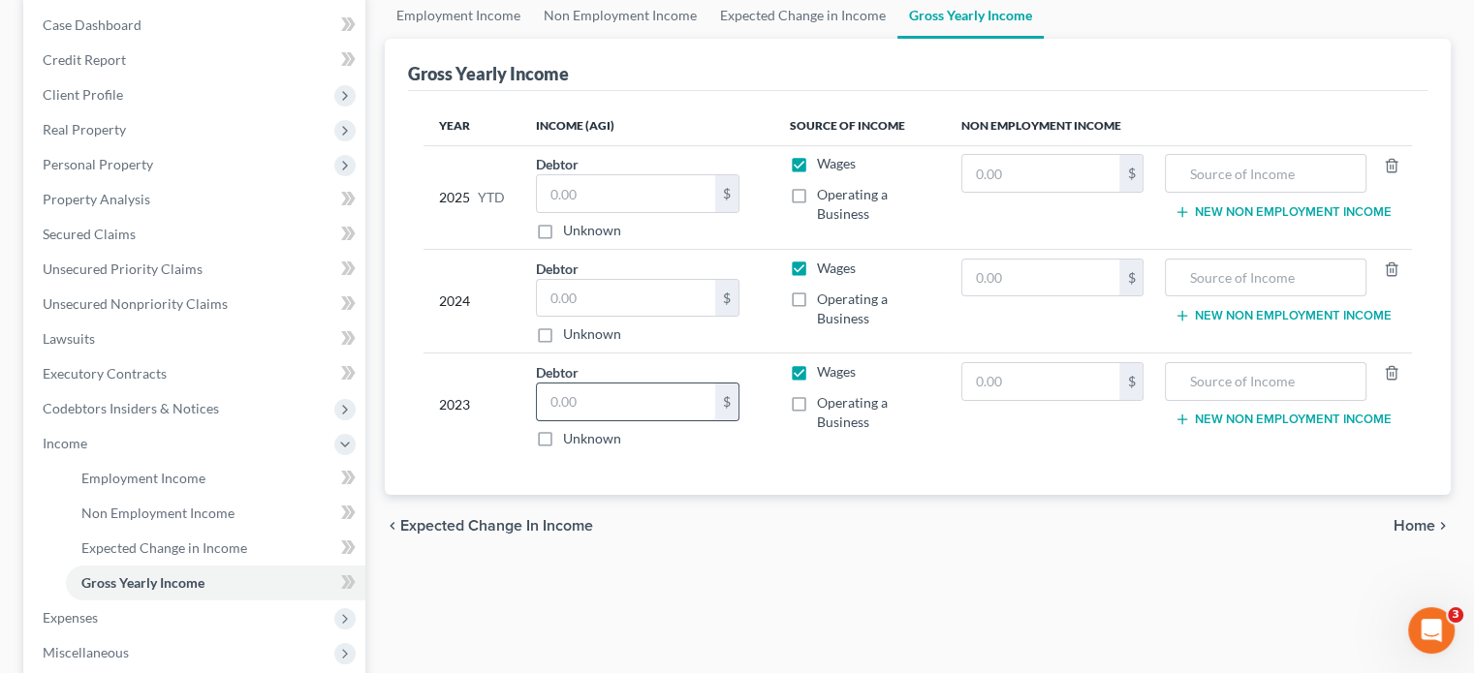
click at [641, 398] on input "text" at bounding box center [626, 402] width 178 height 37
type input "43,659.90"
drag, startPoint x: 657, startPoint y: 451, endPoint x: 680, endPoint y: 452, distance: 23.3
click at [658, 450] on td "Debtor 43,659.90 $ Unknown Balance Undetermined 43,659.90 $ Unknown" at bounding box center [647, 406] width 254 height 104
click at [647, 201] on input "text" at bounding box center [626, 193] width 178 height 37
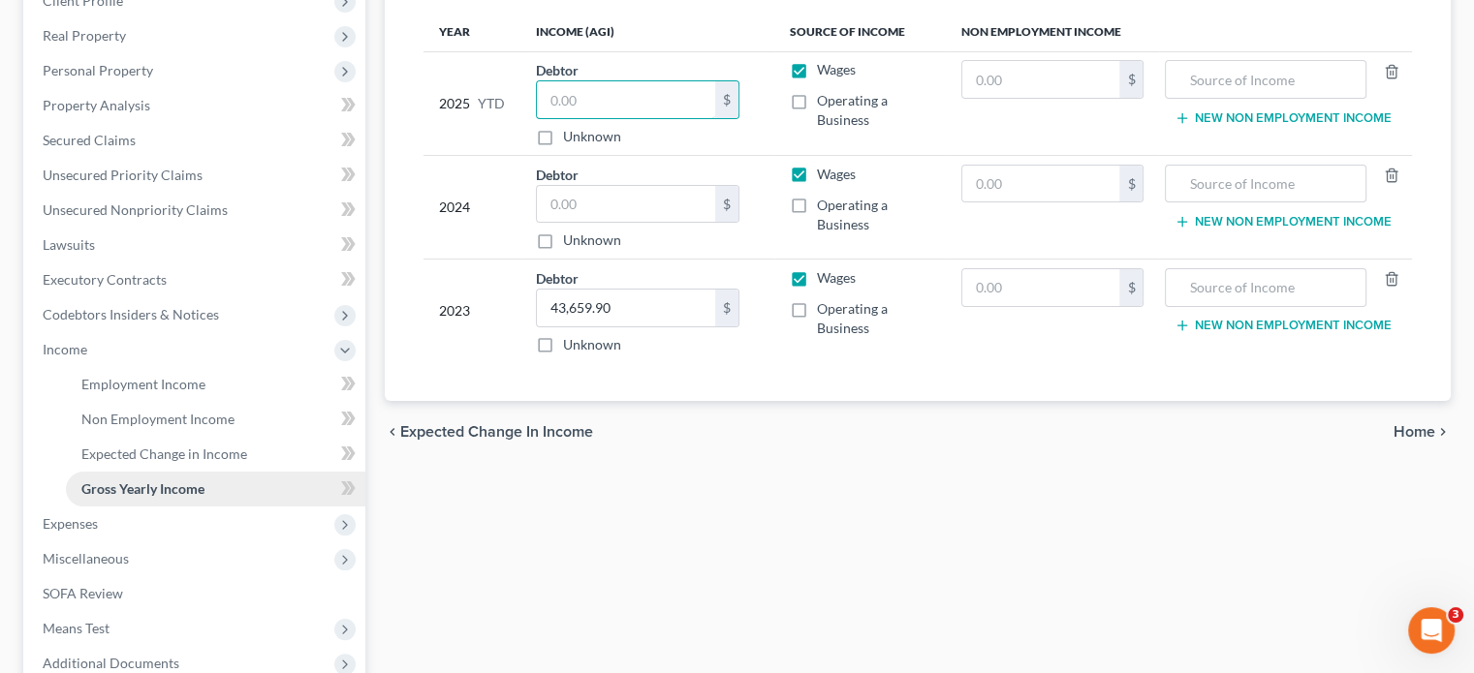
scroll to position [291, 0]
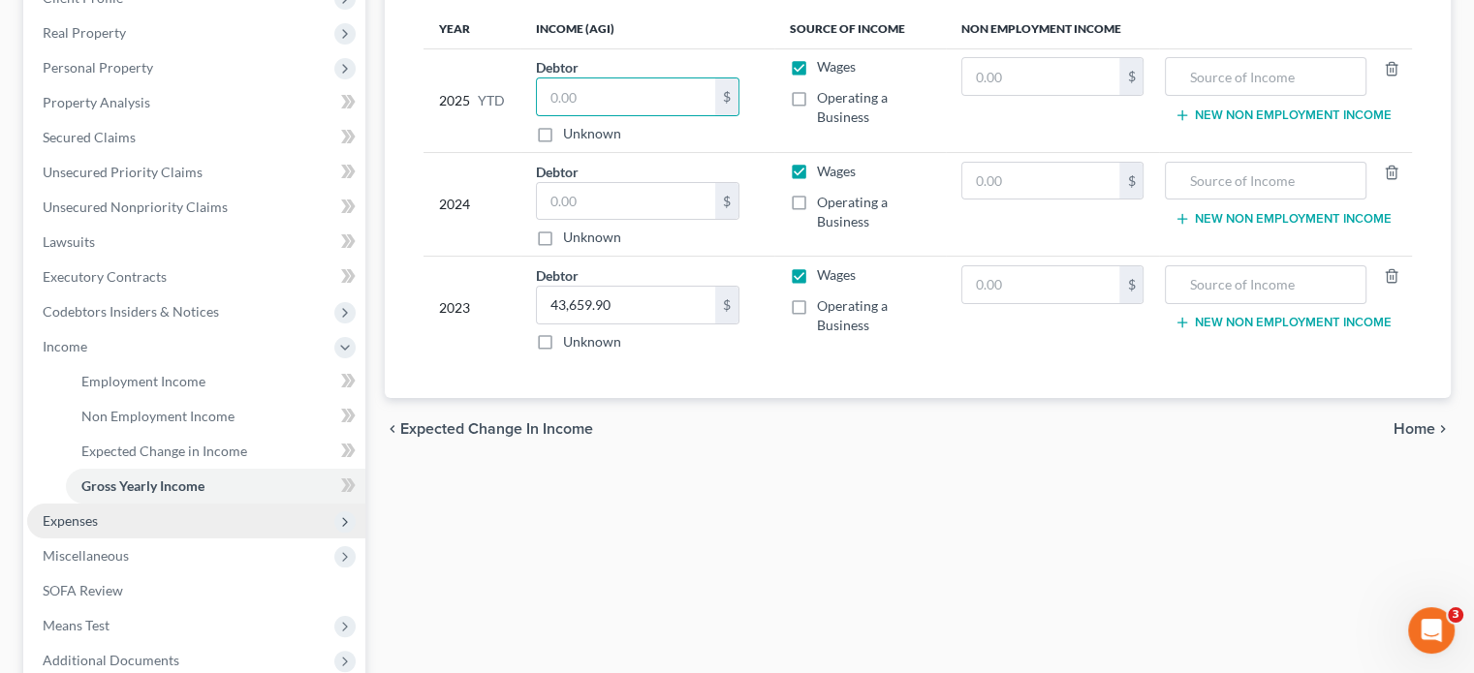
click at [114, 526] on span "Expenses" at bounding box center [196, 521] width 338 height 35
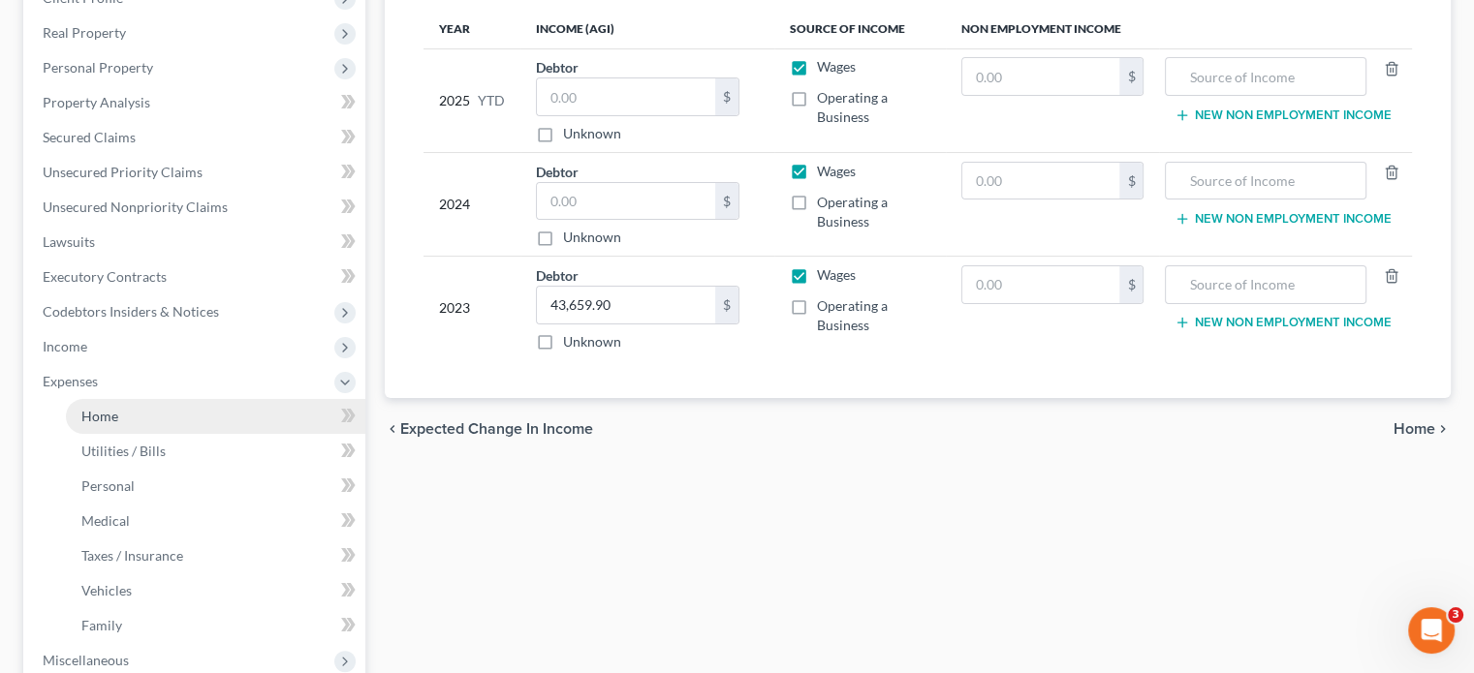
click at [172, 417] on link "Home" at bounding box center [215, 416] width 299 height 35
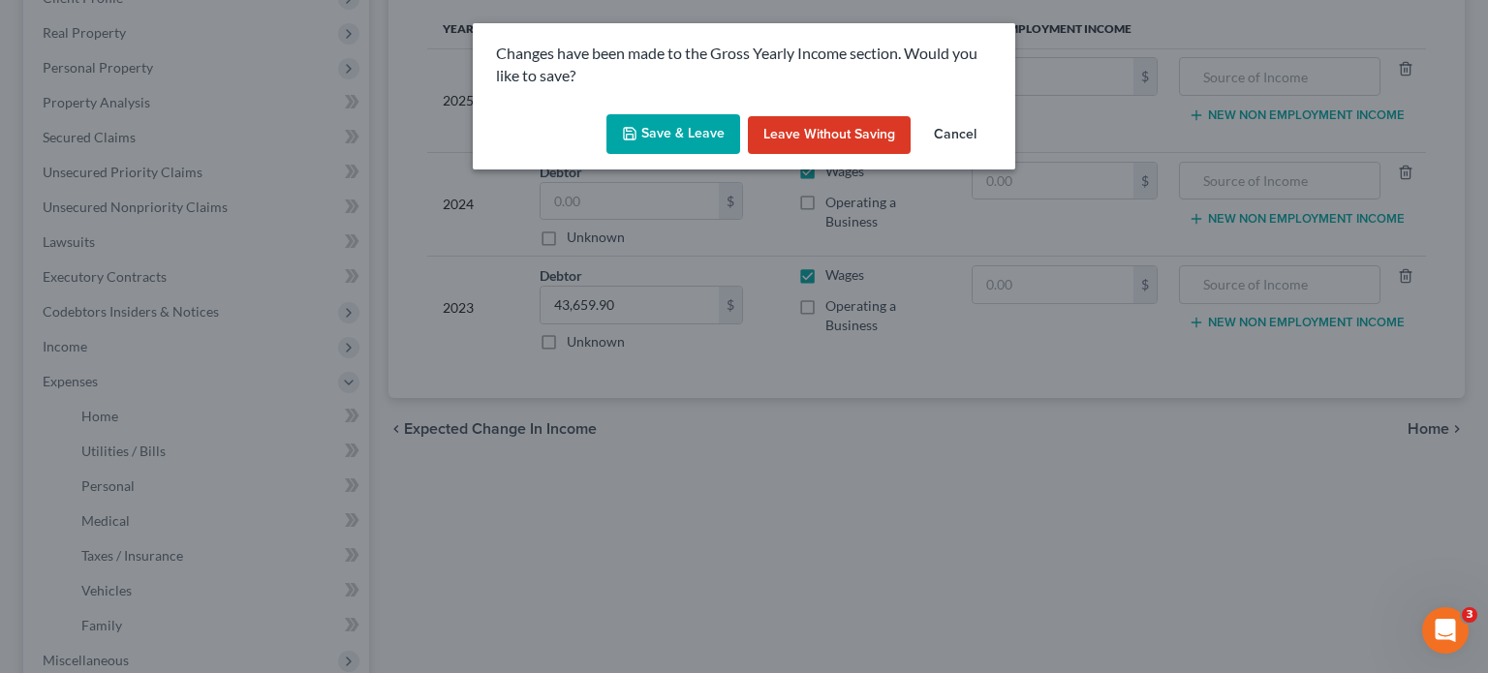
click at [707, 109] on div "Save & Leave Leave without Saving Cancel" at bounding box center [744, 139] width 543 height 64
click at [688, 133] on button "Save & Leave" at bounding box center [674, 134] width 134 height 41
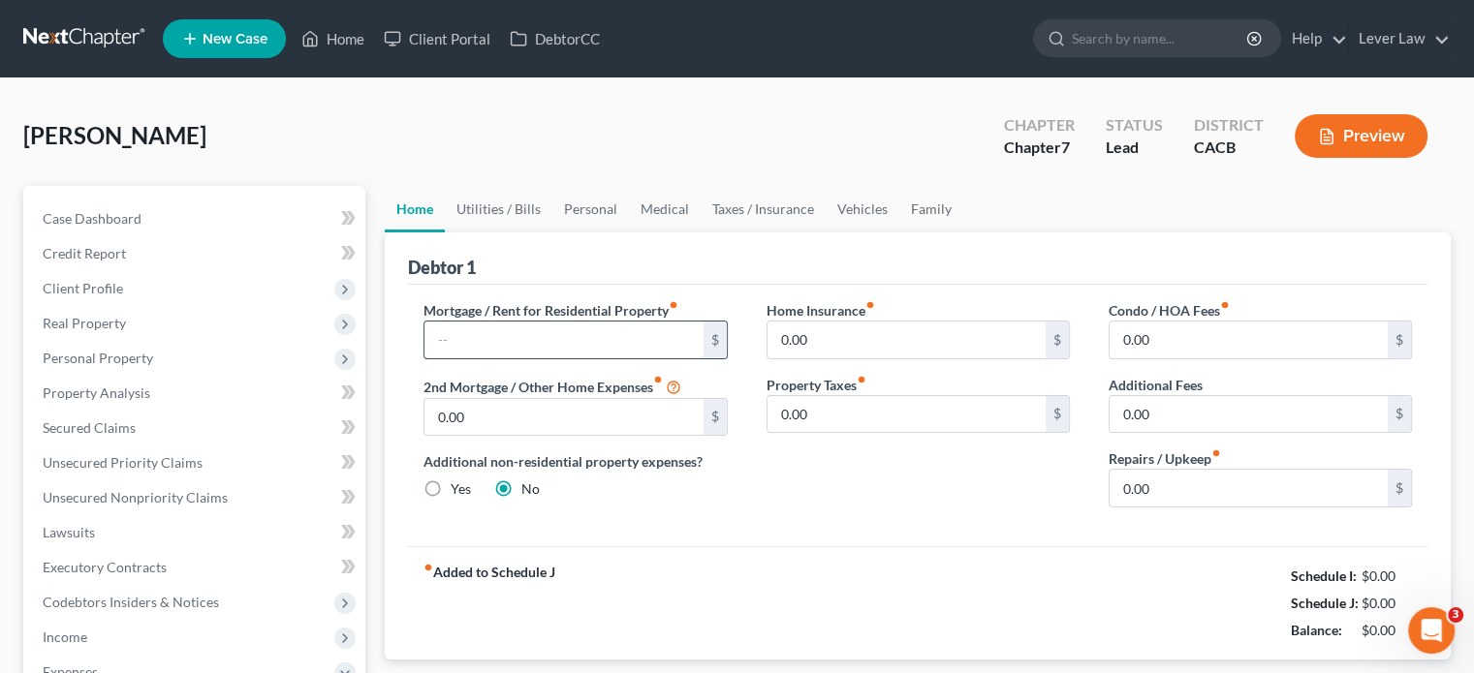
click at [566, 335] on input "text" at bounding box center [563, 340] width 278 height 37
type input "950"
click at [505, 202] on link "Utilities / Bills" at bounding box center [499, 209] width 108 height 47
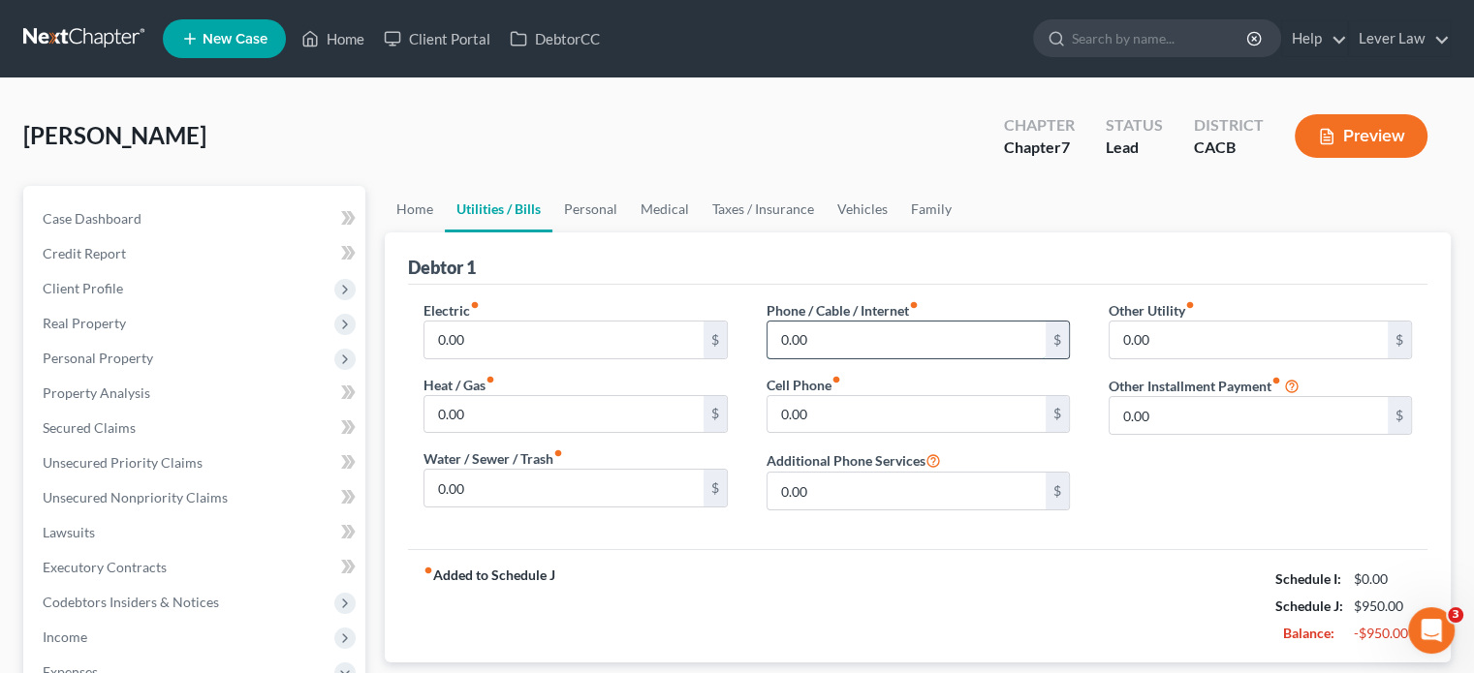
click at [874, 348] on input "0.00" at bounding box center [906, 340] width 278 height 37
type input "35"
click at [846, 425] on input "0.00" at bounding box center [906, 414] width 278 height 37
click at [589, 212] on link "Personal" at bounding box center [590, 209] width 77 height 47
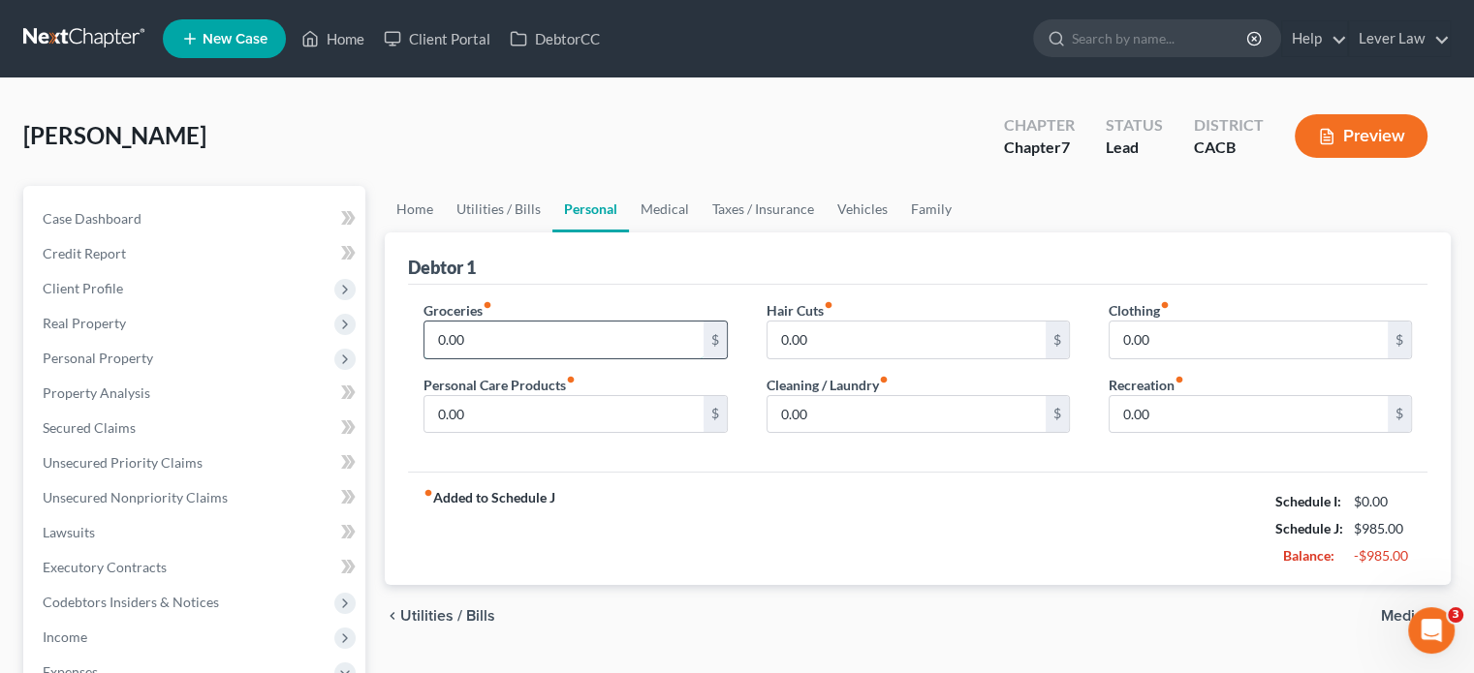
click at [558, 338] on input "0.00" at bounding box center [563, 340] width 278 height 37
type input "400"
click at [890, 349] on input "0.00" at bounding box center [906, 340] width 278 height 37
click at [547, 406] on input "0.00" at bounding box center [563, 414] width 278 height 37
click at [814, 343] on input "0.00" at bounding box center [906, 340] width 278 height 37
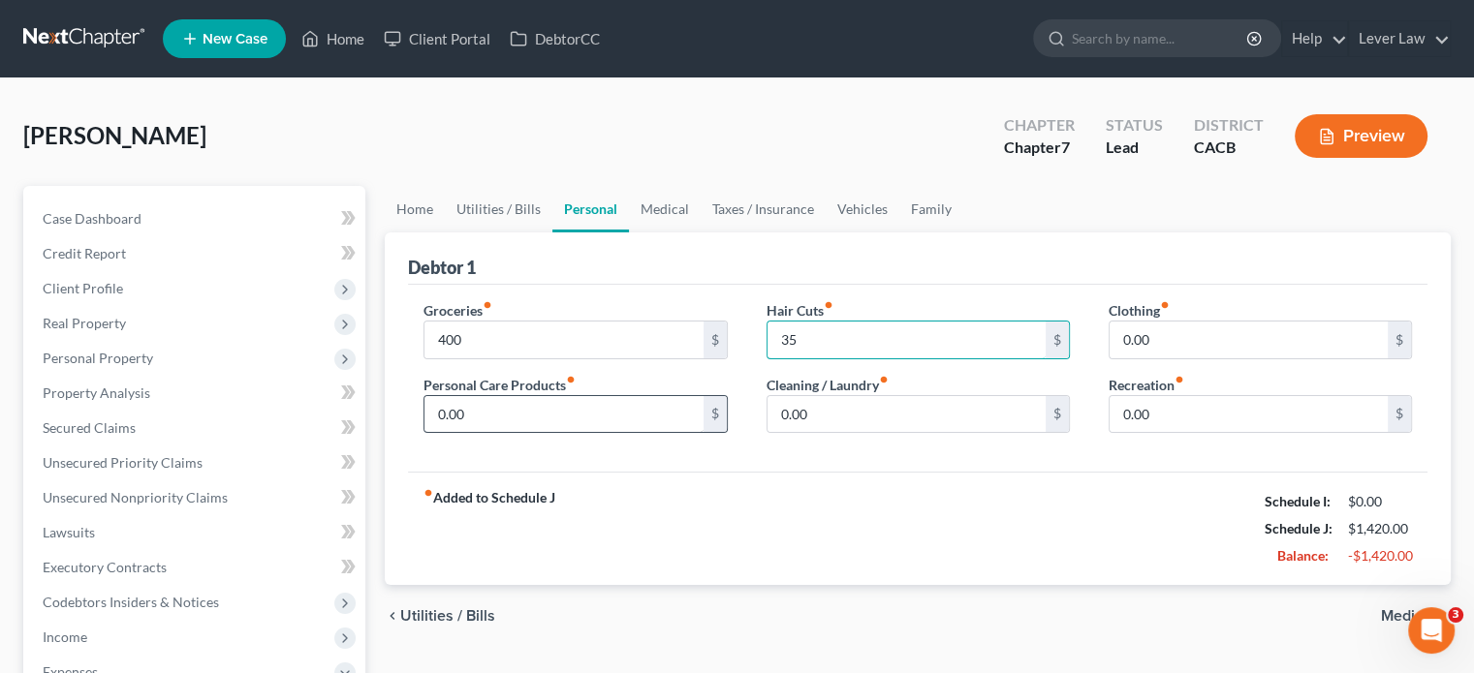
type input "35"
click at [616, 410] on input "0.00" at bounding box center [563, 414] width 278 height 37
type input "100"
drag, startPoint x: 1203, startPoint y: 388, endPoint x: 1207, endPoint y: 398, distance: 11.3
click at [1203, 388] on div "Recreation fiber_manual_record 0.00 $" at bounding box center [1260, 404] width 303 height 59
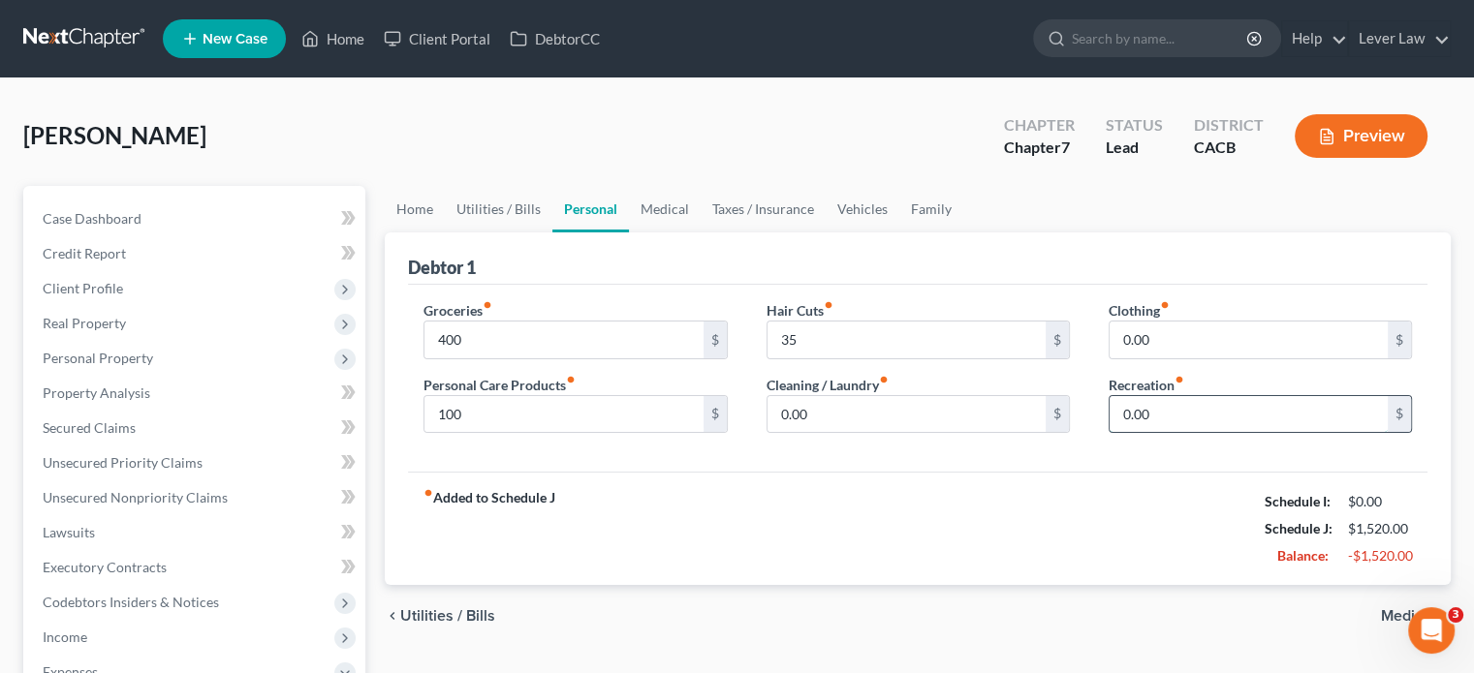
click at [1209, 407] on input "0.00" at bounding box center [1248, 414] width 278 height 37
type input "100"
click at [1255, 338] on input "0.00" at bounding box center [1248, 340] width 278 height 37
click at [669, 208] on link "Medical" at bounding box center [665, 209] width 72 height 47
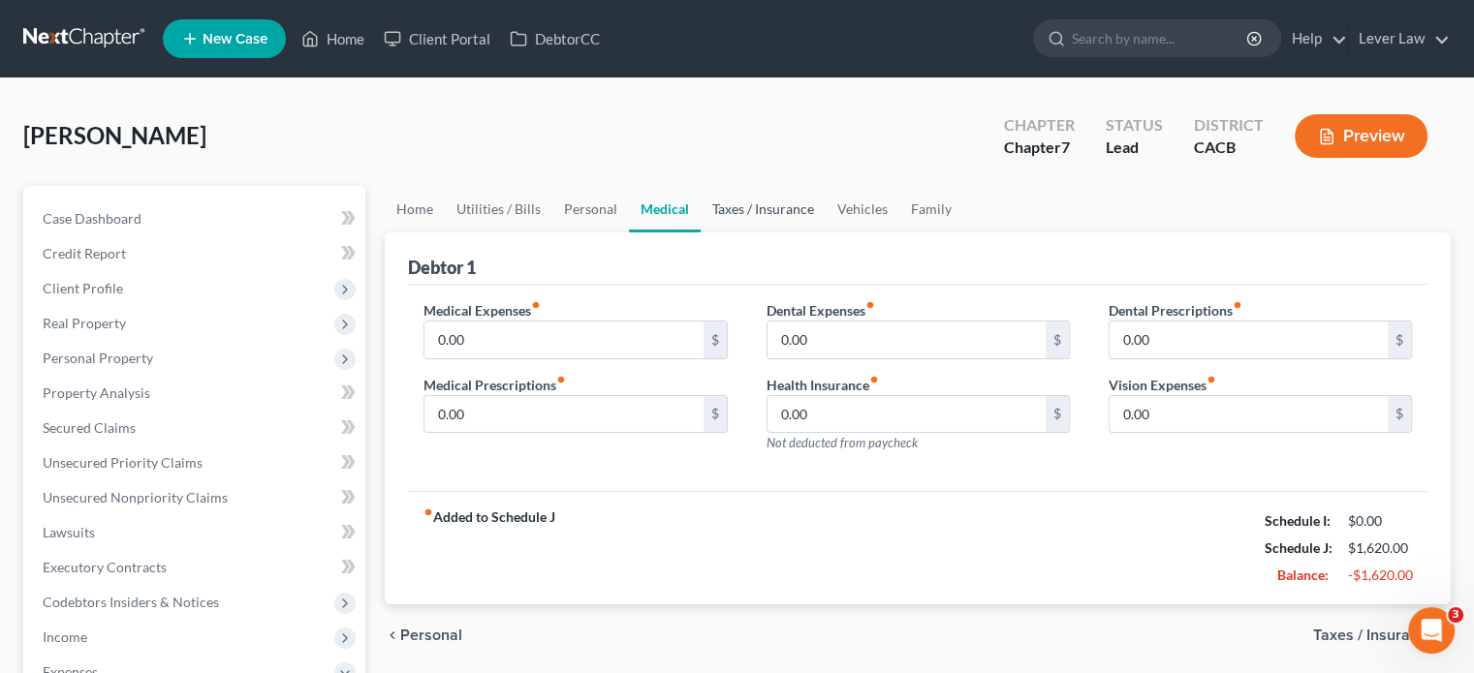
click at [765, 205] on link "Taxes / Insurance" at bounding box center [763, 209] width 125 height 47
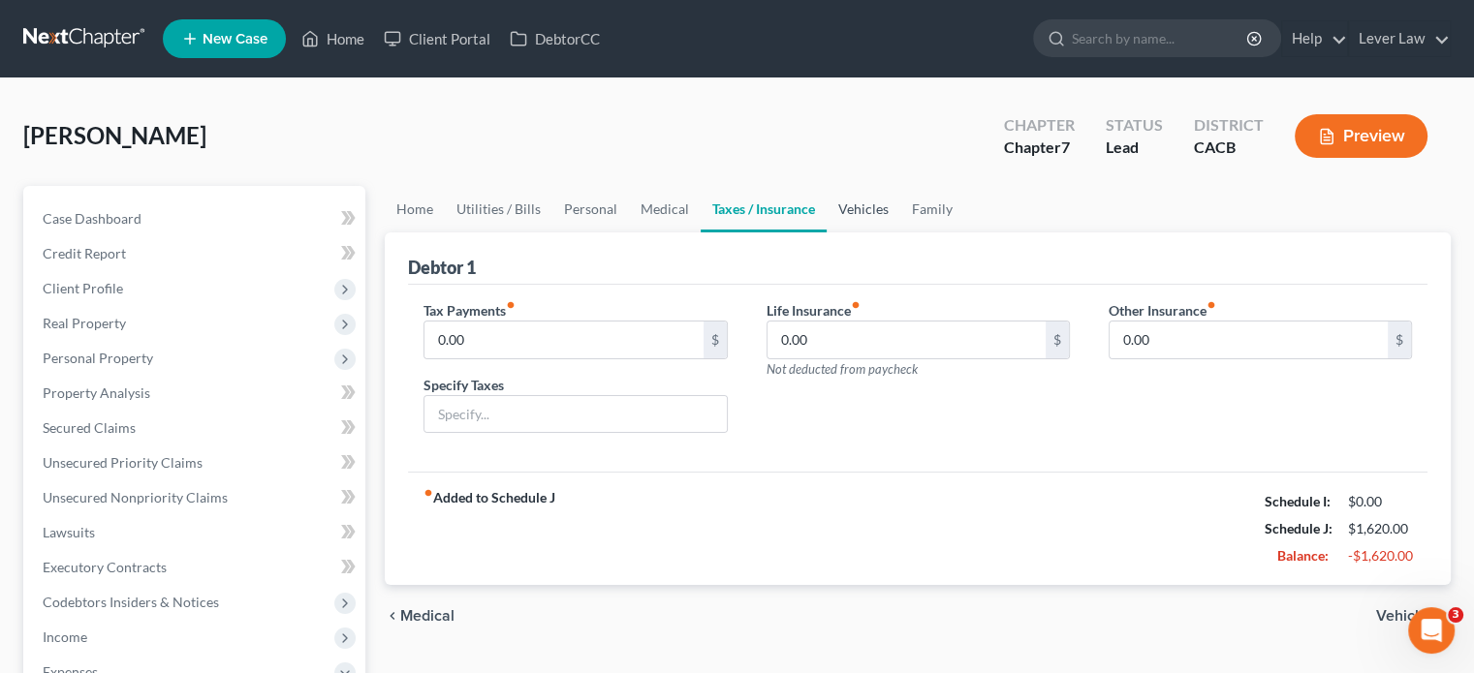
click at [870, 208] on link "Vehicles" at bounding box center [864, 209] width 74 height 47
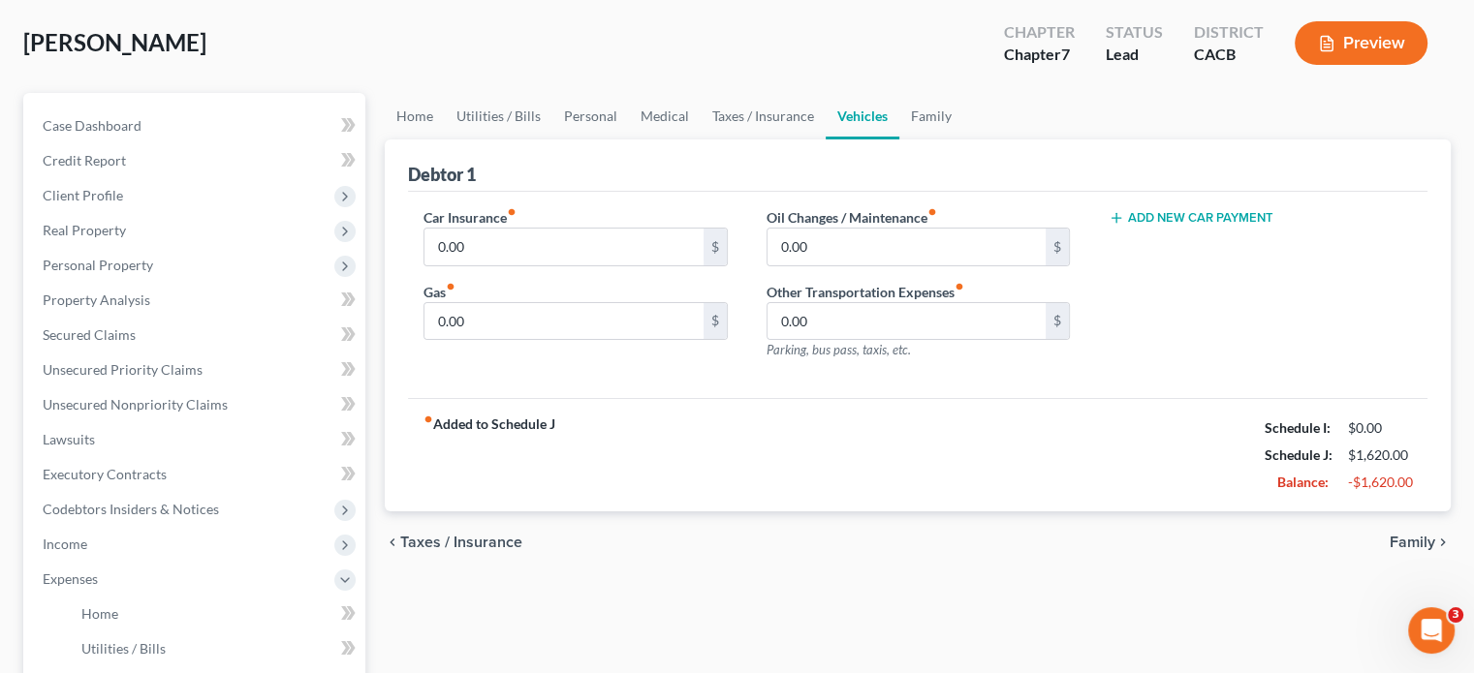
scroll to position [97, 0]
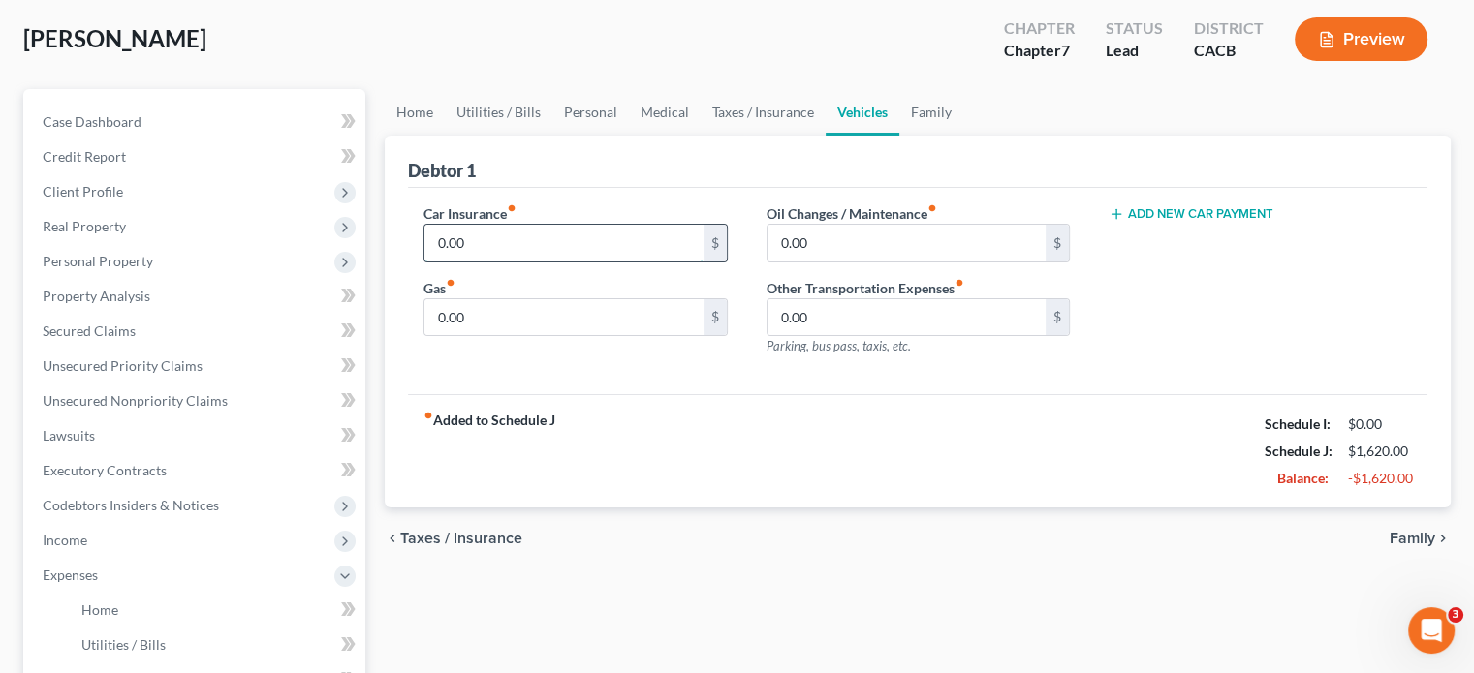
click at [667, 240] on input "0.00" at bounding box center [563, 243] width 278 height 37
type input "350"
click at [501, 304] on input "0.00" at bounding box center [563, 317] width 278 height 37
click at [877, 251] on input "0.00" at bounding box center [906, 243] width 278 height 37
click at [523, 309] on input "0.00" at bounding box center [563, 317] width 278 height 37
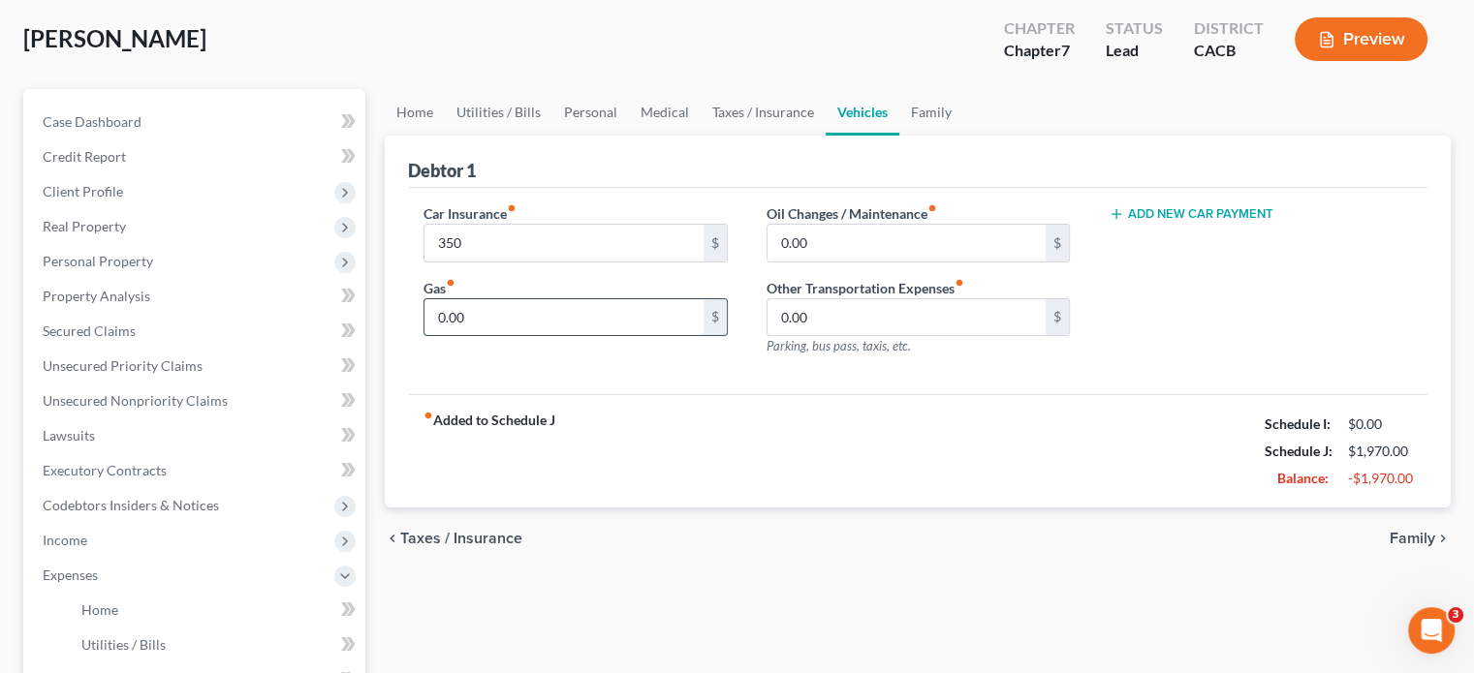
click at [499, 321] on input "0.00" at bounding box center [563, 317] width 278 height 37
drag, startPoint x: 531, startPoint y: 321, endPoint x: 417, endPoint y: 327, distance: 114.5
click at [417, 327] on div "Car Insurance fiber_manual_record 350 $ Gas fiber_manual_record 0.00 $" at bounding box center [575, 287] width 342 height 169
type input "600"
click at [930, 121] on link "Family" at bounding box center [931, 112] width 64 height 47
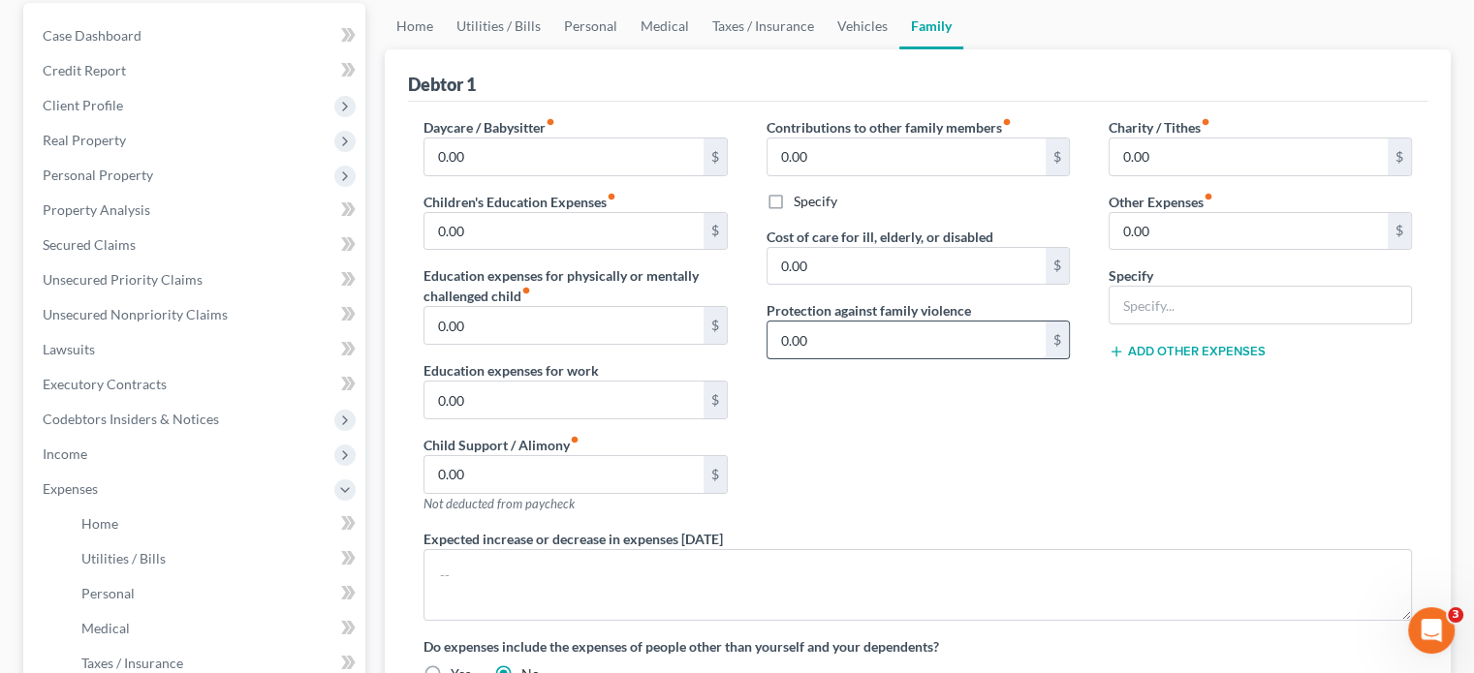
scroll to position [194, 0]
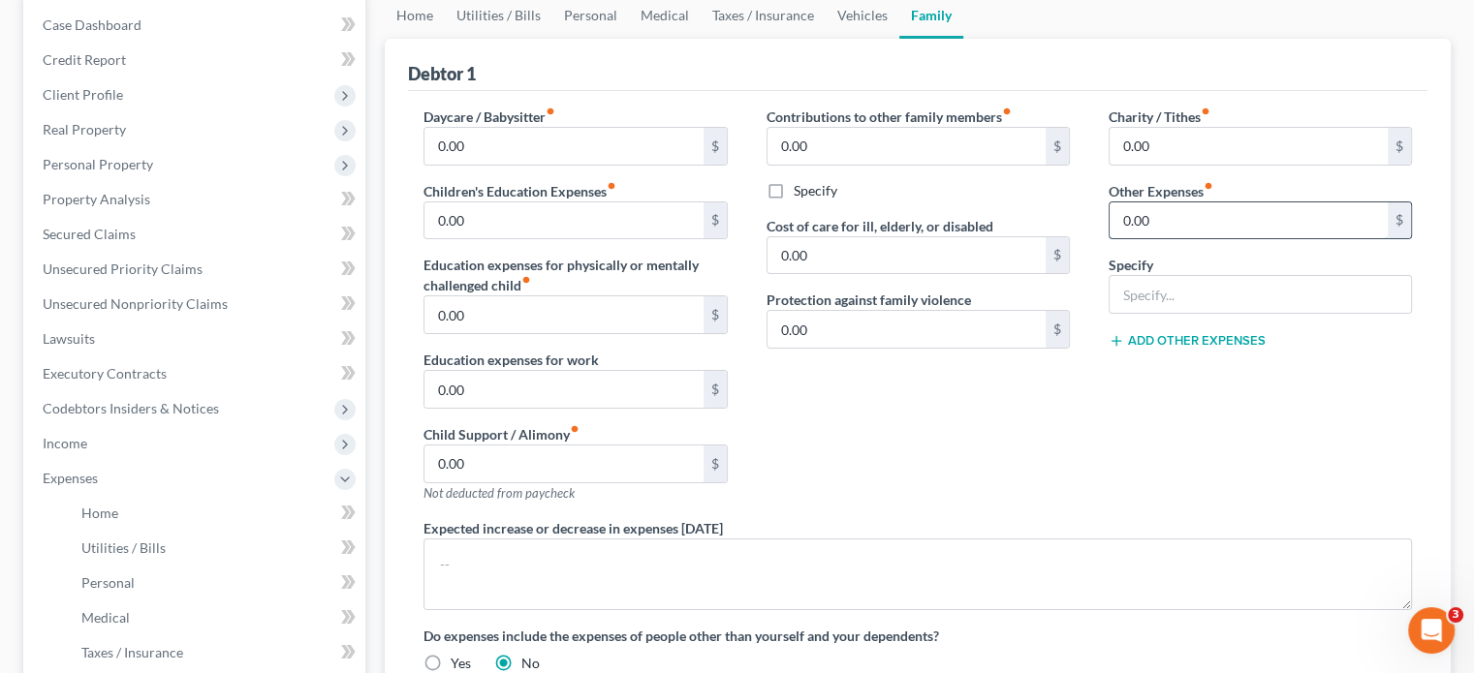
click at [1165, 220] on input "0.00" at bounding box center [1248, 221] width 278 height 37
type input "1"
type input "200"
click at [1162, 303] on input "text" at bounding box center [1259, 294] width 301 height 37
type input "Gym"
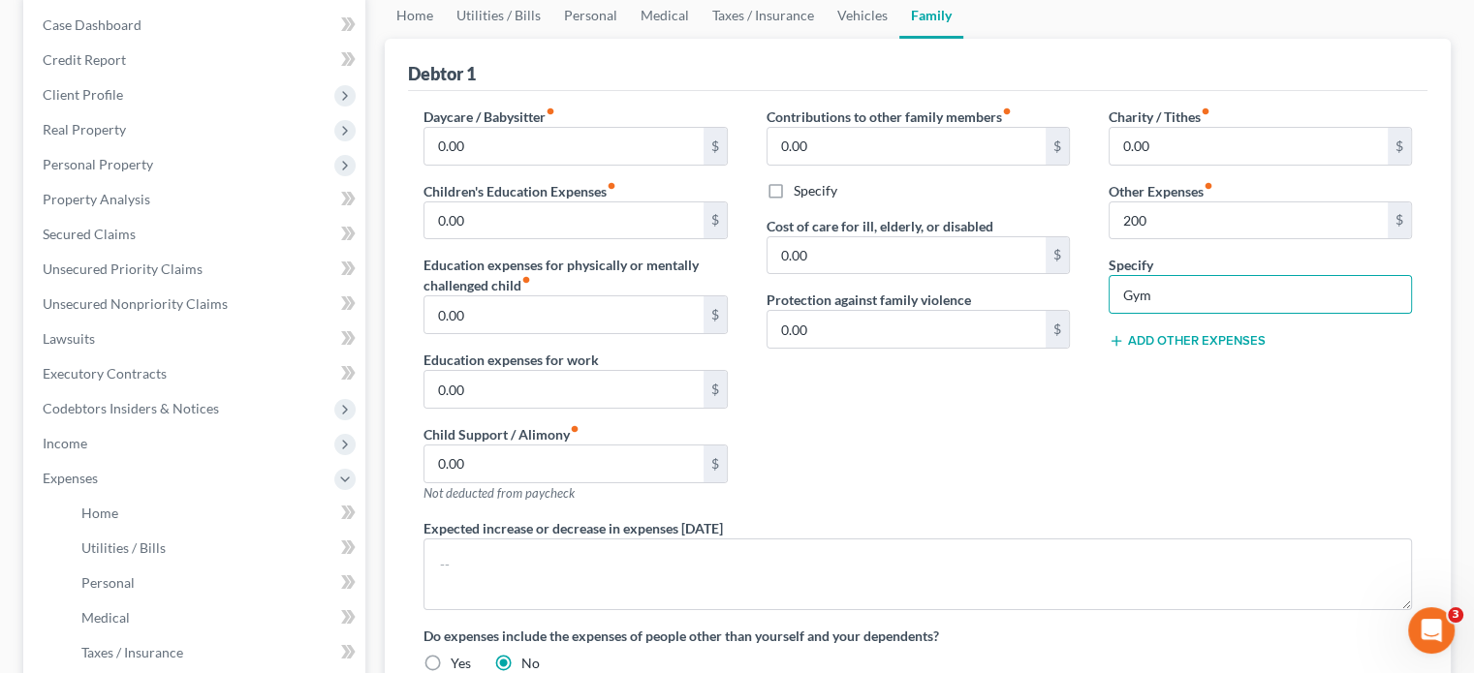
click at [1124, 420] on div "Charity / Tithes fiber_manual_record 0.00 $ Other Expenses fiber_manual_record …" at bounding box center [1260, 313] width 342 height 412
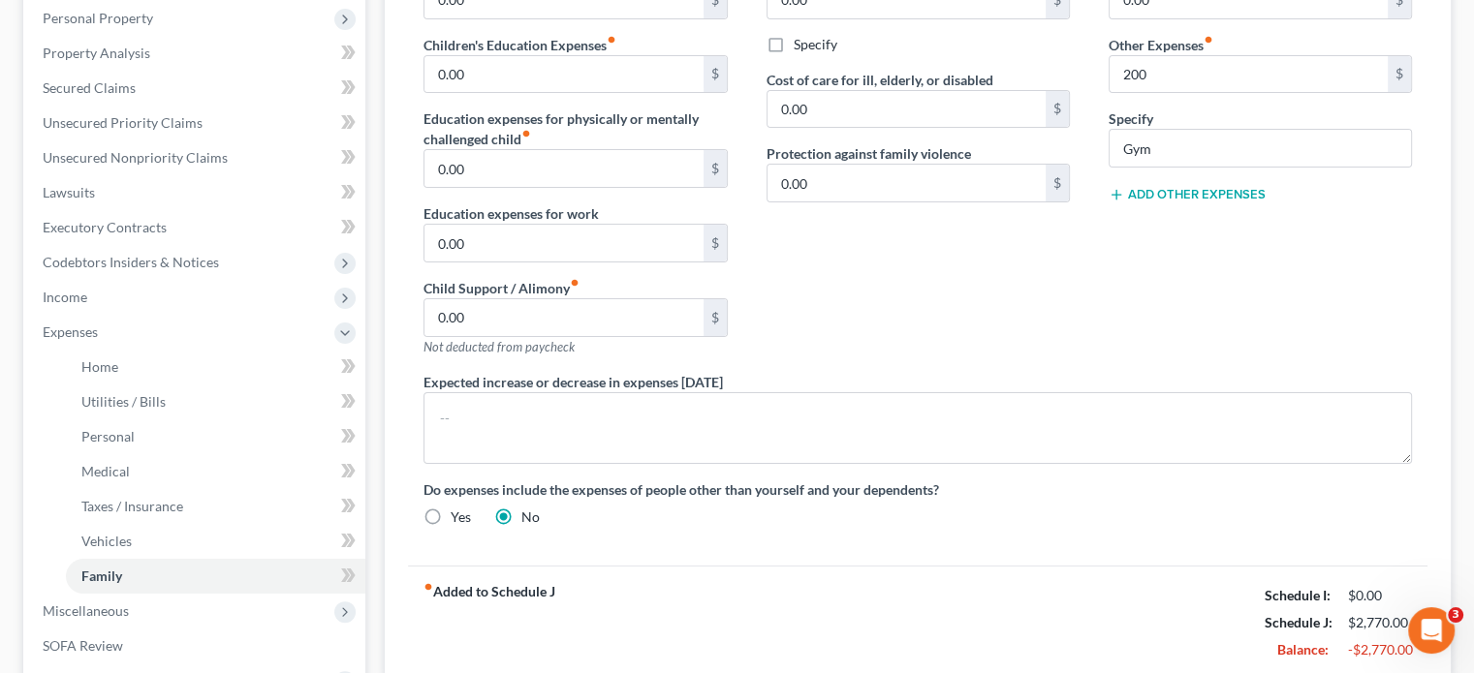
scroll to position [484, 0]
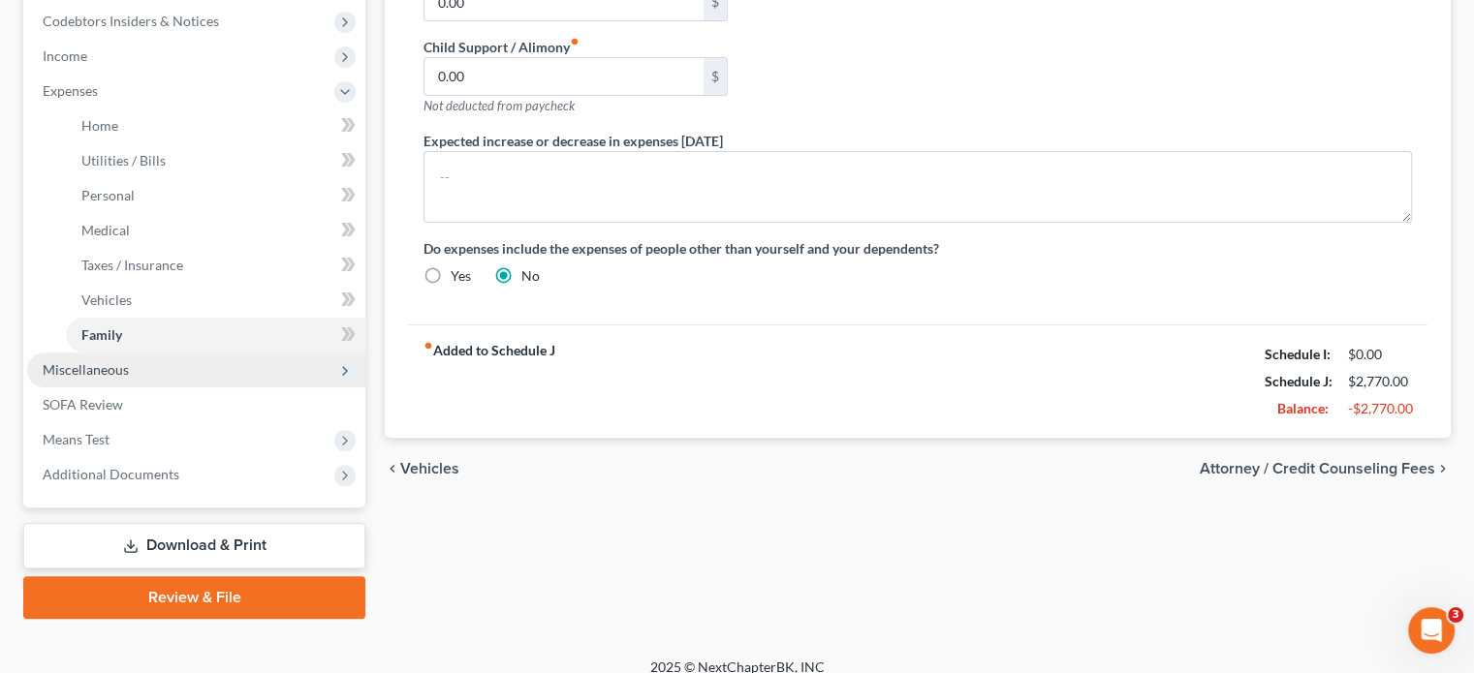
drag, startPoint x: 61, startPoint y: 377, endPoint x: 84, endPoint y: 377, distance: 23.3
click at [61, 379] on span "Miscellaneous" at bounding box center [196, 370] width 338 height 35
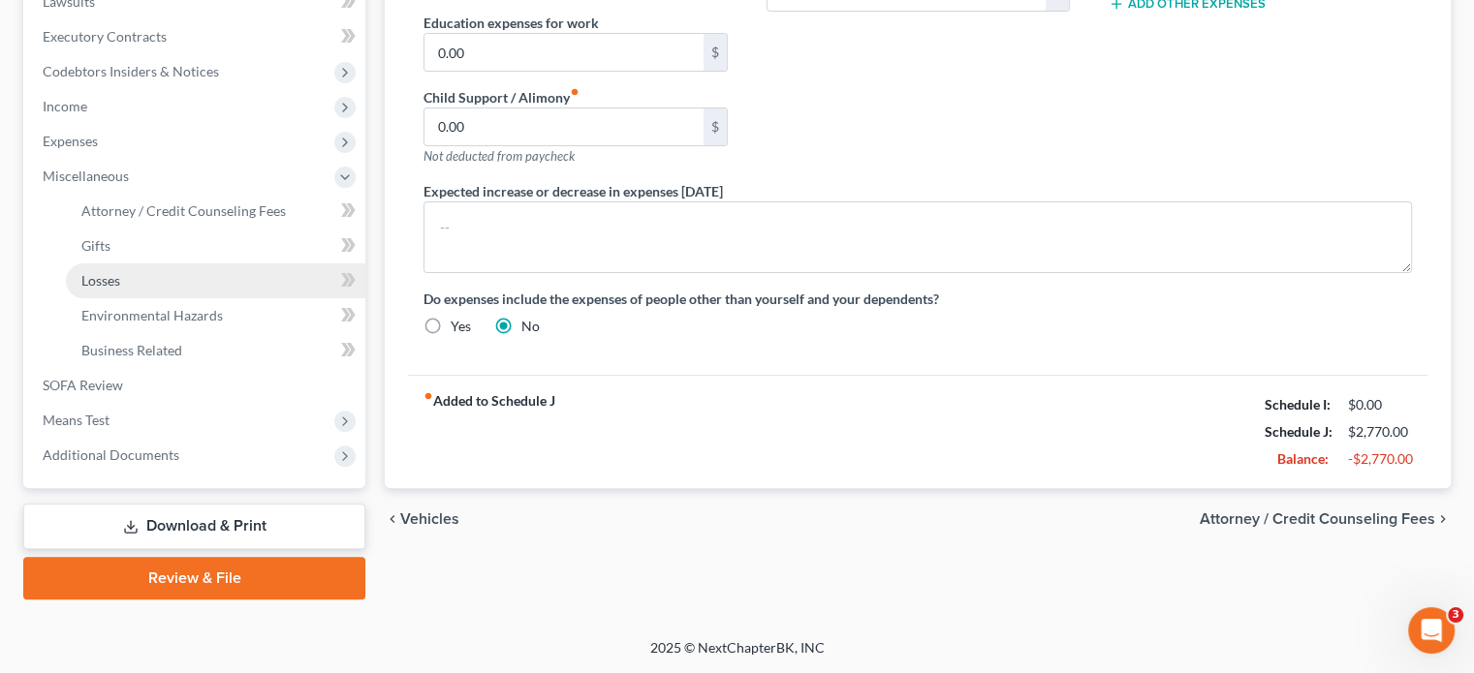
scroll to position [529, 0]
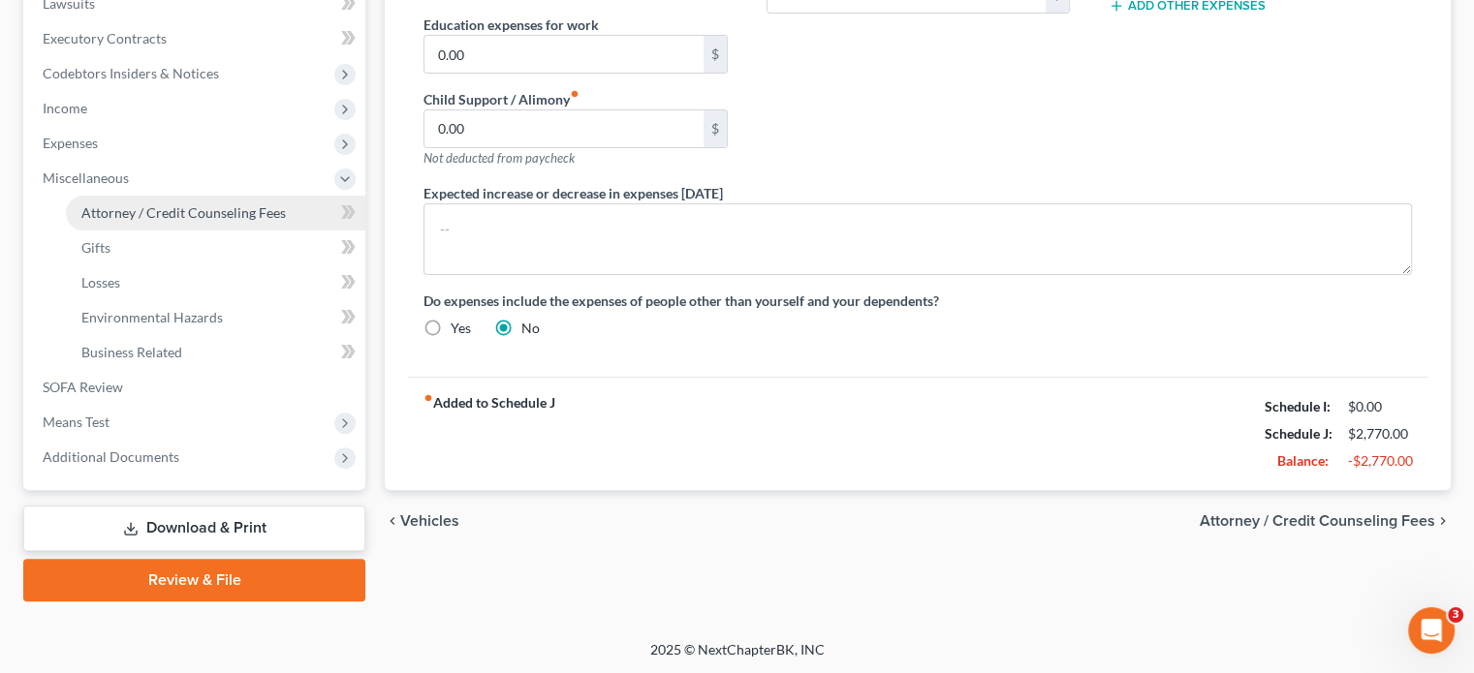
click at [240, 216] on span "Attorney / Credit Counseling Fees" at bounding box center [183, 212] width 204 height 16
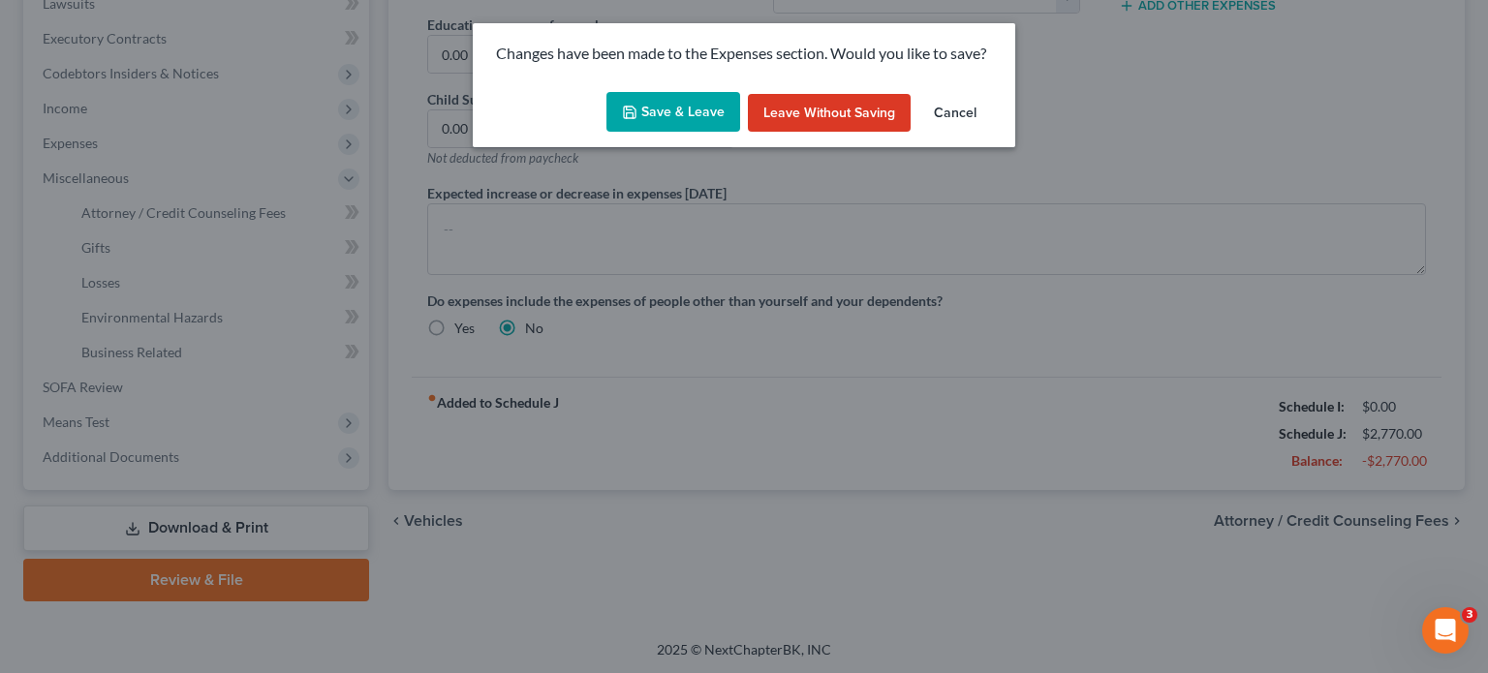
click at [684, 115] on button "Save & Leave" at bounding box center [674, 112] width 134 height 41
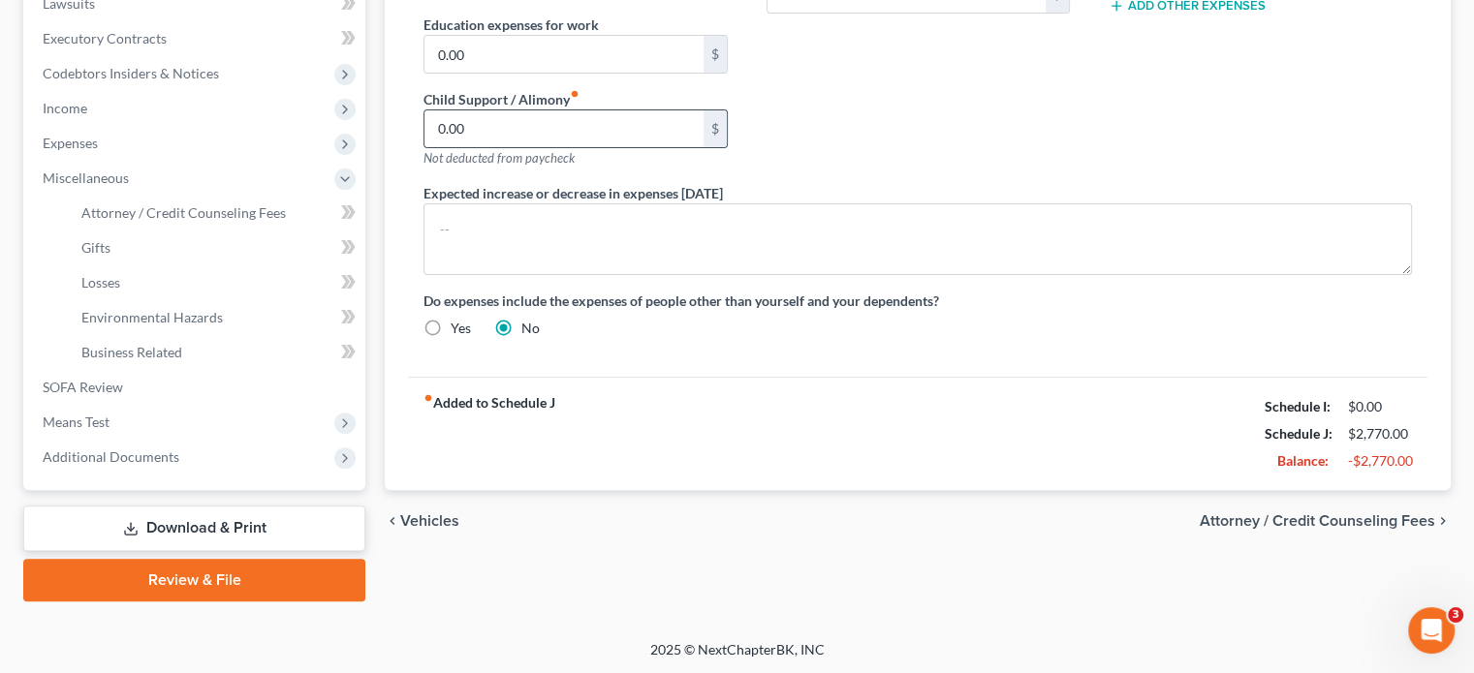
type input "200.00"
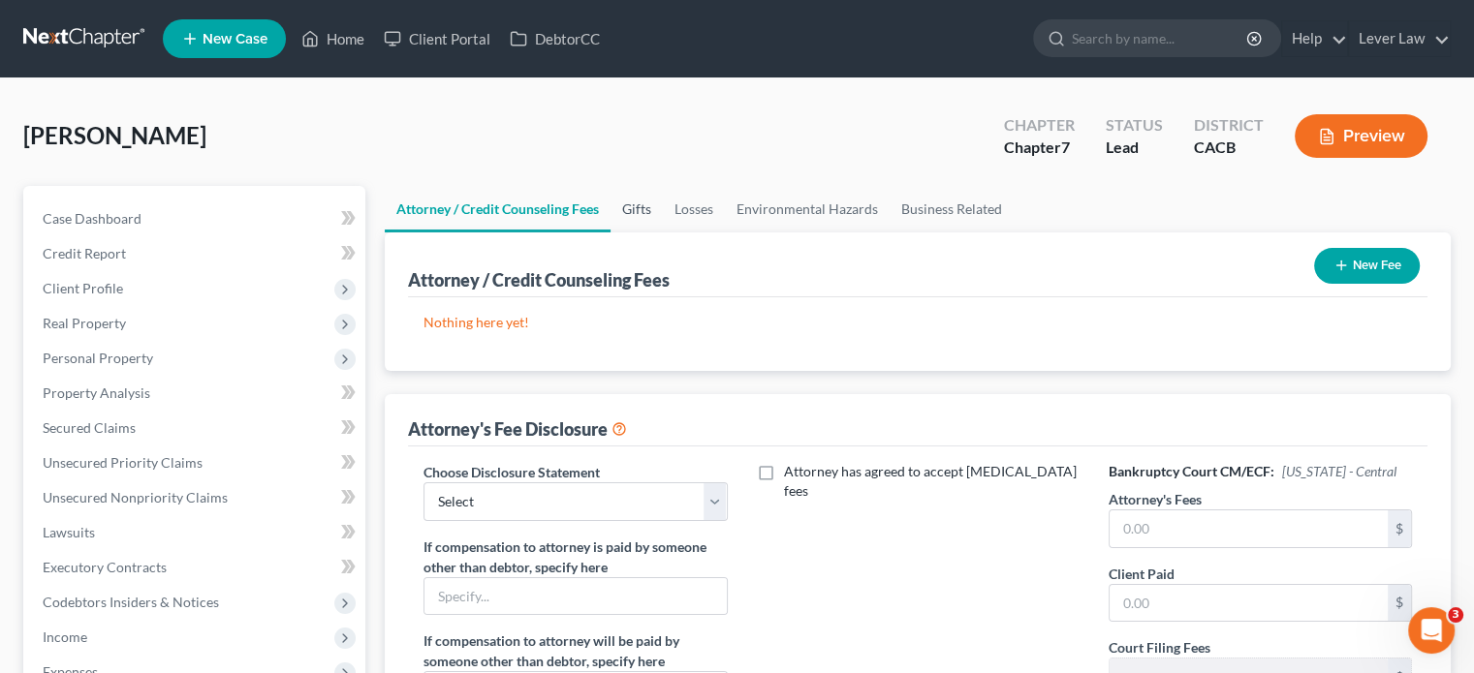
click at [641, 215] on link "Gifts" at bounding box center [636, 209] width 52 height 47
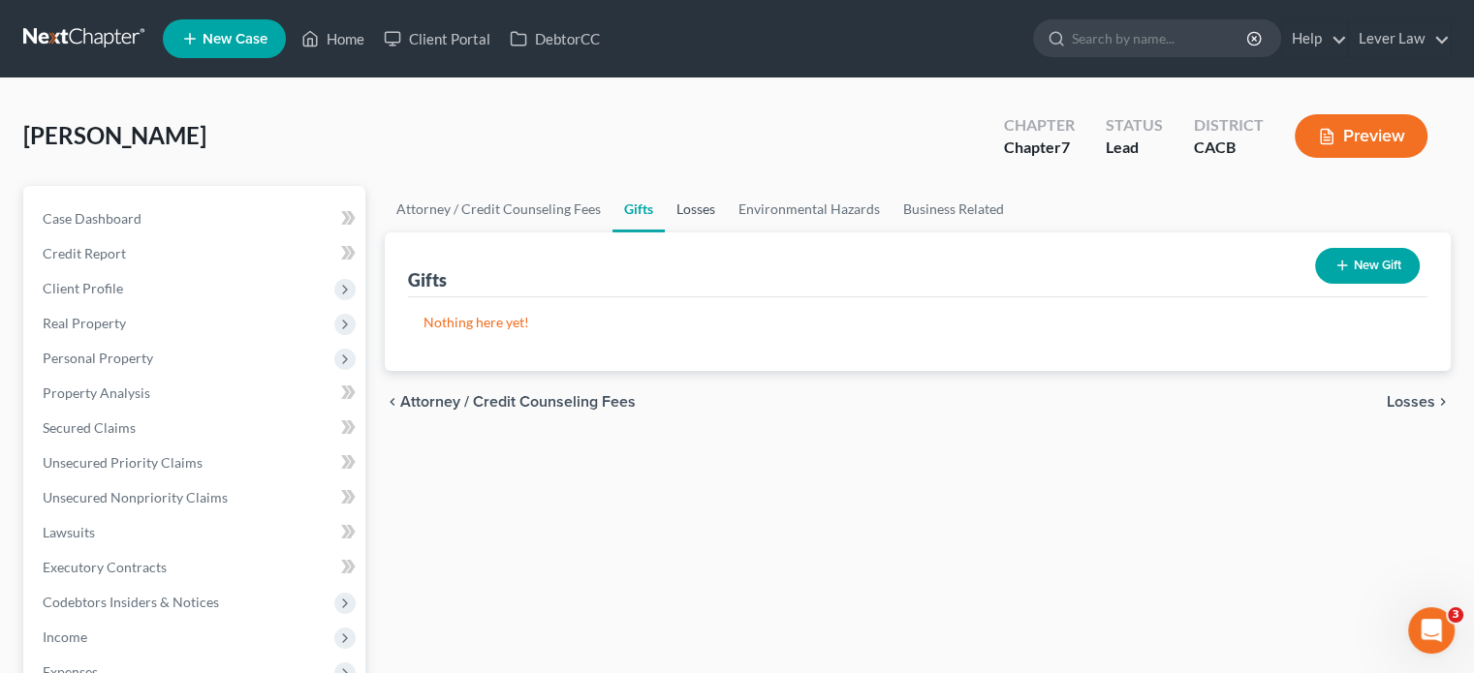
click at [688, 224] on link "Losses" at bounding box center [696, 209] width 62 height 47
click at [961, 211] on link "Business Related" at bounding box center [953, 209] width 124 height 47
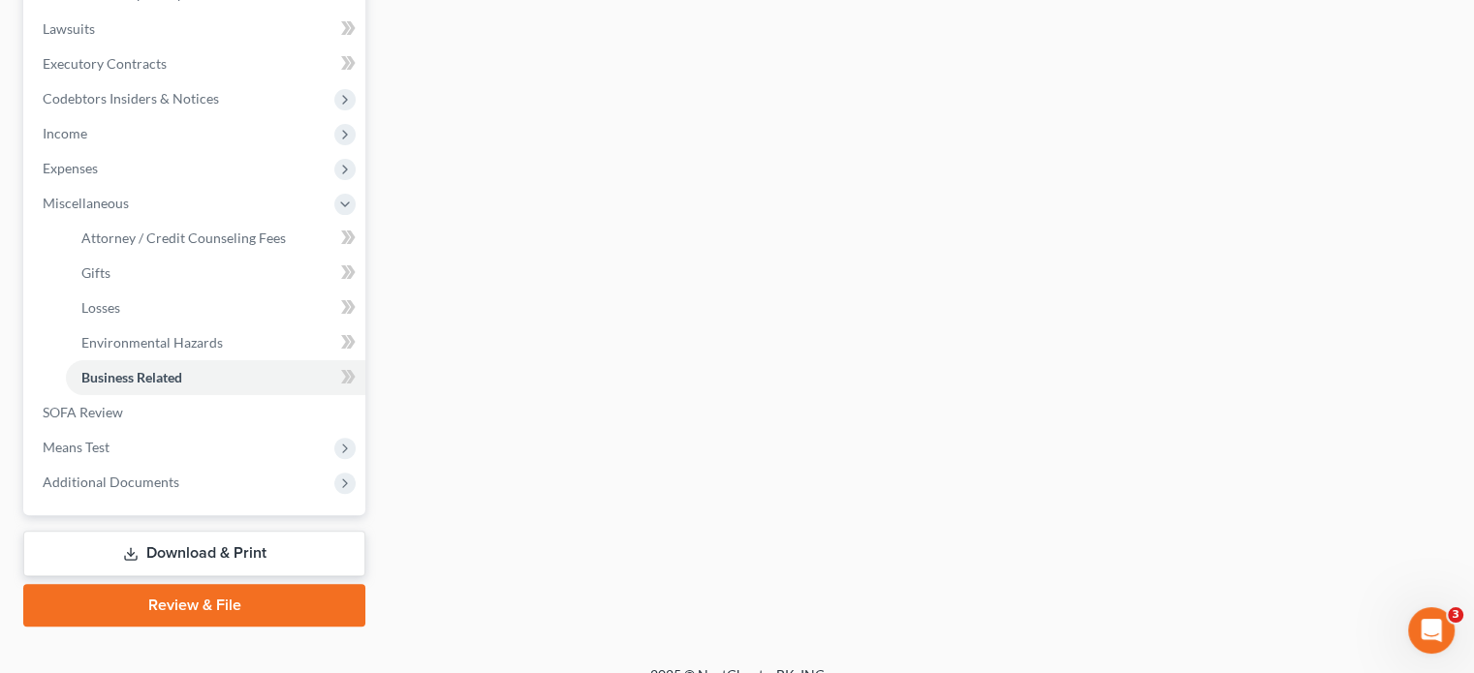
scroll to position [529, 0]
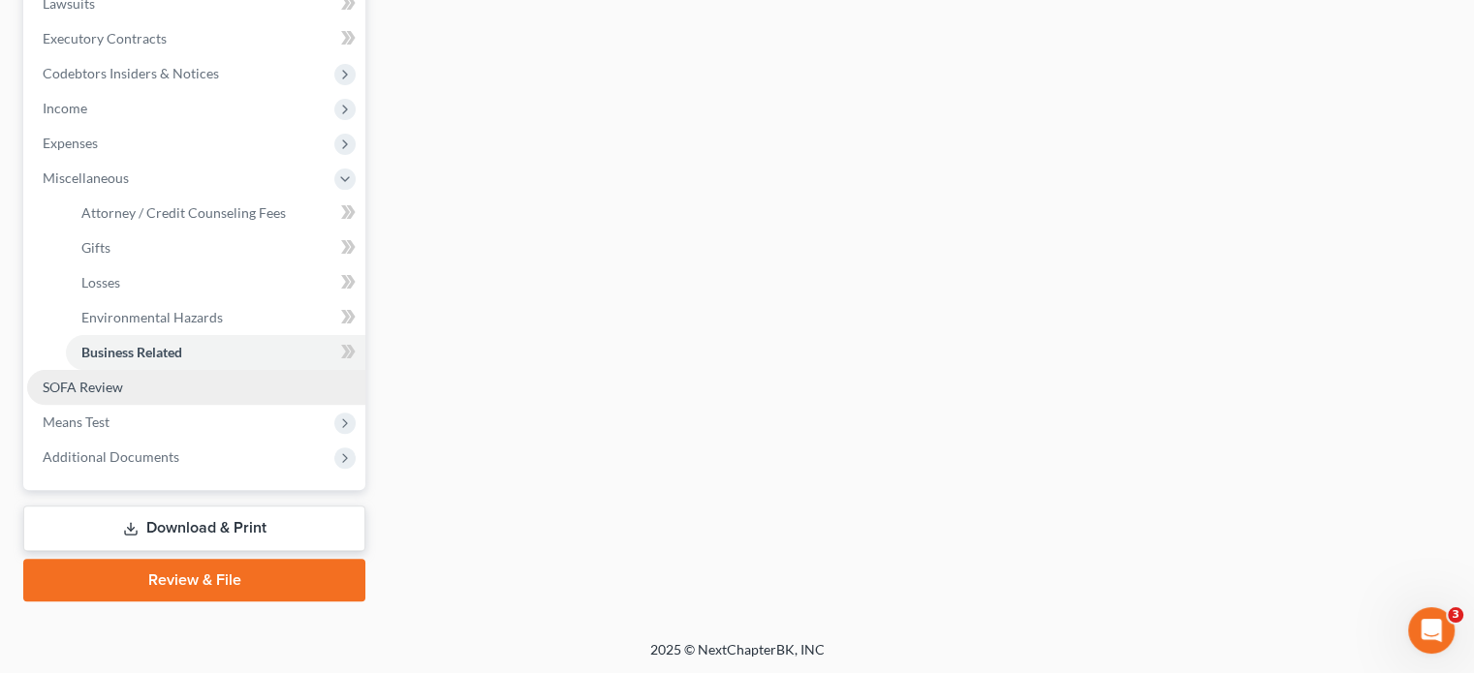
click at [187, 394] on link "SOFA Review" at bounding box center [196, 387] width 338 height 35
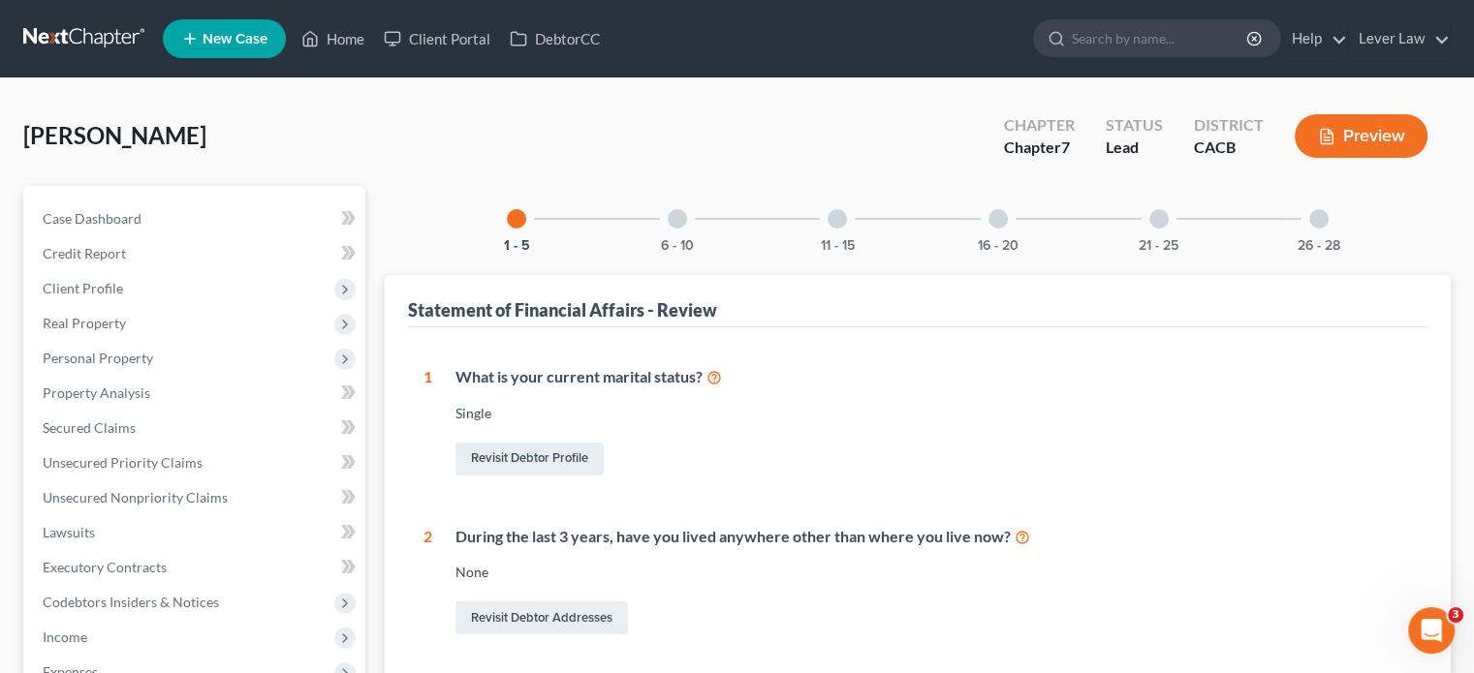
click at [689, 214] on div "6 - 10" at bounding box center [677, 219] width 66 height 66
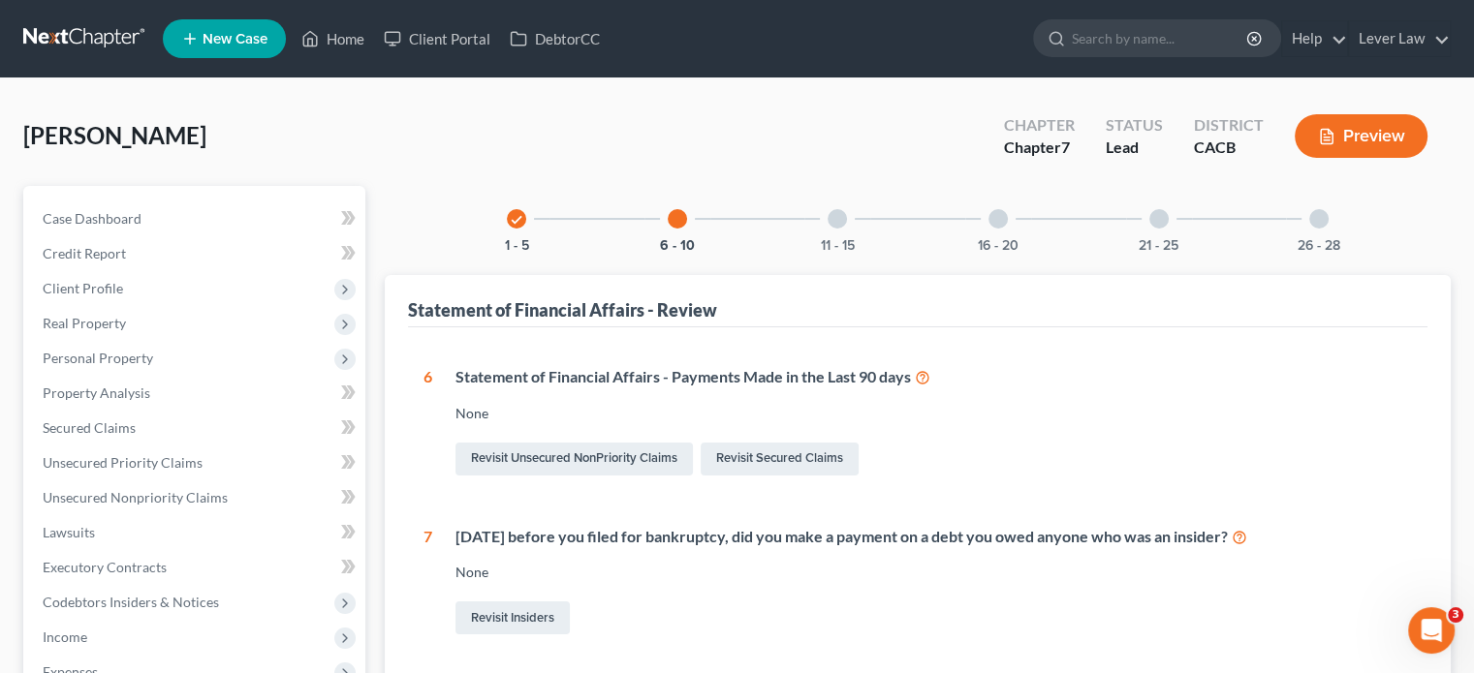
click at [857, 215] on div "11 - 15" at bounding box center [837, 219] width 66 height 66
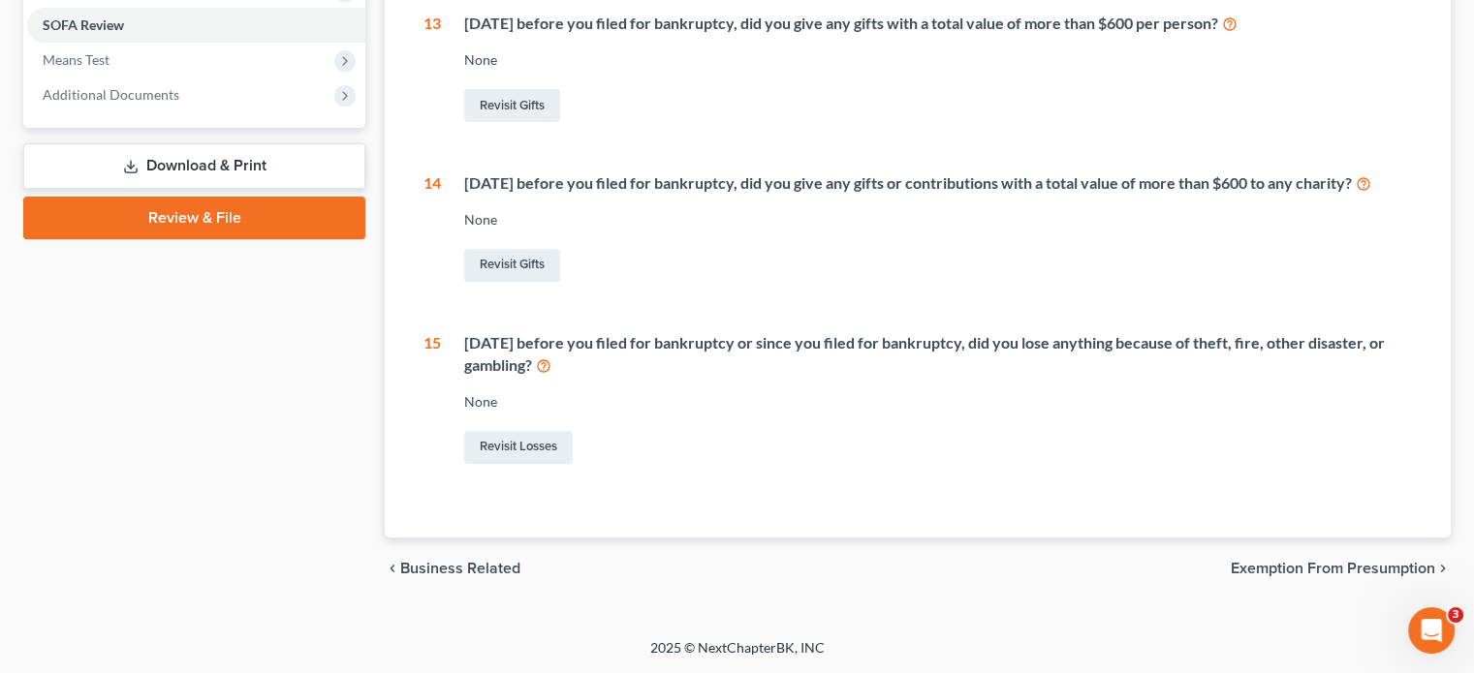
scroll to position [156, 0]
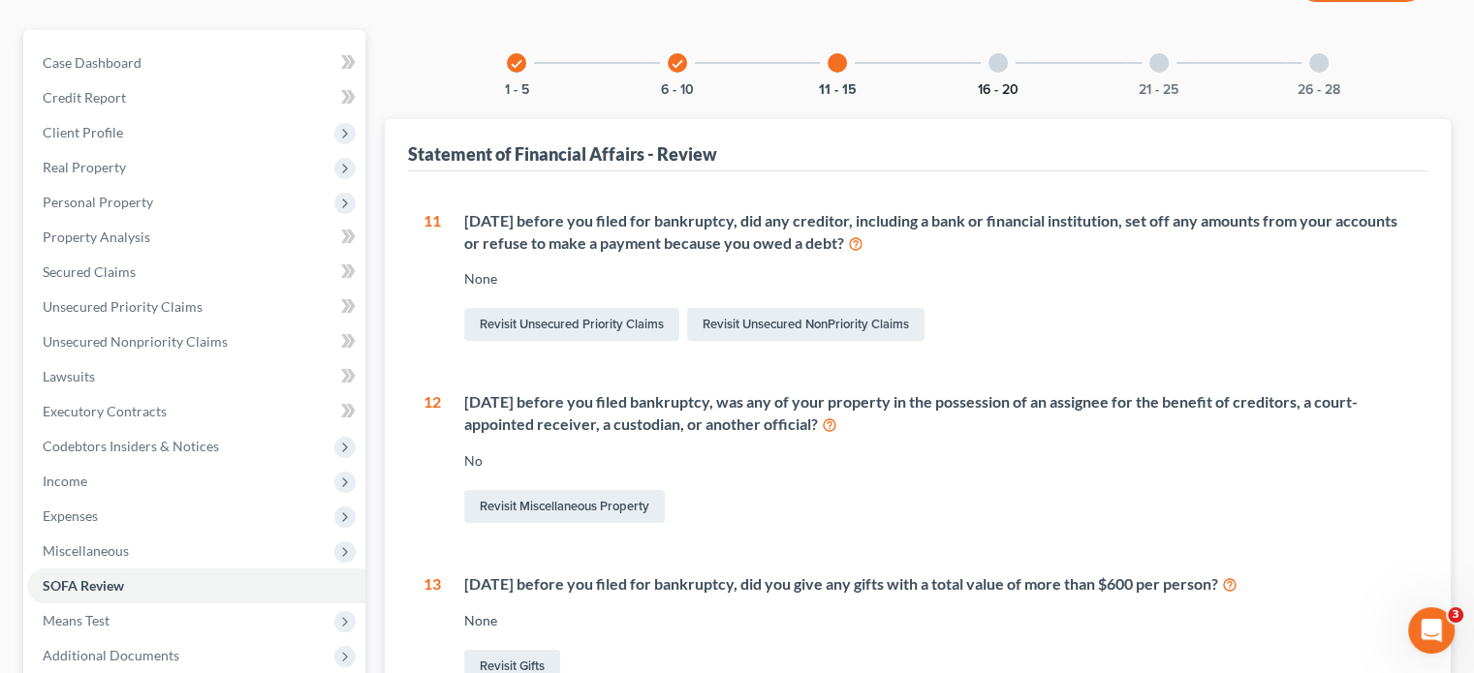
drag, startPoint x: 994, startPoint y: 61, endPoint x: 996, endPoint y: 81, distance: 20.4
click at [994, 61] on div at bounding box center [997, 62] width 19 height 19
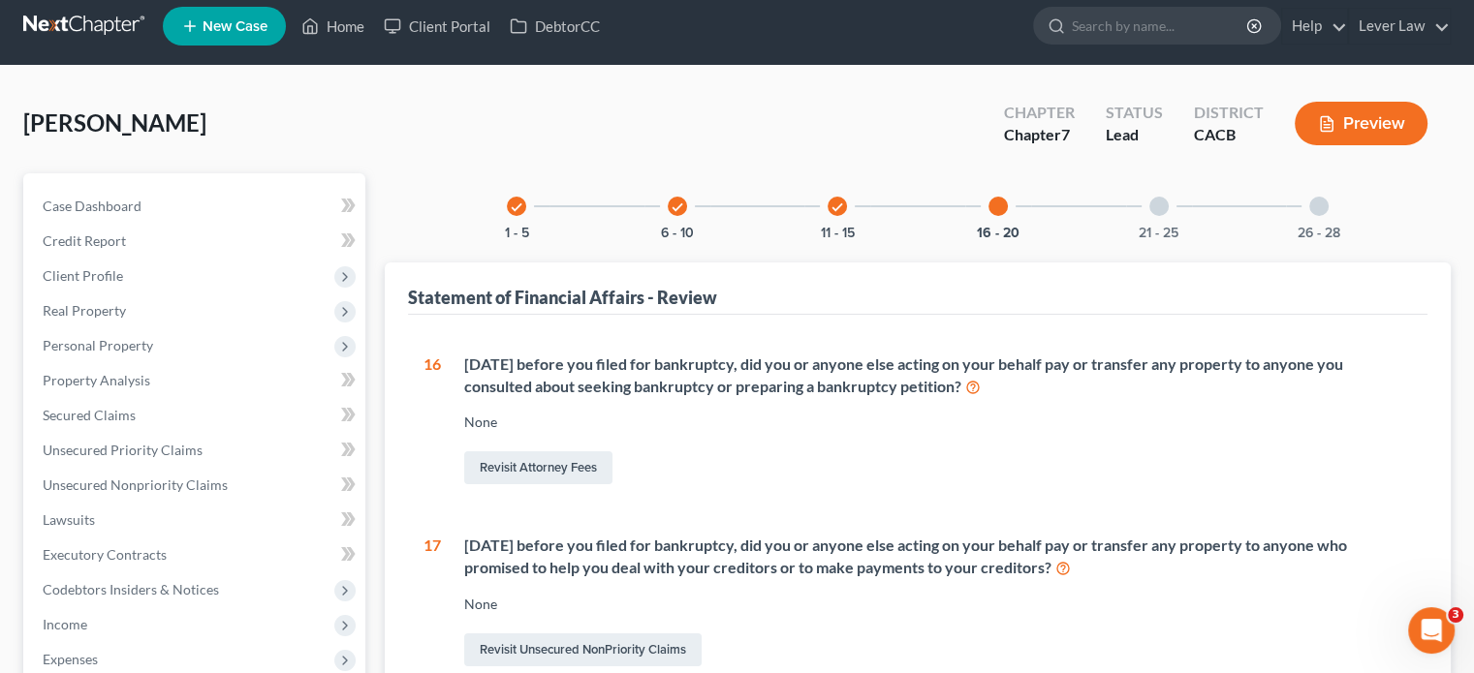
scroll to position [0, 0]
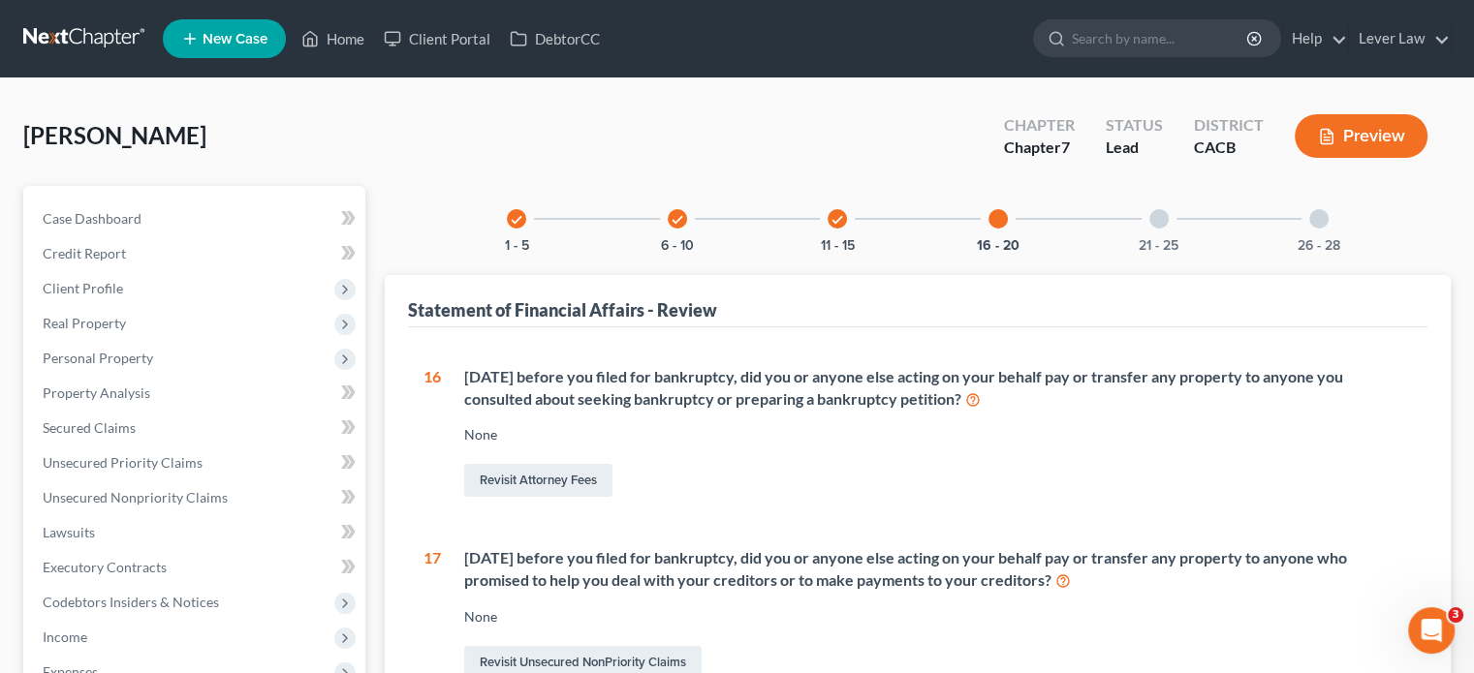
click at [1158, 228] on div "21 - 25" at bounding box center [1159, 219] width 66 height 66
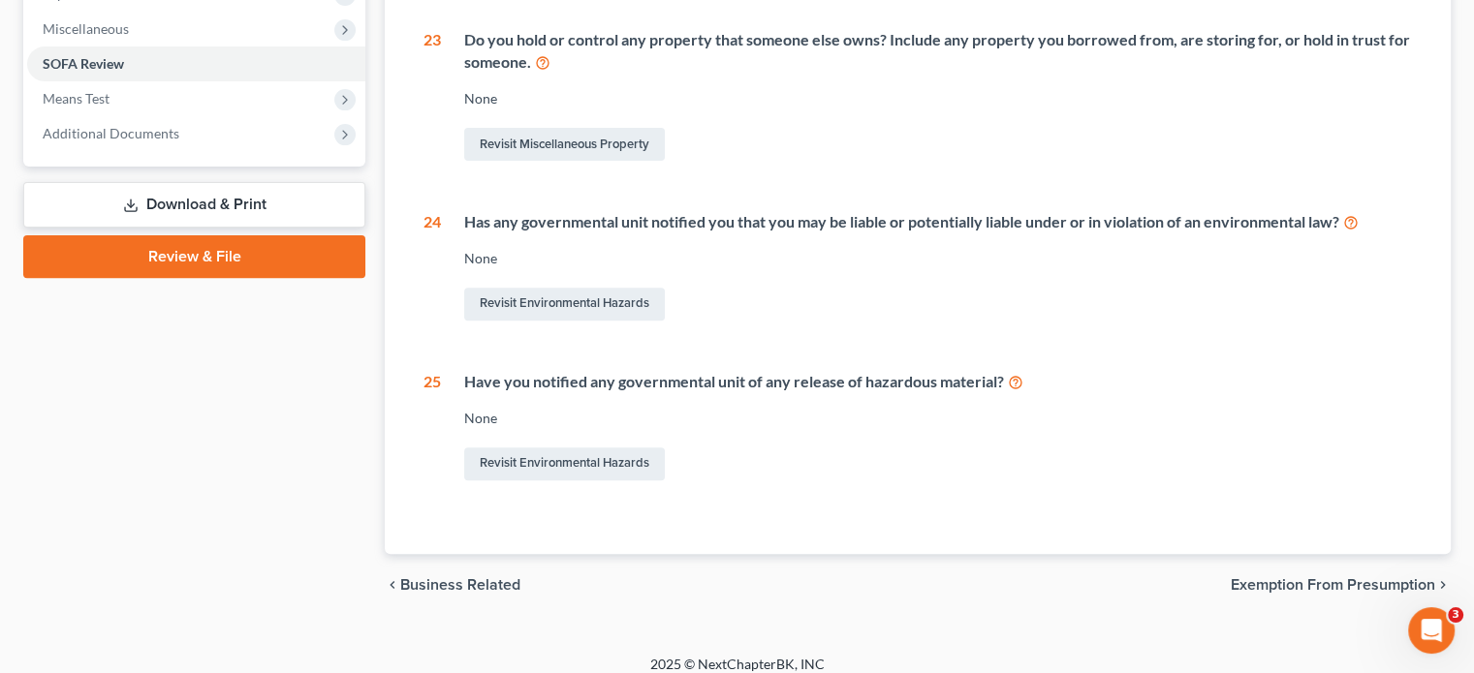
scroll to position [194, 0]
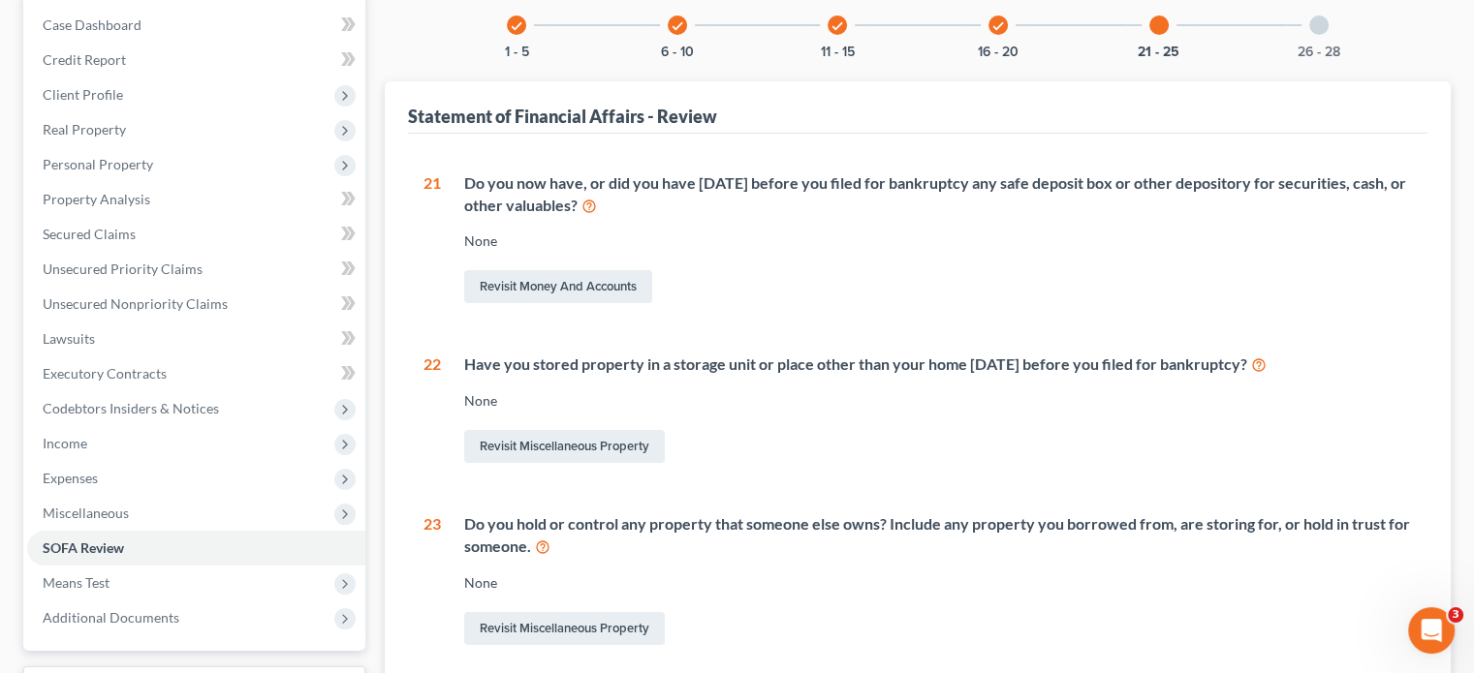
click at [1318, 30] on div at bounding box center [1318, 25] width 19 height 19
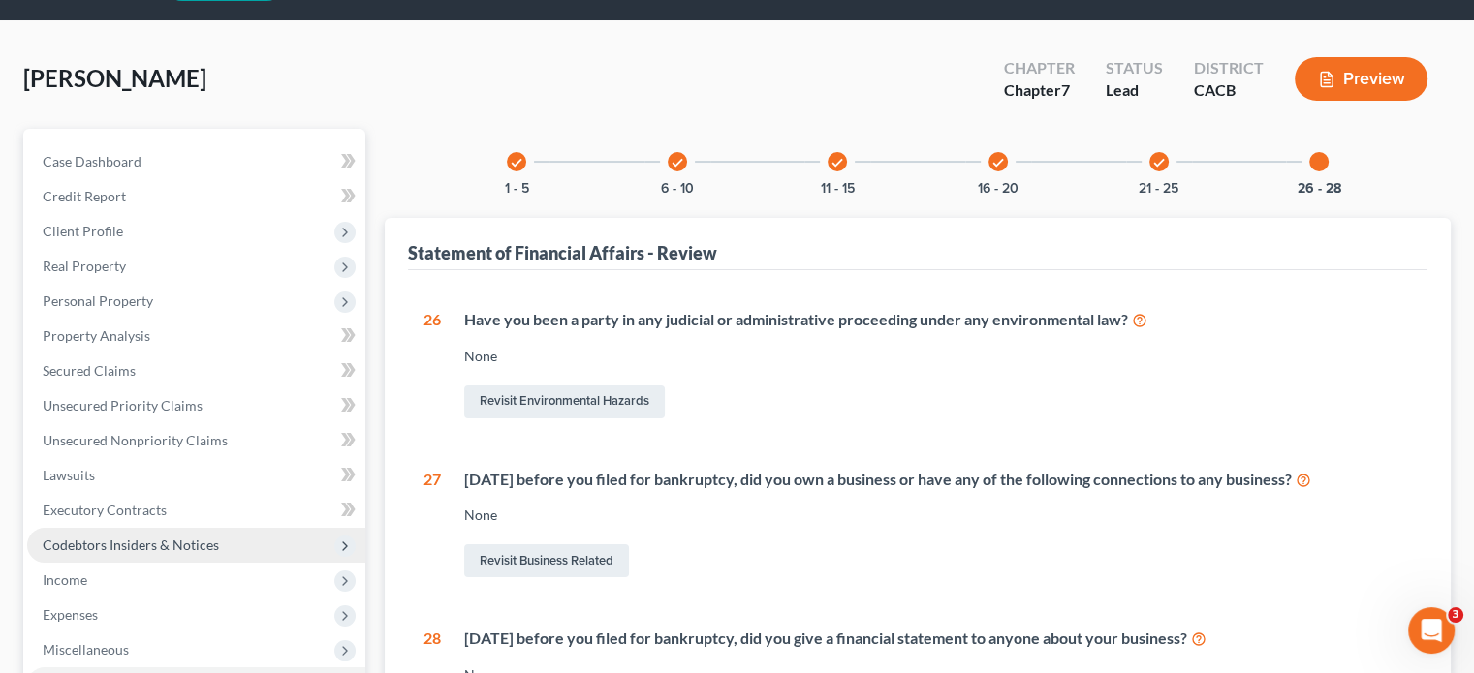
scroll to position [97, 0]
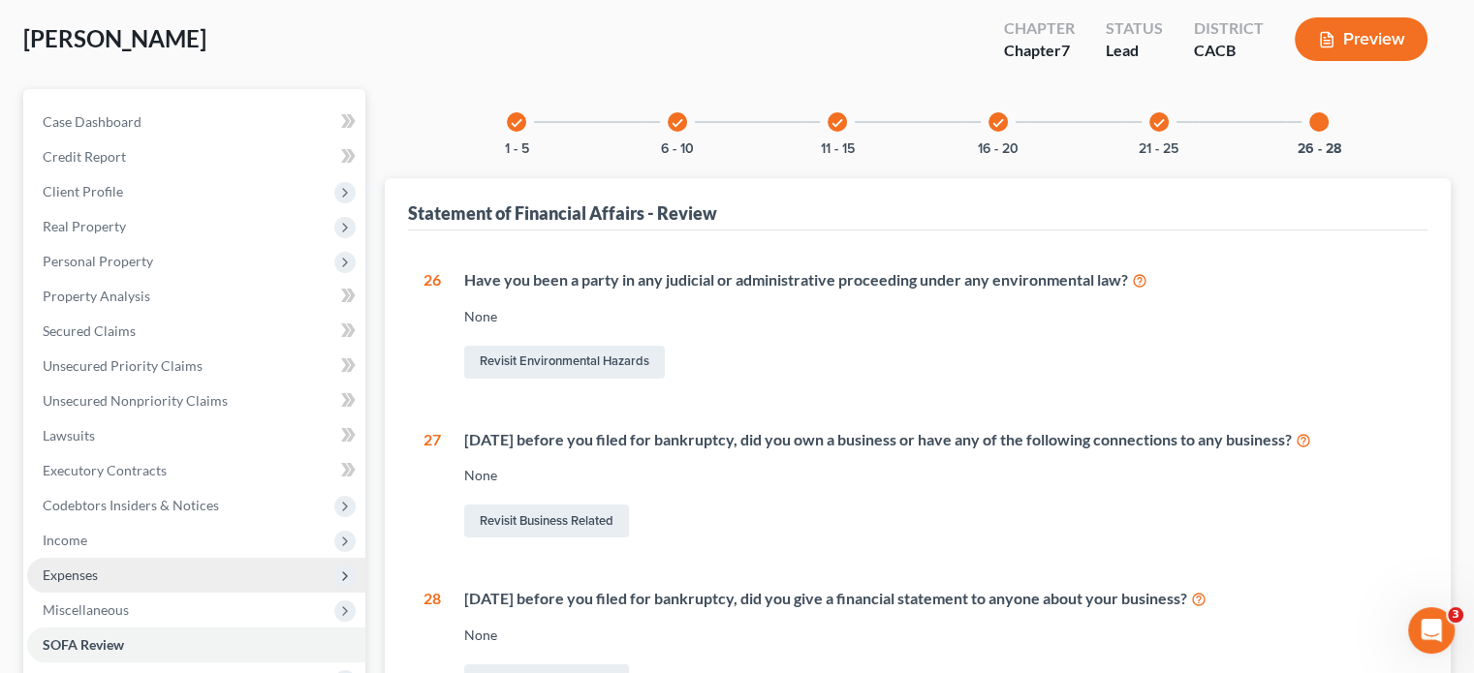
click at [89, 568] on span "Expenses" at bounding box center [70, 575] width 55 height 16
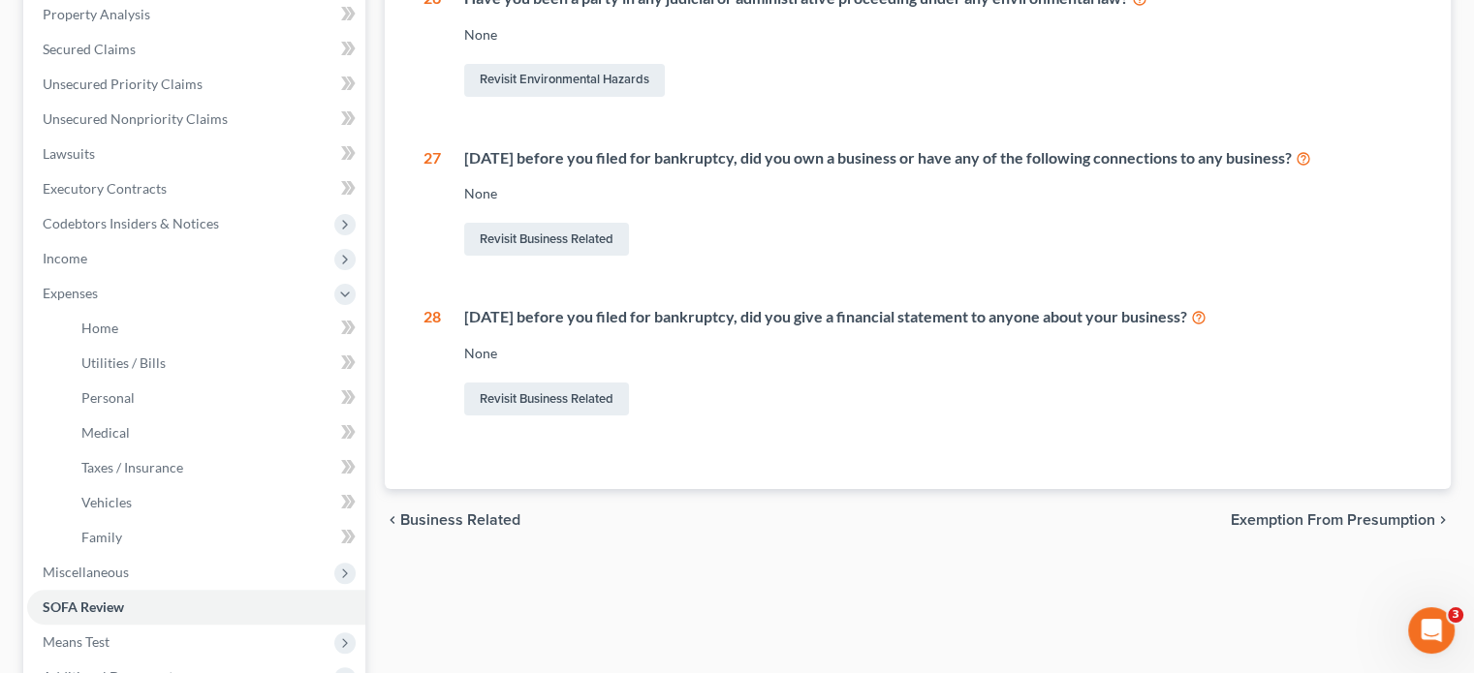
scroll to position [388, 0]
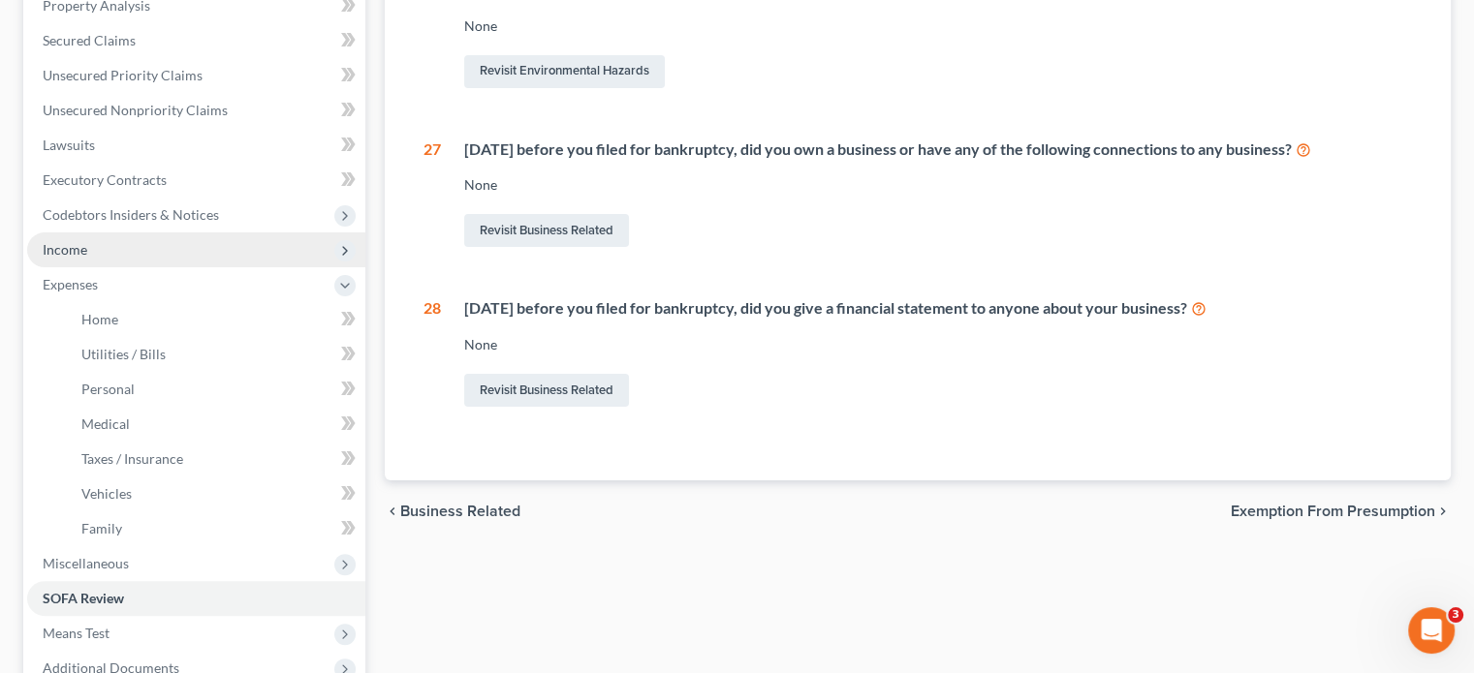
drag, startPoint x: 116, startPoint y: 264, endPoint x: 251, endPoint y: 247, distance: 135.7
click at [116, 263] on span "Income" at bounding box center [196, 250] width 338 height 35
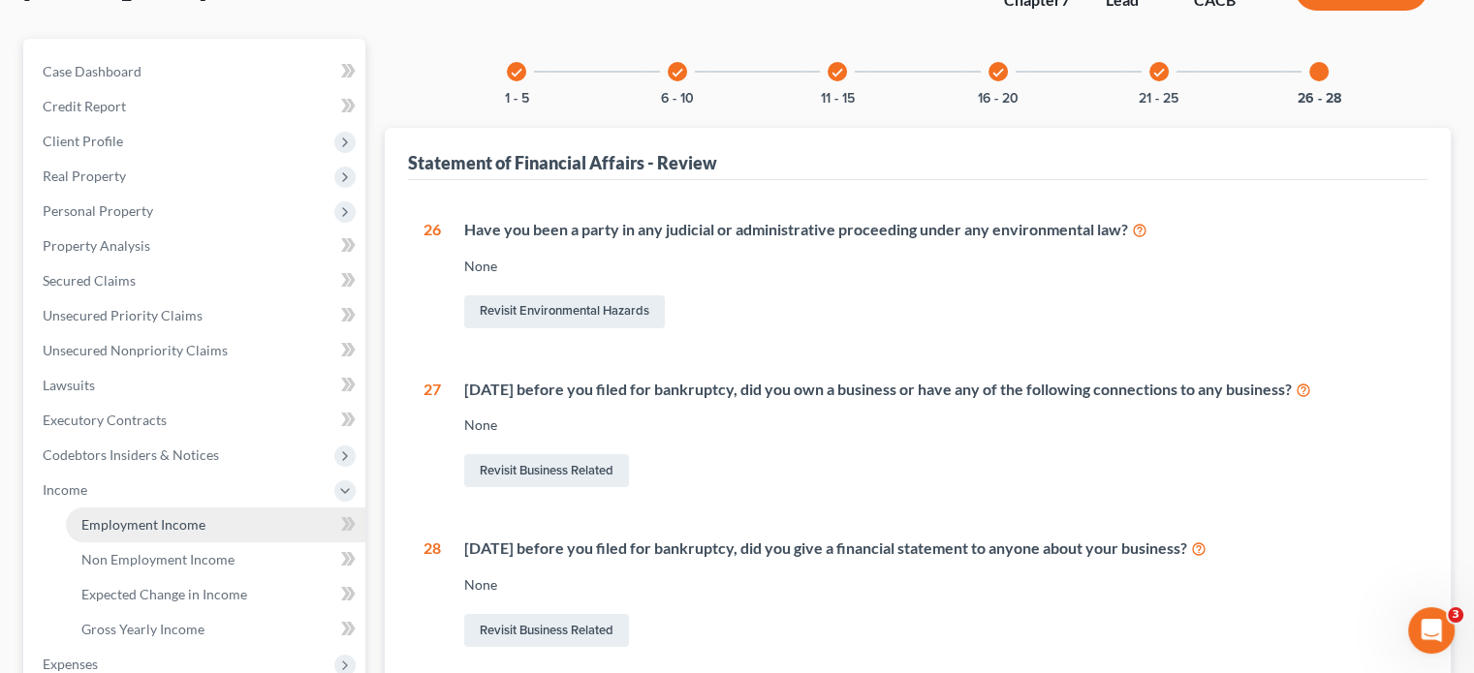
scroll to position [194, 0]
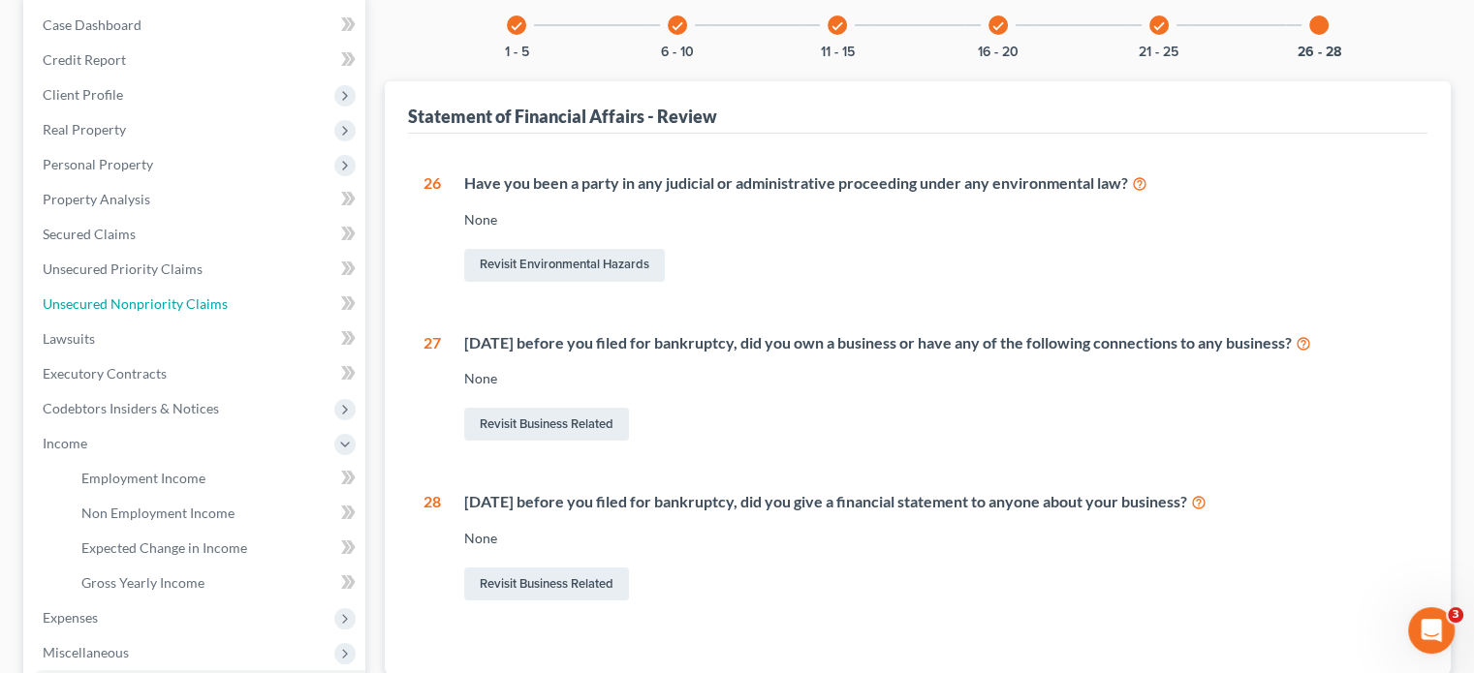
drag, startPoint x: 119, startPoint y: 297, endPoint x: 735, endPoint y: 301, distance: 616.3
click at [119, 297] on span "Unsecured Nonpriority Claims" at bounding box center [135, 304] width 185 height 16
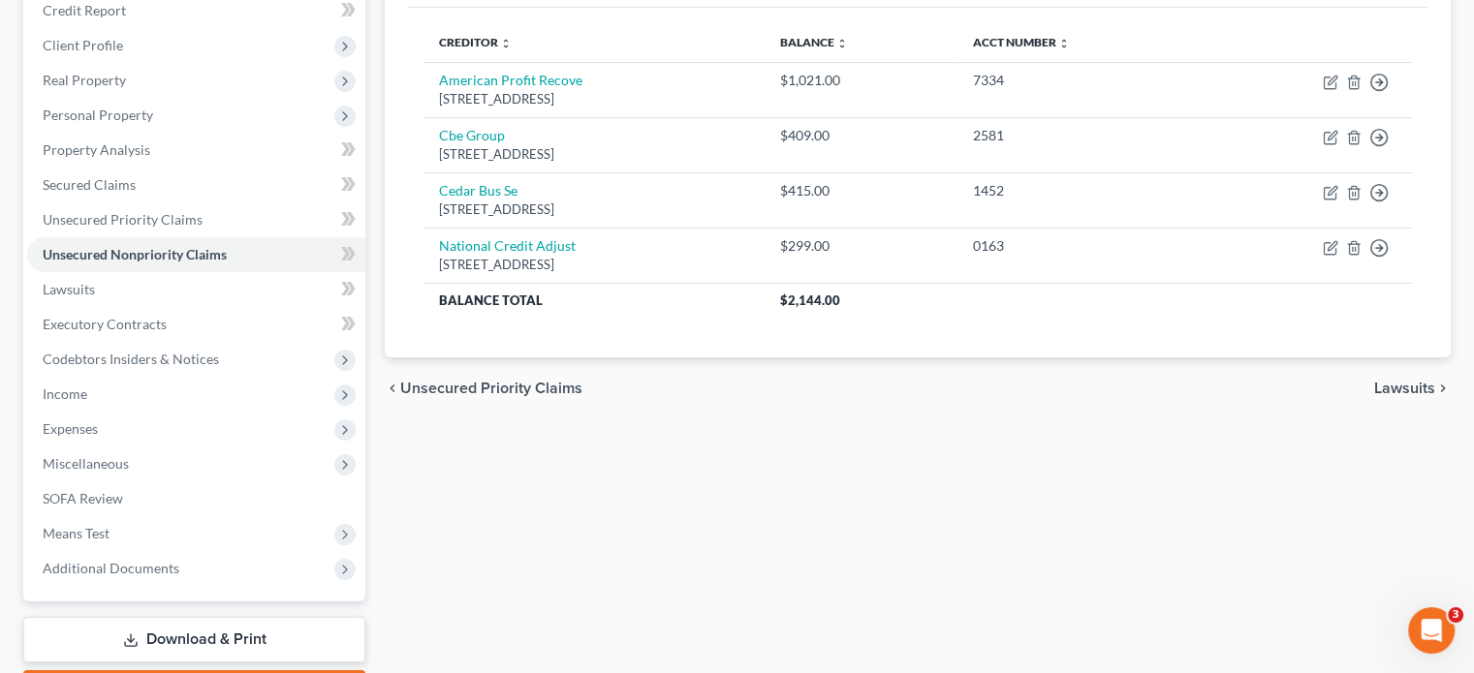
scroll to position [291, 0]
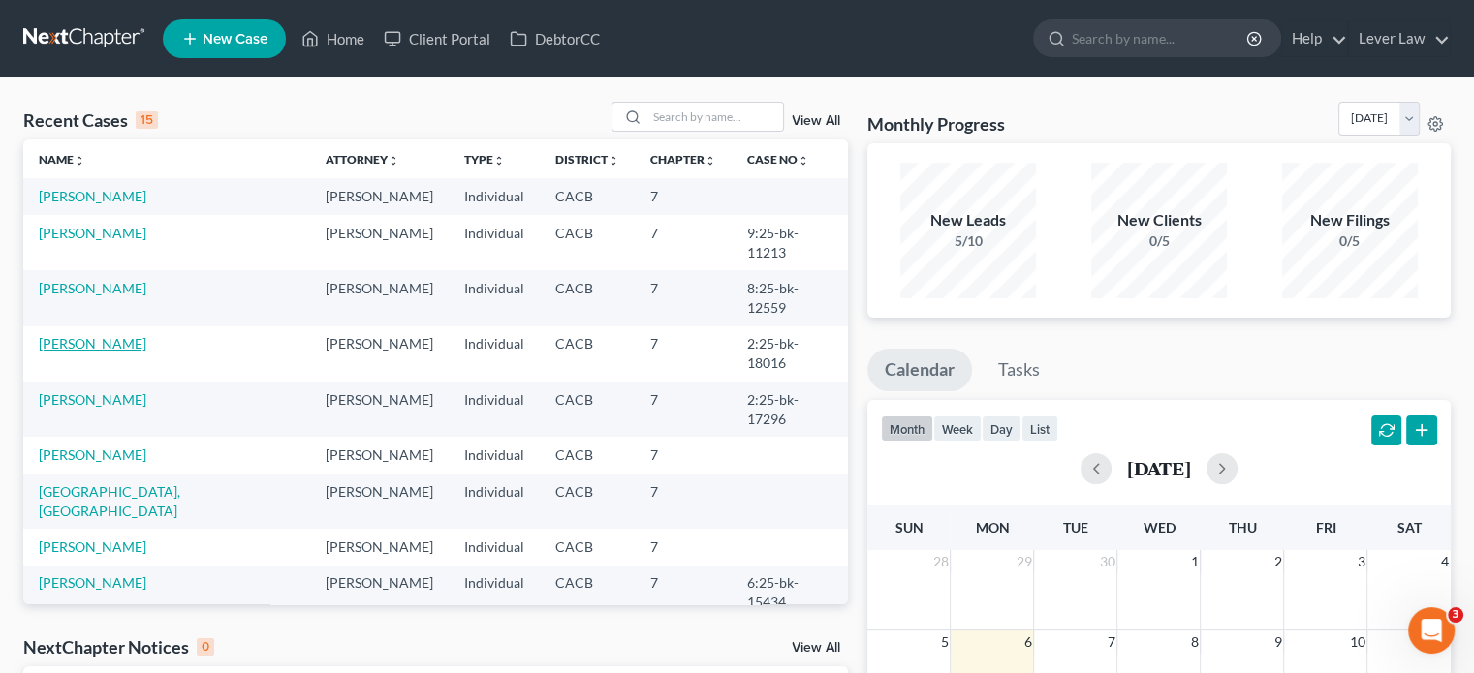
drag, startPoint x: 101, startPoint y: 302, endPoint x: 132, endPoint y: 302, distance: 31.0
click at [101, 335] on link "Corbo, George" at bounding box center [93, 343] width 108 height 16
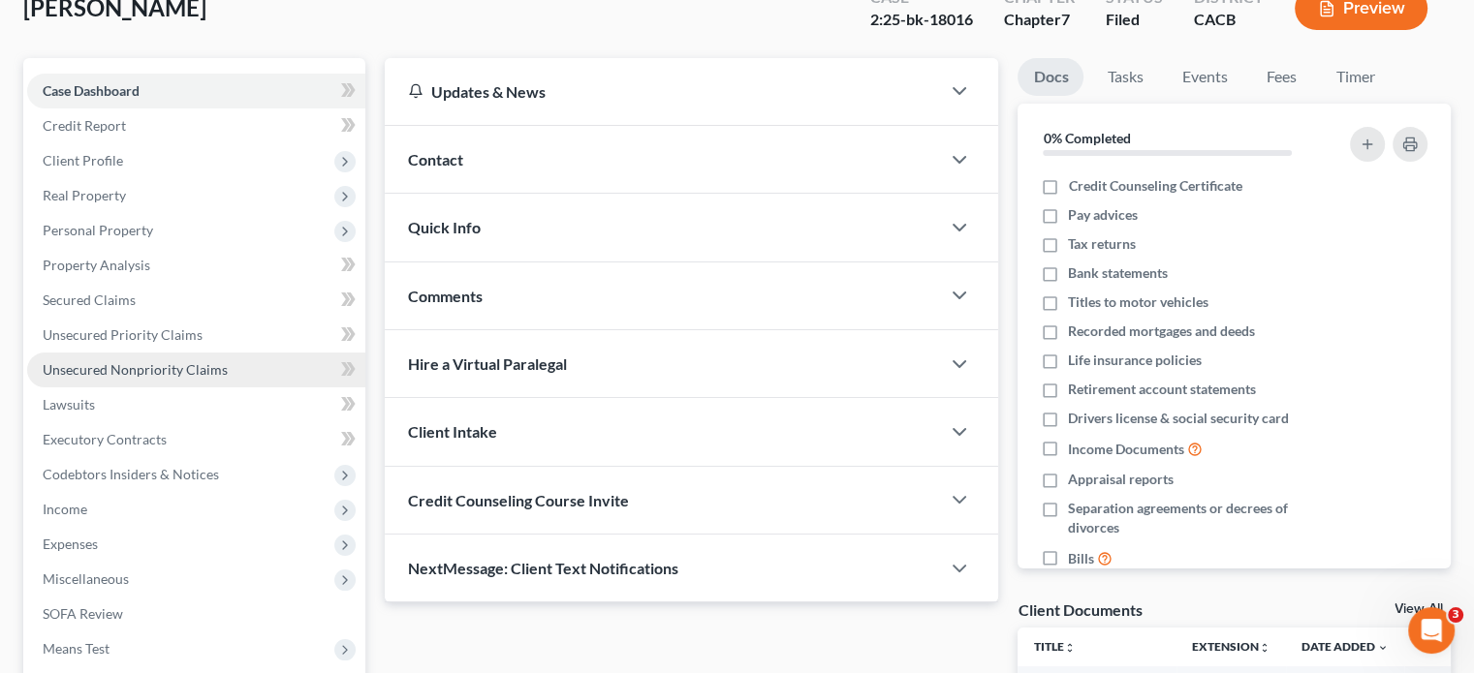
scroll to position [194, 0]
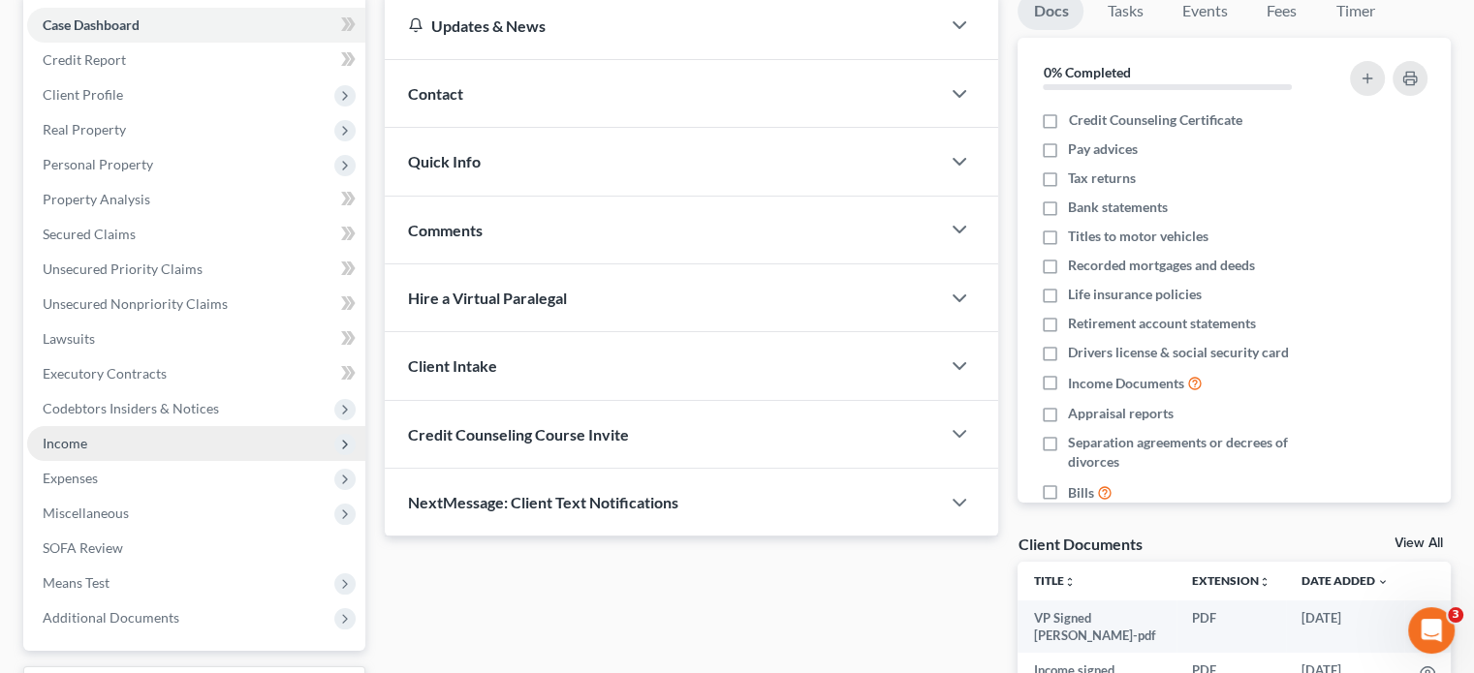
click at [98, 456] on span "Income" at bounding box center [196, 443] width 338 height 35
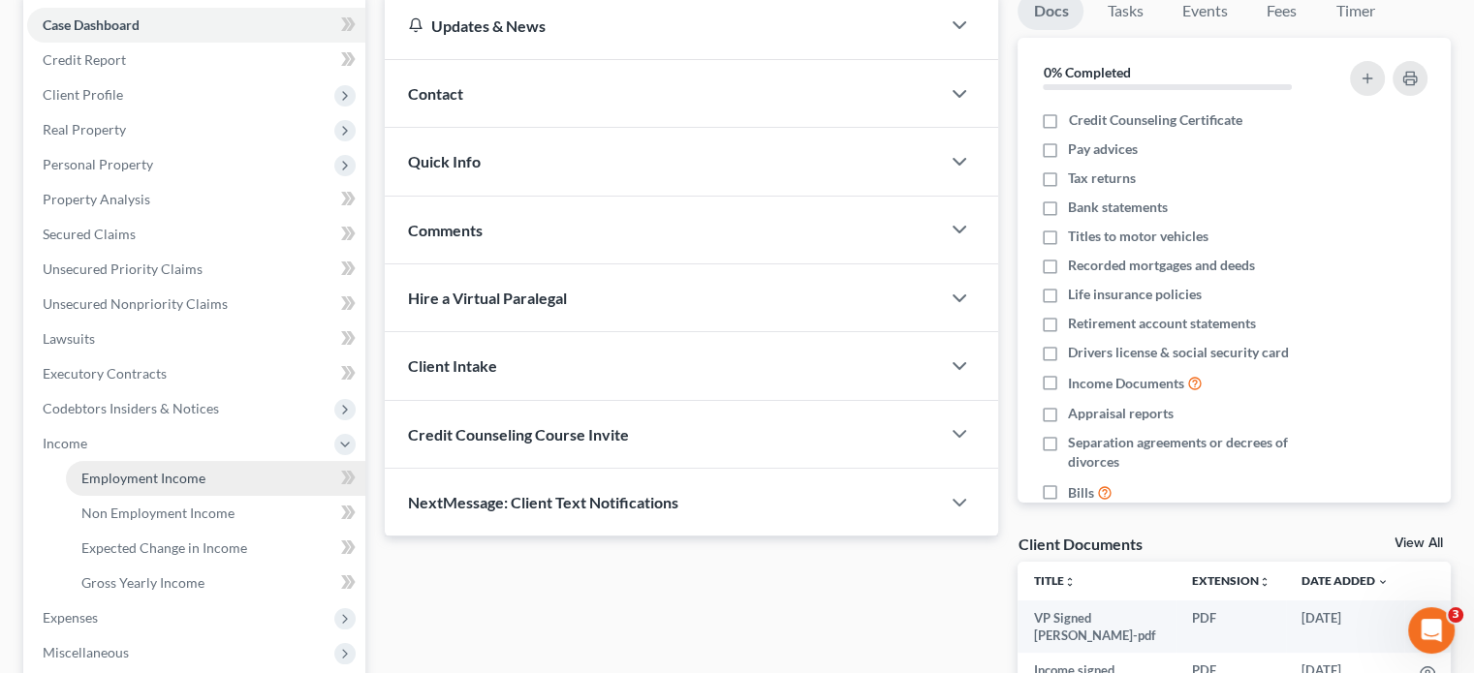
click at [109, 473] on span "Employment Income" at bounding box center [143, 478] width 124 height 16
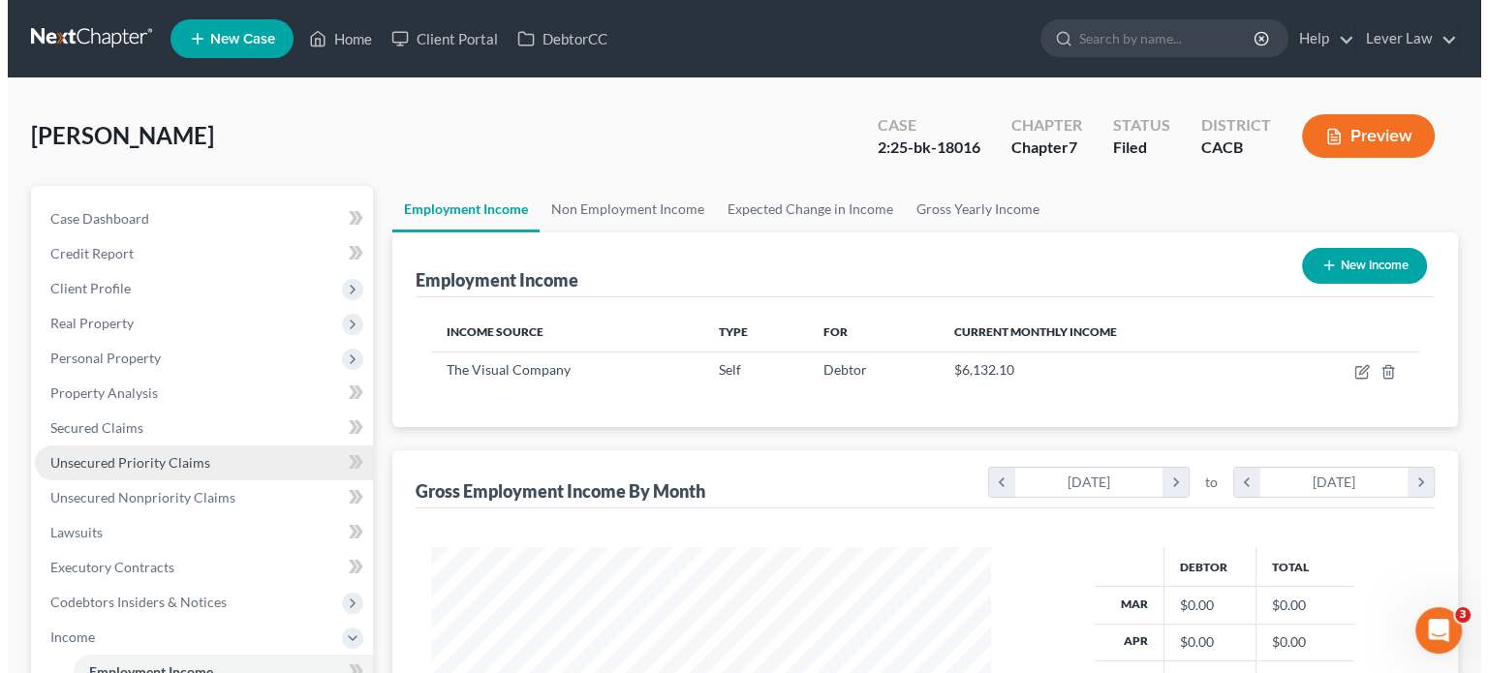
scroll to position [345, 598]
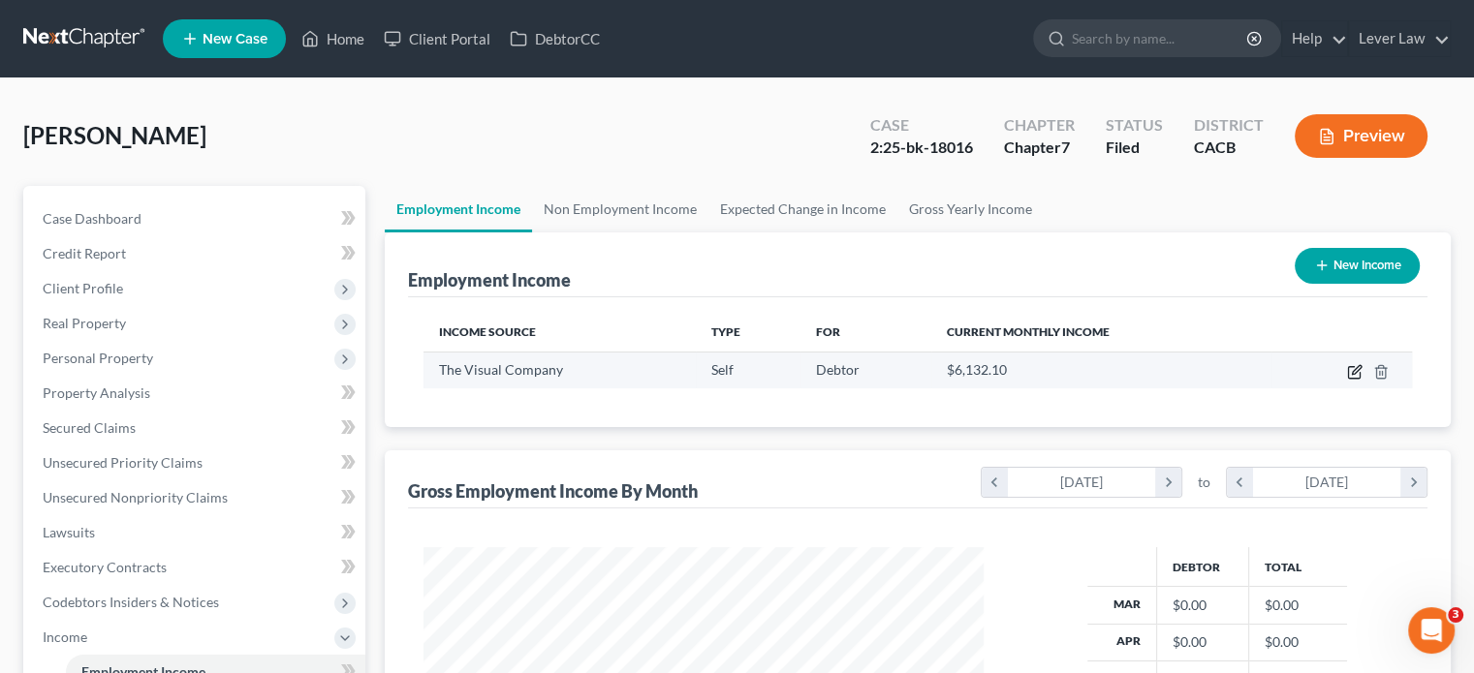
click at [1353, 370] on icon "button" at bounding box center [1356, 369] width 9 height 9
select select "1"
select select "0"
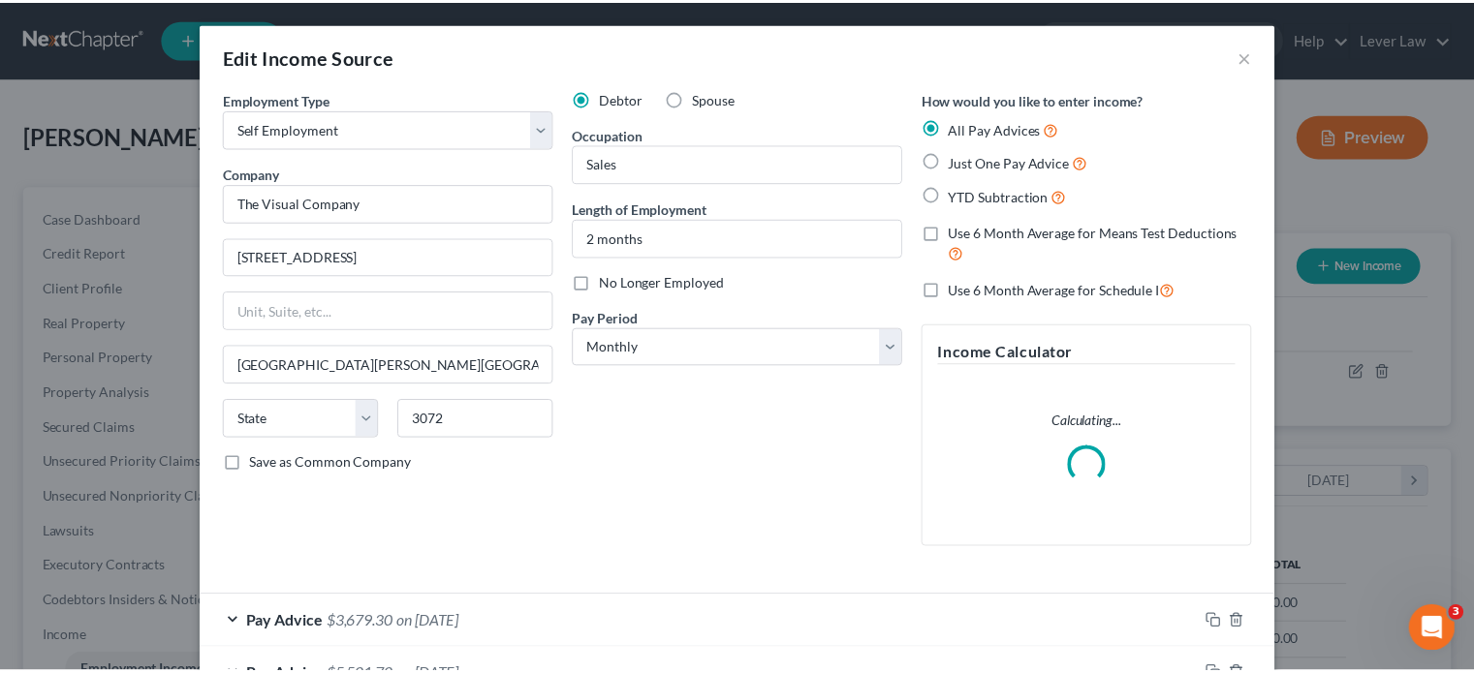
scroll to position [345, 605]
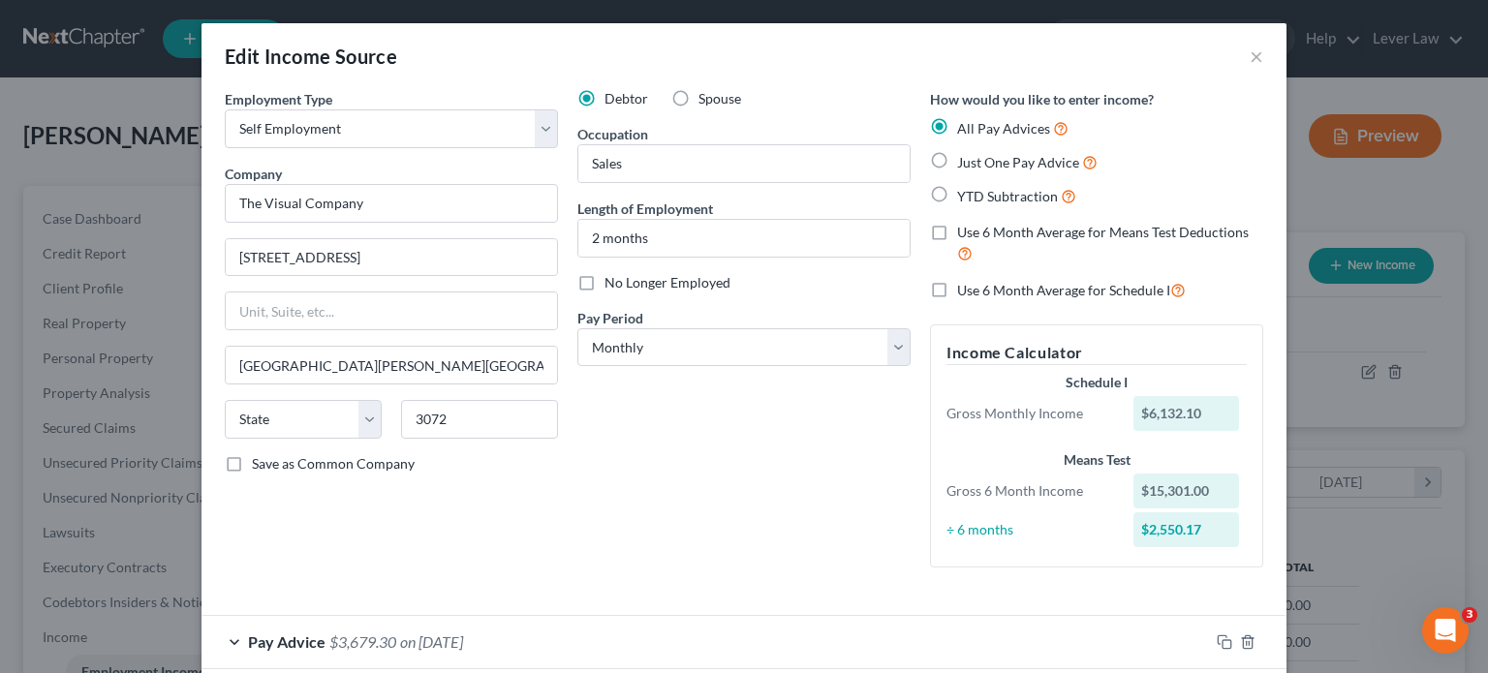
click at [1237, 63] on div "Edit Income Source ×" at bounding box center [744, 56] width 1085 height 66
click at [1240, 61] on div "Edit Income Source ×" at bounding box center [744, 56] width 1085 height 66
click at [1250, 61] on button "×" at bounding box center [1257, 56] width 14 height 23
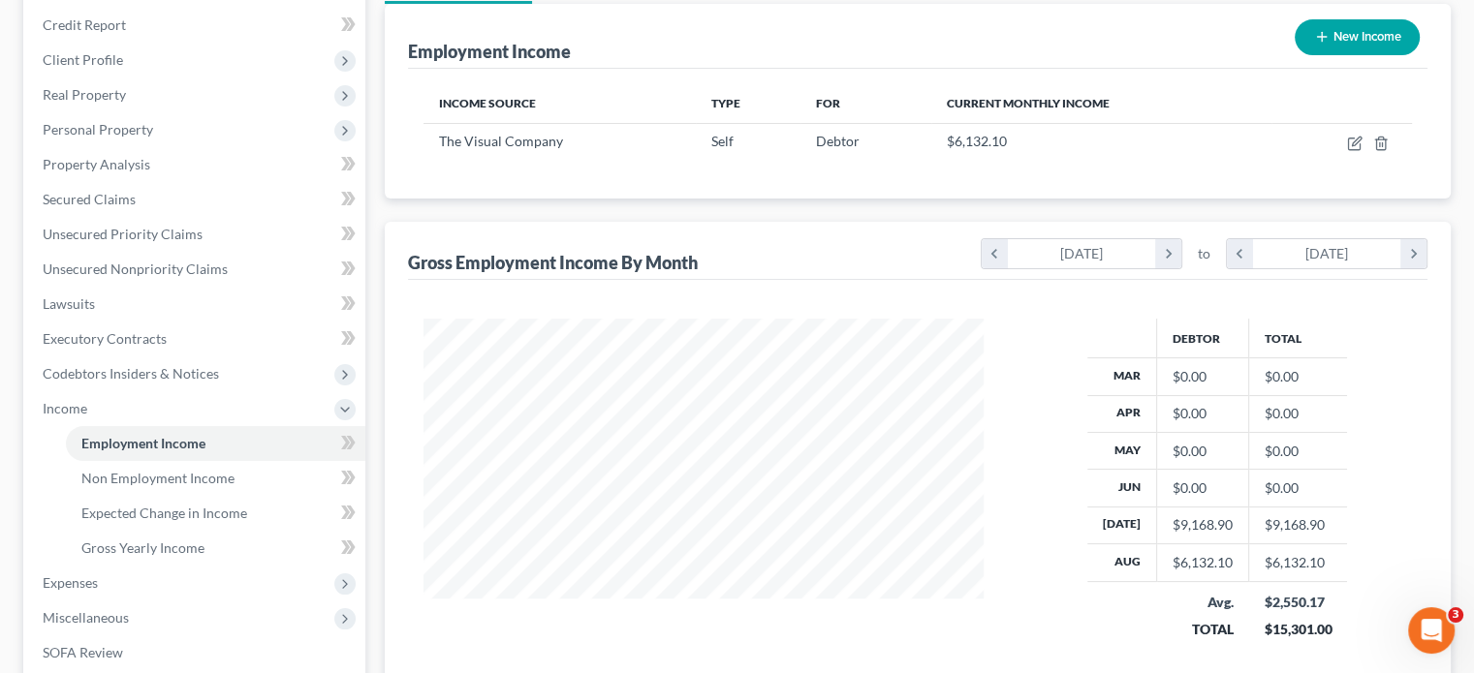
scroll to position [494, 0]
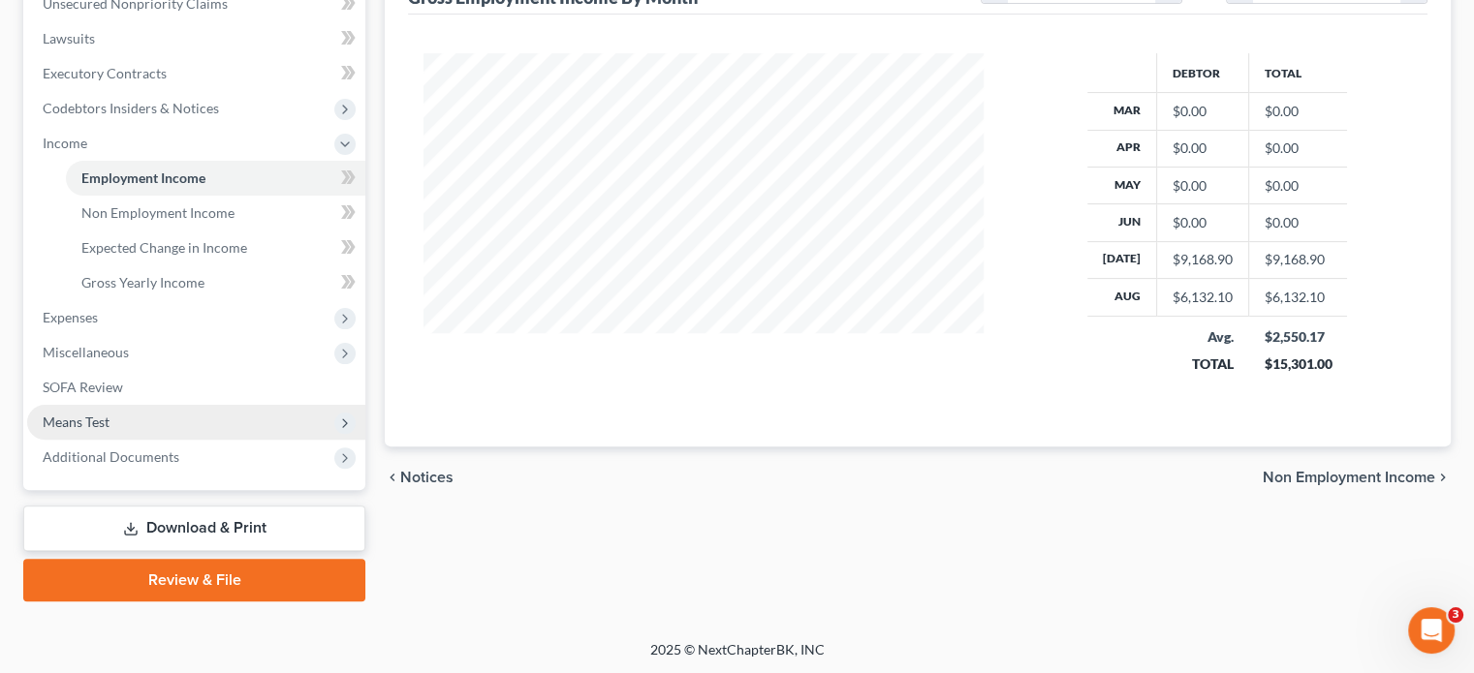
click at [127, 422] on span "Means Test" at bounding box center [196, 422] width 338 height 35
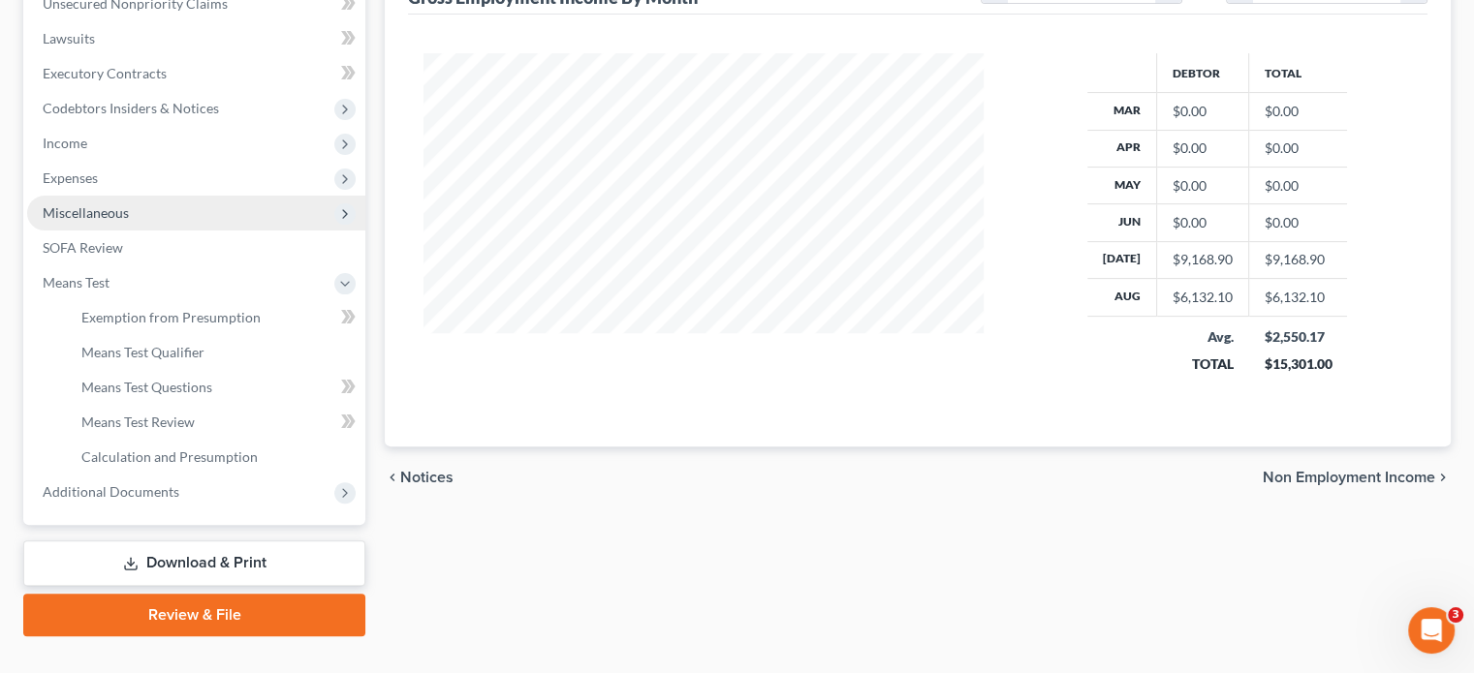
click at [139, 204] on span "Miscellaneous" at bounding box center [196, 213] width 338 height 35
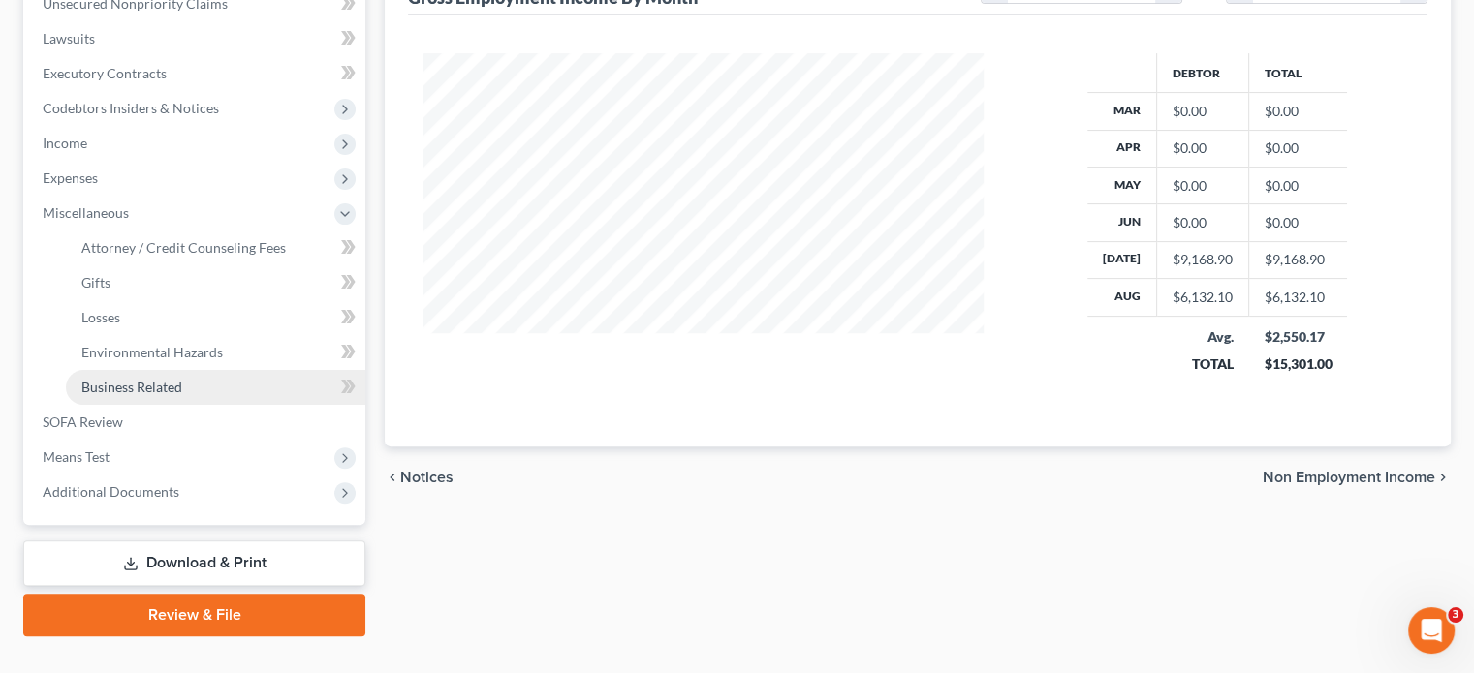
click at [176, 380] on span "Business Related" at bounding box center [131, 387] width 101 height 16
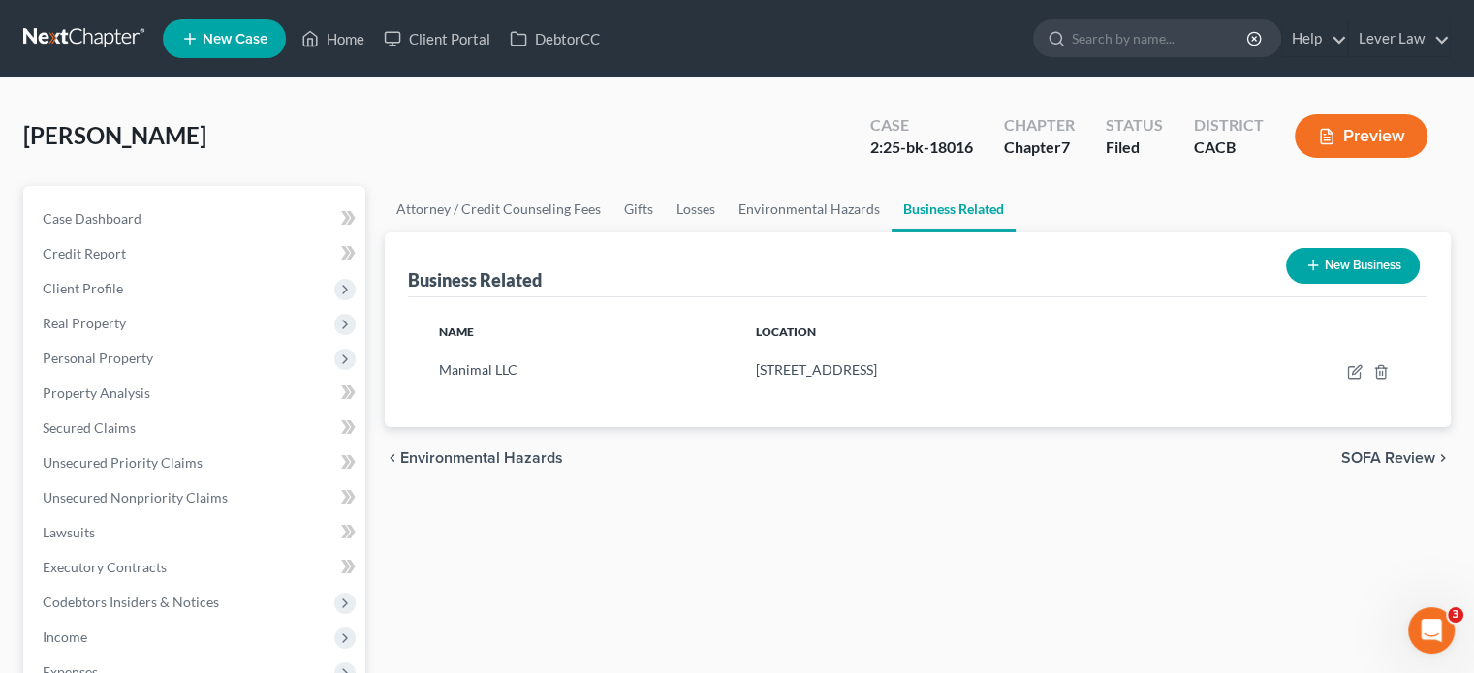
click at [82, 50] on link at bounding box center [85, 38] width 124 height 35
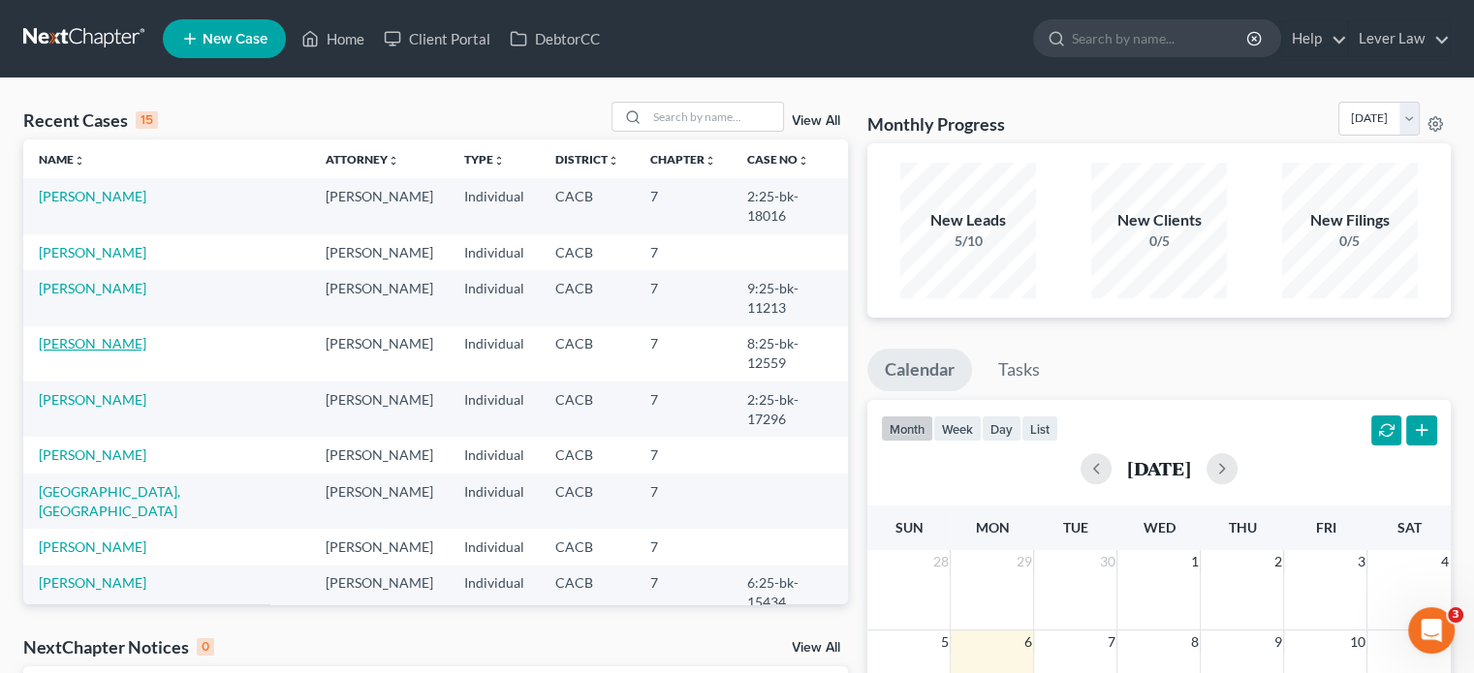
click at [86, 335] on link "[PERSON_NAME]" at bounding box center [93, 343] width 108 height 16
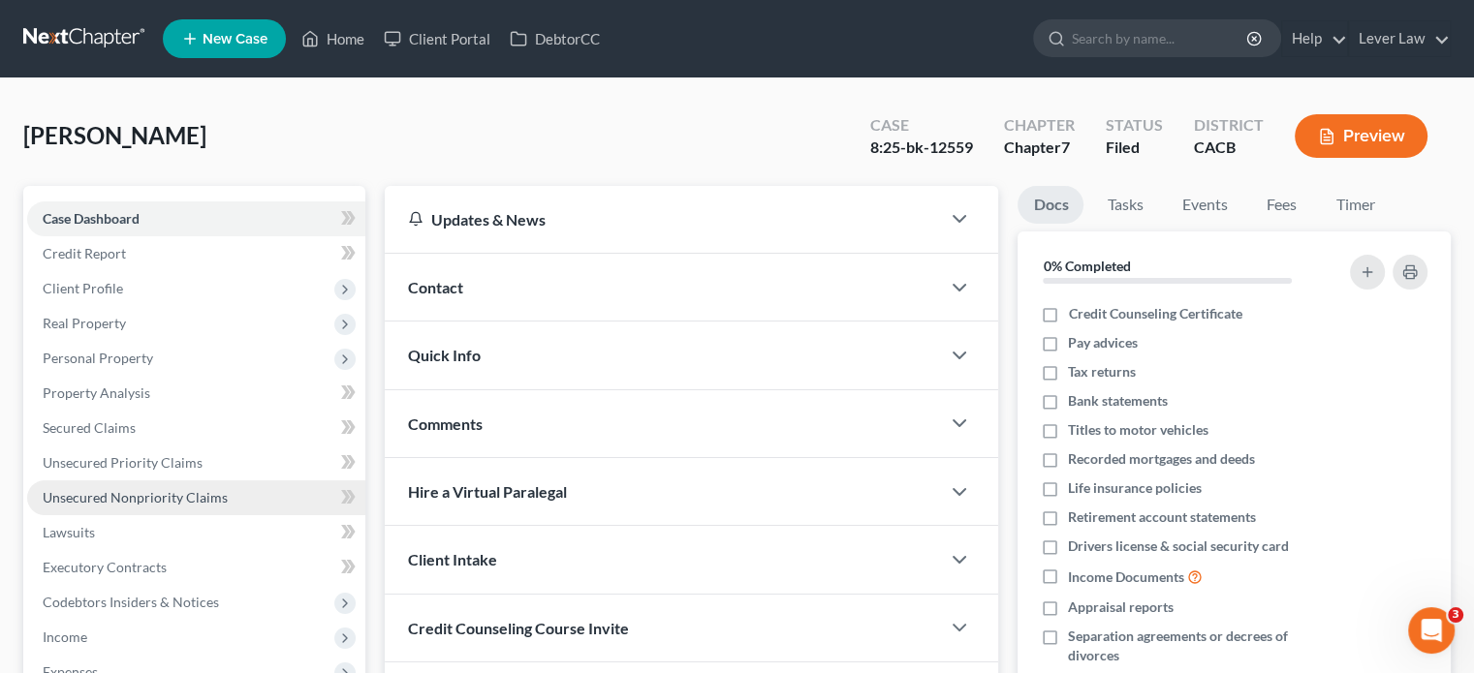
click at [195, 498] on span "Unsecured Nonpriority Claims" at bounding box center [135, 497] width 185 height 16
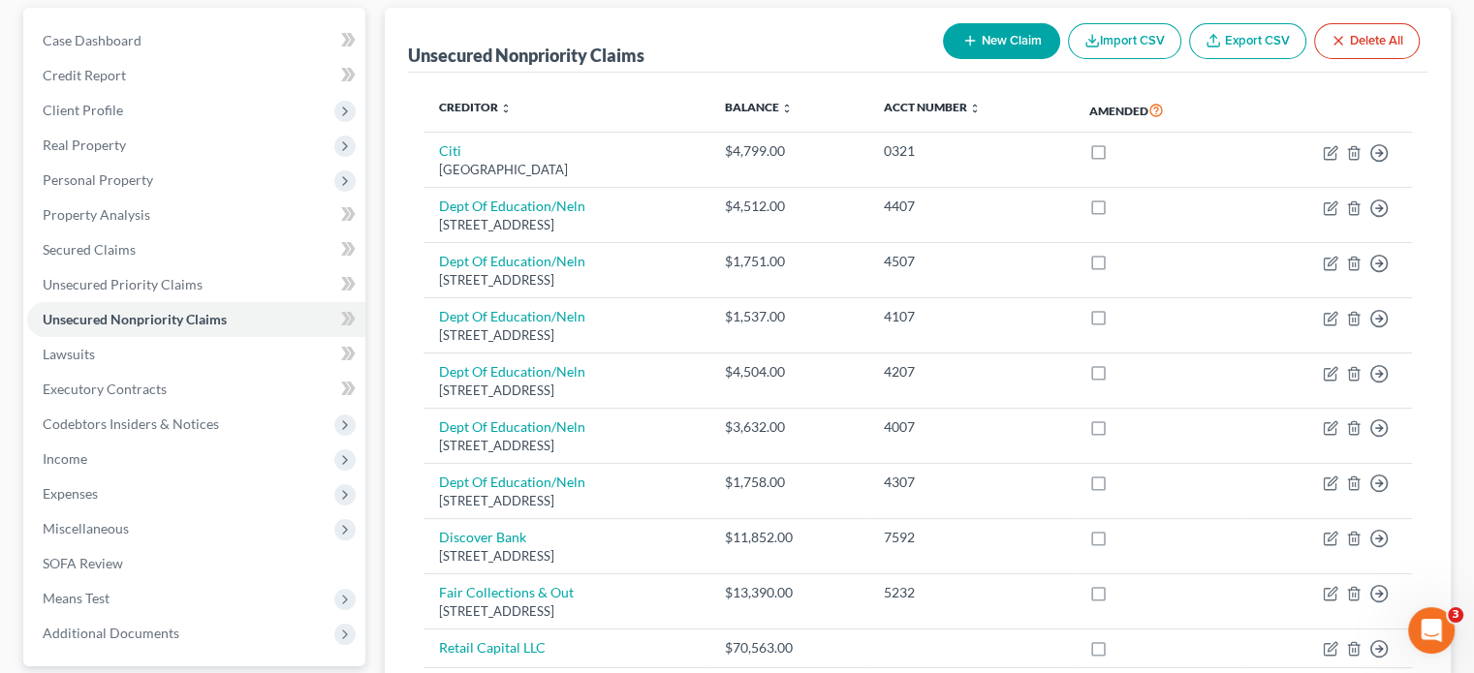
scroll to position [388, 0]
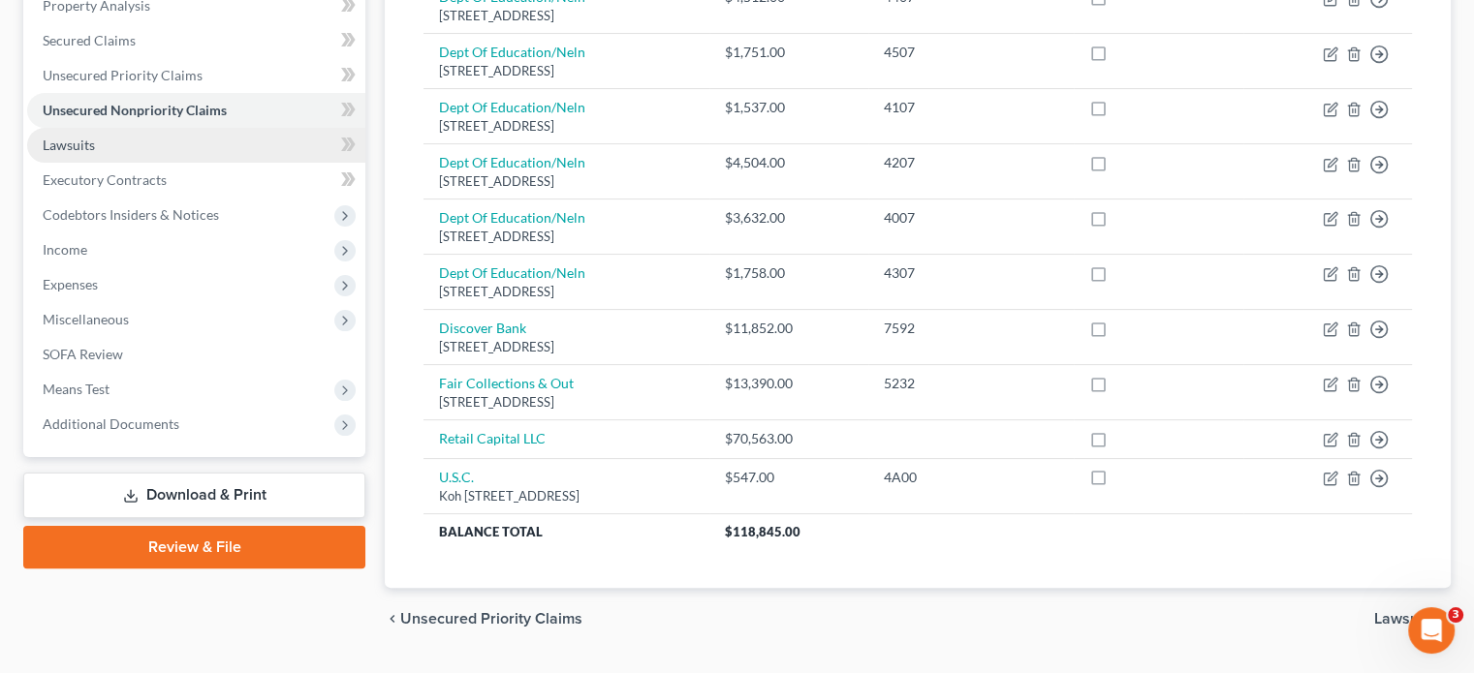
click at [95, 141] on link "Lawsuits" at bounding box center [196, 145] width 338 height 35
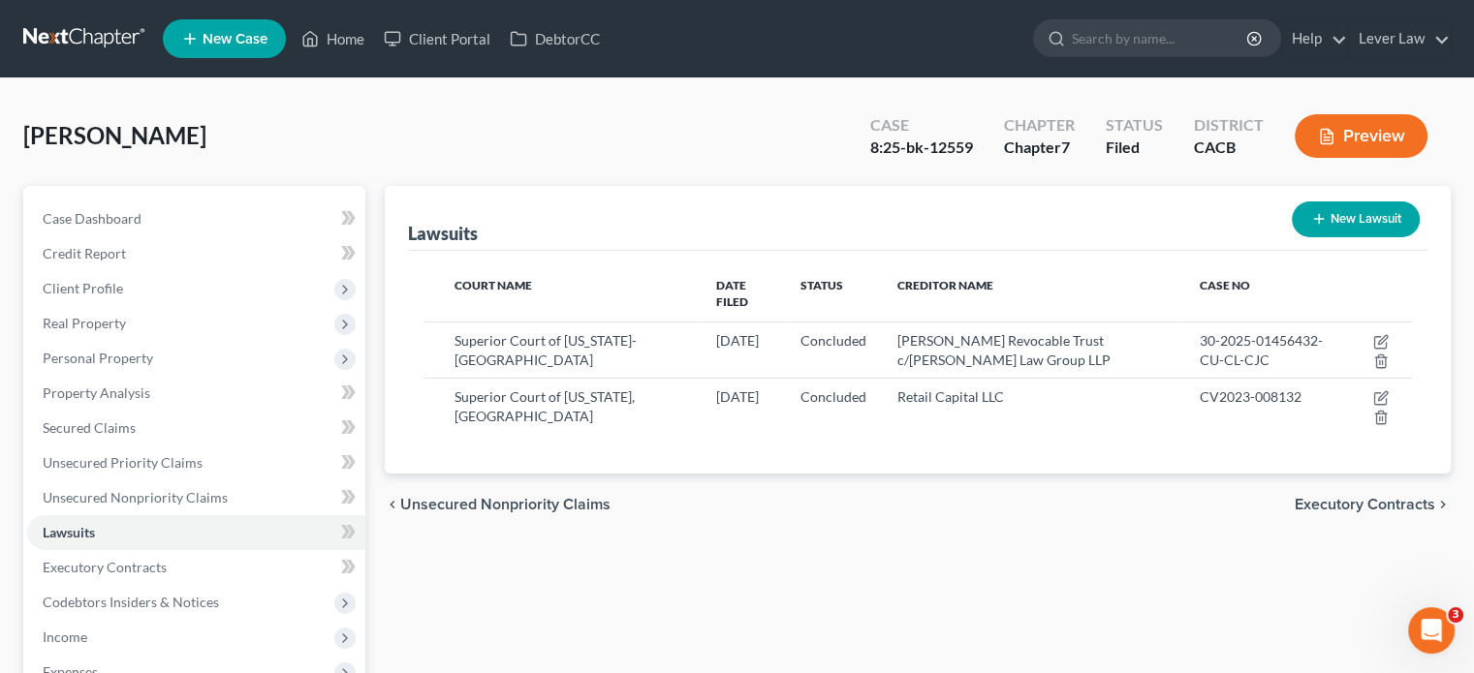
click at [83, 51] on link at bounding box center [85, 38] width 124 height 35
